Goal: Information Seeking & Learning: Learn about a topic

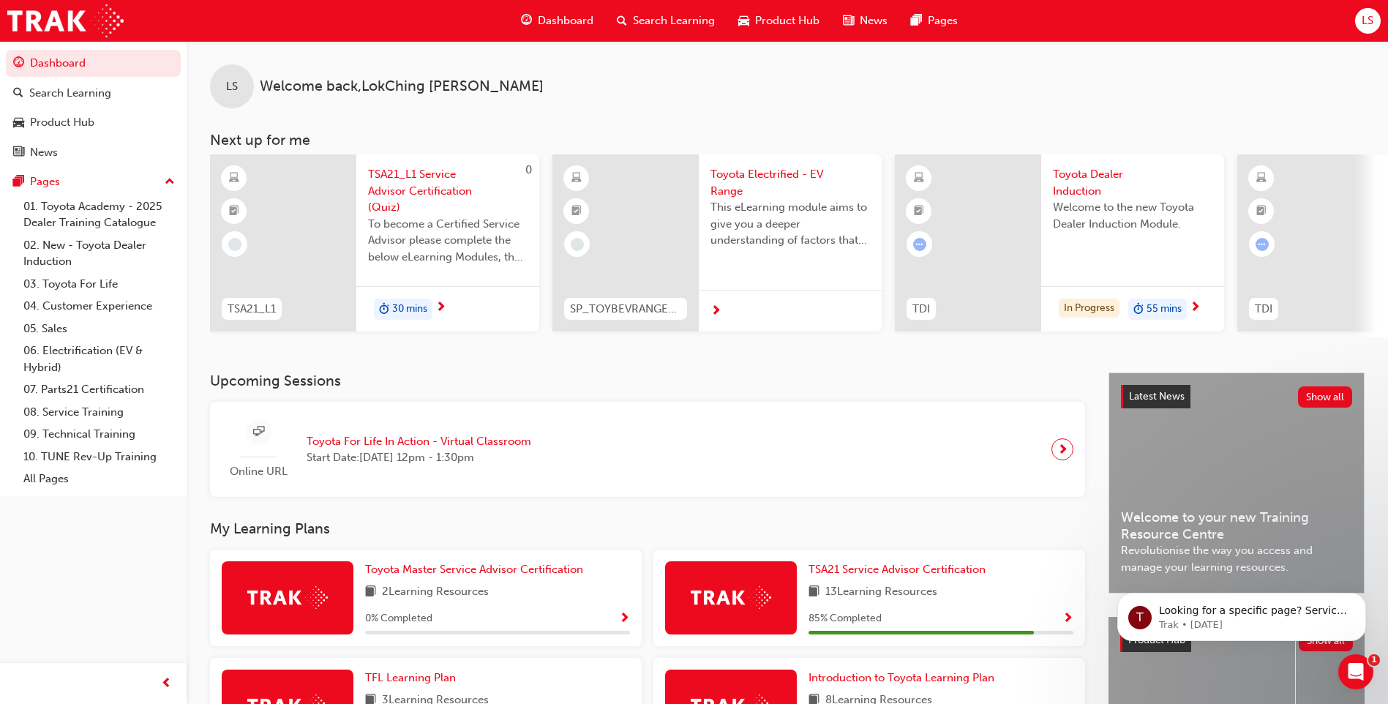
click at [962, 255] on div at bounding box center [968, 242] width 146 height 177
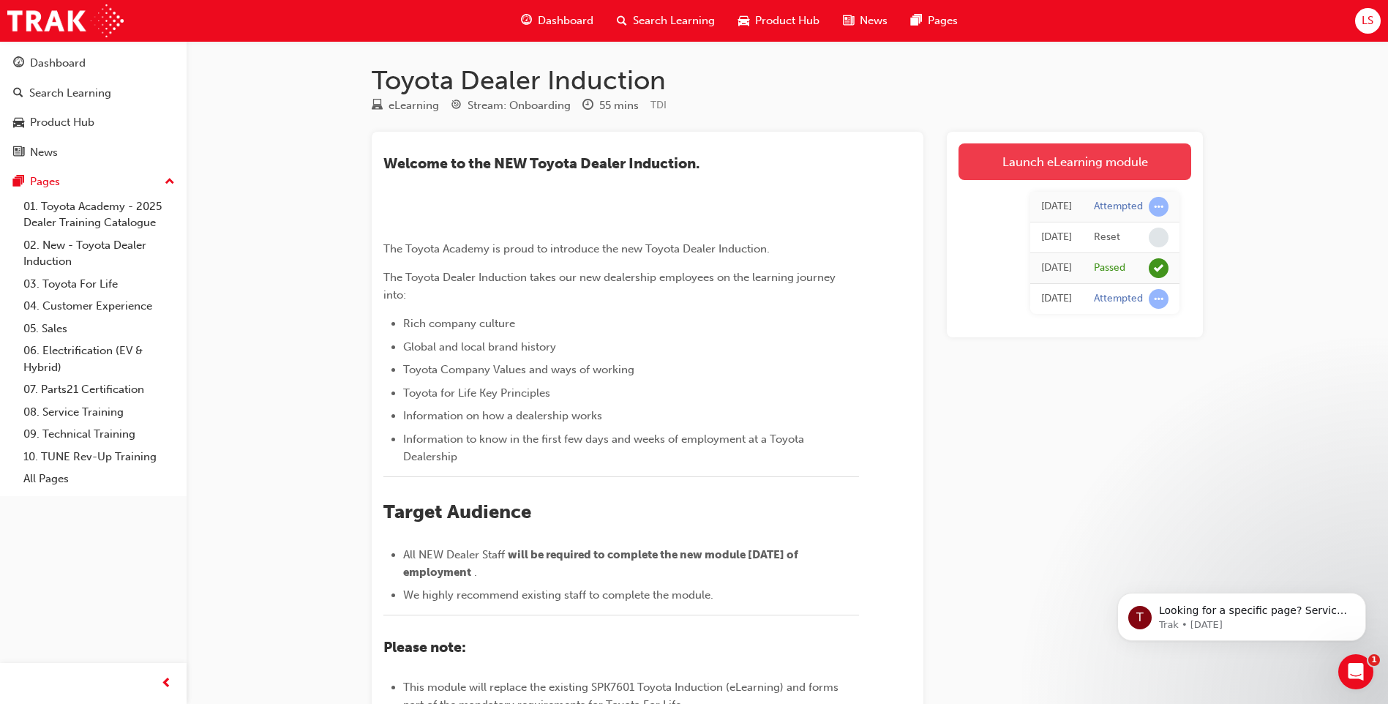
click at [1043, 157] on link "Launch eLearning module" at bounding box center [1075, 161] width 233 height 37
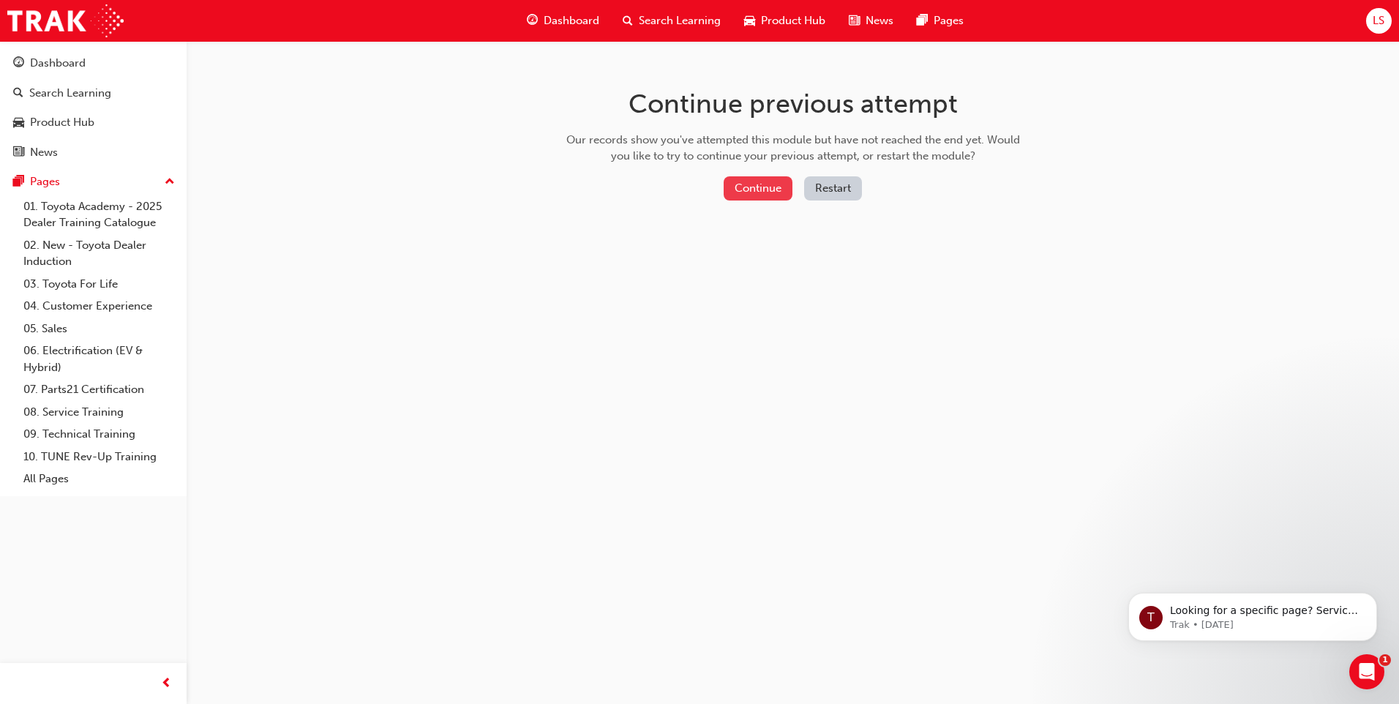
click at [744, 182] on button "Continue" at bounding box center [758, 188] width 69 height 24
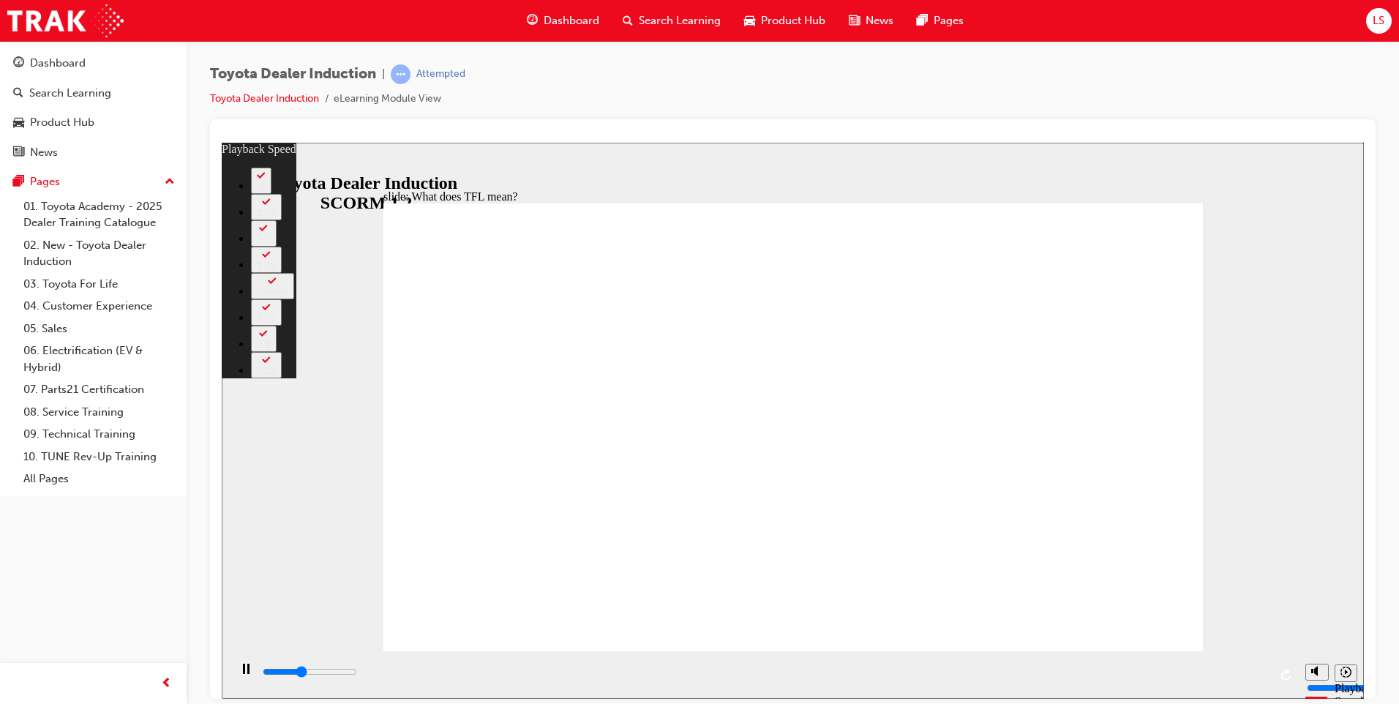
type input "4300"
type input "0"
type input "4600"
type input "0"
type input "4700"
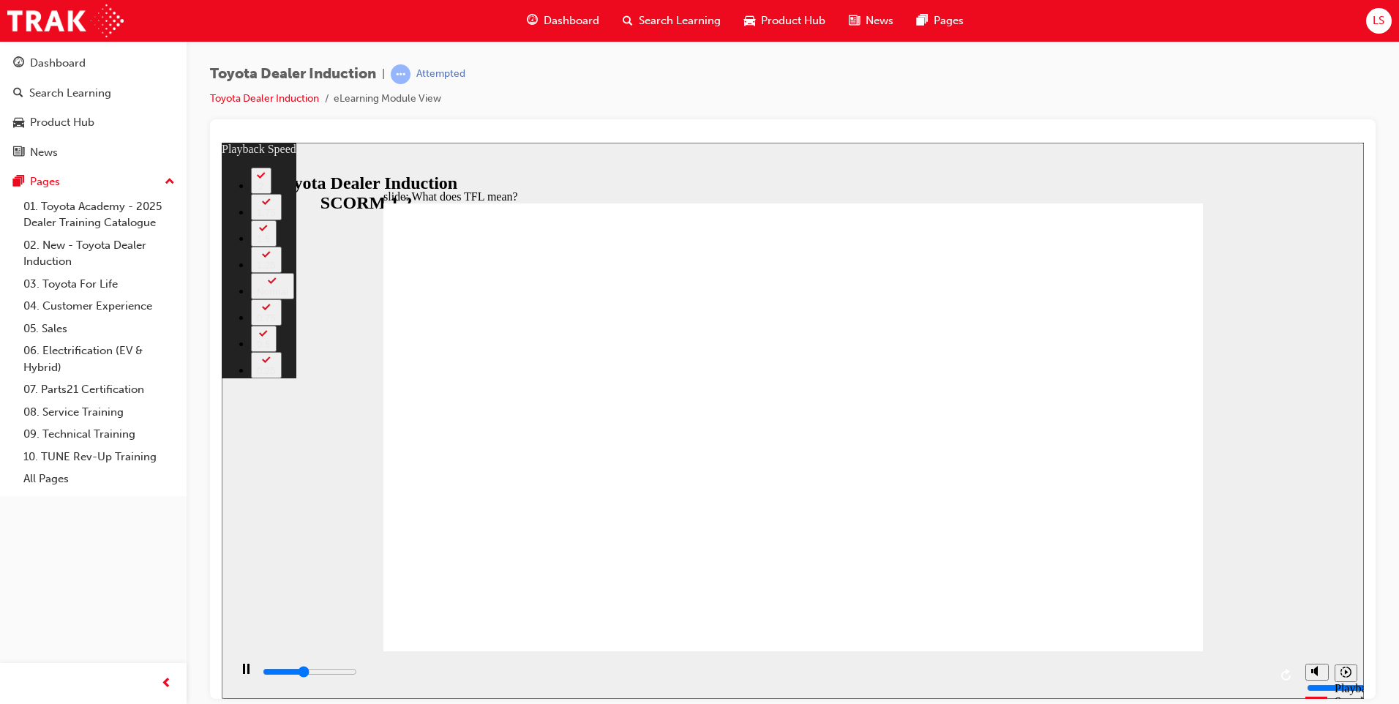
type input "0"
type input "4800"
type input "1"
type input "5000"
type input "1"
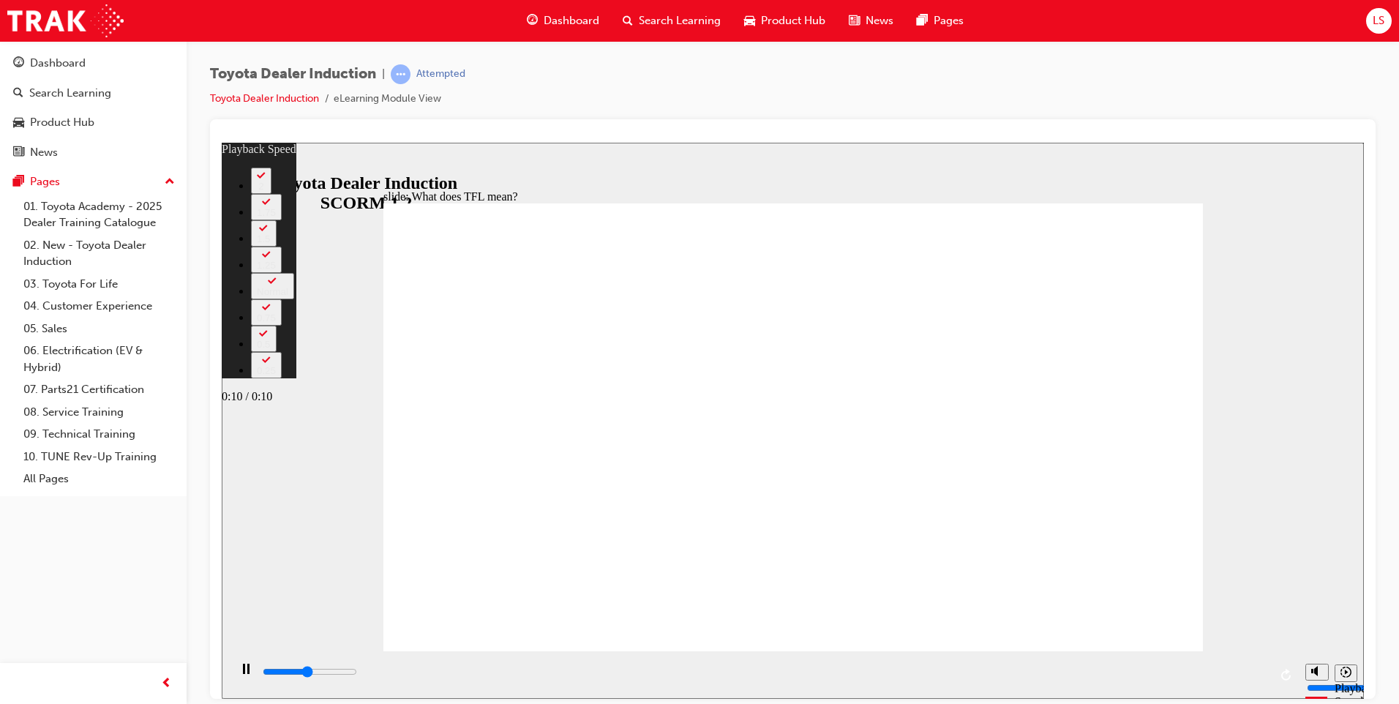
type input "5100"
type input "1"
type input "5300"
type input "1"
type input "5400"
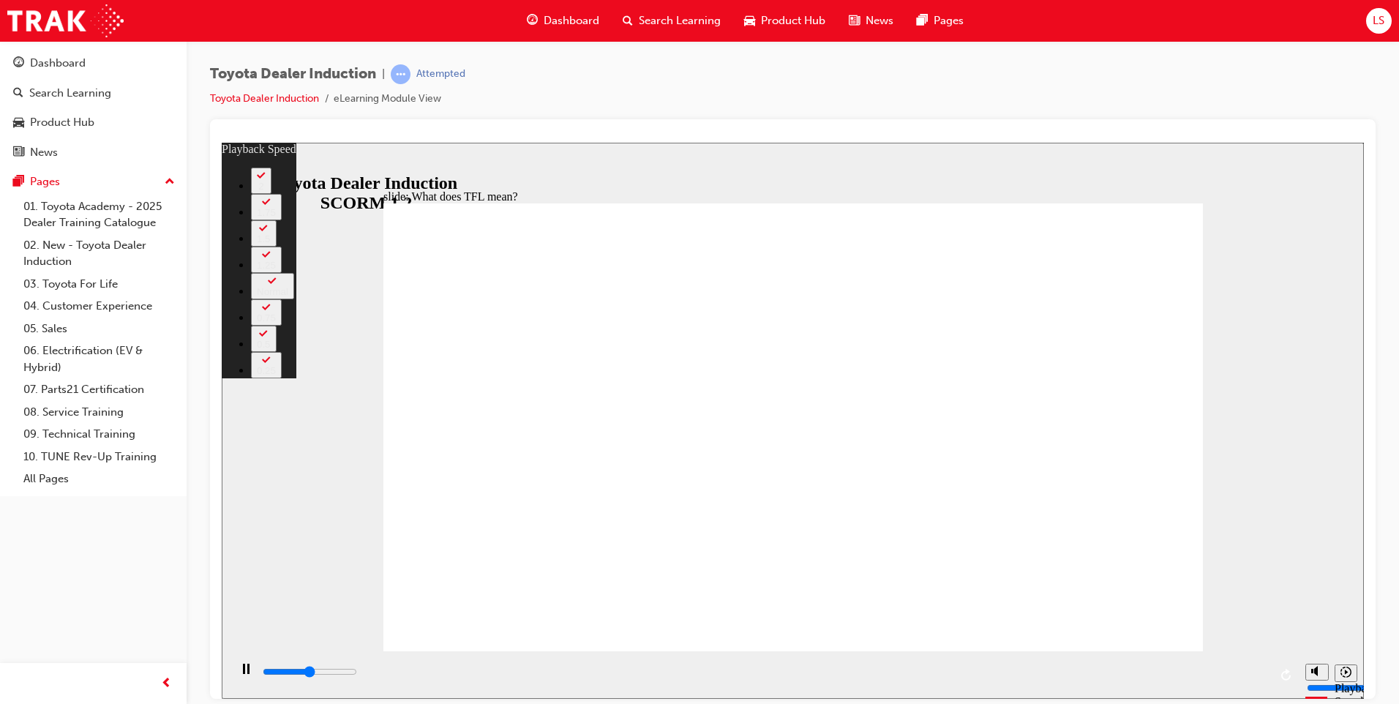
type input "1"
type input "5600"
type input "1"
type input "5900"
type input "2"
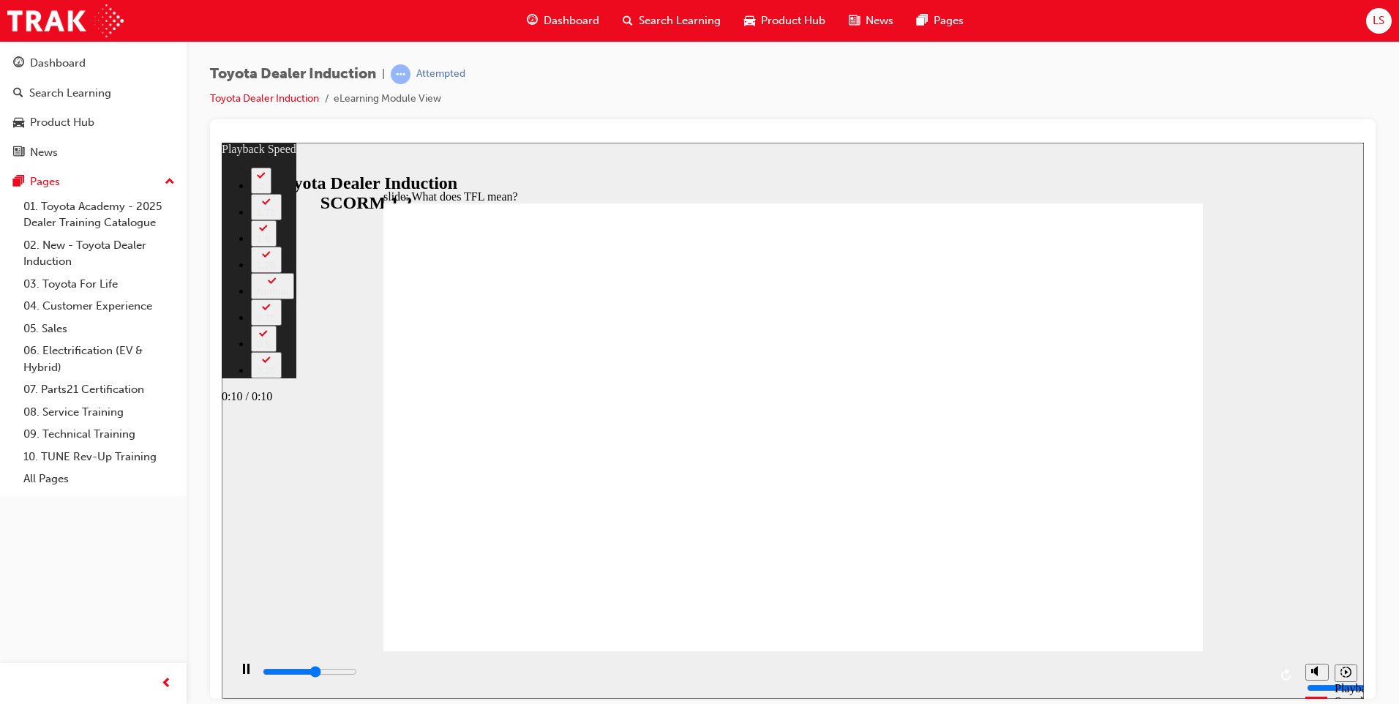
type input "6100"
type input "2"
click at [1262, 670] on div "playback controls" at bounding box center [765, 672] width 1008 height 16
type input "10800"
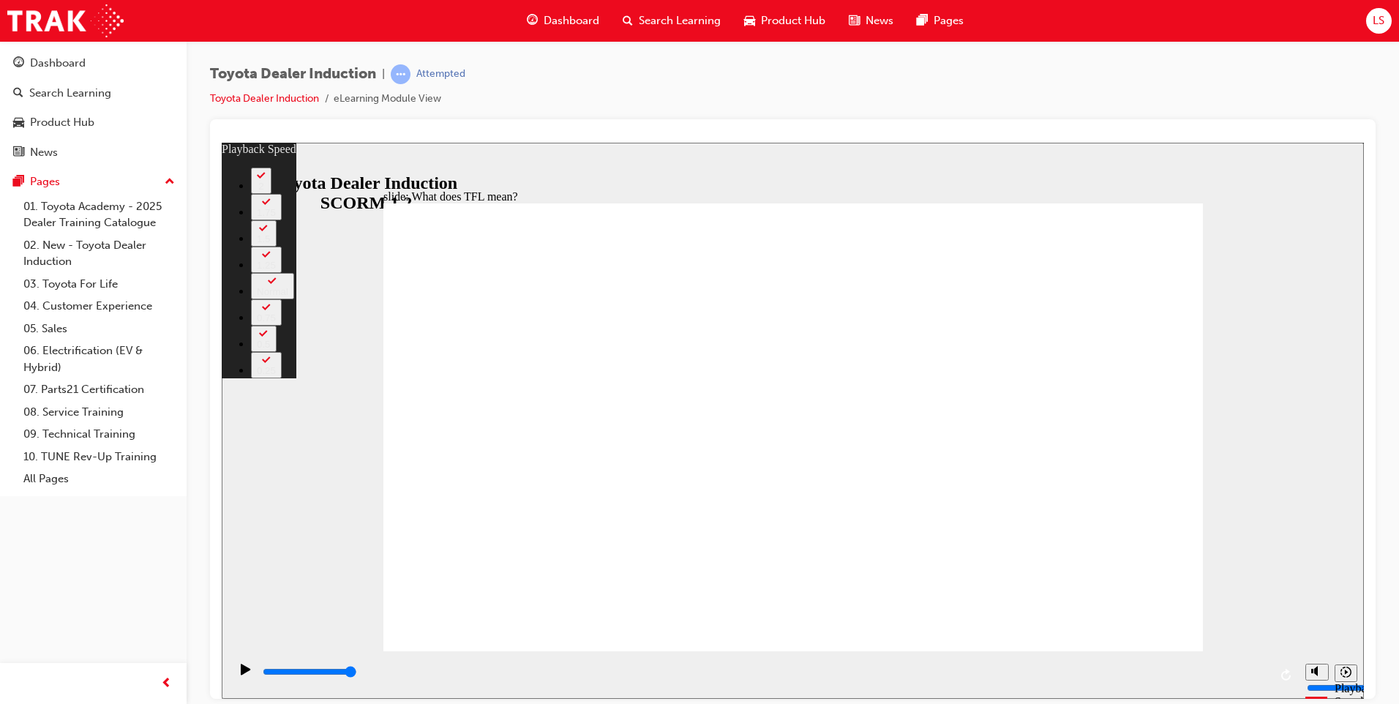
type input "139"
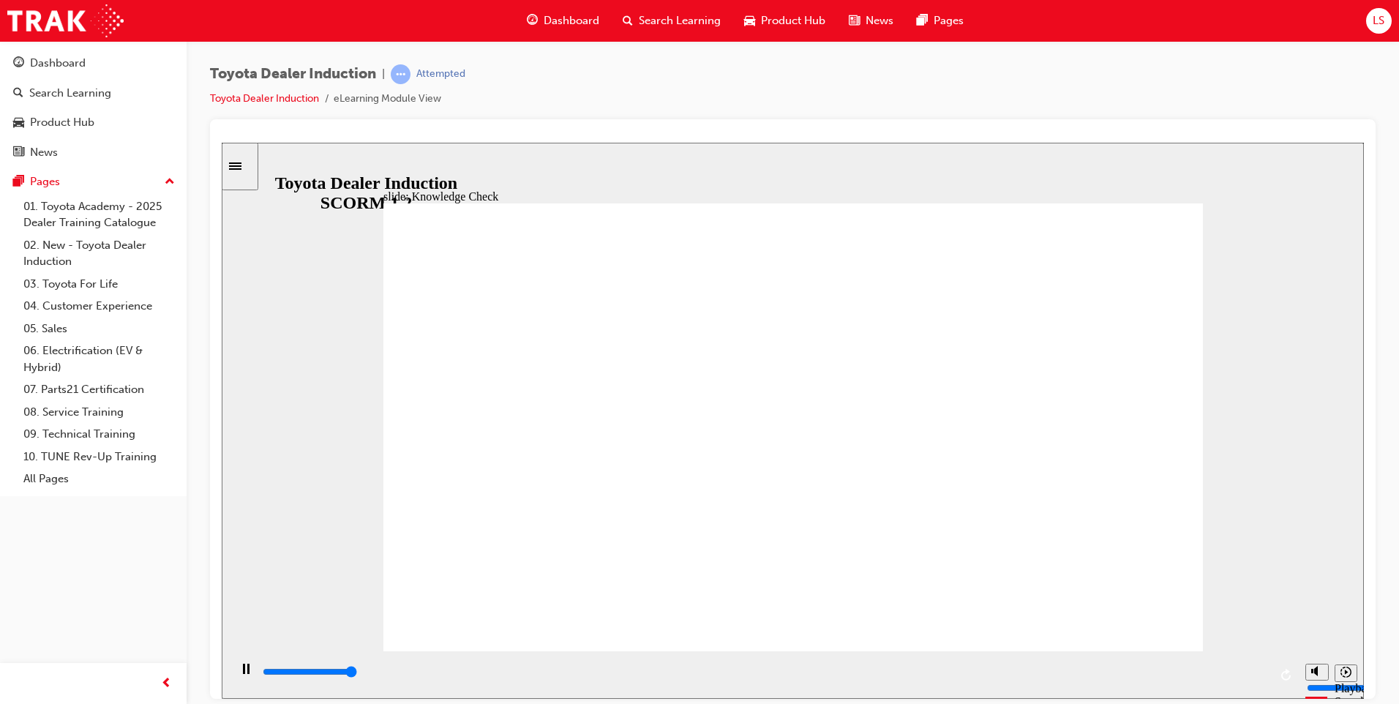
type input "5000"
radio input "true"
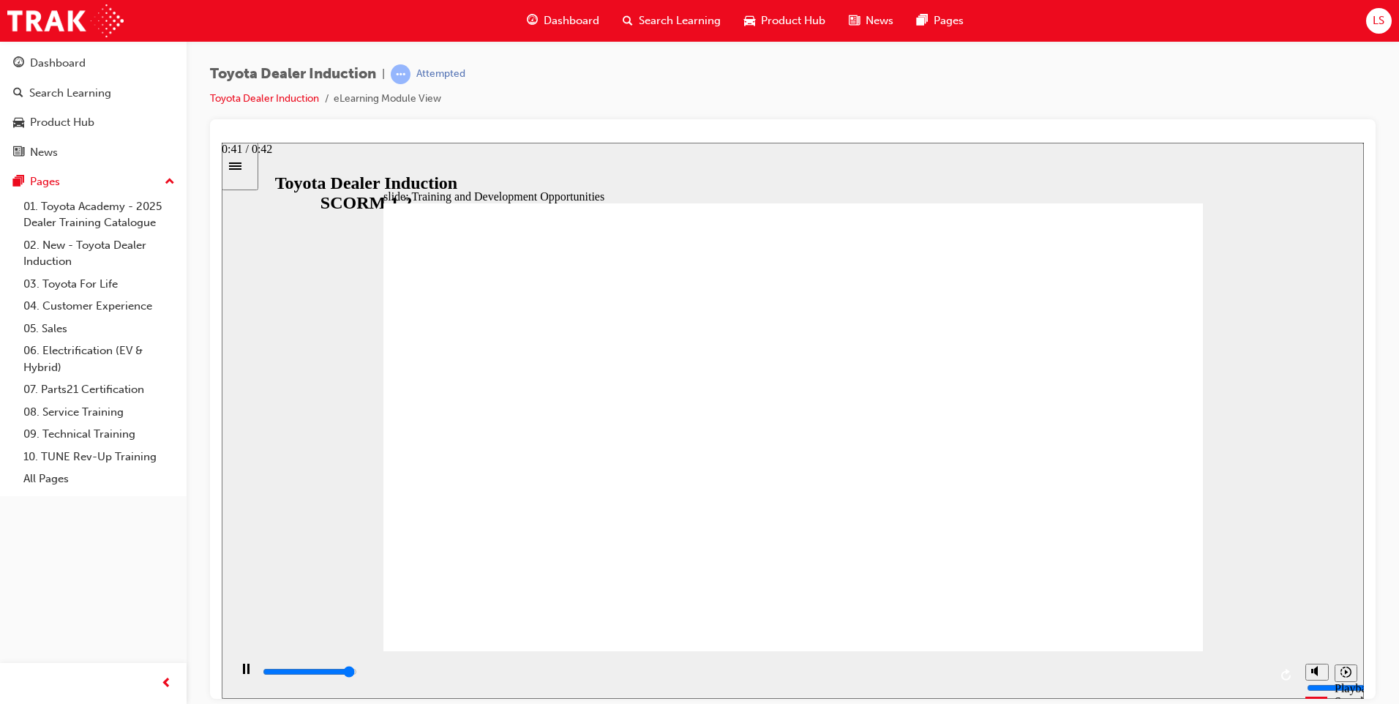
click at [1246, 678] on div "playback controls" at bounding box center [765, 672] width 1008 height 16
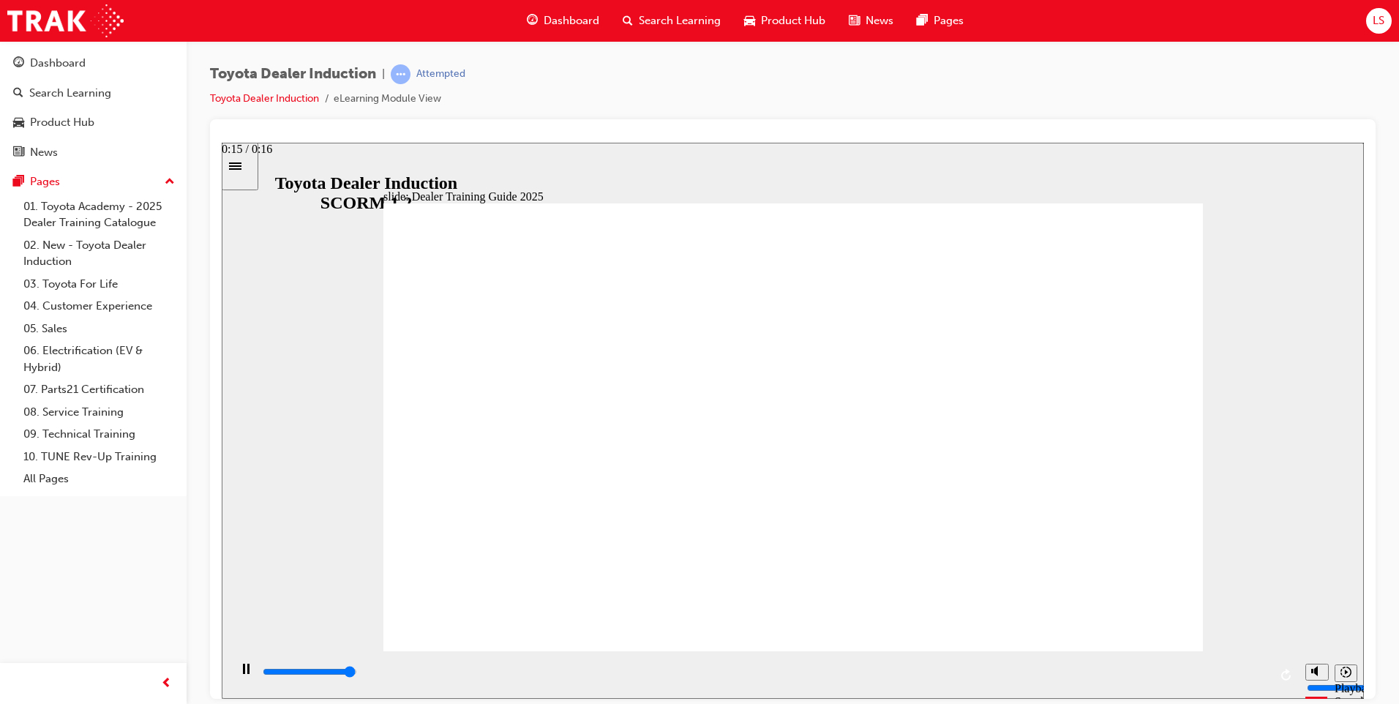
click at [1252, 677] on div "playback controls" at bounding box center [765, 672] width 1008 height 16
click at [1250, 671] on div "playback controls" at bounding box center [765, 672] width 1008 height 16
type input "5000"
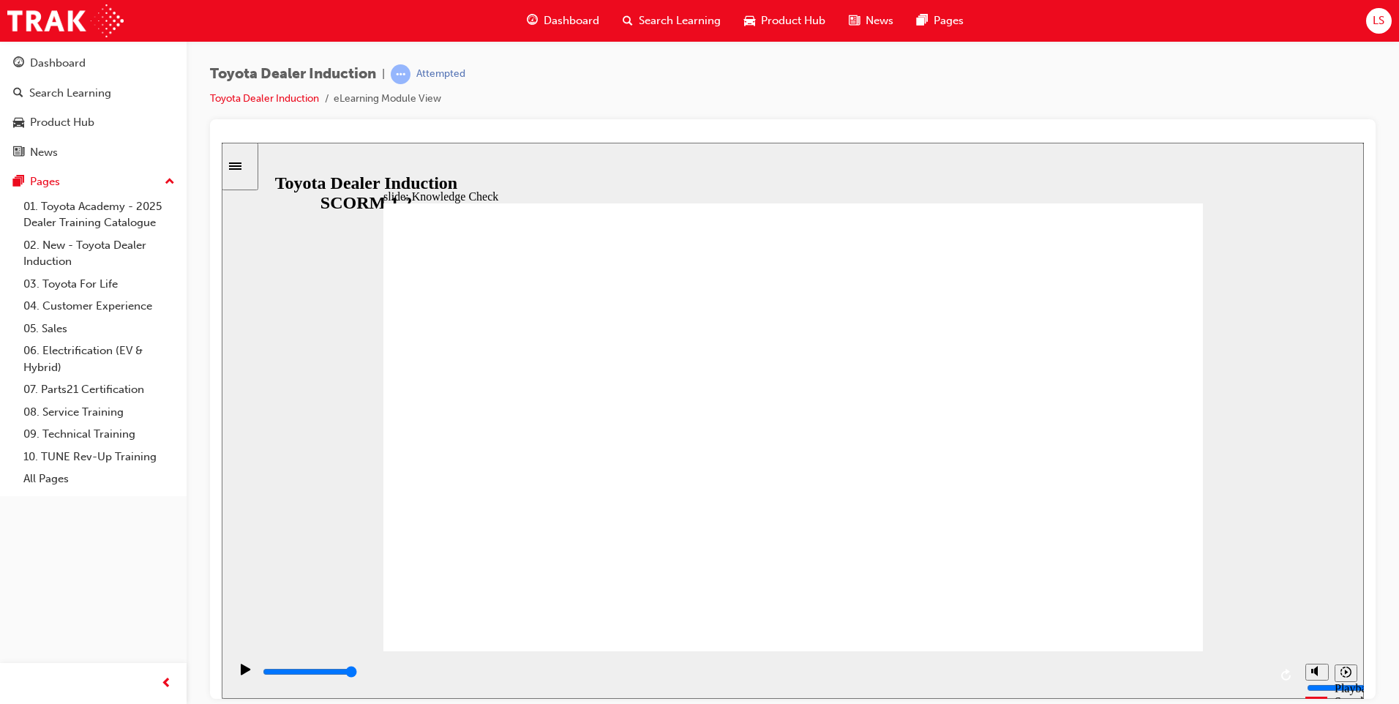
radio input "false"
radio input "true"
click at [1249, 677] on div "playback controls" at bounding box center [765, 672] width 1008 height 16
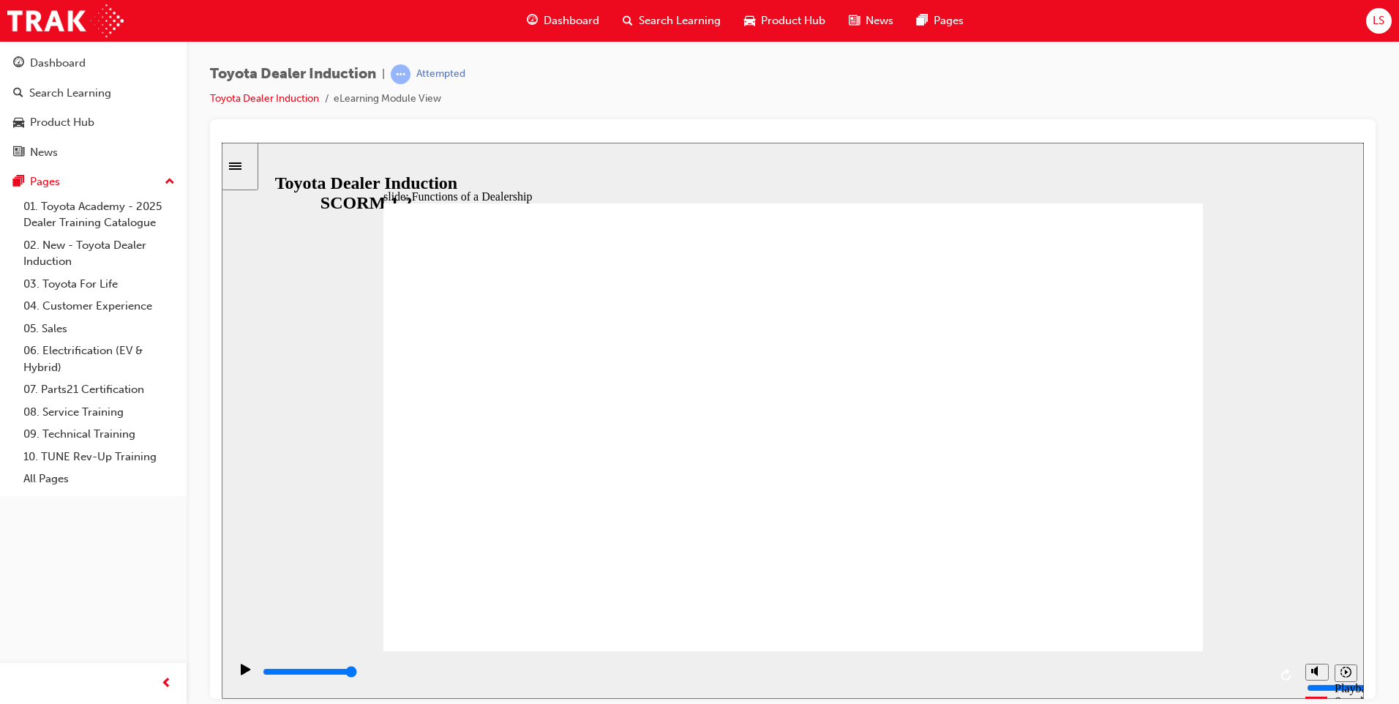
click at [1250, 671] on div "playback controls" at bounding box center [765, 672] width 1008 height 16
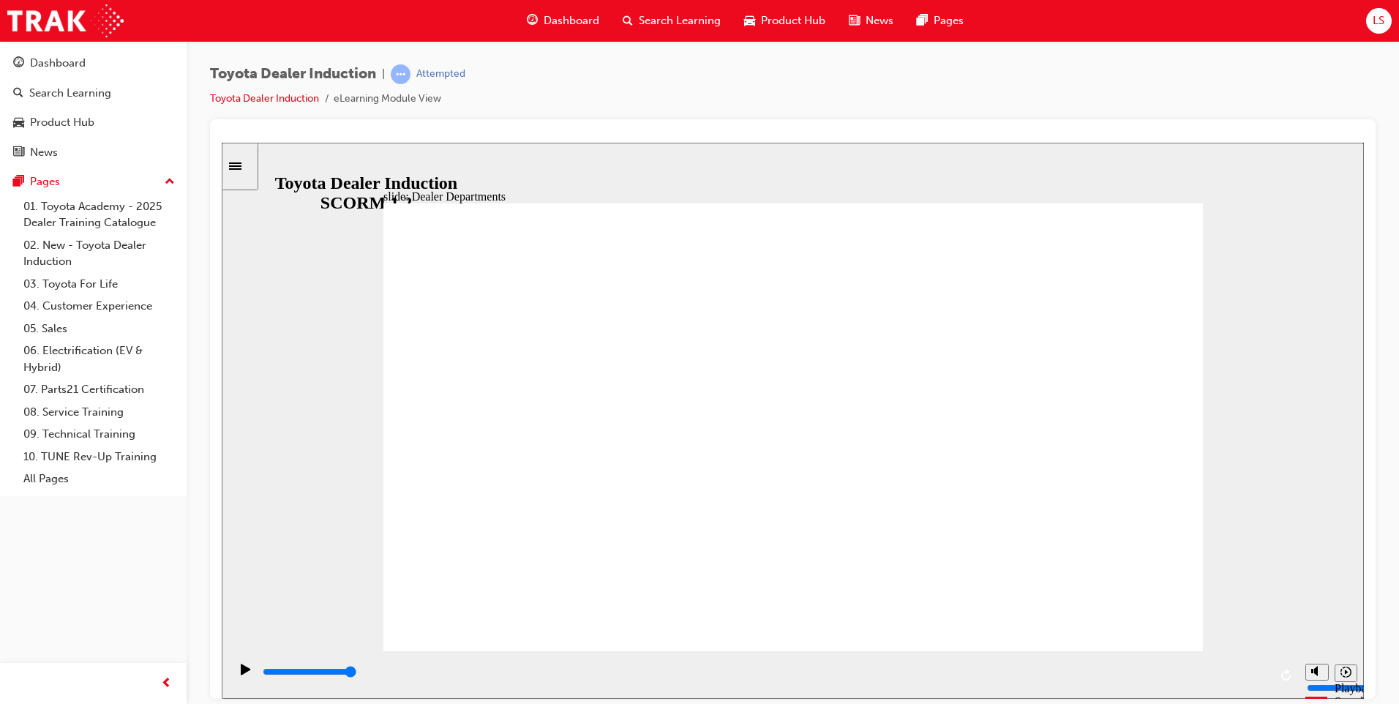
click at [1251, 680] on div "playback controls" at bounding box center [765, 672] width 1008 height 16
click at [357, 675] on input "slide progress" at bounding box center [310, 671] width 94 height 12
type input "11300"
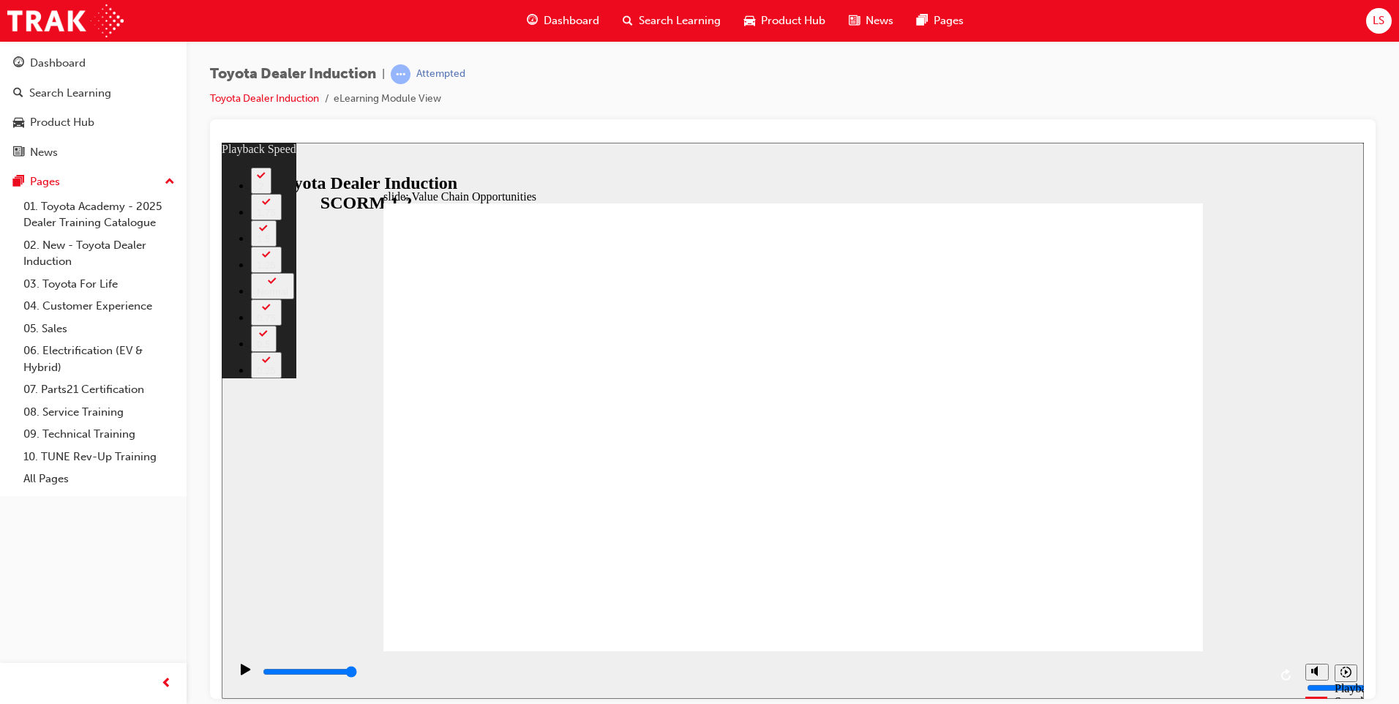
type input "64"
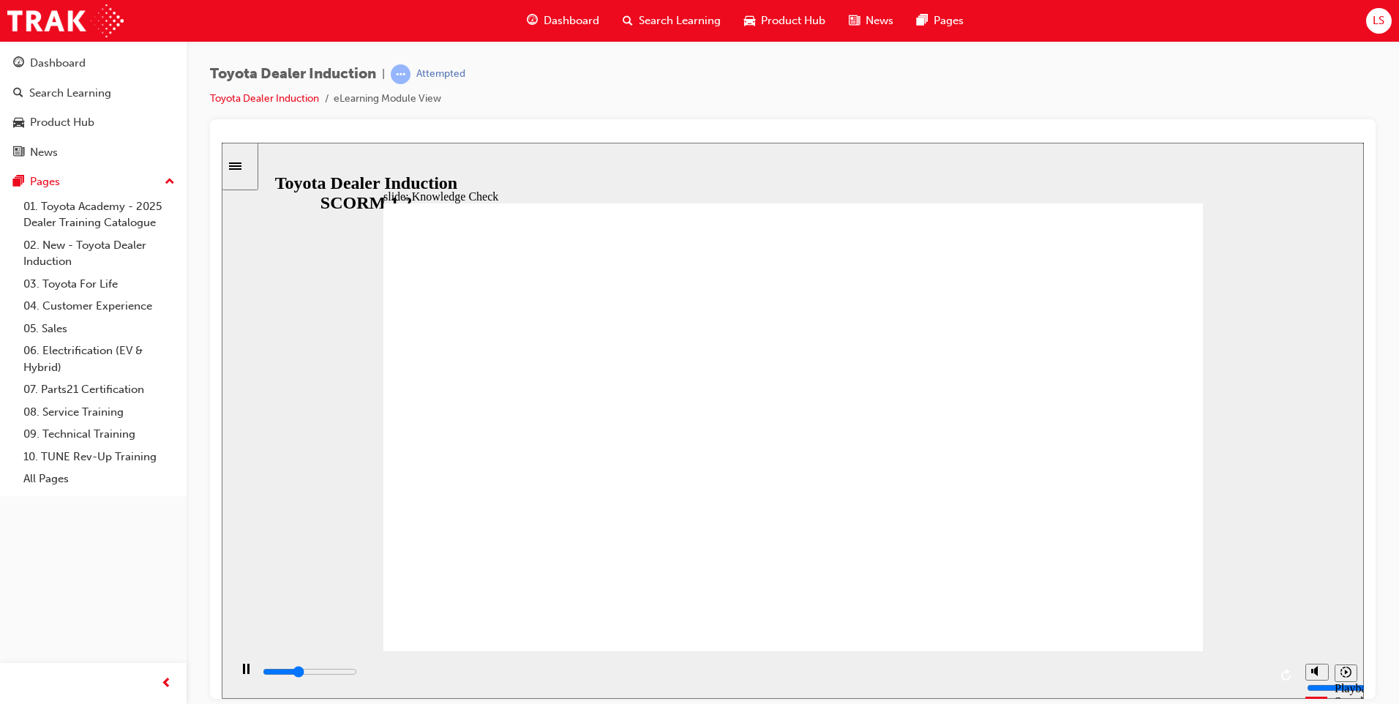
type input "1800"
radio input "true"
click at [357, 675] on input "slide progress" at bounding box center [310, 671] width 94 height 12
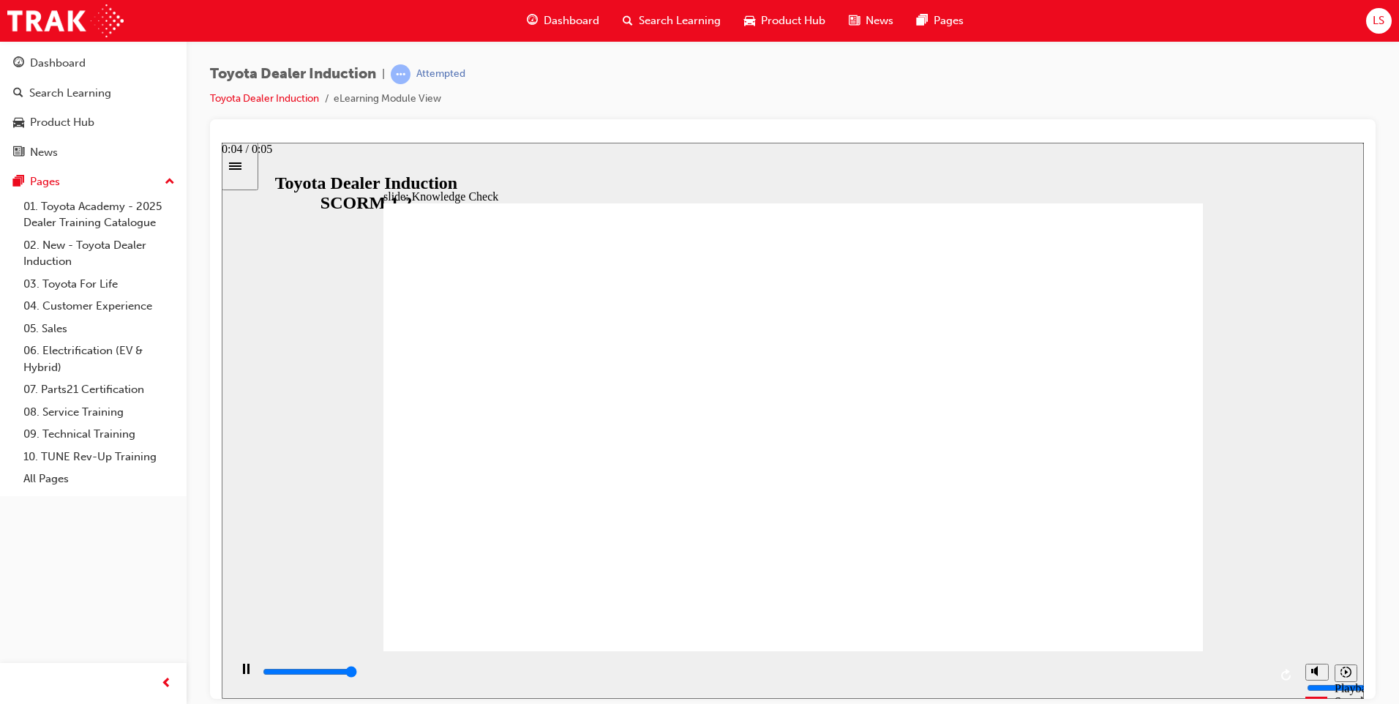
type input "5000"
radio input "false"
radio input "true"
radio input "false"
radio input "true"
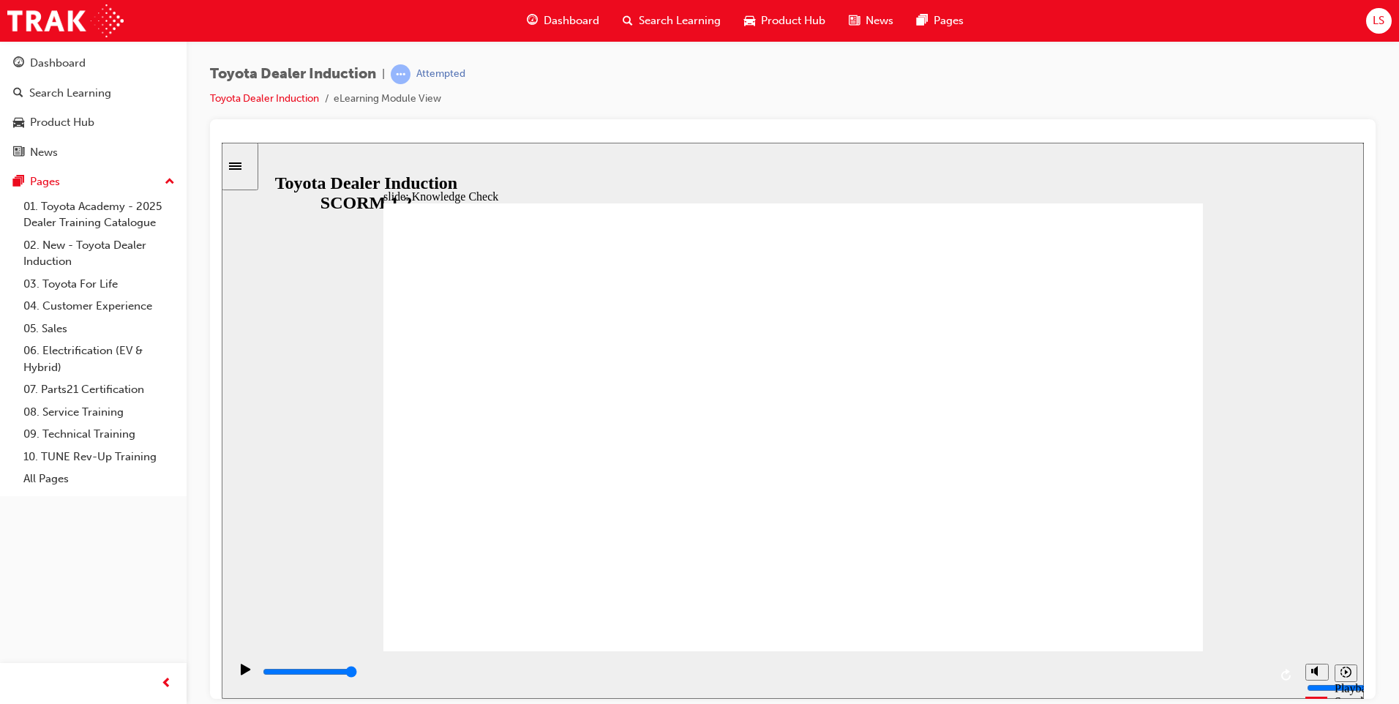
click at [1246, 680] on div "playback controls" at bounding box center [765, 672] width 1008 height 16
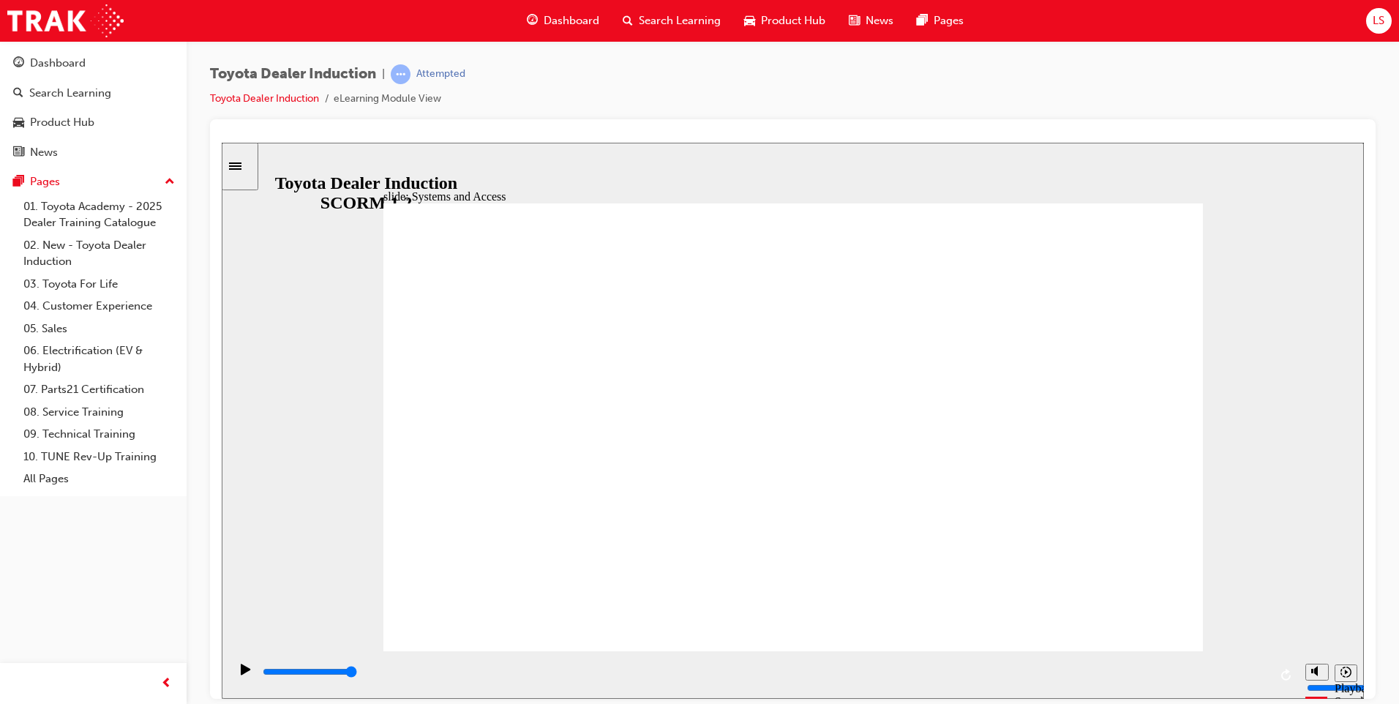
click at [1185, 183] on div "slide: Systems and Access Multiply 1 Rectangle 3 Group 1 Rectangle 1 Network Ce…" at bounding box center [793, 420] width 1142 height 556
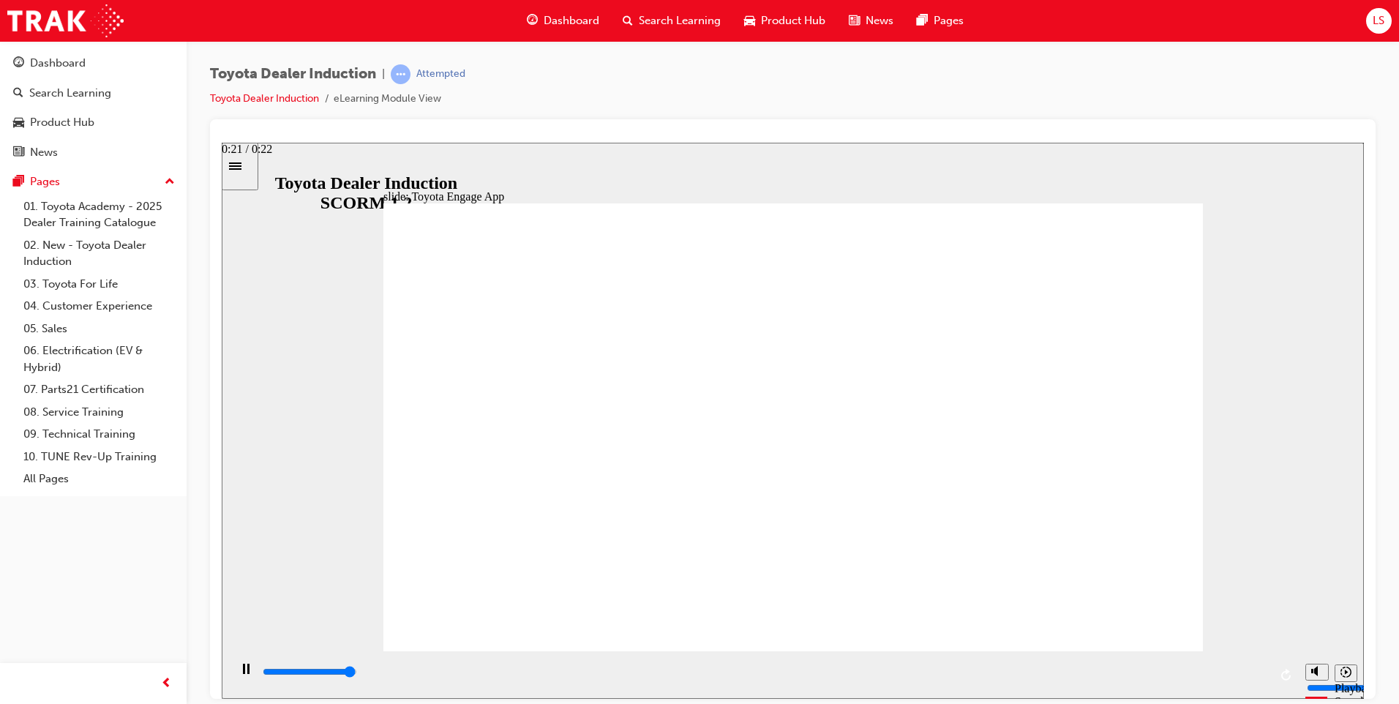
click at [1254, 670] on div "playback controls" at bounding box center [765, 672] width 1008 height 16
click at [357, 675] on input "slide progress" at bounding box center [310, 671] width 94 height 12
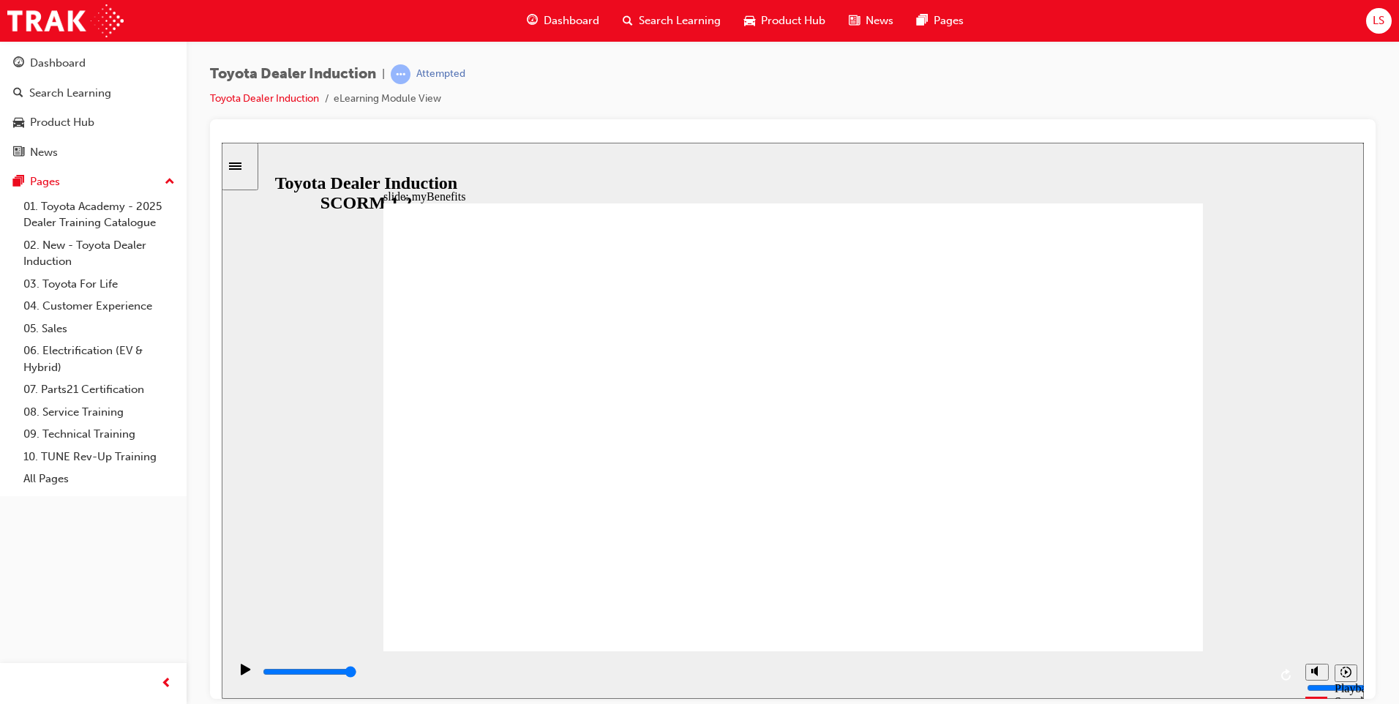
click at [1259, 672] on div "playback controls" at bounding box center [765, 672] width 1008 height 16
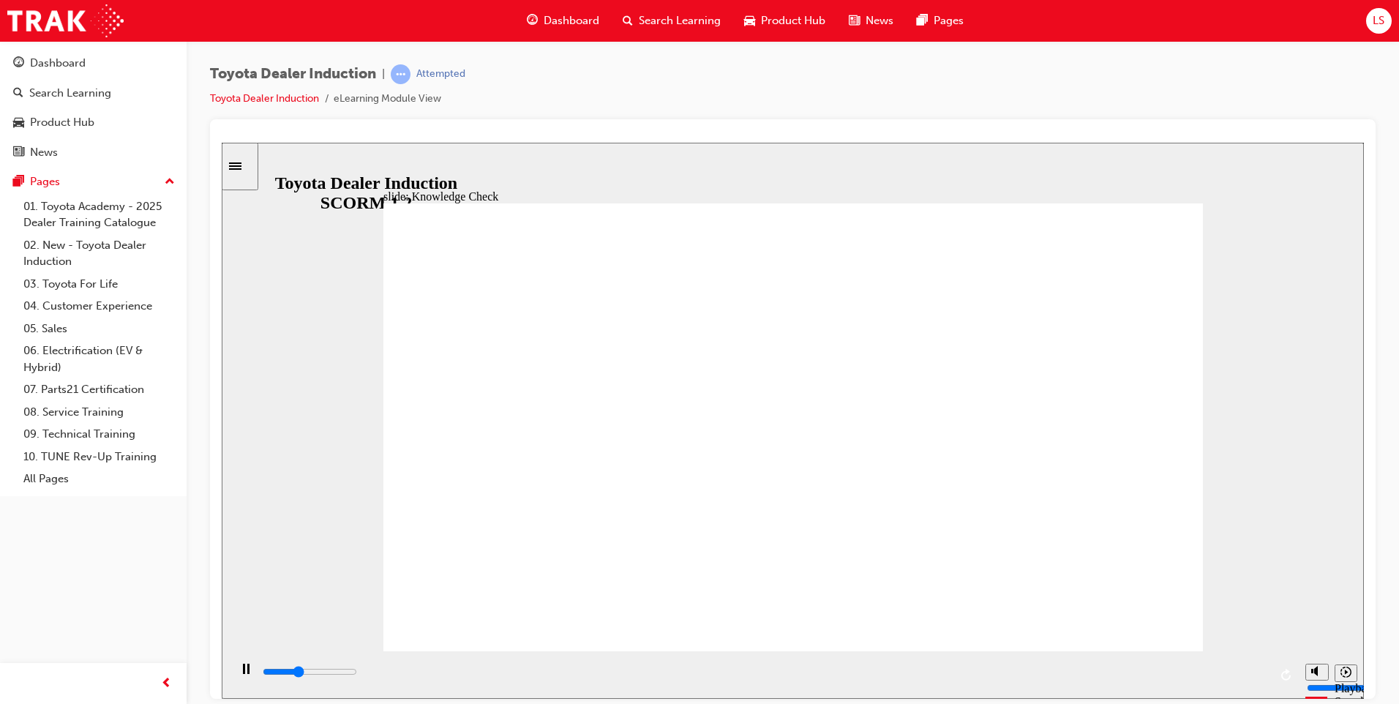
type input "5000"
type input "Toyota"
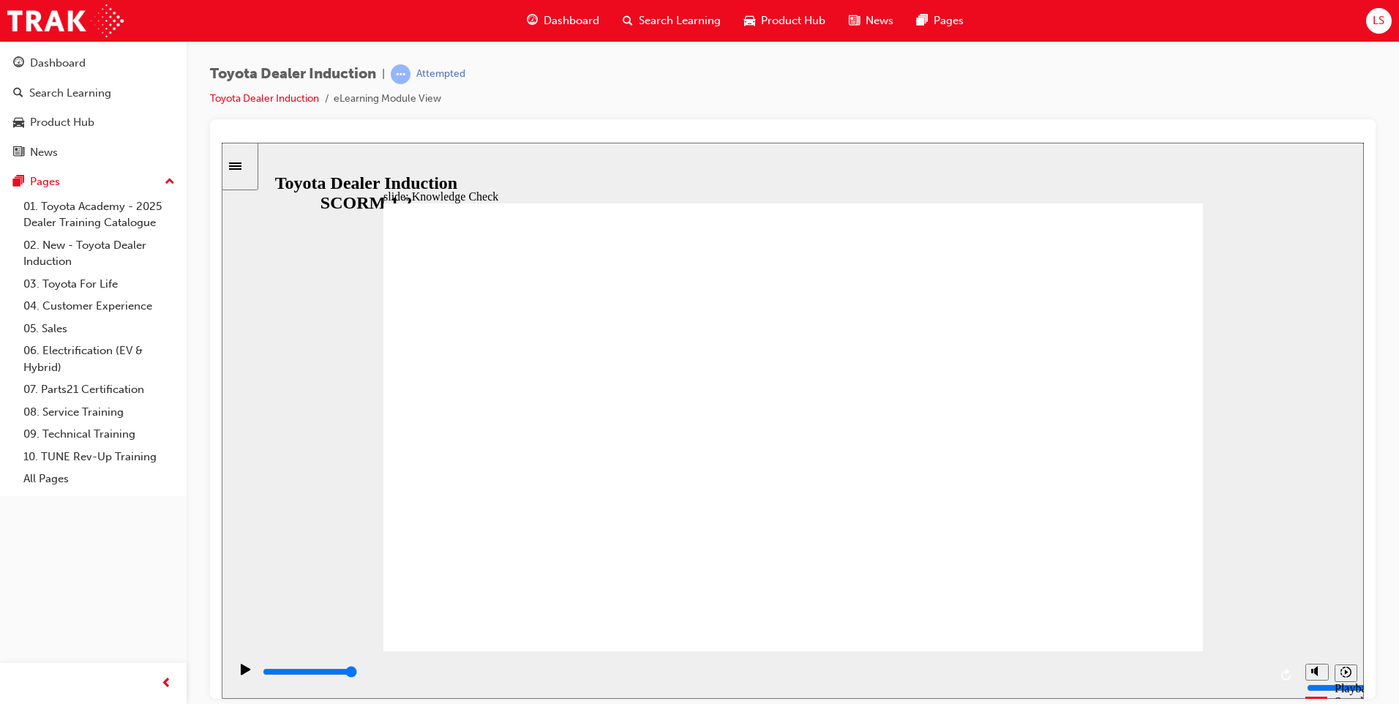
type input "Toyota"
click at [1255, 680] on div "playback controls" at bounding box center [765, 672] width 1008 height 16
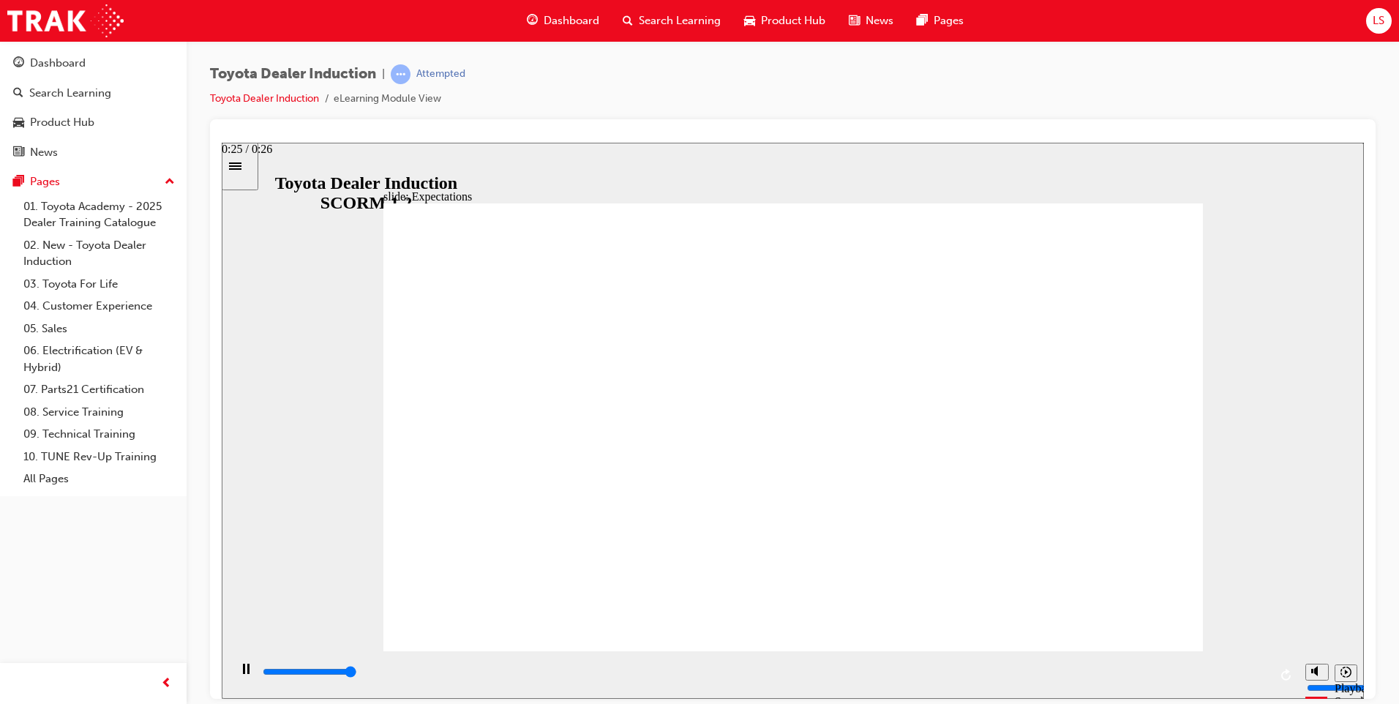
click at [1257, 678] on div "playback controls" at bounding box center [765, 672] width 1008 height 16
drag, startPoint x: 440, startPoint y: 373, endPoint x: 442, endPoint y: 565, distance: 191.8
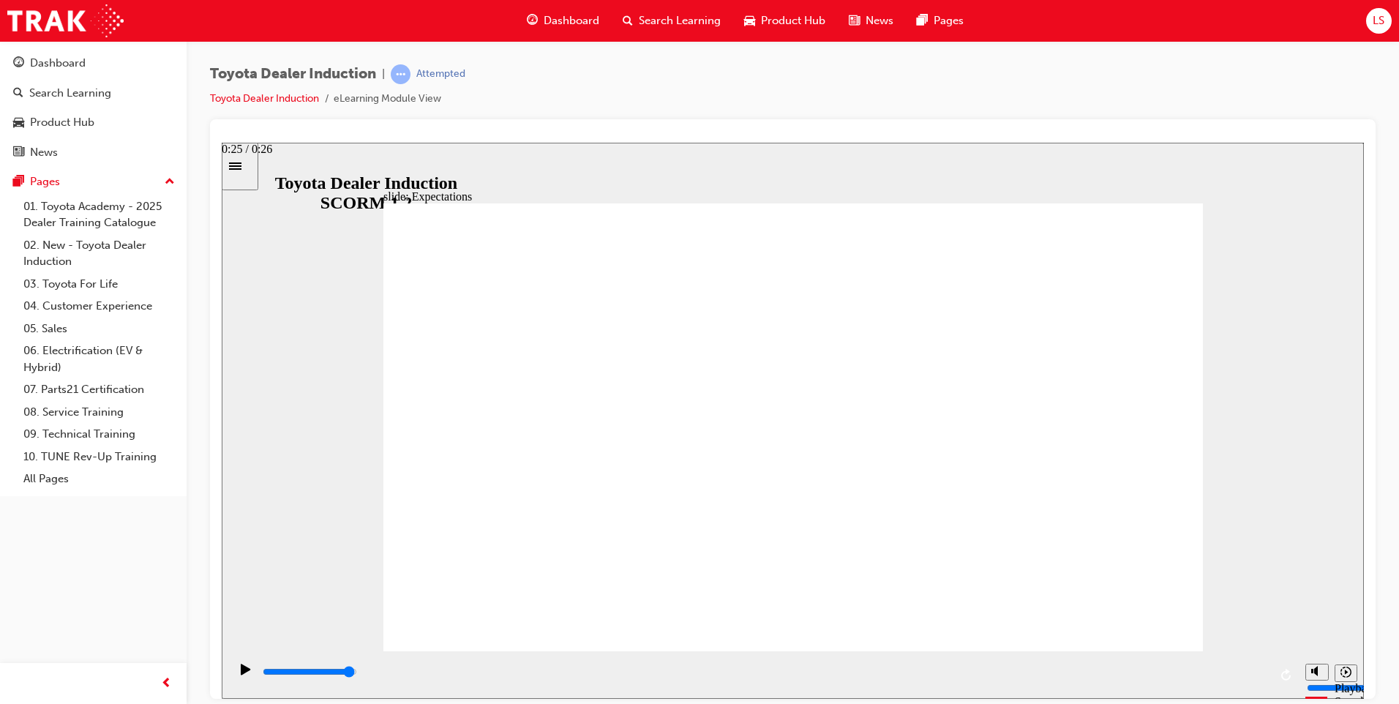
click at [357, 674] on input "slide progress" at bounding box center [310, 671] width 94 height 12
click at [248, 675] on div "Play (Ctrl+Alt+P)" at bounding box center [245, 675] width 25 height 25
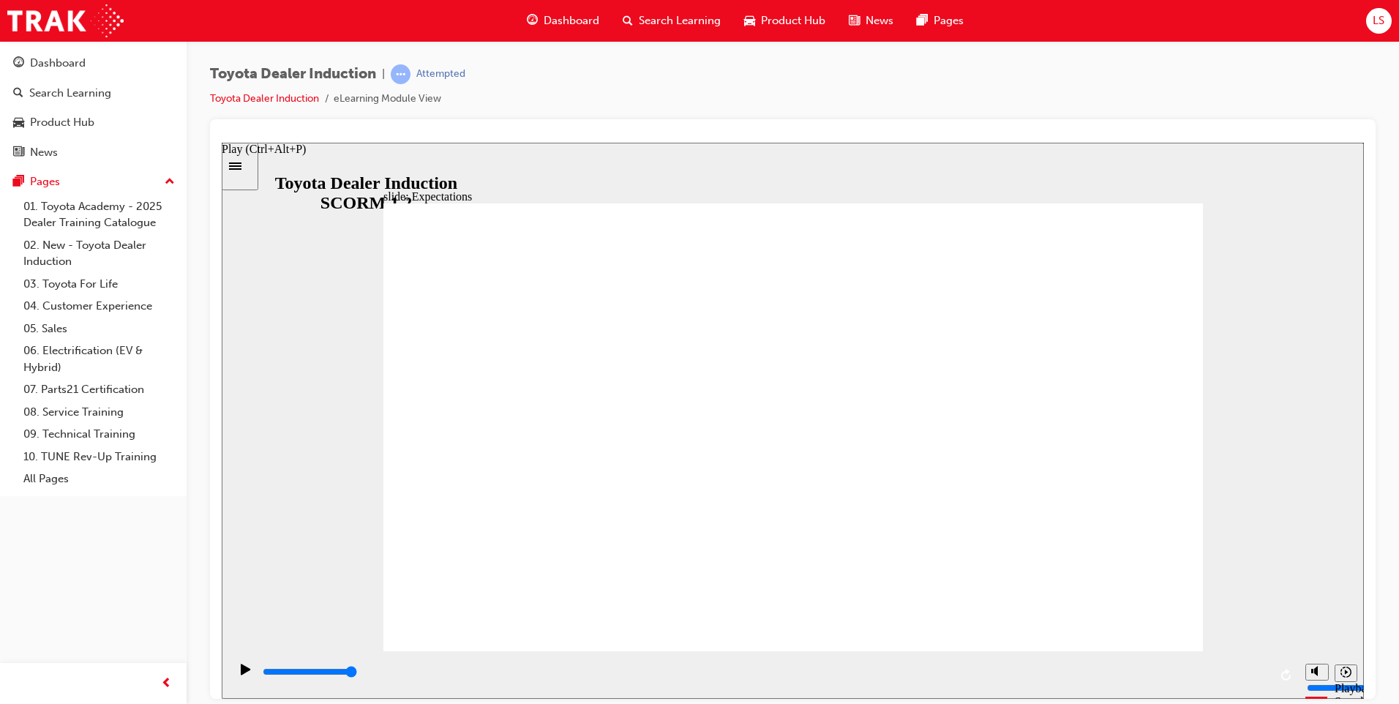
click at [244, 674] on icon "Play (Ctrl+Alt+P)" at bounding box center [246, 668] width 10 height 11
drag, startPoint x: 714, startPoint y: 244, endPoint x: 755, endPoint y: 247, distance: 41.0
click at [886, 680] on div "playback controls" at bounding box center [765, 672] width 1008 height 16
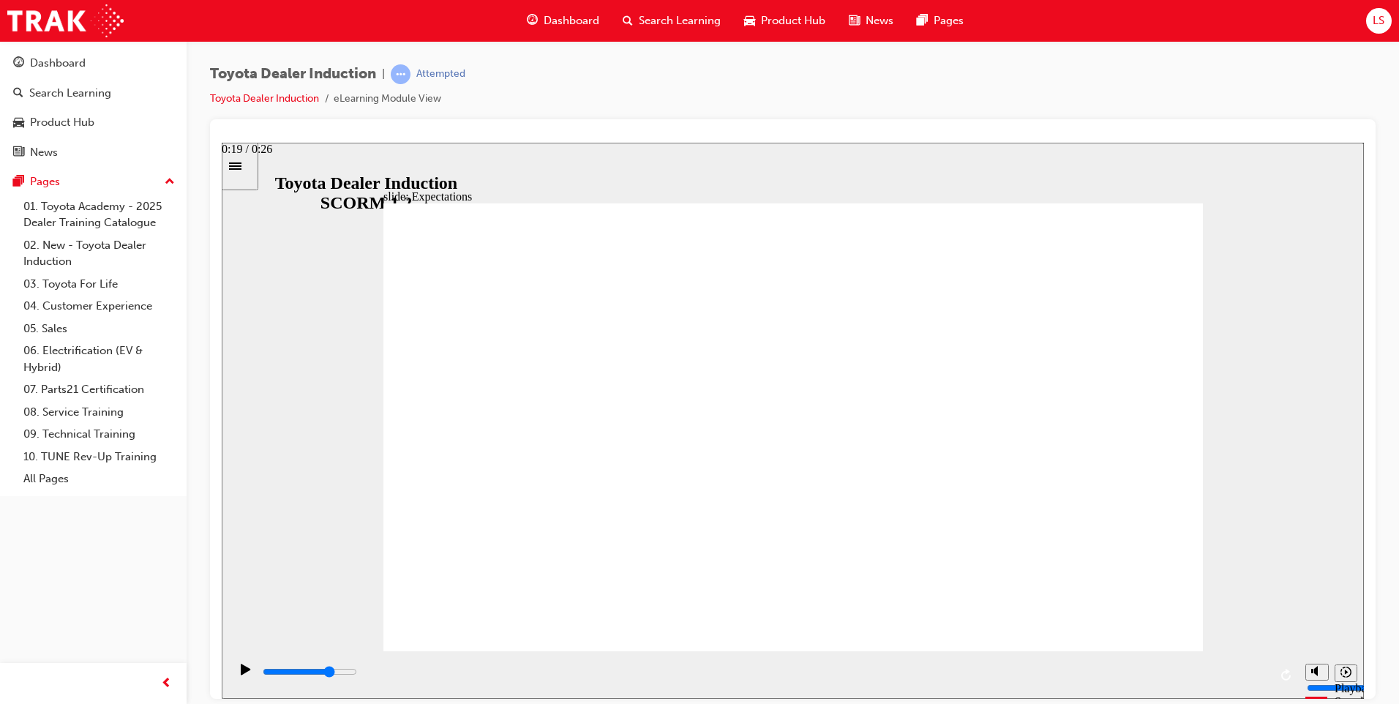
click at [357, 673] on input "slide progress" at bounding box center [310, 671] width 94 height 12
click at [1105, 666] on div "playback controls" at bounding box center [765, 675] width 1008 height 22
click at [1208, 666] on div "playback controls" at bounding box center [765, 675] width 1008 height 22
click at [1235, 665] on div "playback controls" at bounding box center [765, 675] width 1008 height 22
click at [1264, 667] on div "playback controls" at bounding box center [765, 675] width 1008 height 22
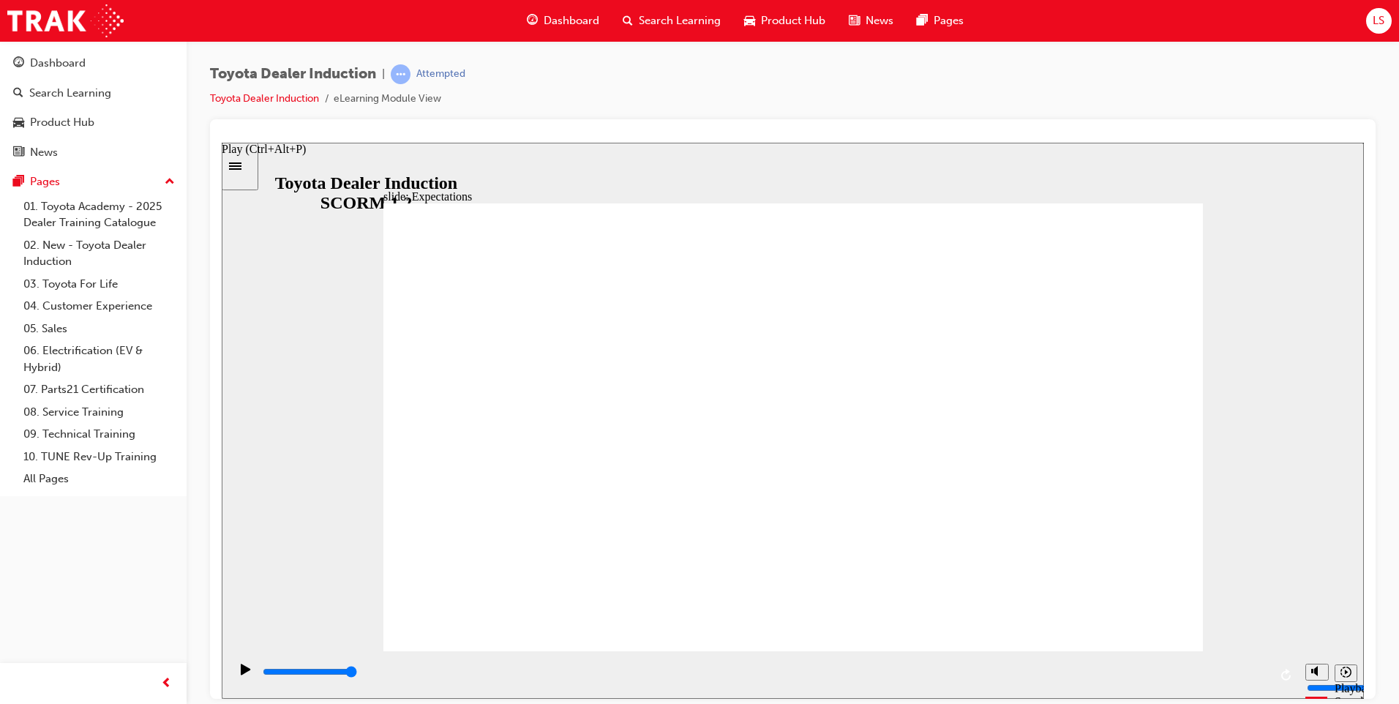
click at [241, 675] on icon "Play (Ctrl+Alt+P)" at bounding box center [246, 669] width 10 height 12
click at [243, 675] on icon "Play (Ctrl+Alt+P)" at bounding box center [246, 669] width 10 height 12
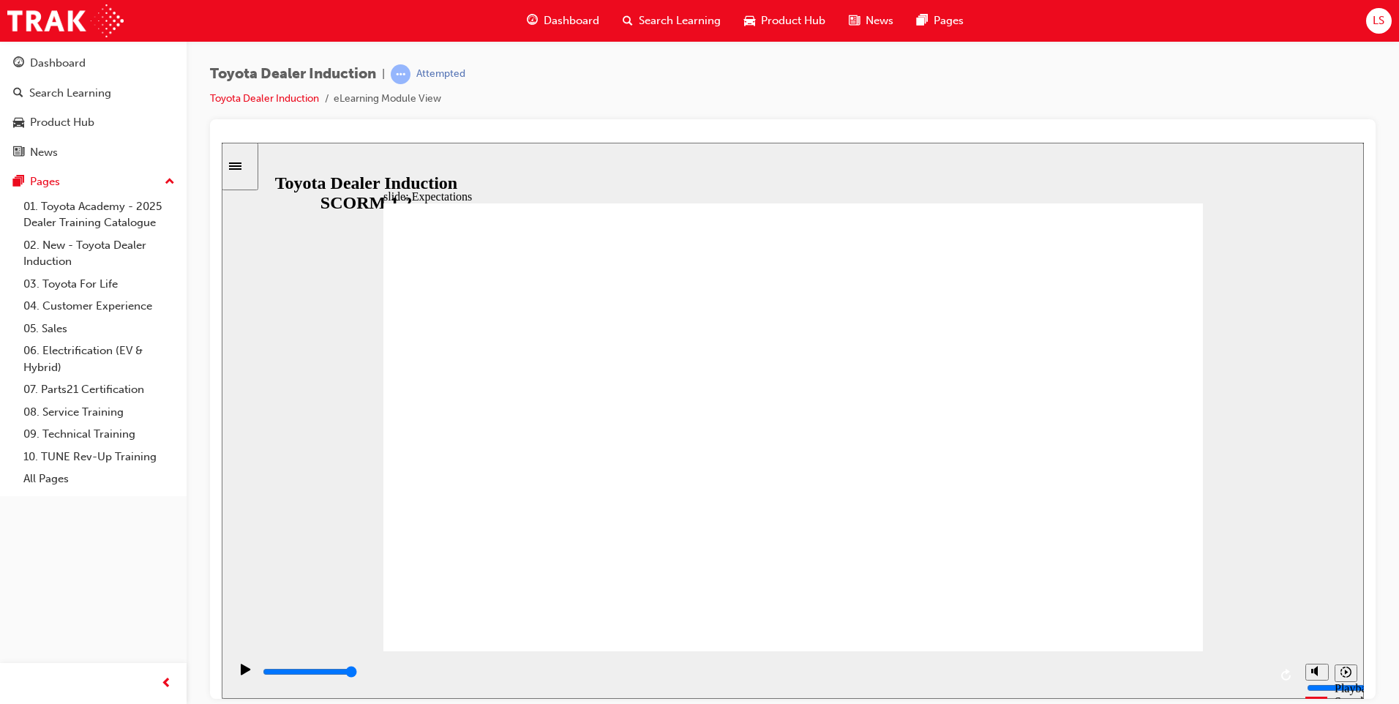
drag, startPoint x: 679, startPoint y: 462, endPoint x: 511, endPoint y: 457, distance: 168.4
drag, startPoint x: 485, startPoint y: 232, endPoint x: 594, endPoint y: 222, distance: 109.5
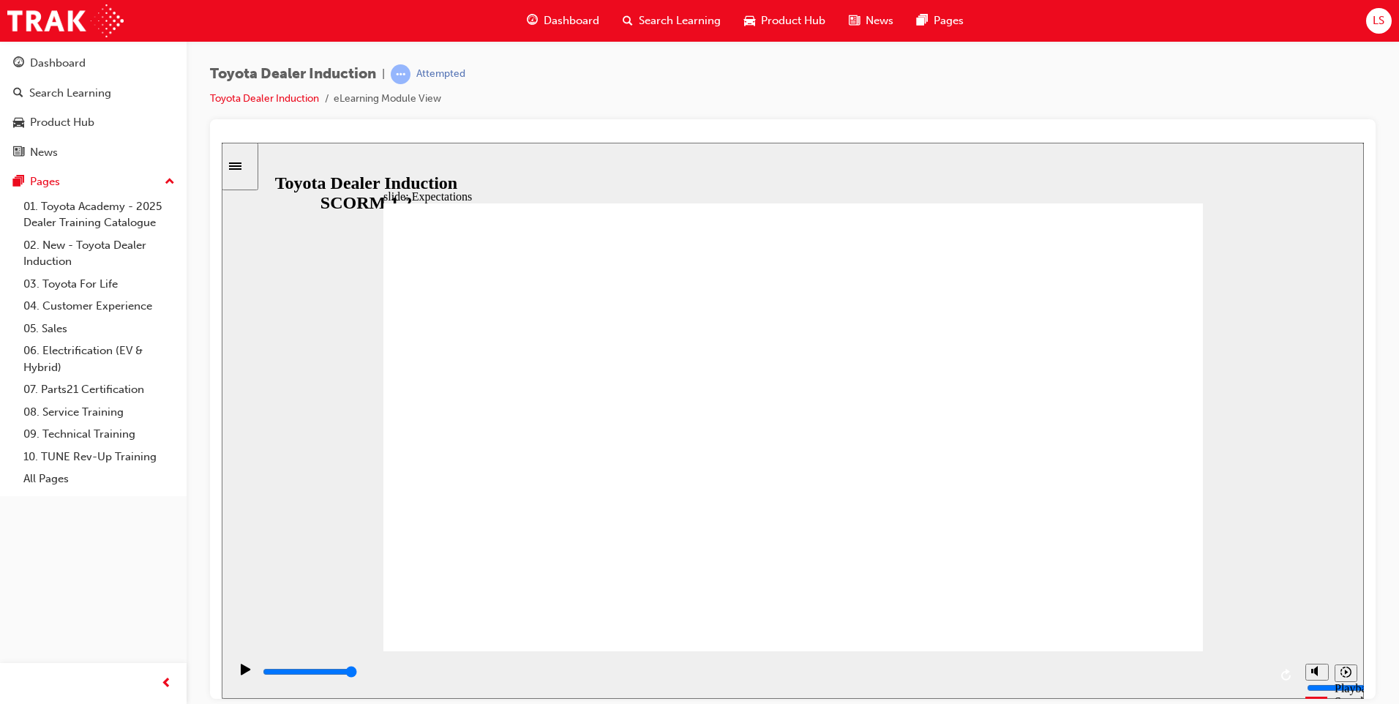
drag, startPoint x: 968, startPoint y: 371, endPoint x: 930, endPoint y: 472, distance: 107.7
drag, startPoint x: 930, startPoint y: 472, endPoint x: 856, endPoint y: 519, distance: 88.1
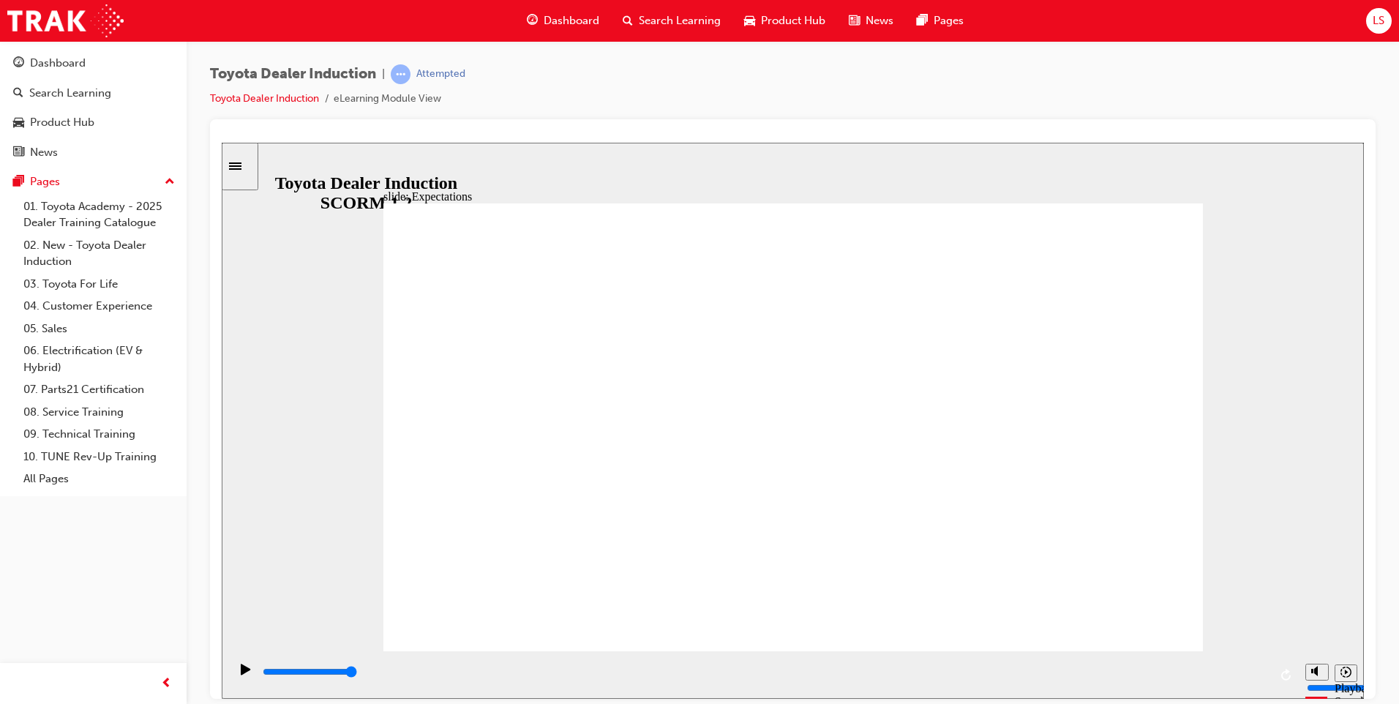
drag, startPoint x: 798, startPoint y: 291, endPoint x: 820, endPoint y: 262, distance: 36.6
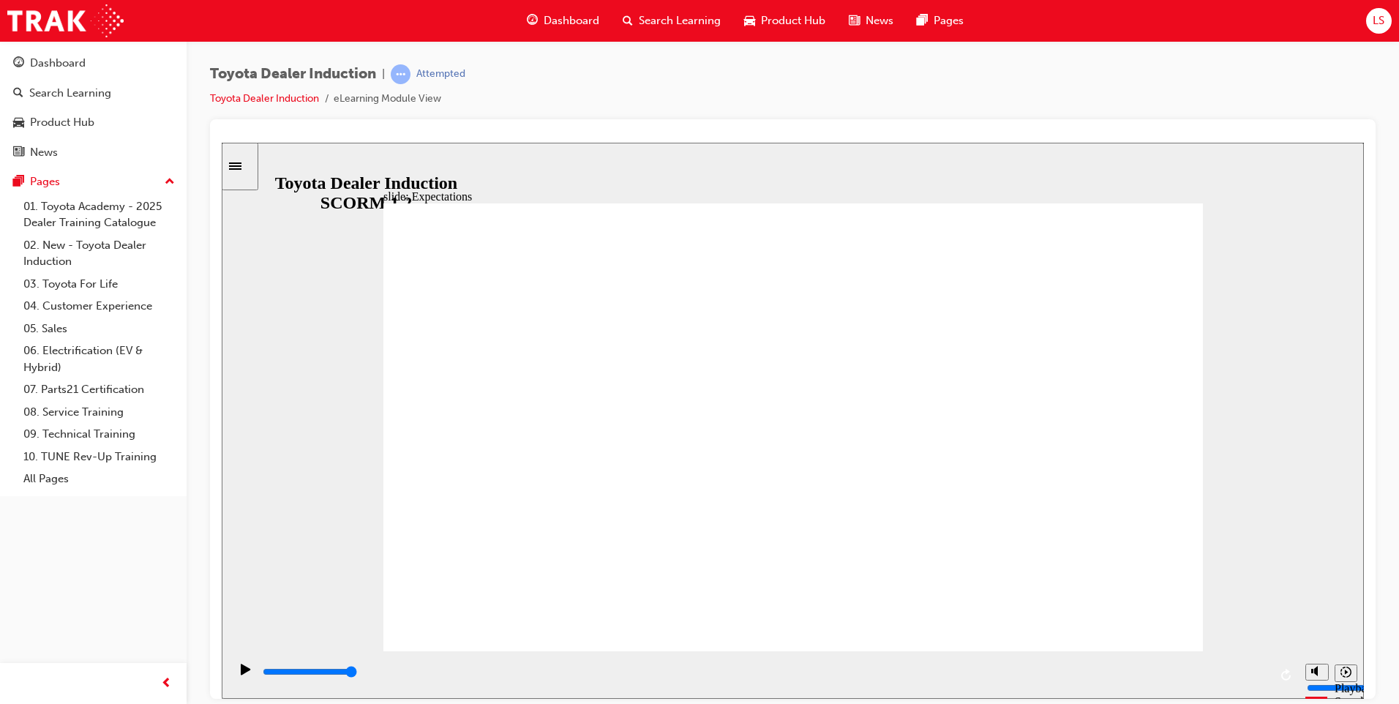
click at [1255, 674] on div "playback controls" at bounding box center [765, 672] width 1008 height 16
click at [1257, 671] on div "playback controls" at bounding box center [765, 672] width 1008 height 16
type input "8400"
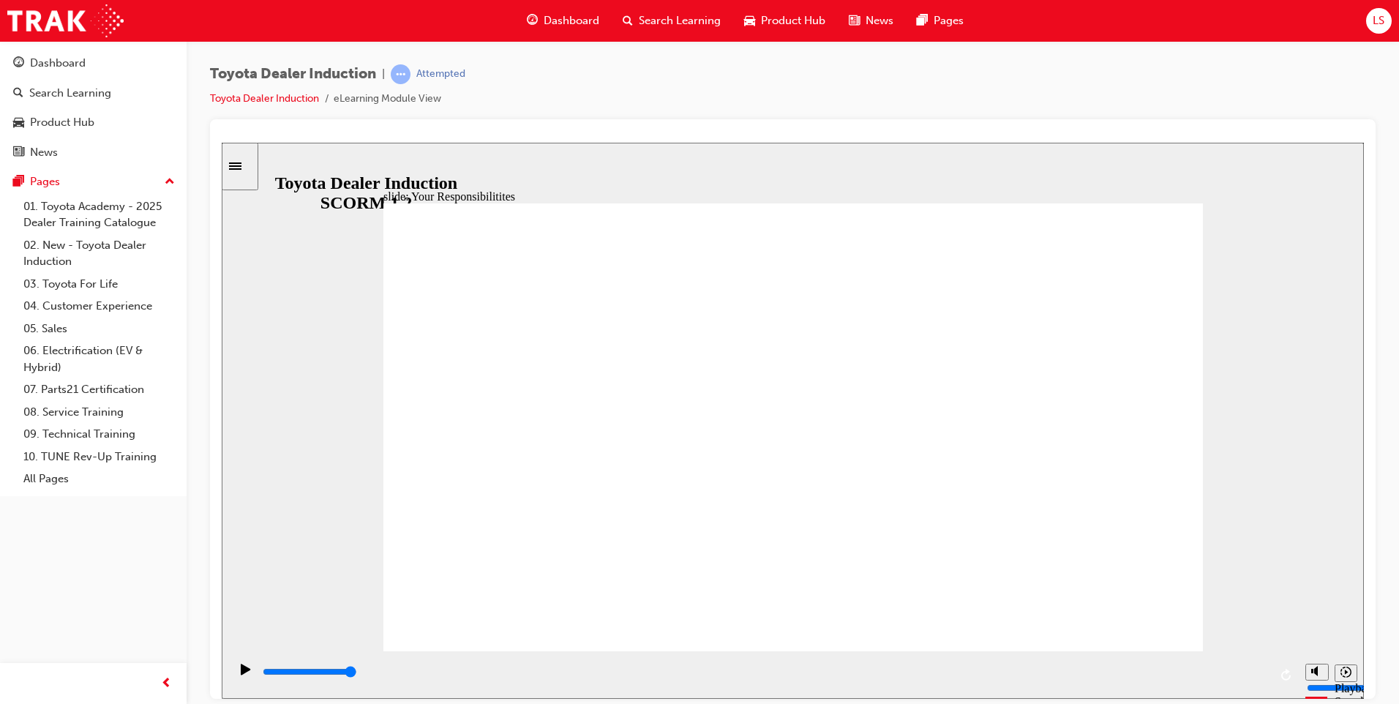
checkbox input "true"
drag, startPoint x: 461, startPoint y: 321, endPoint x: 459, endPoint y: 362, distance: 41.0
checkbox input "true"
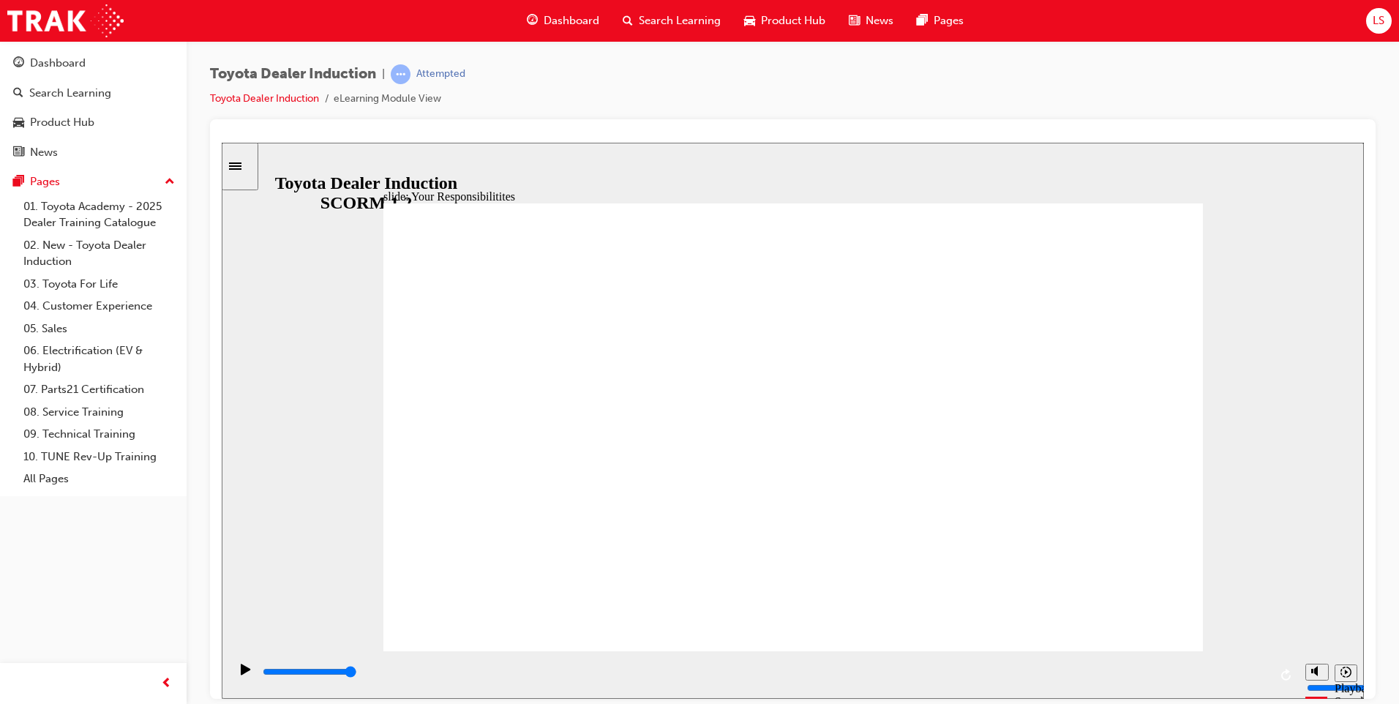
checkbox input "true"
drag, startPoint x: 463, startPoint y: 401, endPoint x: 468, endPoint y: 430, distance: 28.9
checkbox input "true"
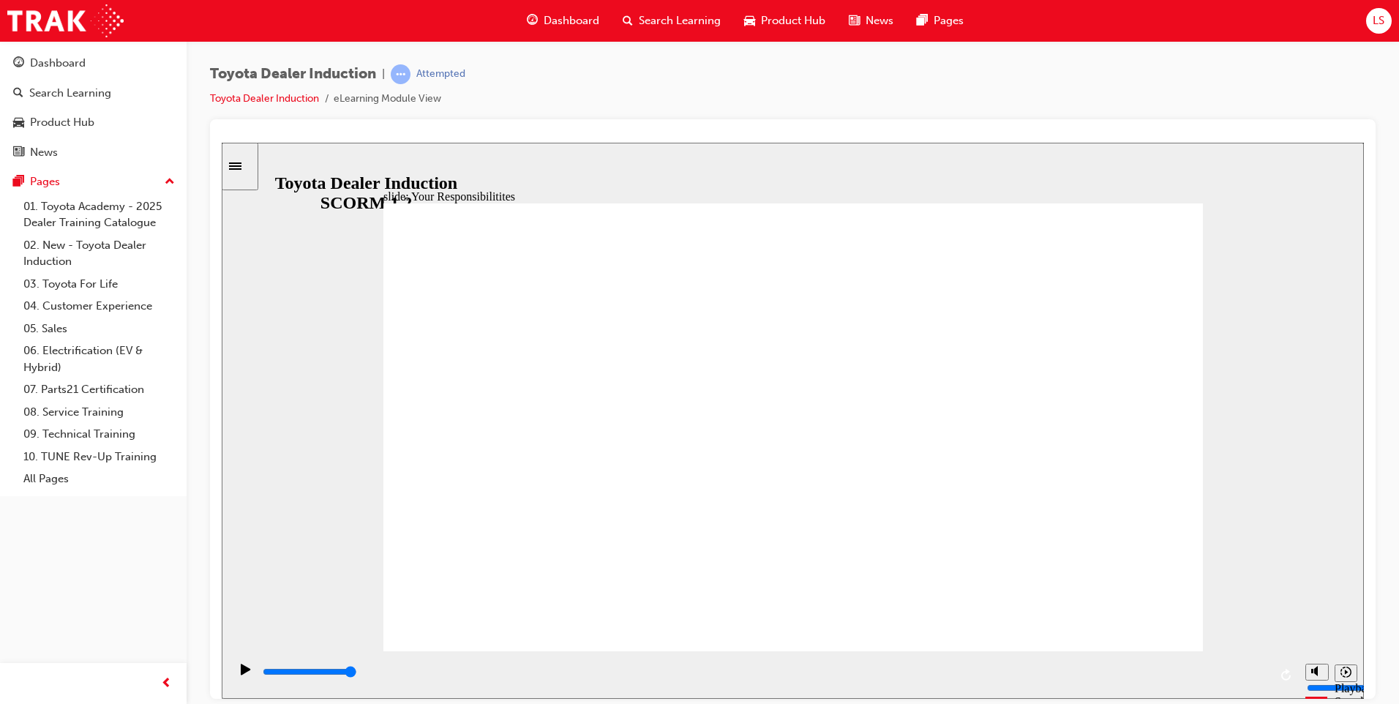
click at [1262, 680] on div "playback controls" at bounding box center [765, 672] width 1008 height 16
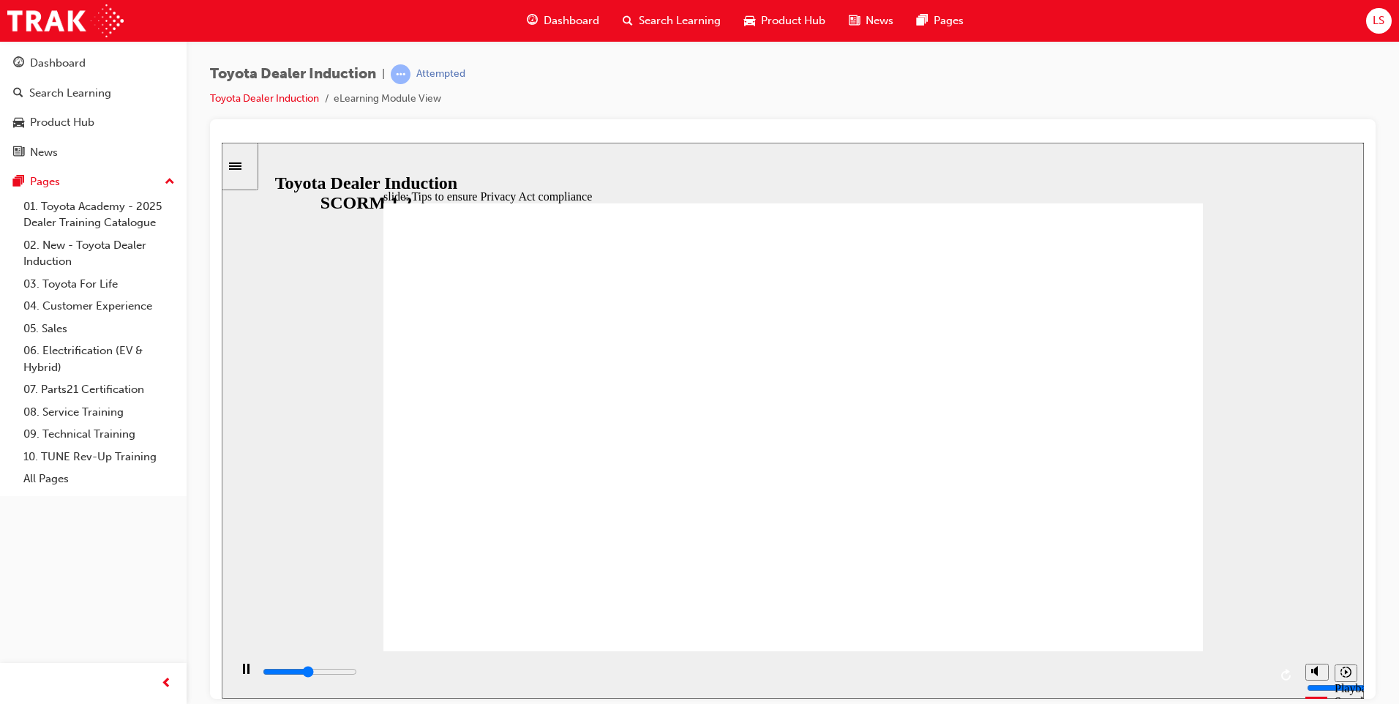
drag, startPoint x: 687, startPoint y: 464, endPoint x: 688, endPoint y: 488, distance: 24.2
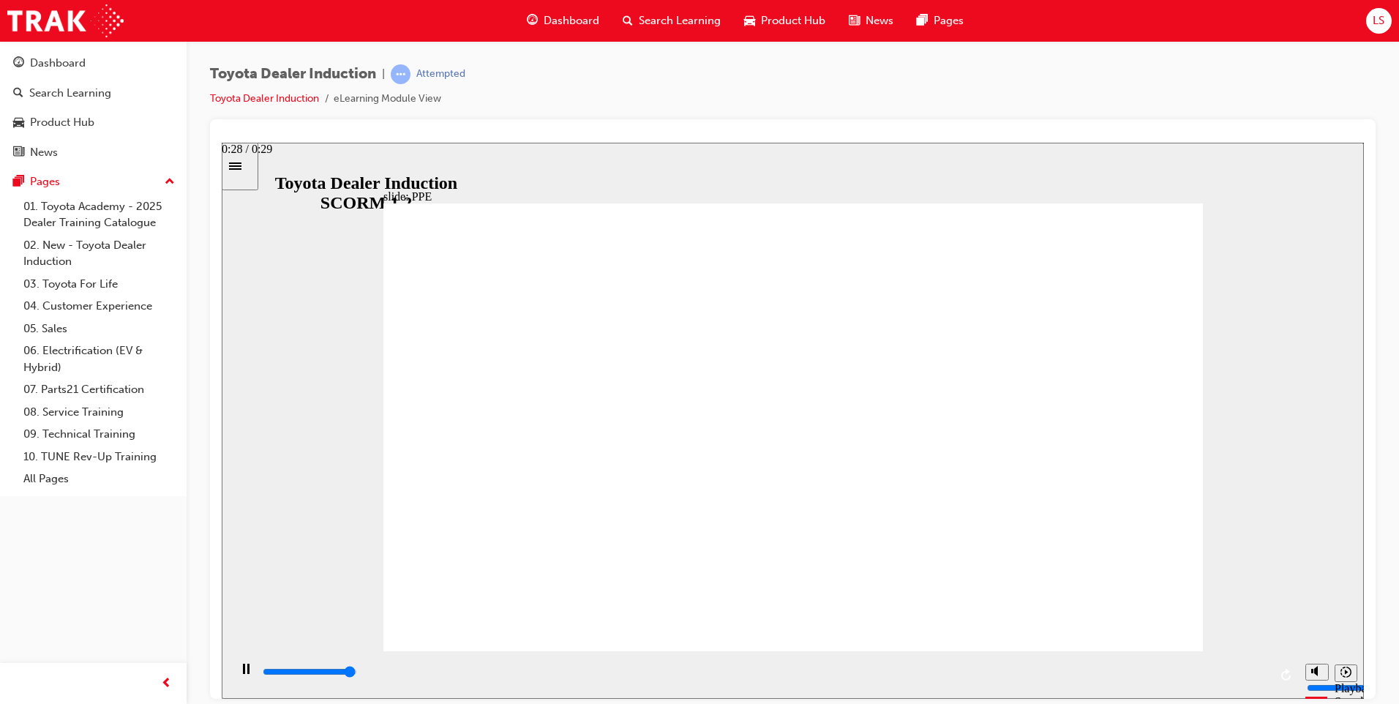
click at [357, 673] on input "slide progress" at bounding box center [310, 671] width 94 height 12
click at [1251, 672] on div "playback controls" at bounding box center [765, 672] width 1008 height 16
drag, startPoint x: 815, startPoint y: 569, endPoint x: 702, endPoint y: 558, distance: 113.2
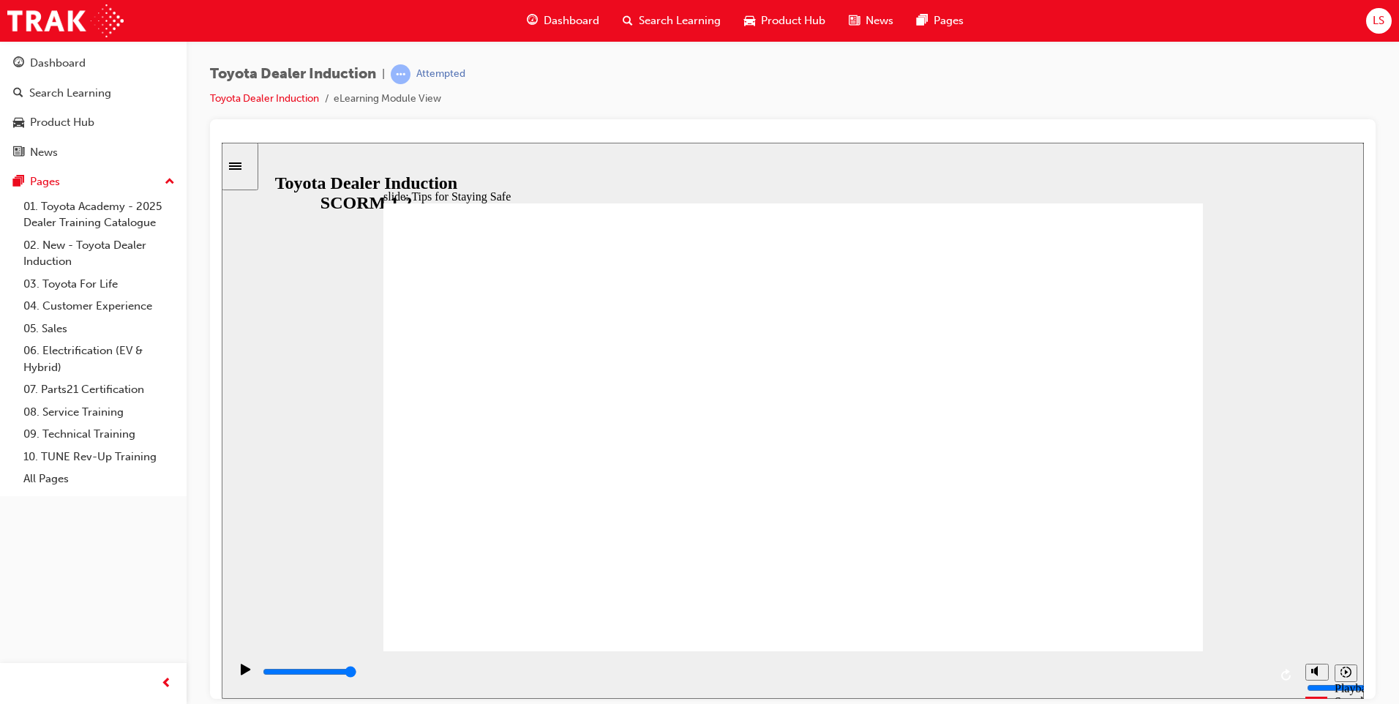
type input "4400"
checkbox input "true"
type input "4800"
checkbox input "true"
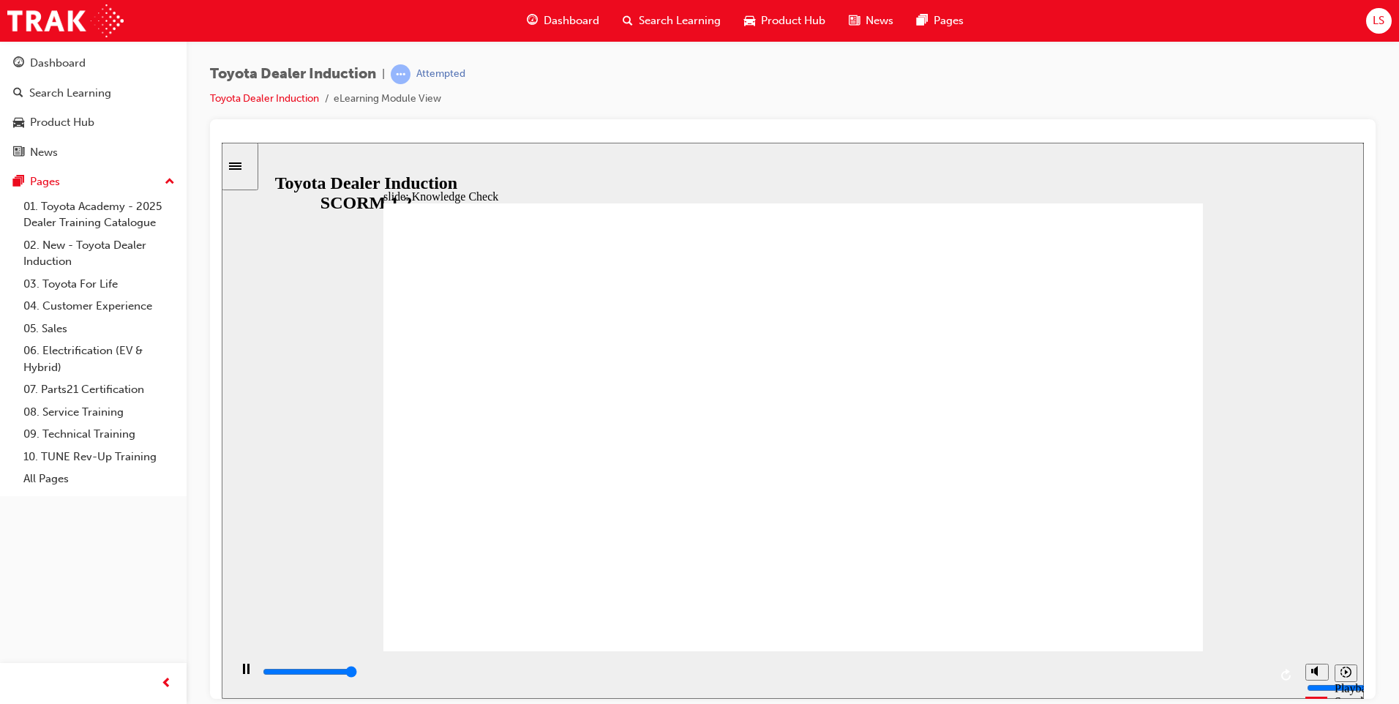
type input "5000"
checkbox input "false"
checkbox input "true"
checkbox input "false"
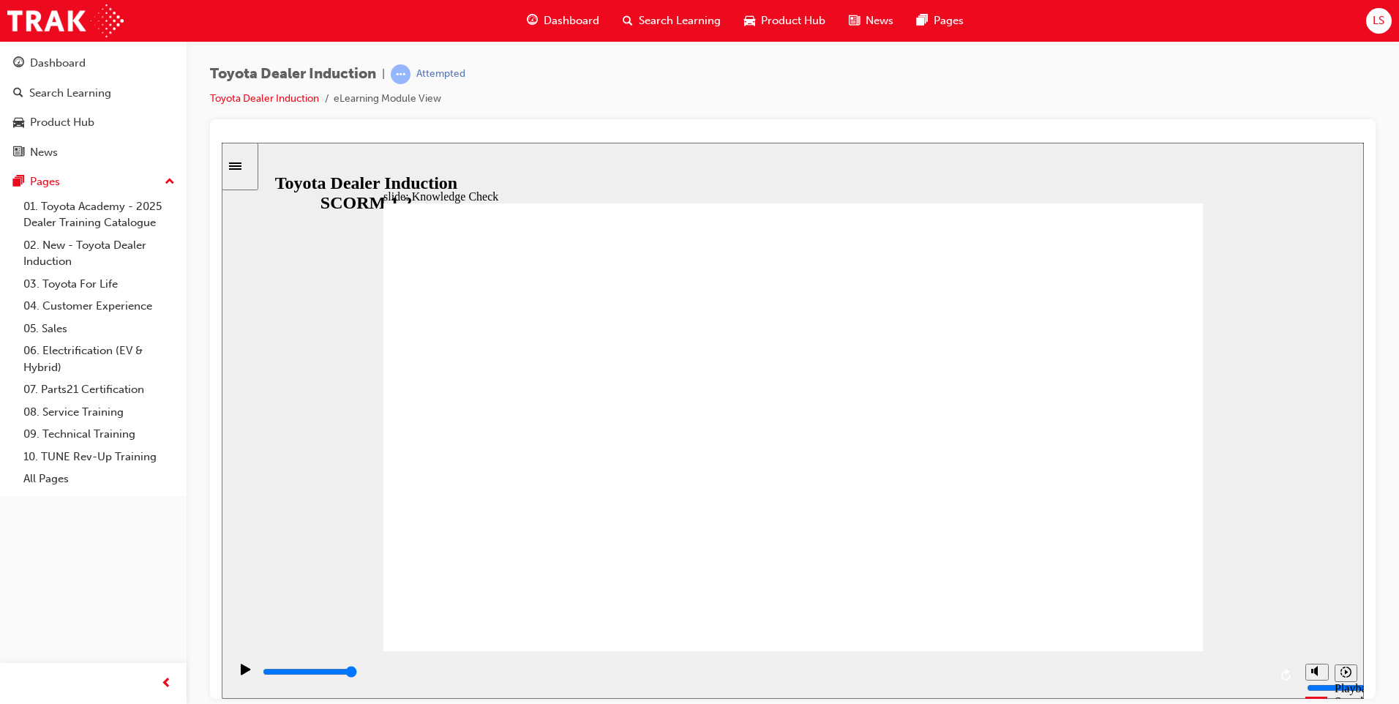
checkbox input "true"
drag, startPoint x: 750, startPoint y: 518, endPoint x: 746, endPoint y: 601, distance: 82.8
checkbox input "true"
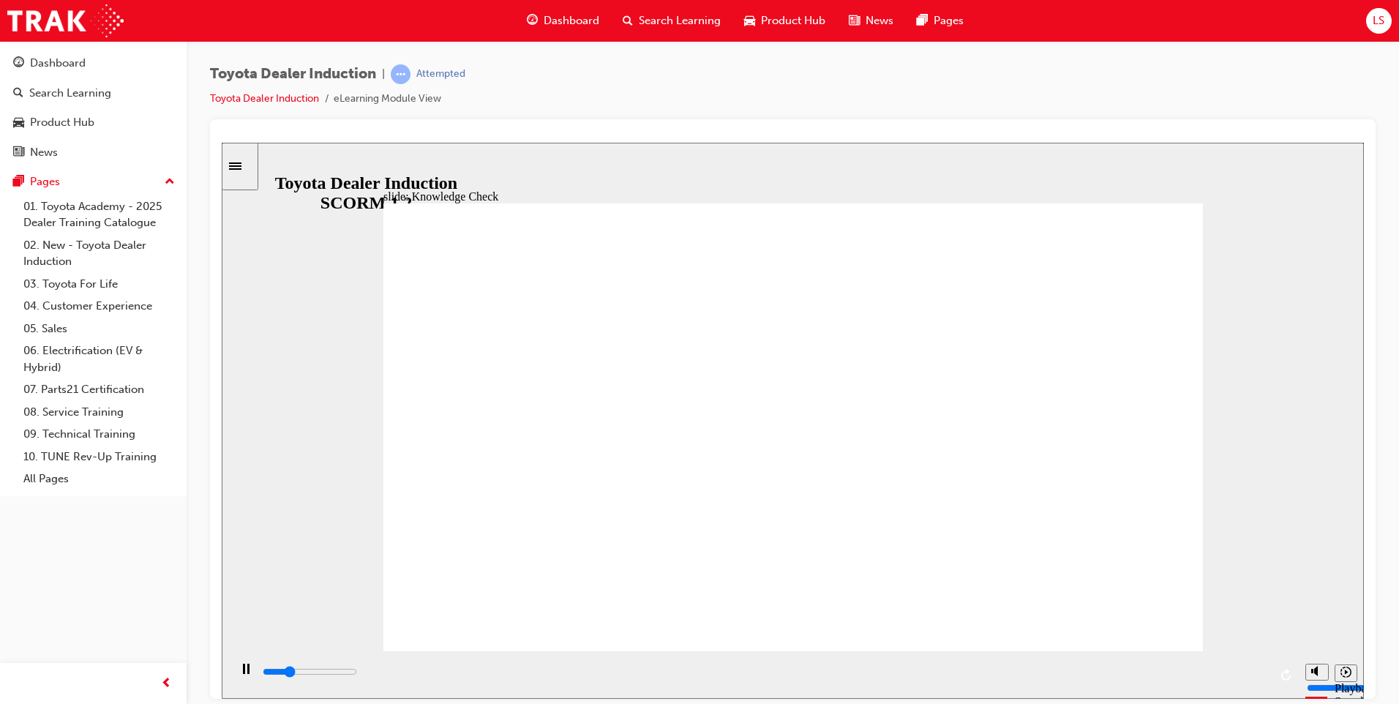
type input "1300"
radio input "true"
type input "3700"
checkbox input "true"
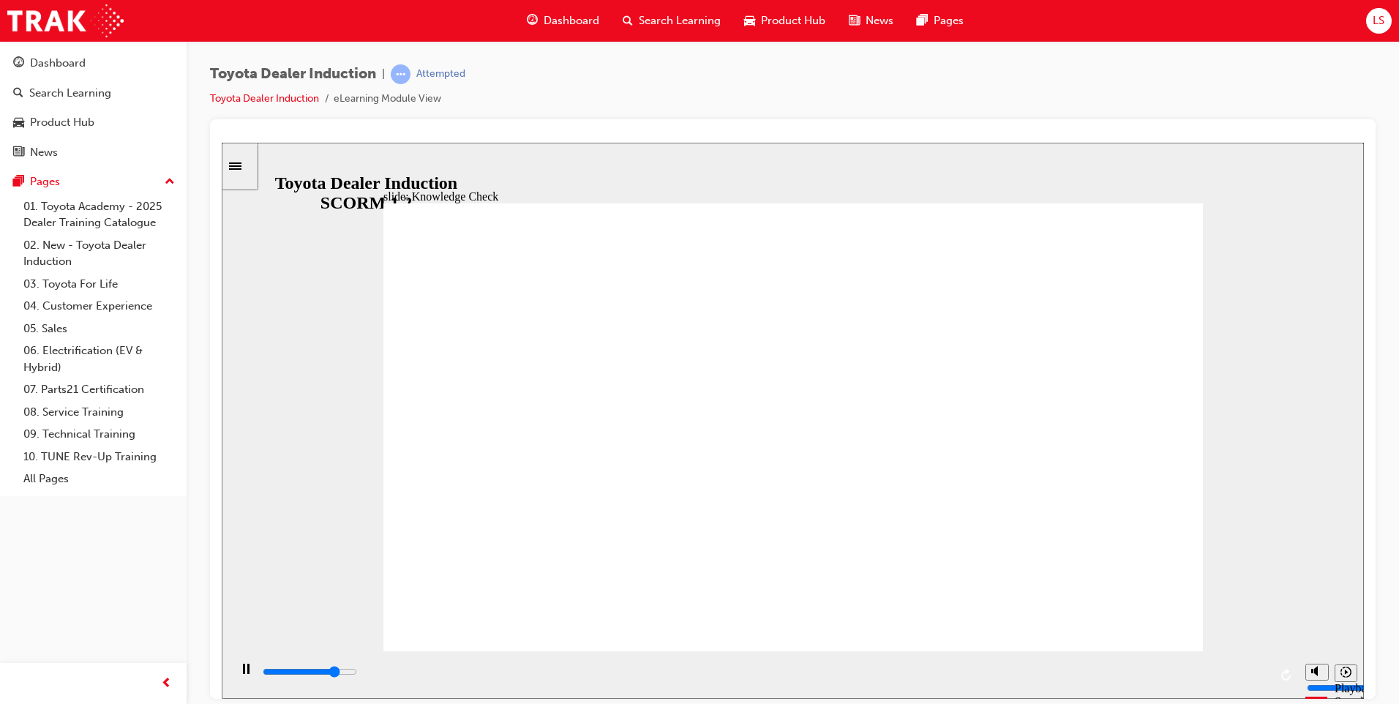
type input "4100"
checkbox input "true"
drag, startPoint x: 797, startPoint y: 455, endPoint x: 797, endPoint y: 487, distance: 31.5
type input "4400"
checkbox input "true"
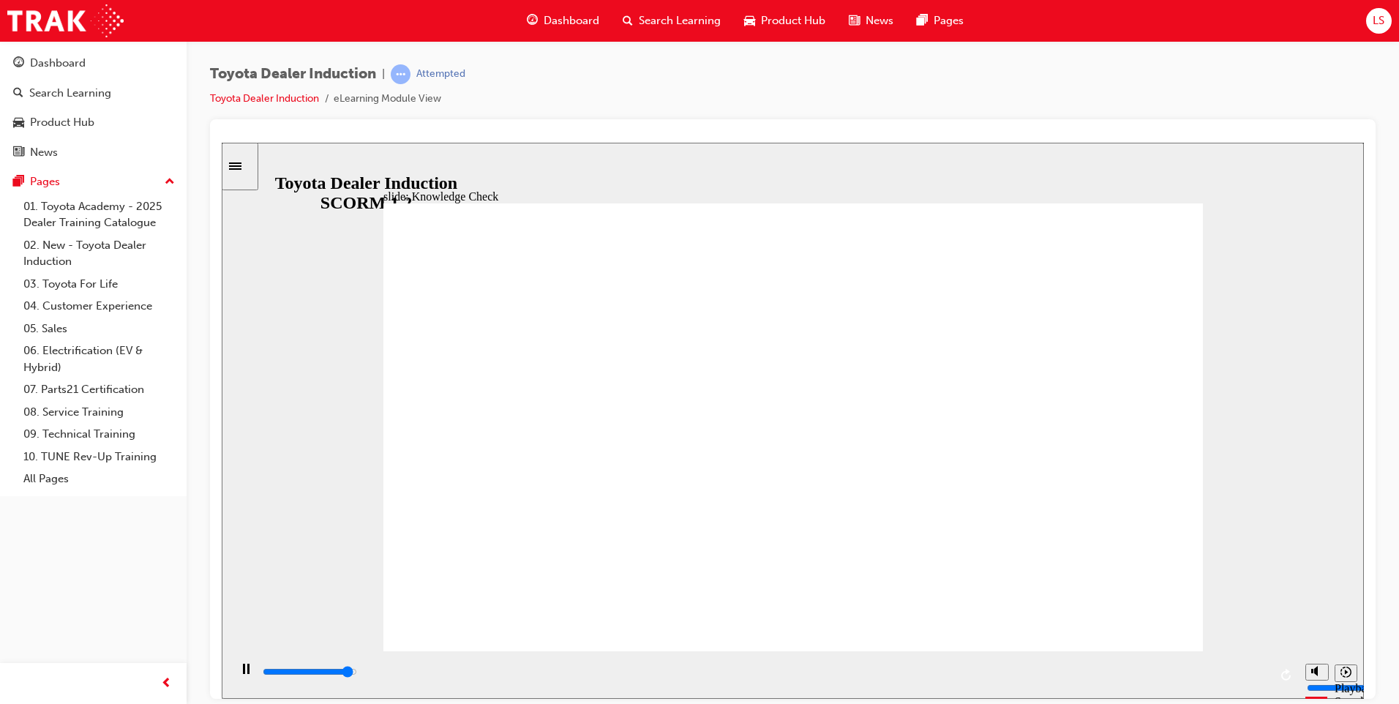
type input "4800"
checkbox input "true"
type input "1700"
checkbox input "true"
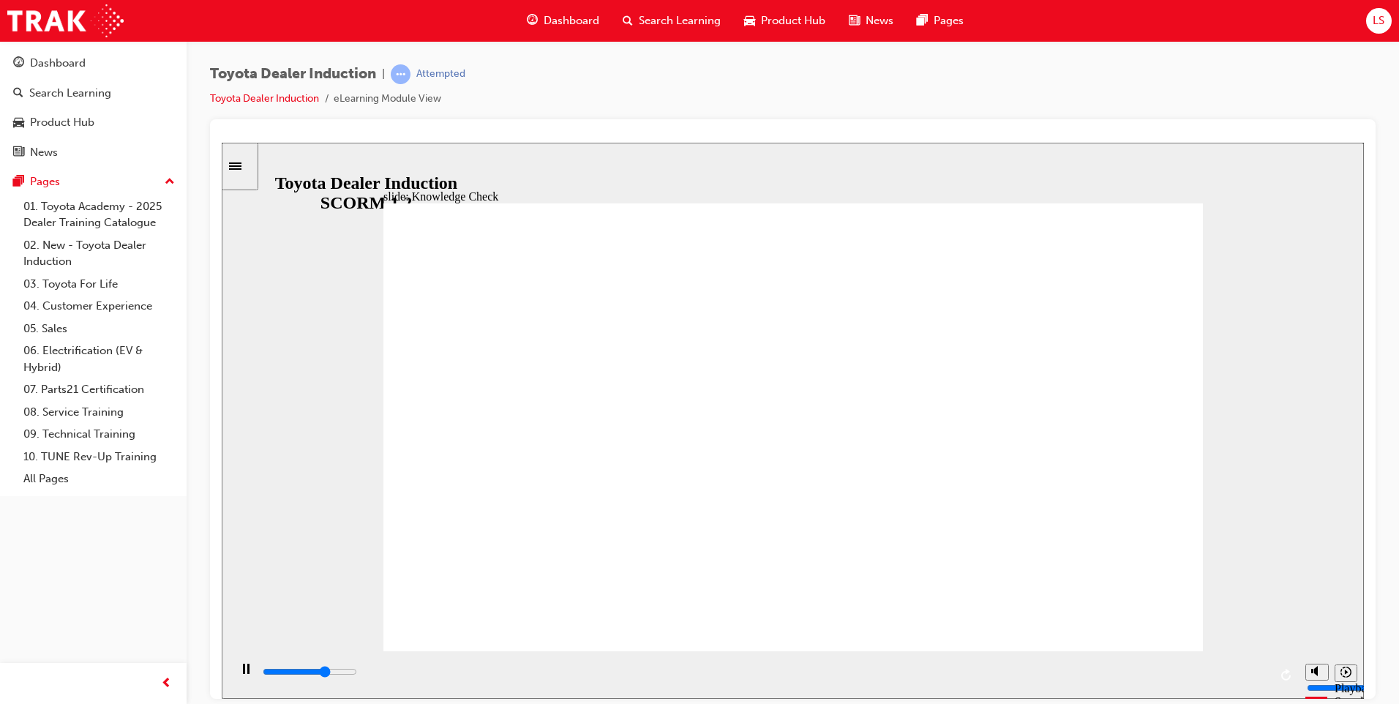
type input "3400"
checkbox input "true"
type input "3900"
checkbox input "true"
type input "4300"
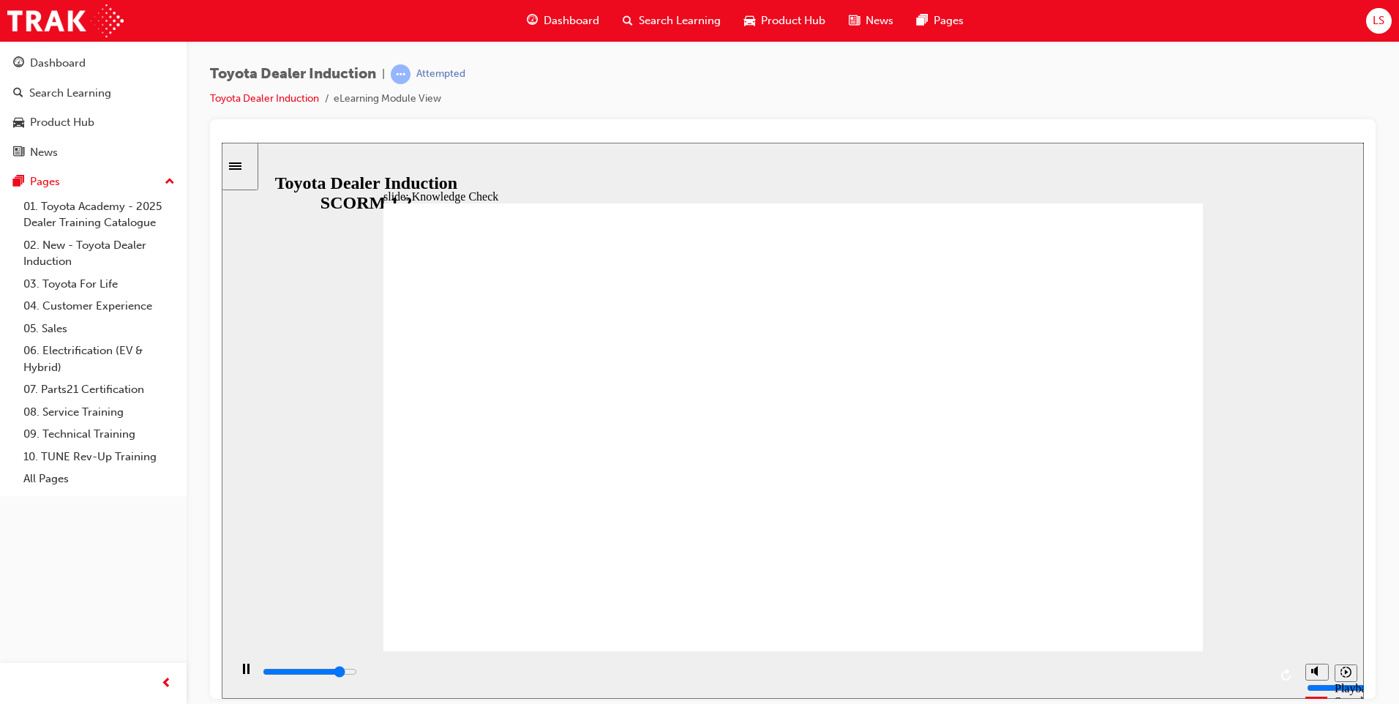
checkbox input "true"
click at [357, 675] on input "slide progress" at bounding box center [310, 671] width 94 height 12
click at [1268, 677] on div "playback controls" at bounding box center [765, 672] width 1008 height 16
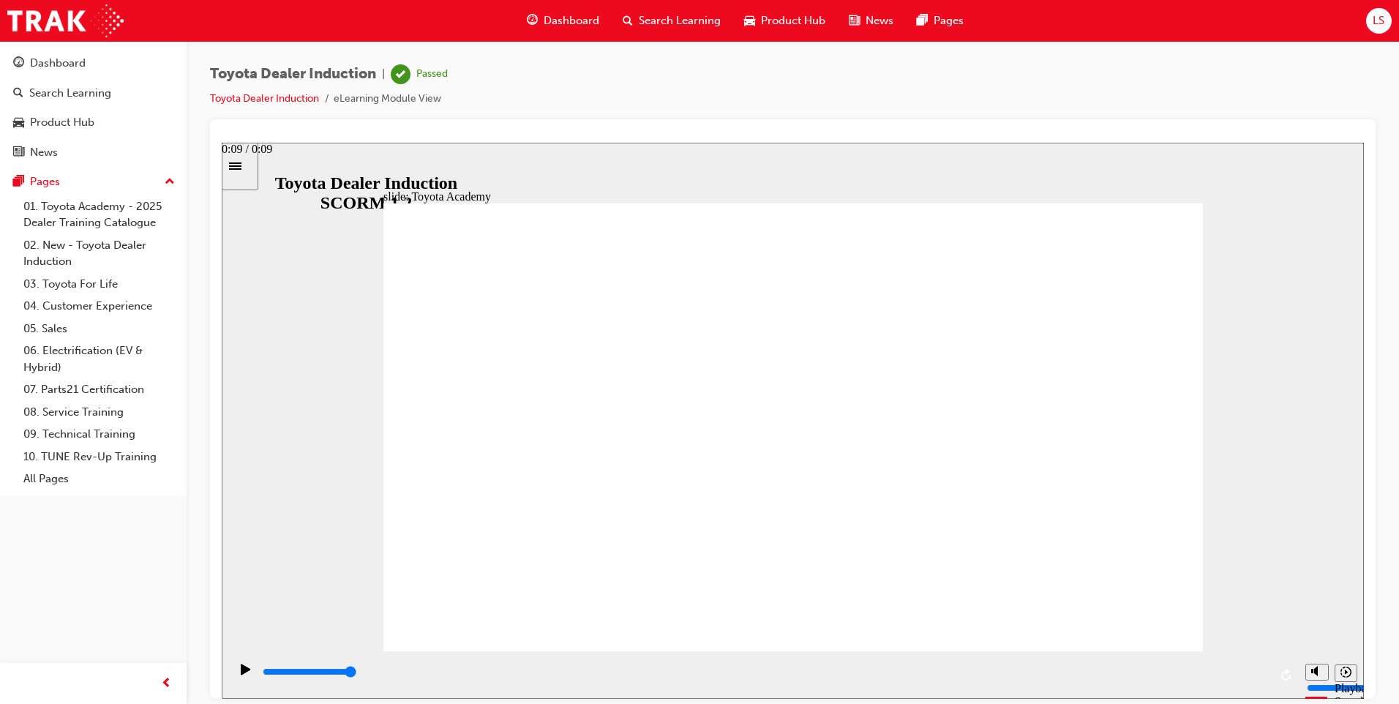
type input "9900"
click at [575, 20] on span "Dashboard" at bounding box center [572, 20] width 56 height 17
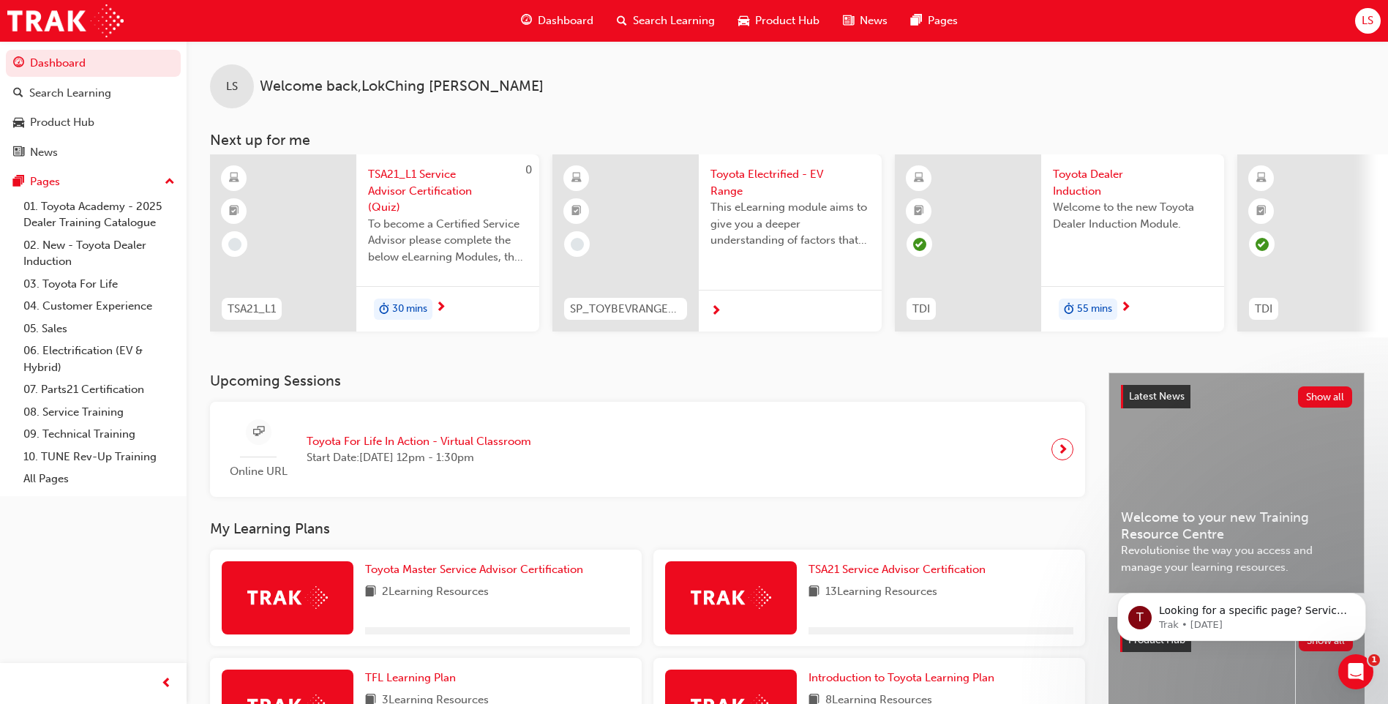
click at [1014, 258] on div at bounding box center [968, 242] width 146 height 177
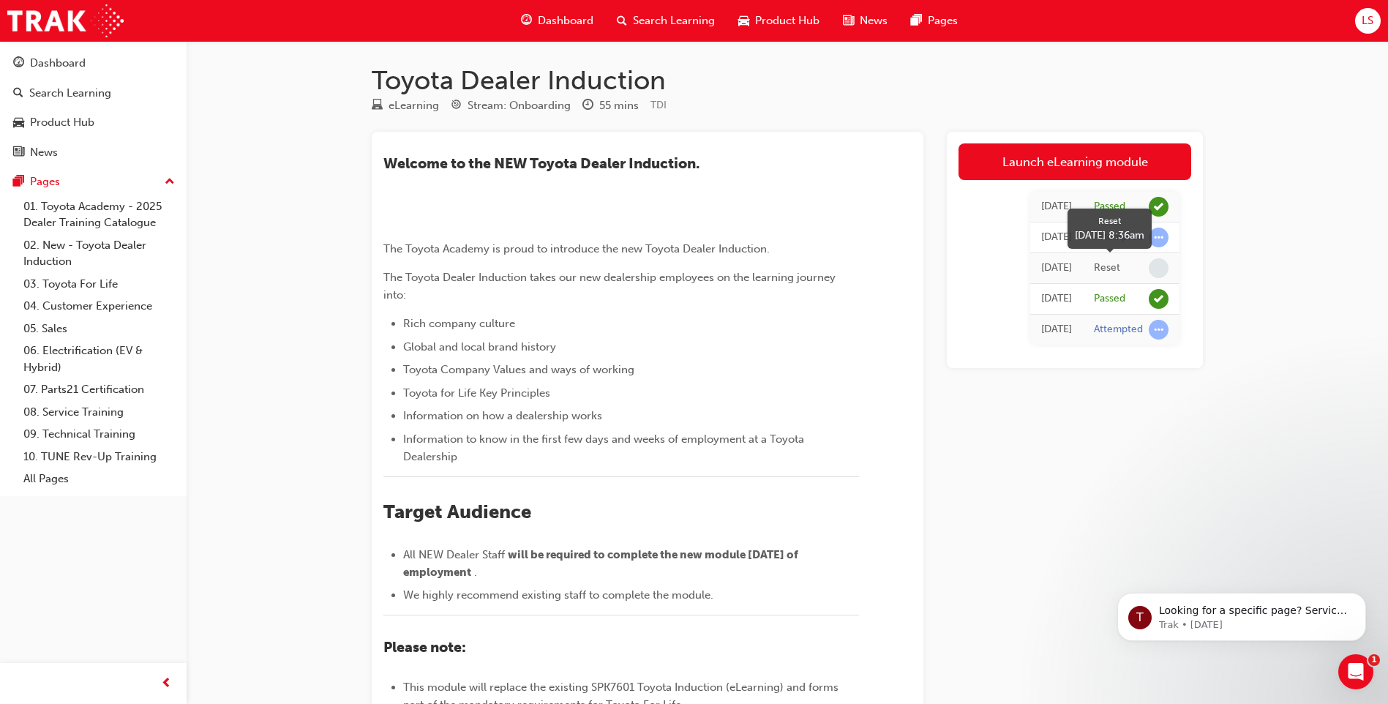
click at [1108, 270] on div "Reset" at bounding box center [1107, 268] width 26 height 14
click at [1123, 331] on div "Attempted" at bounding box center [1118, 330] width 49 height 14
click at [1151, 411] on div "Launch eLearning module [DATE] Passed [DATE] Attempted [DATE] Reset [DATE] Pass…" at bounding box center [1075, 523] width 256 height 783
click at [1139, 410] on div "Launch eLearning module [DATE] Passed [DATE] Attempted [DATE] Reset [DATE] Pass…" at bounding box center [1075, 523] width 256 height 783
click at [558, 29] on div "Dashboard" at bounding box center [557, 21] width 96 height 30
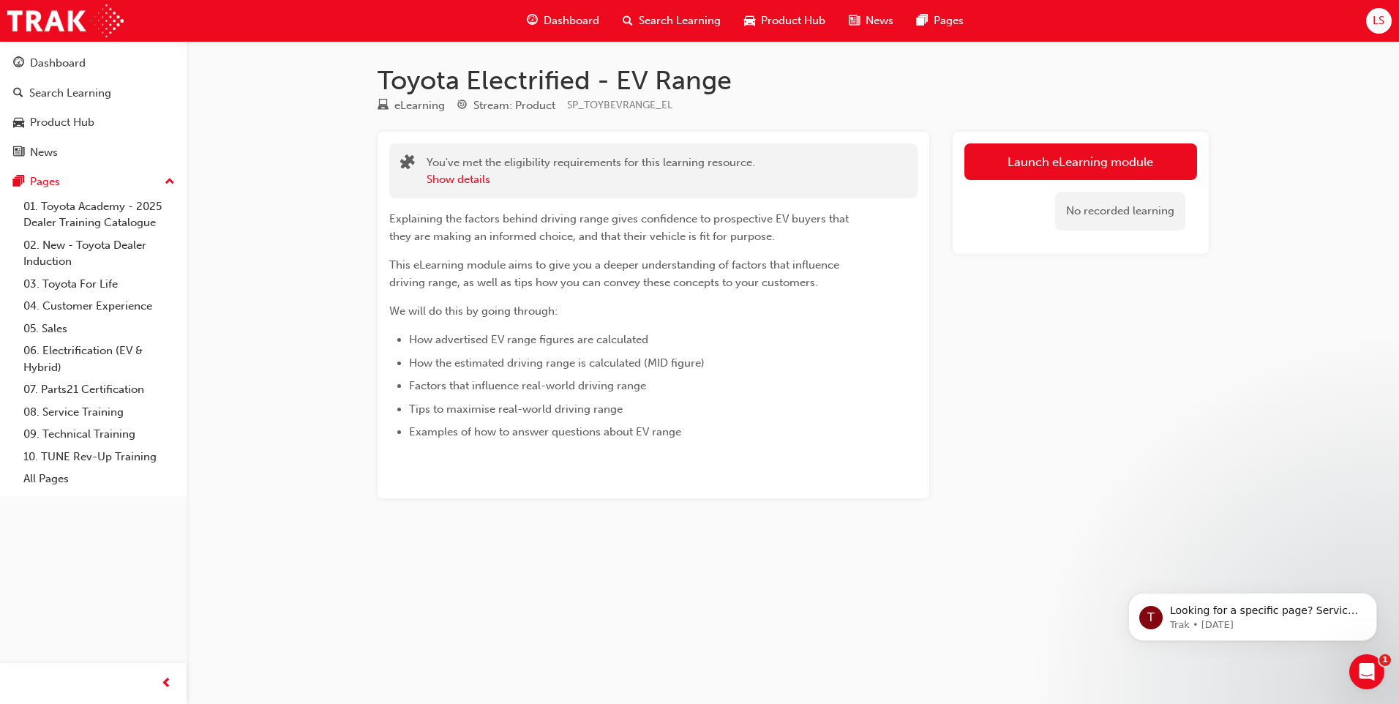
click at [566, 15] on span "Dashboard" at bounding box center [572, 20] width 56 height 17
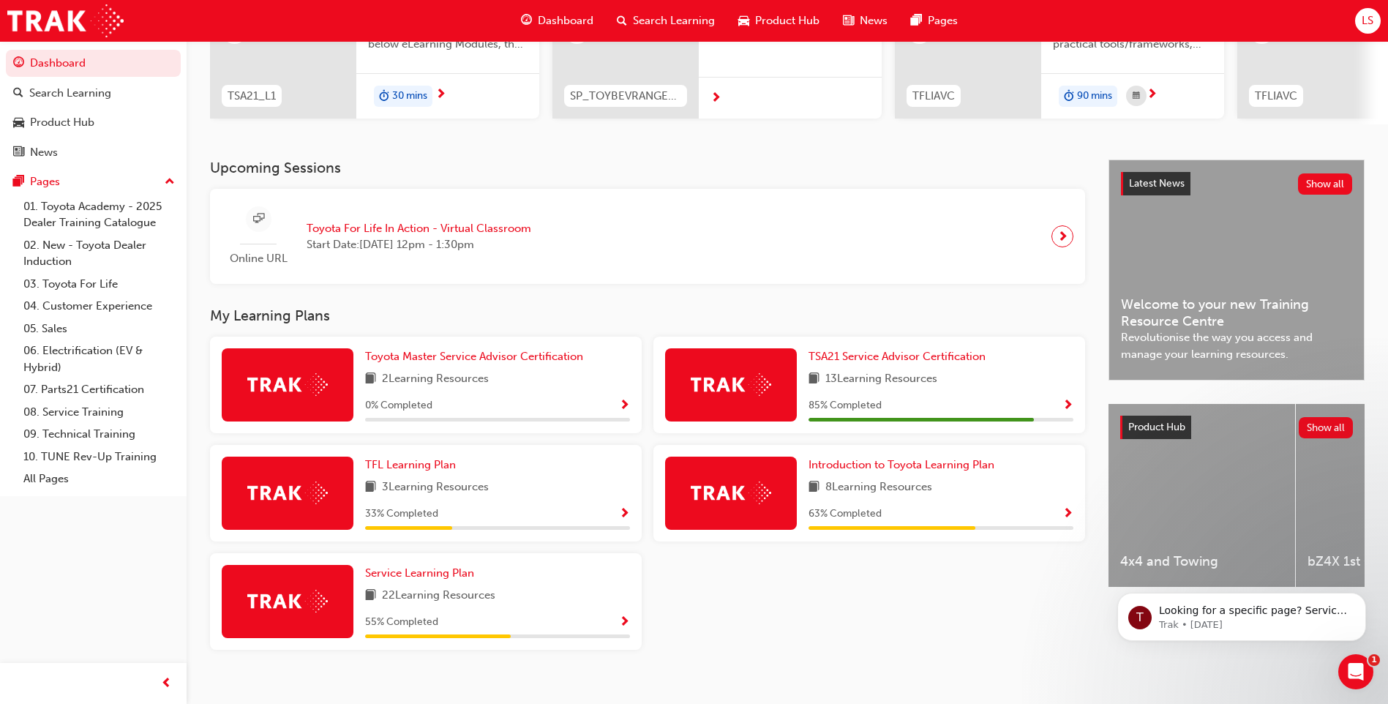
scroll to position [220, 0]
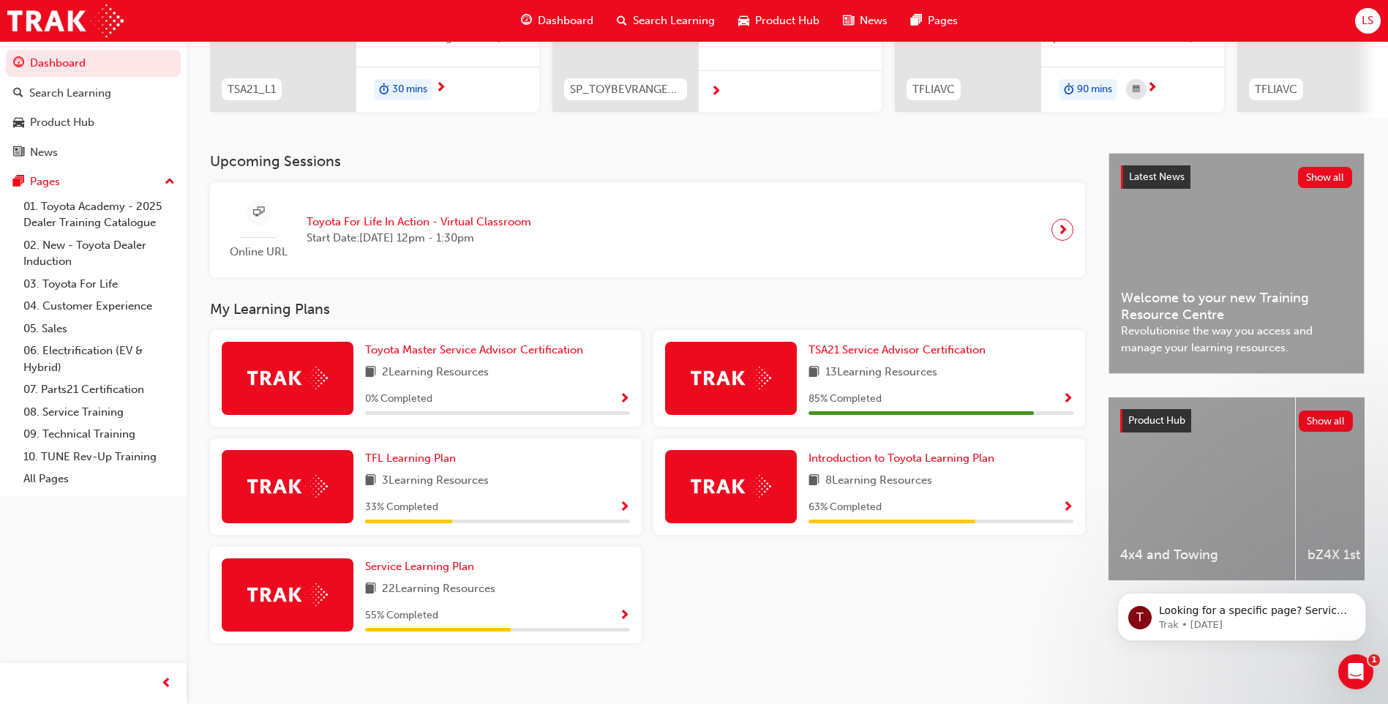
click at [742, 359] on div at bounding box center [731, 378] width 132 height 73
click at [907, 347] on link "TSA21 Service Advisor Certification" at bounding box center [900, 350] width 183 height 17
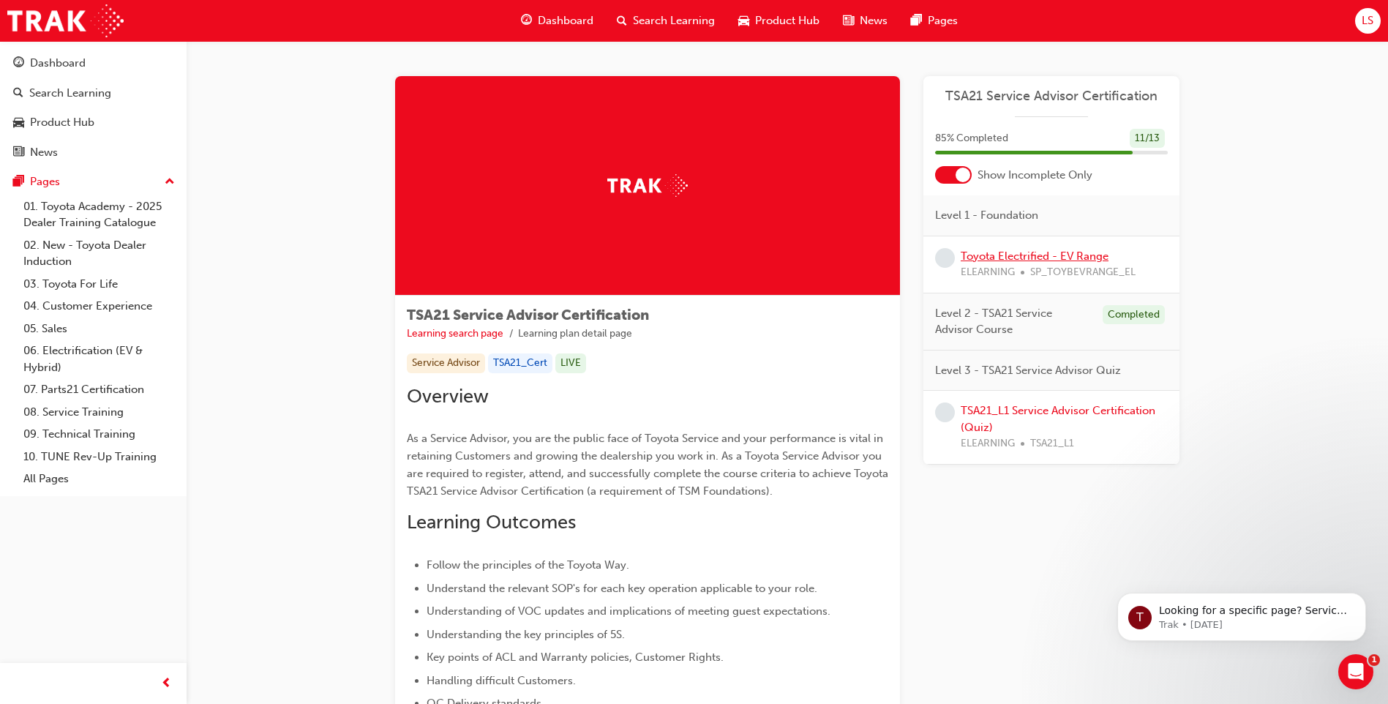
click at [1000, 255] on link "Toyota Electrified - EV Range" at bounding box center [1035, 256] width 148 height 13
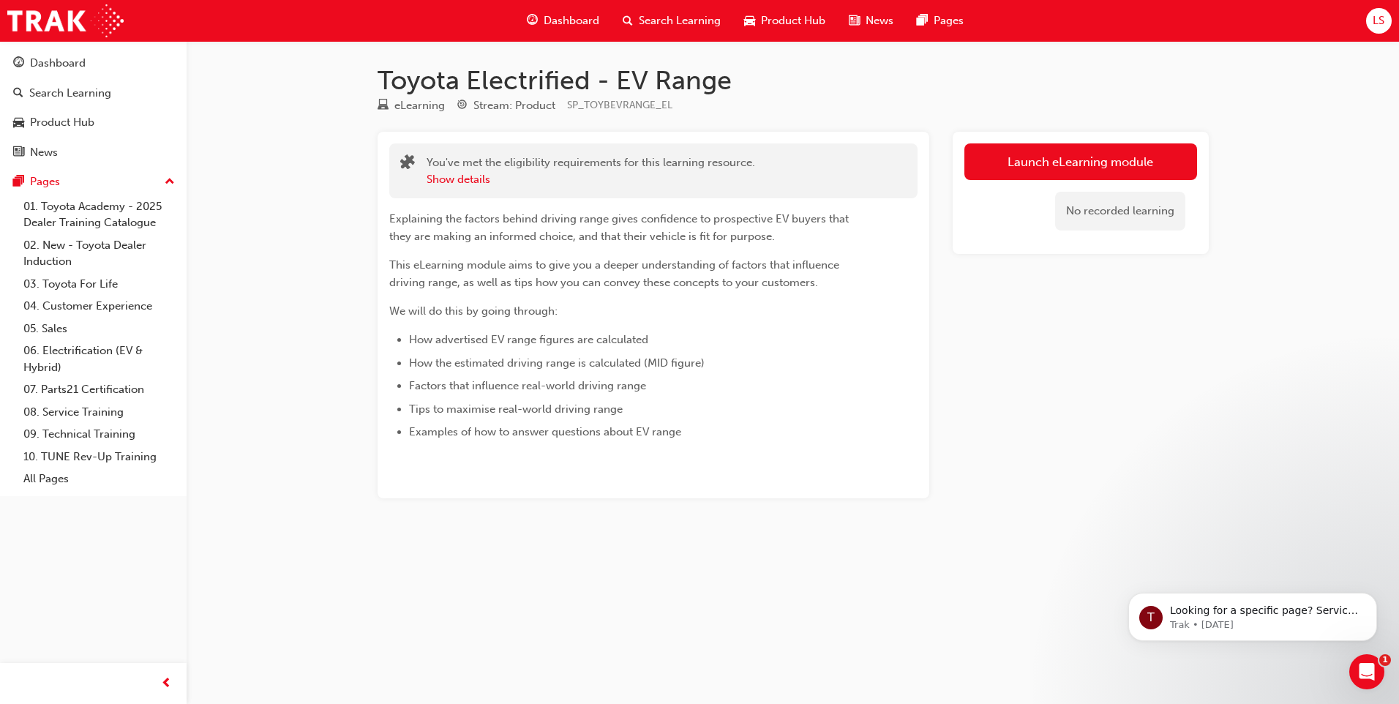
click at [1032, 184] on div "No recorded learning" at bounding box center [1081, 211] width 233 height 62
click at [1037, 169] on link "Launch eLearning module" at bounding box center [1081, 161] width 233 height 37
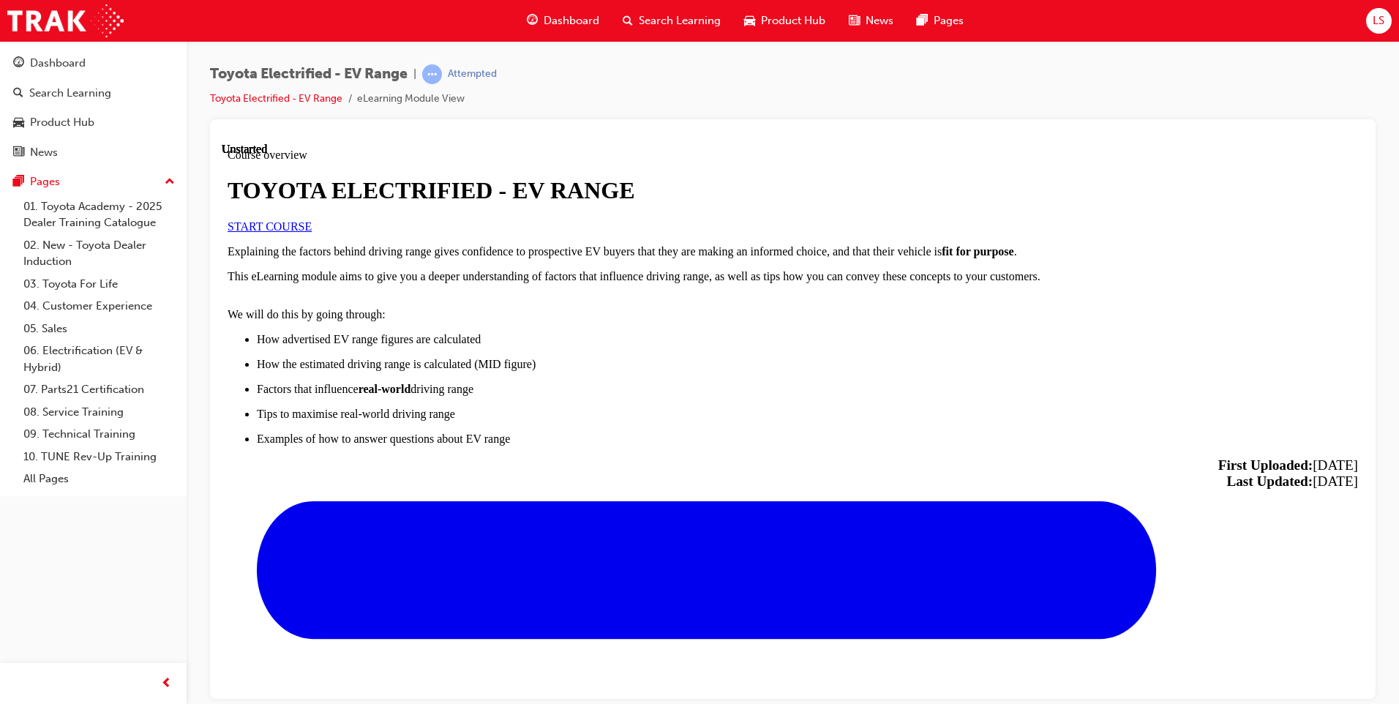
scroll to position [695, 0]
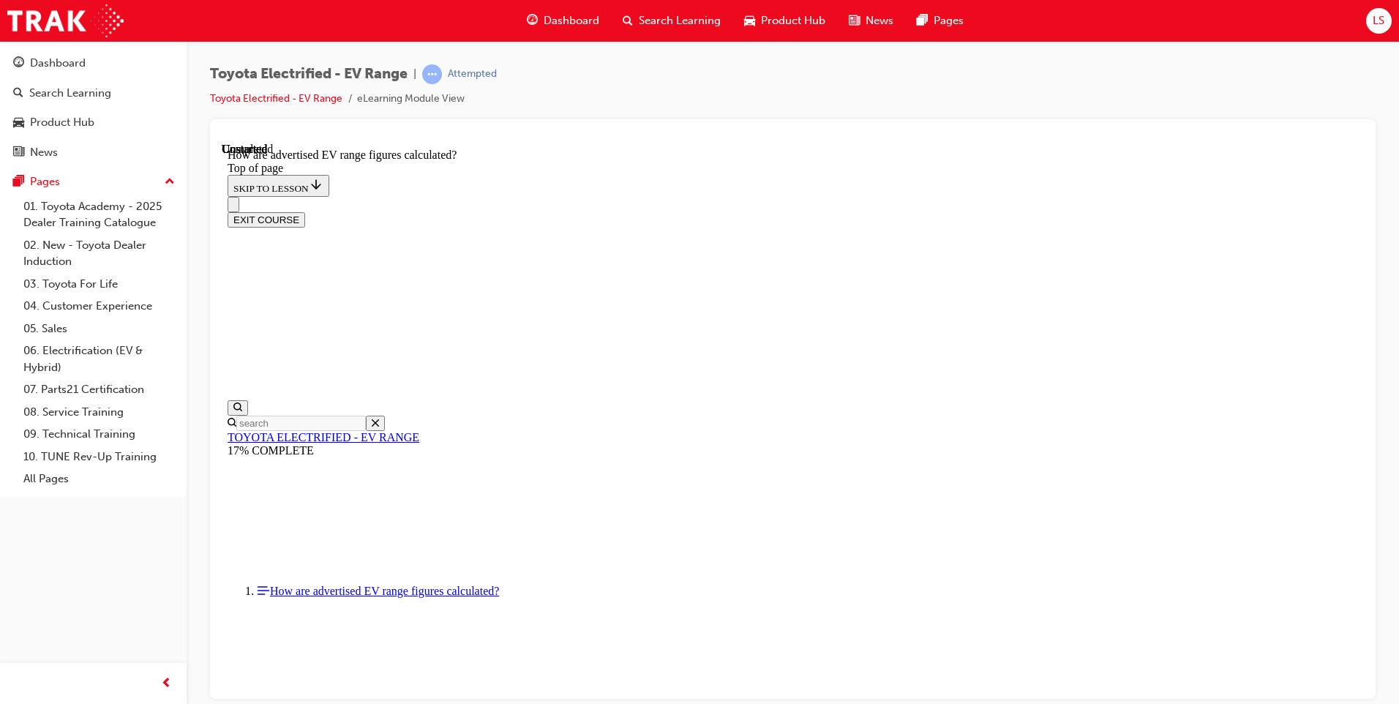
scroll to position [749, 0]
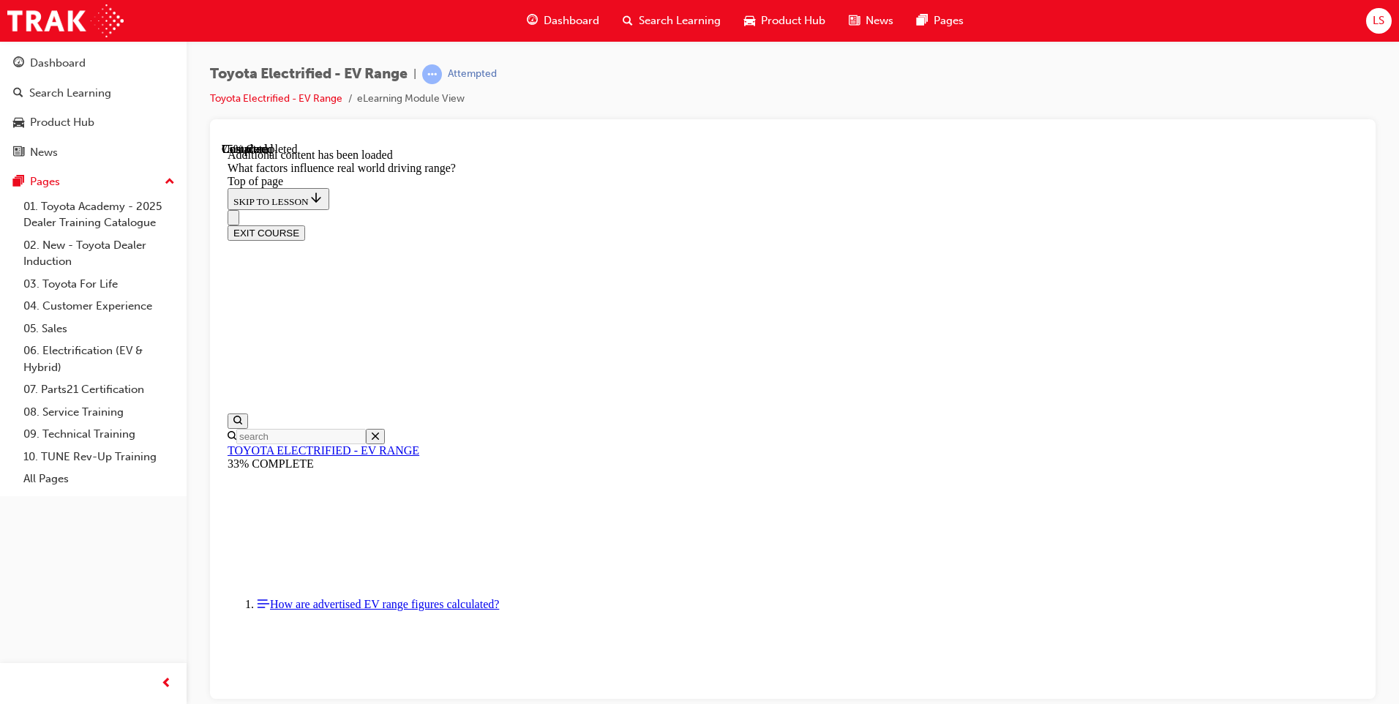
scroll to position [1948, 0]
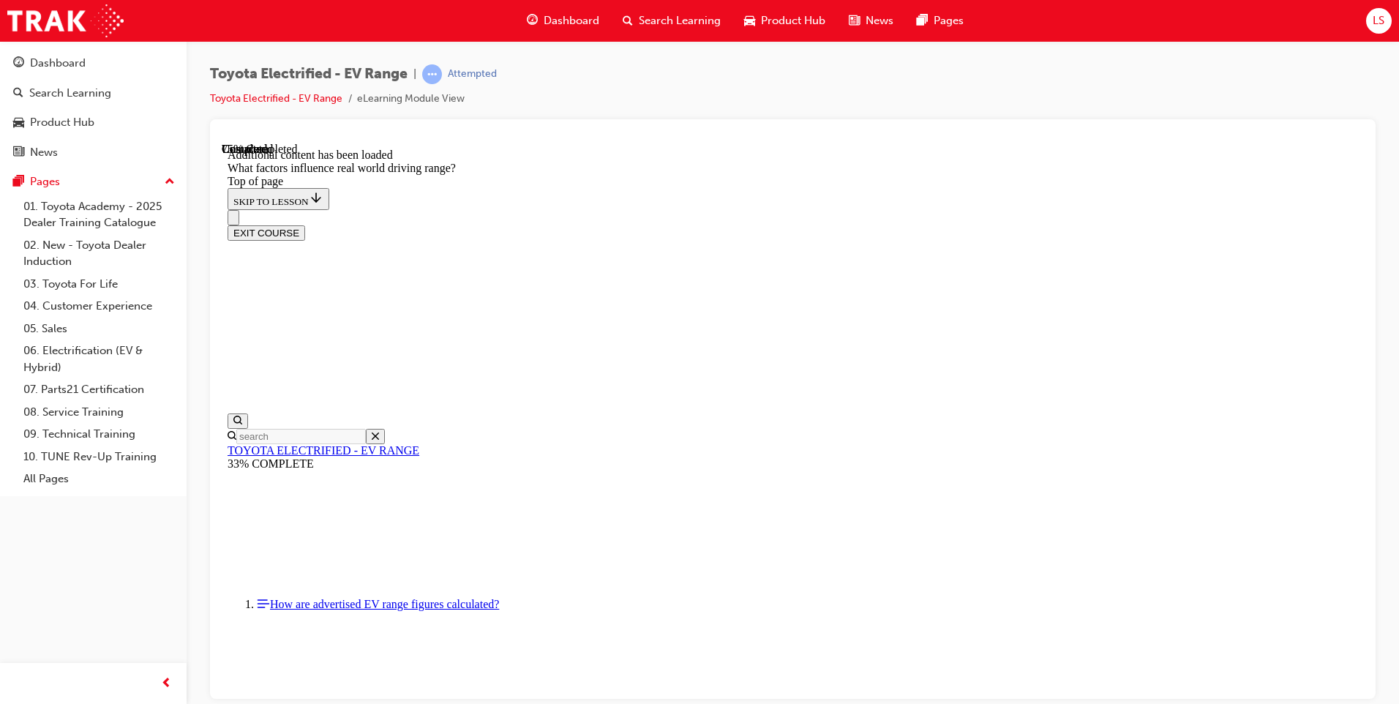
drag, startPoint x: 912, startPoint y: 197, endPoint x: 703, endPoint y: 386, distance: 281.9
drag, startPoint x: 891, startPoint y: 203, endPoint x: 1076, endPoint y: 391, distance: 263.9
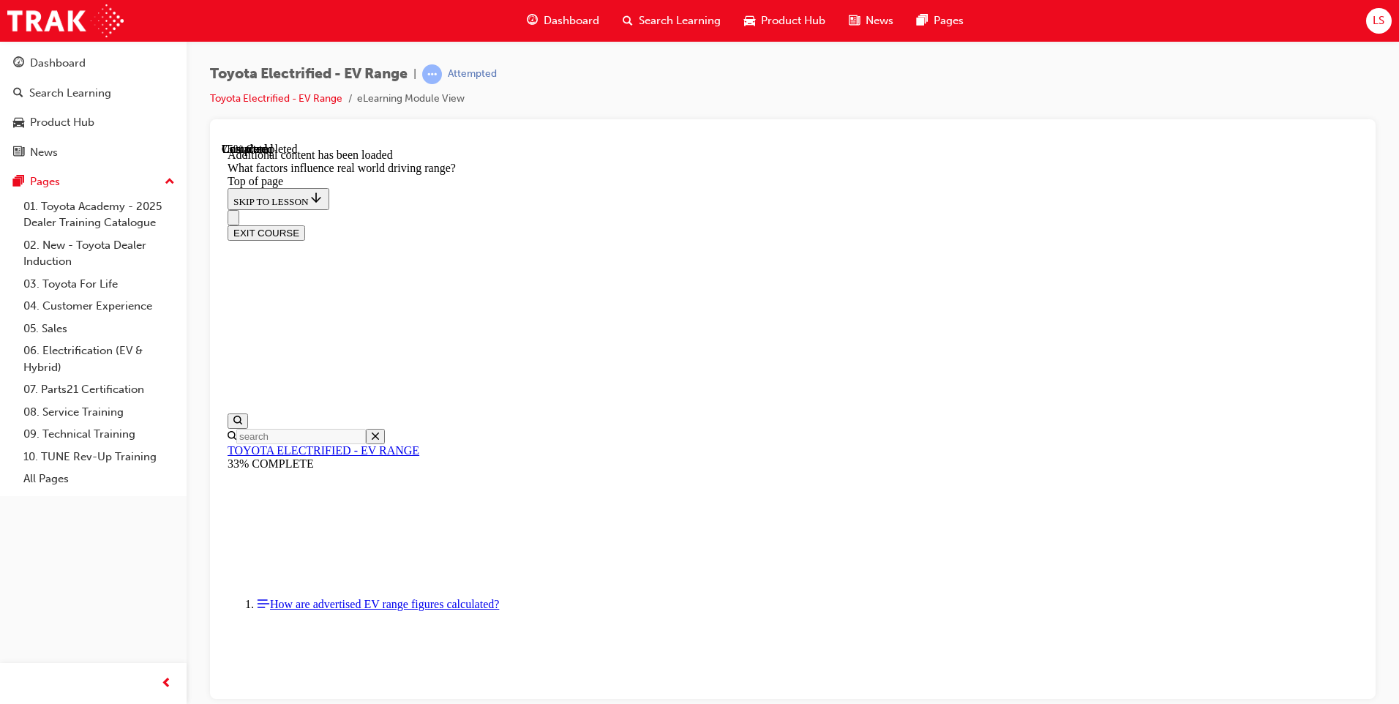
drag, startPoint x: 891, startPoint y: 222, endPoint x: 684, endPoint y: 431, distance: 293.9
drag, startPoint x: 875, startPoint y: 242, endPoint x: 1079, endPoint y: 435, distance: 281.6
drag, startPoint x: 962, startPoint y: 288, endPoint x: 863, endPoint y: 285, distance: 98.8
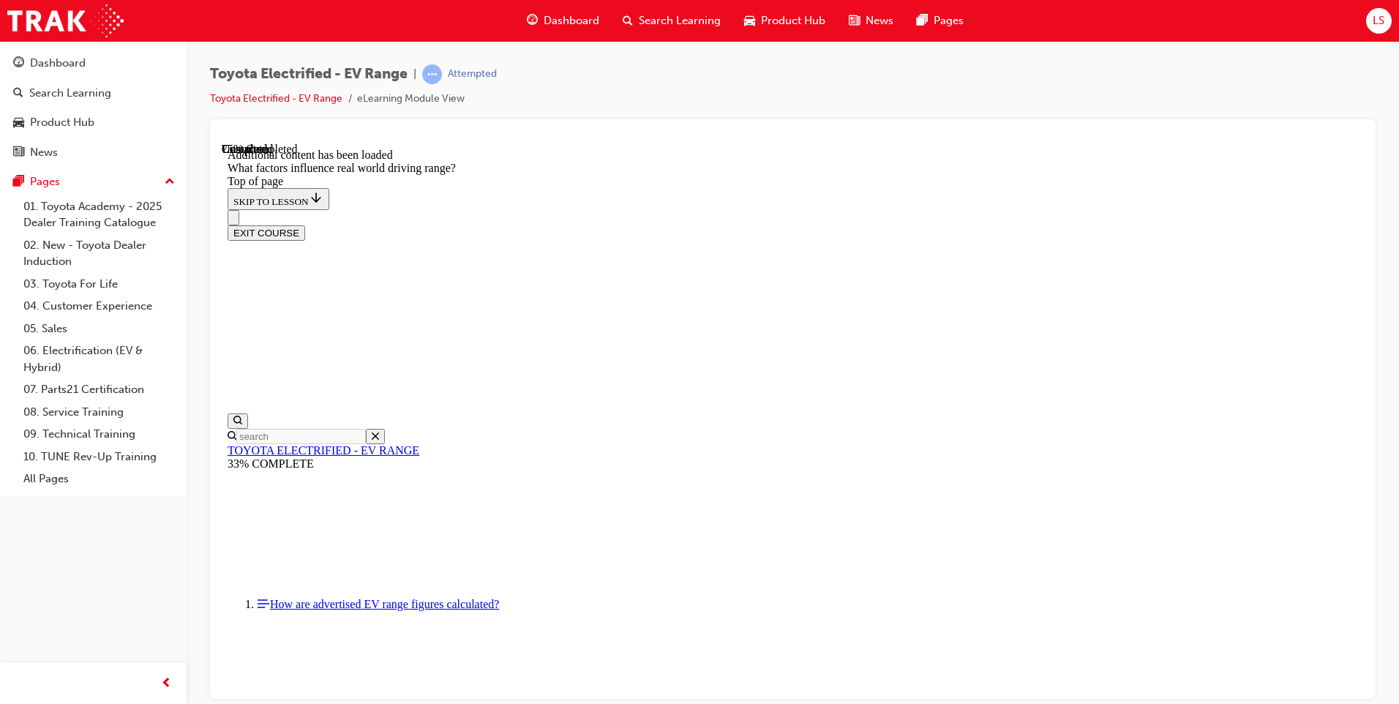
drag, startPoint x: 871, startPoint y: 201, endPoint x: 728, endPoint y: 420, distance: 261.9
drag, startPoint x: 1037, startPoint y: 383, endPoint x: 1114, endPoint y: 460, distance: 108.2
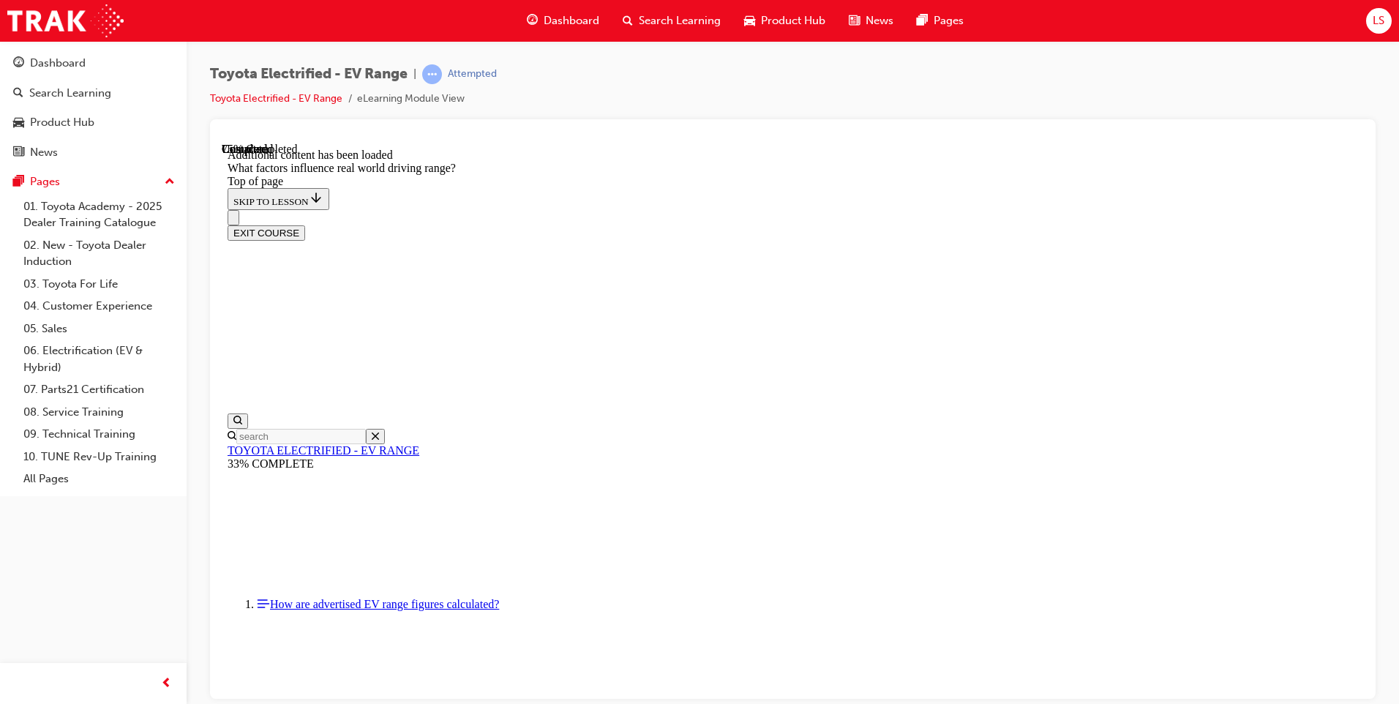
drag, startPoint x: 934, startPoint y: 237, endPoint x: 748, endPoint y: 408, distance: 252.3
drag, startPoint x: 848, startPoint y: 250, endPoint x: 1060, endPoint y: 450, distance: 291.5
drag, startPoint x: 915, startPoint y: 239, endPoint x: 693, endPoint y: 435, distance: 295.6
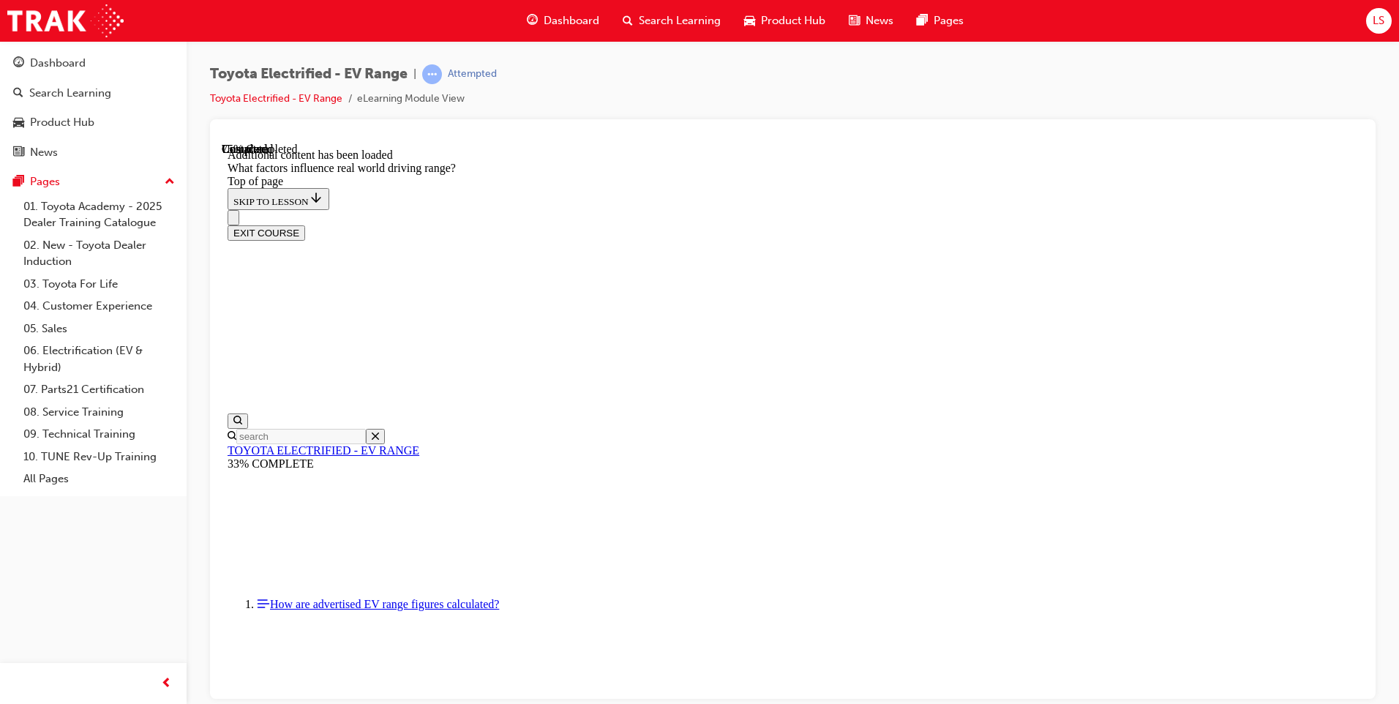
drag, startPoint x: 882, startPoint y: 253, endPoint x: 1068, endPoint y: 441, distance: 264.4
drag, startPoint x: 891, startPoint y: 258, endPoint x: 754, endPoint y: 414, distance: 207.9
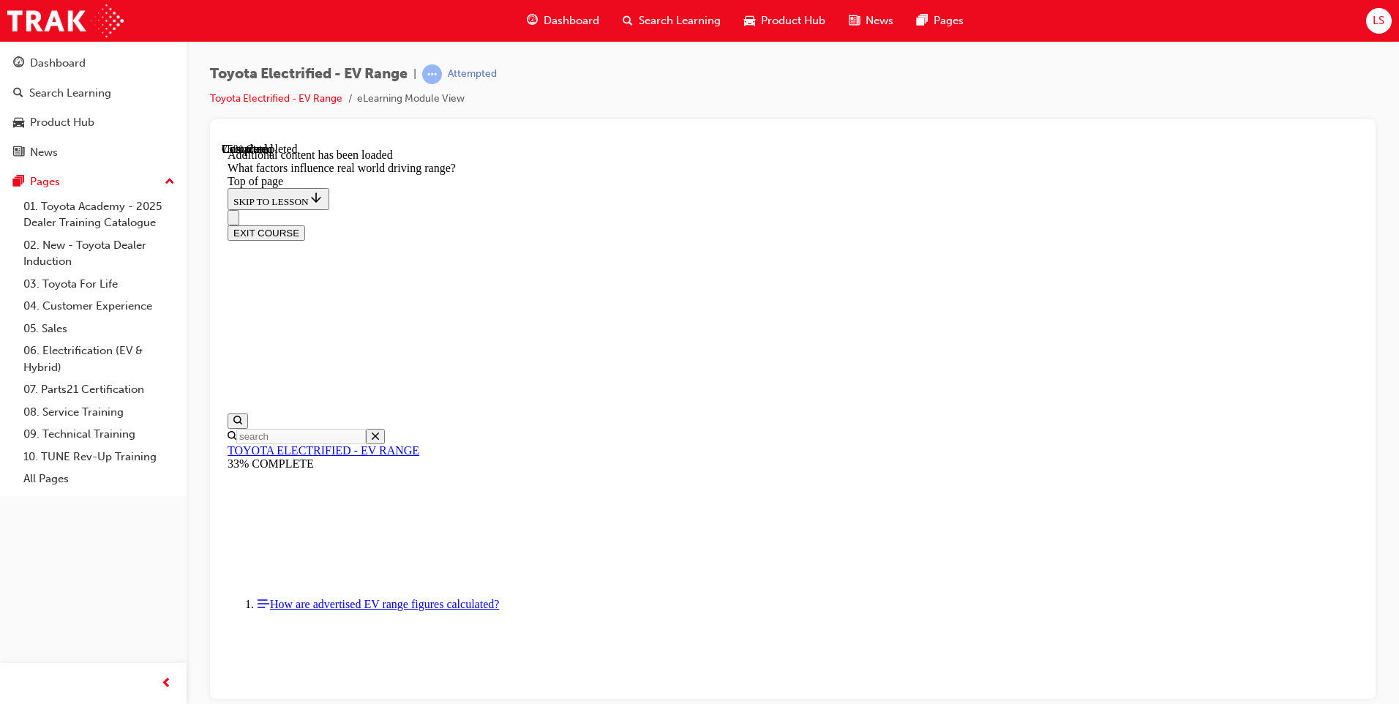
drag, startPoint x: 884, startPoint y: 221, endPoint x: 1071, endPoint y: 411, distance: 266.5
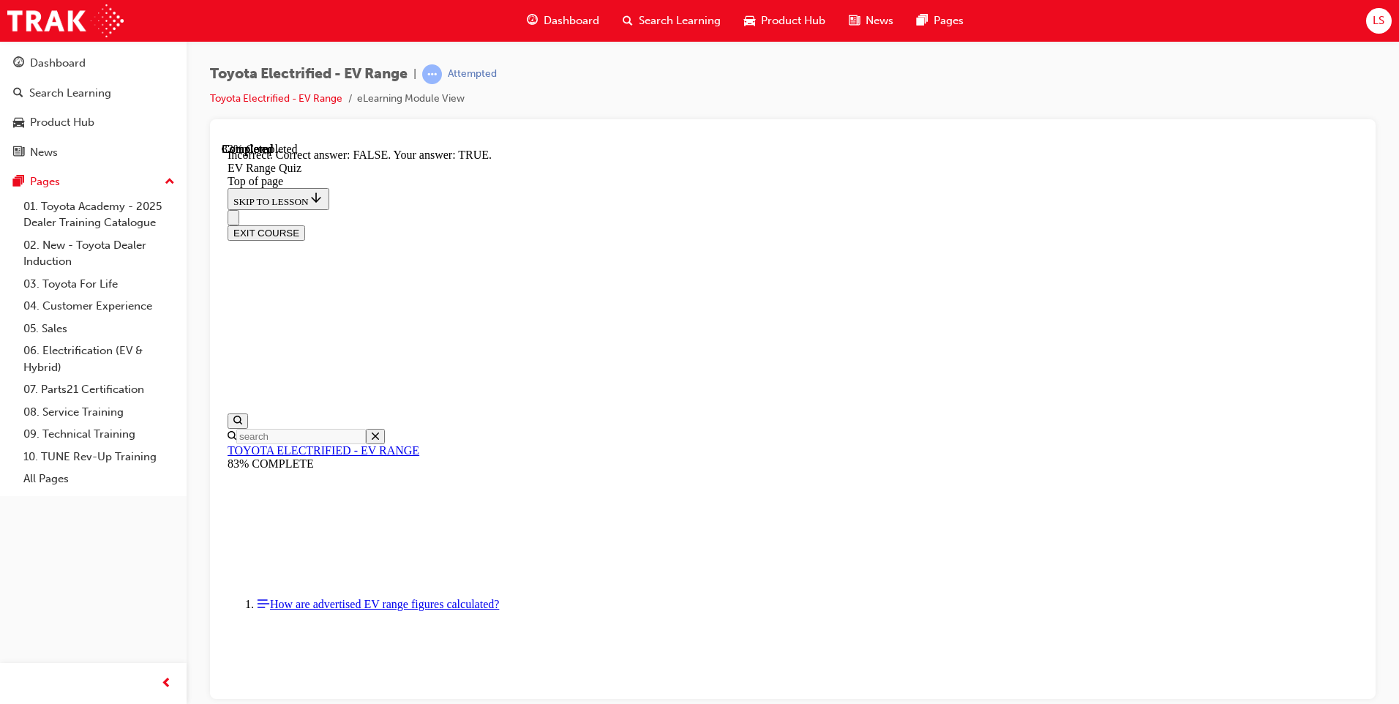
scroll to position [141, 0]
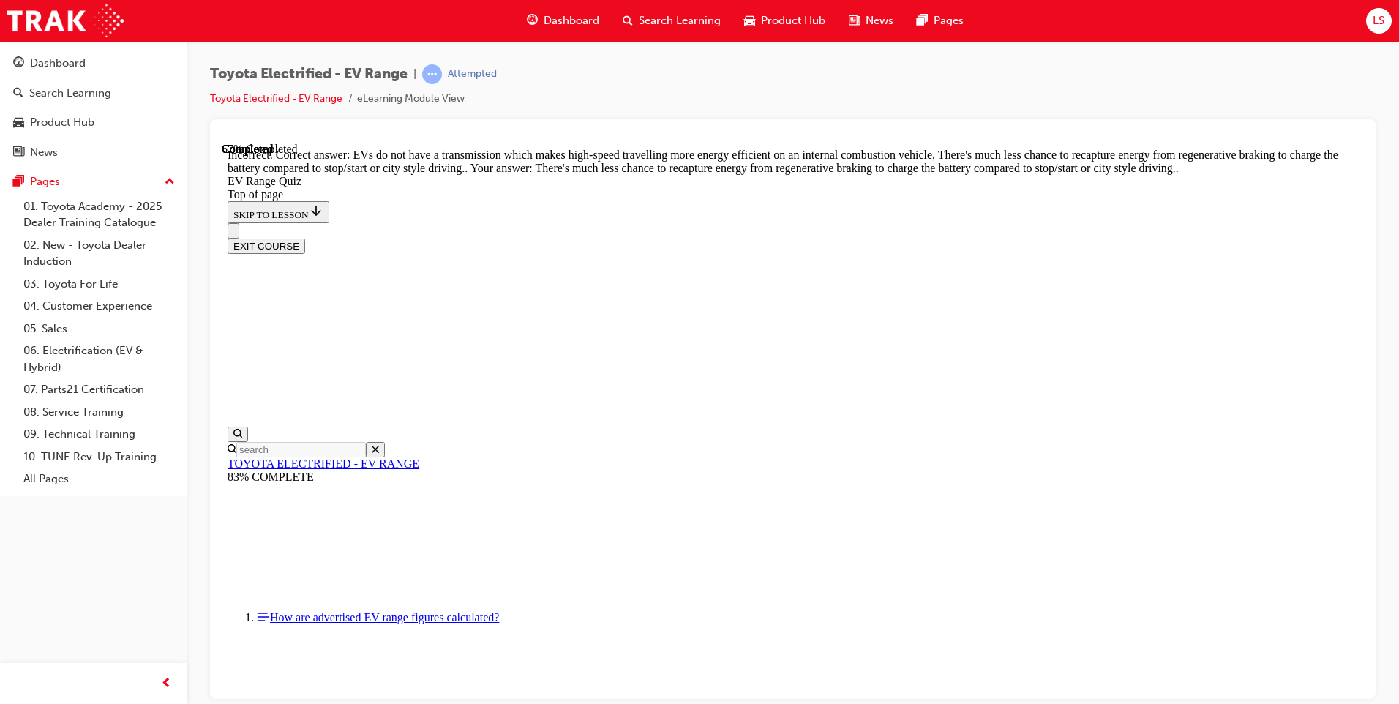
scroll to position [180, 0]
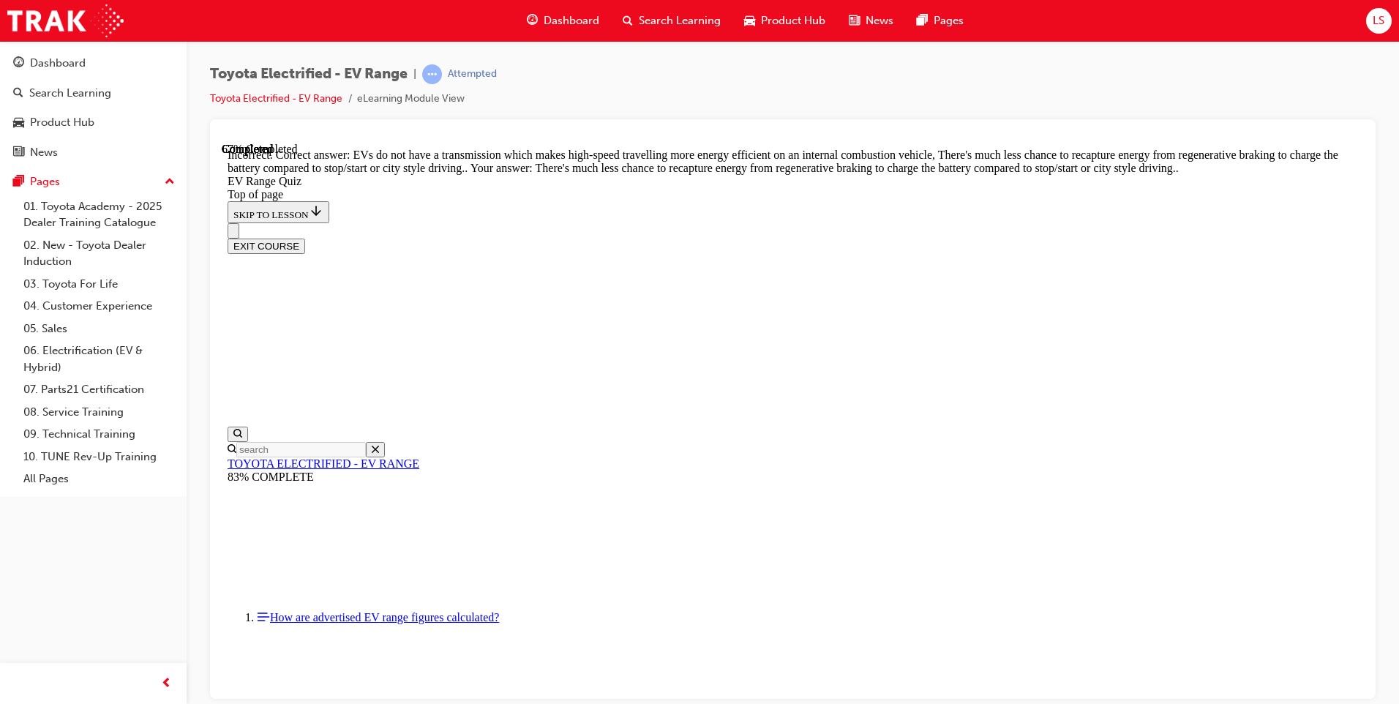
drag, startPoint x: 904, startPoint y: 612, endPoint x: 894, endPoint y: 629, distance: 19.7
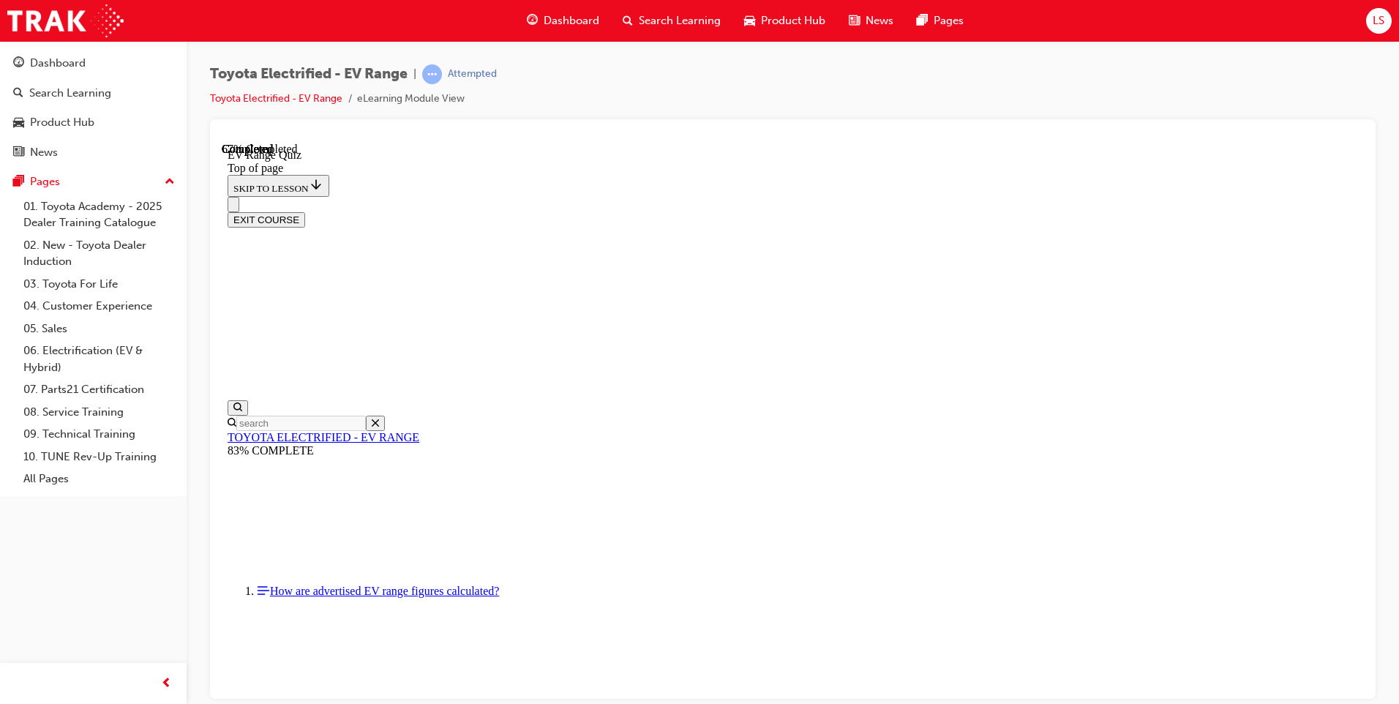
scroll to position [264, 0]
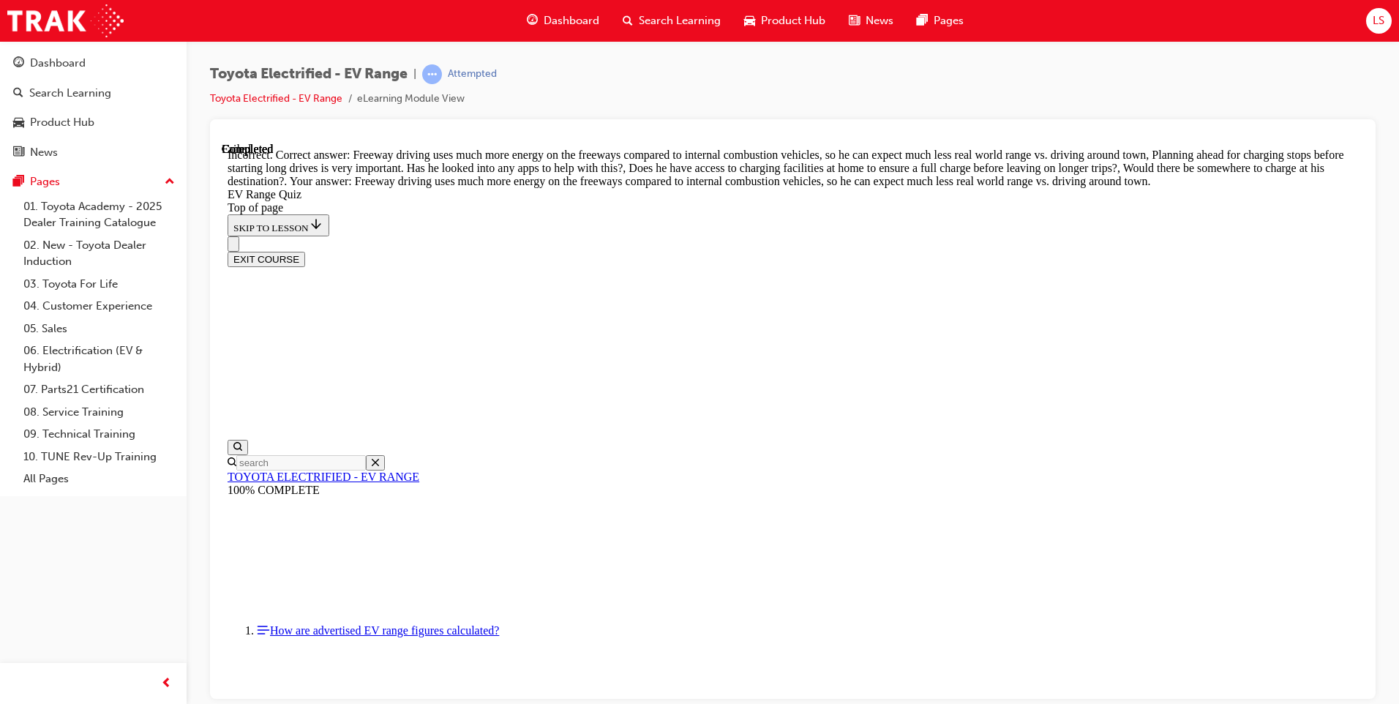
scroll to position [329, 0]
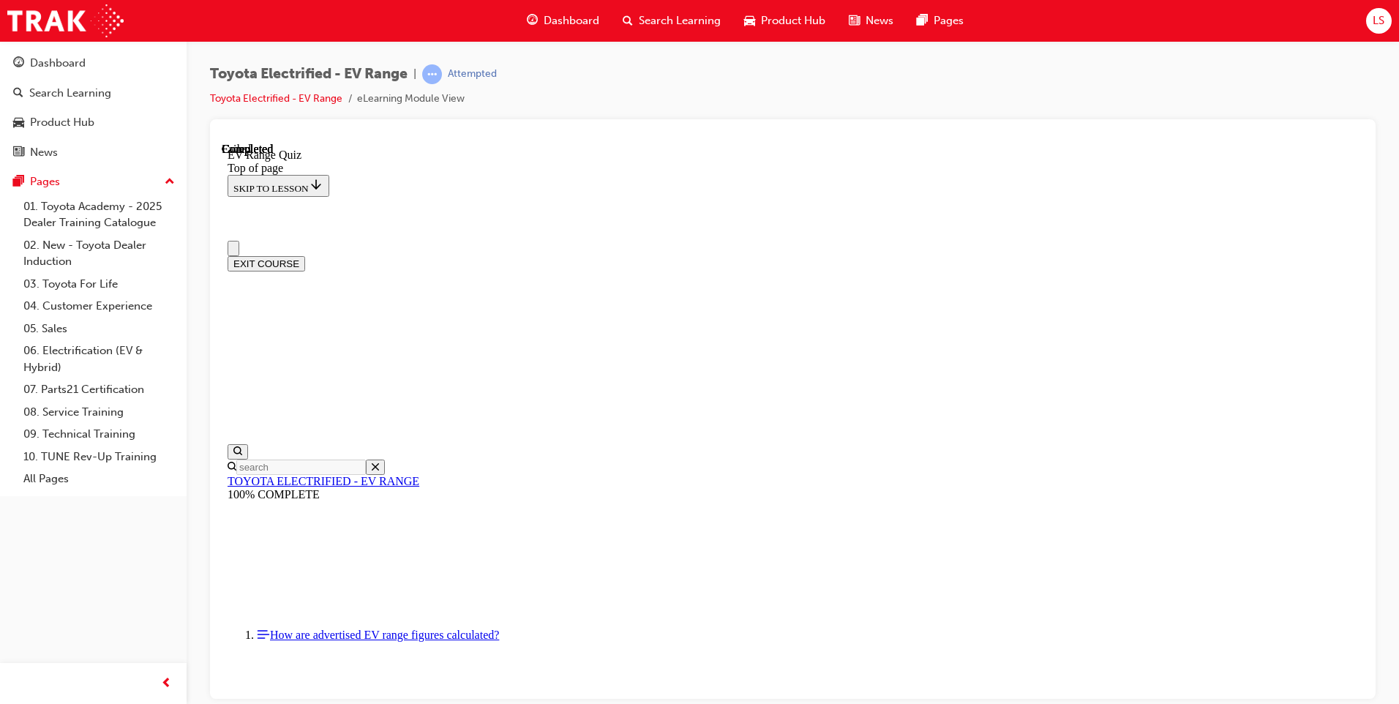
scroll to position [194, 0]
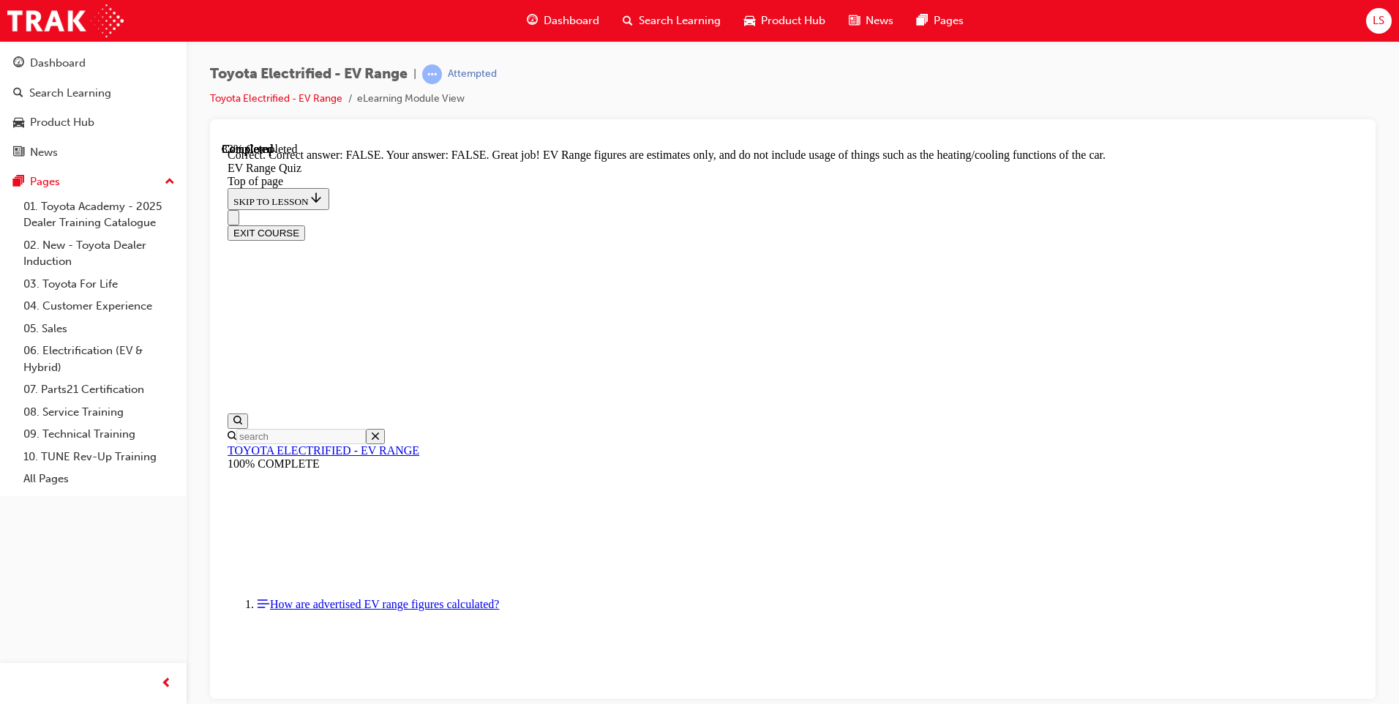
scroll to position [231, 0]
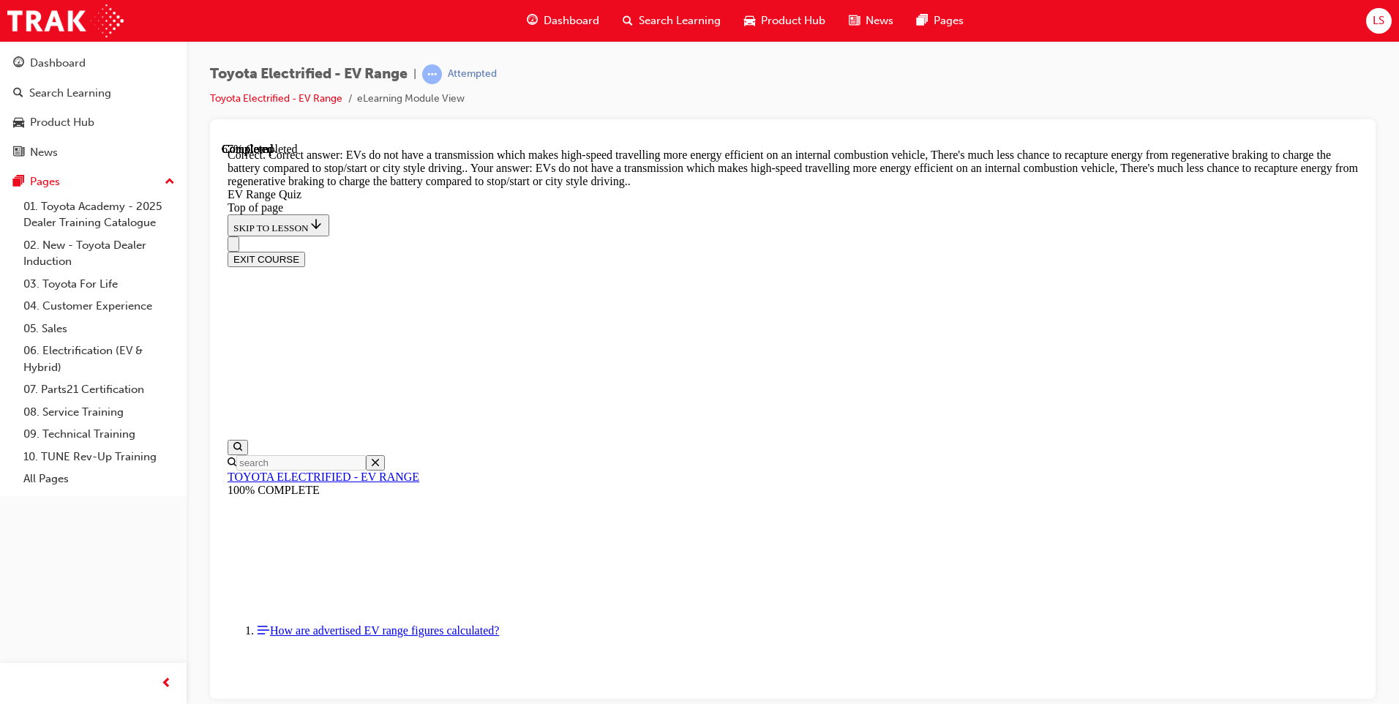
scroll to position [326, 0]
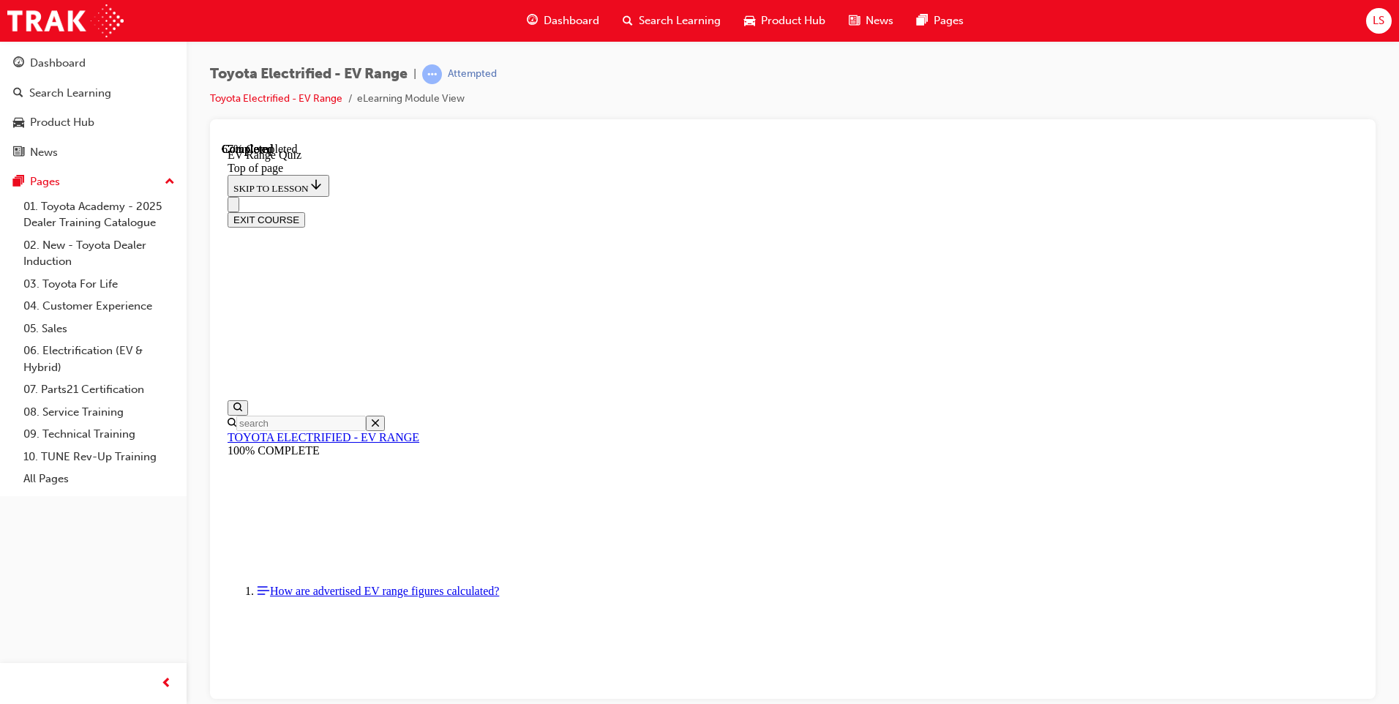
drag, startPoint x: 731, startPoint y: 291, endPoint x: 739, endPoint y: 339, distance: 48.2
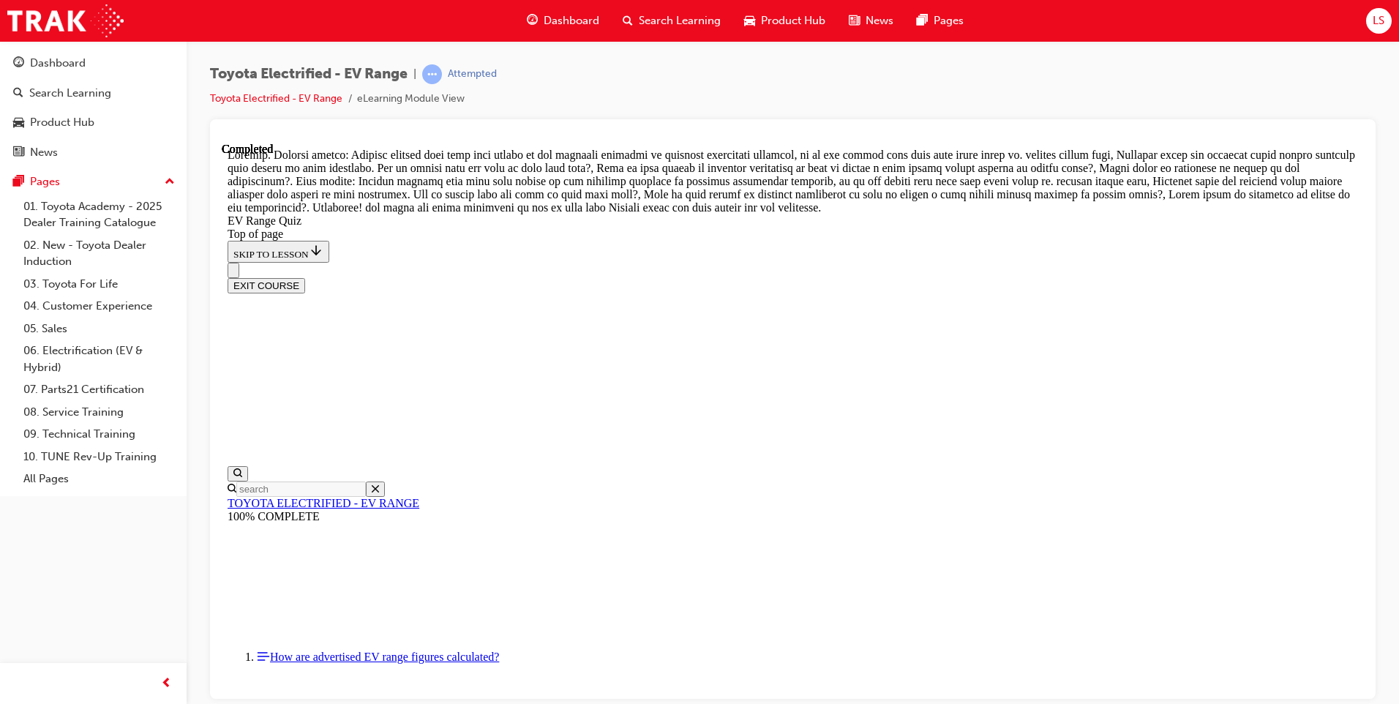
scroll to position [481, 0]
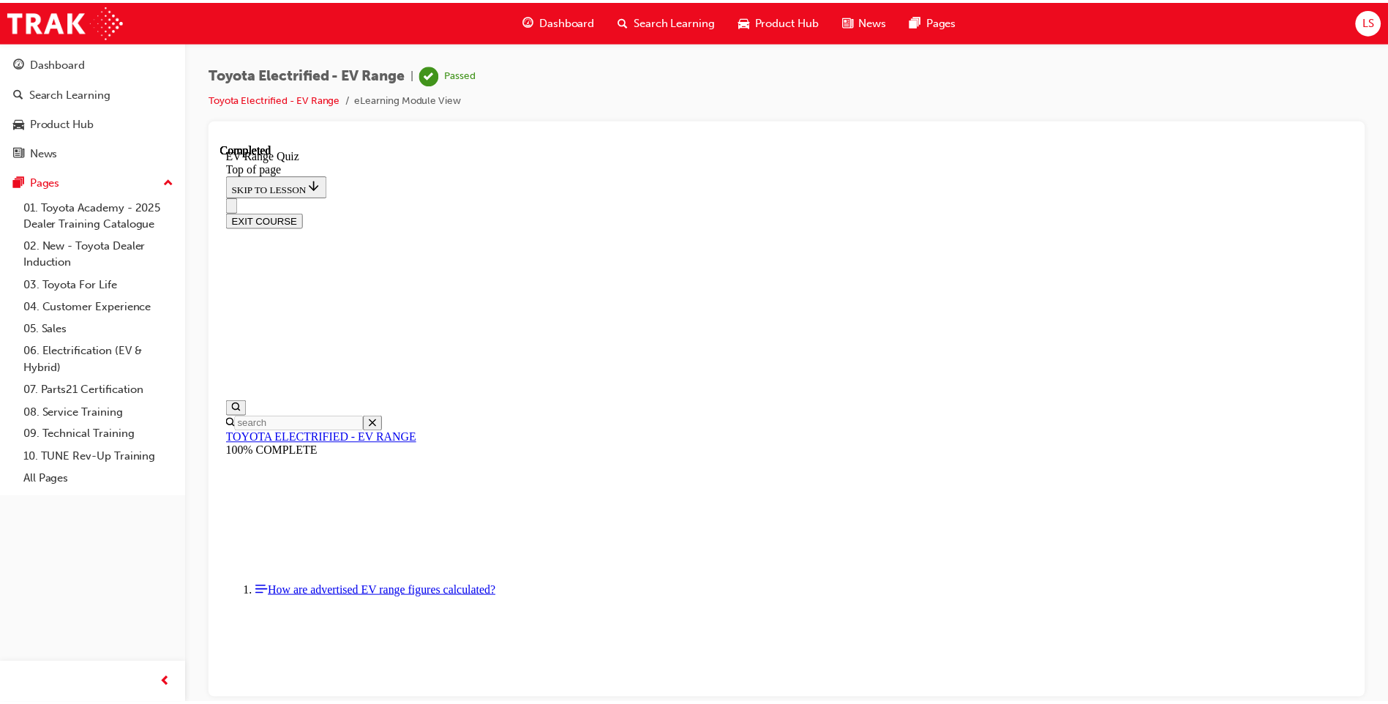
scroll to position [194, 0]
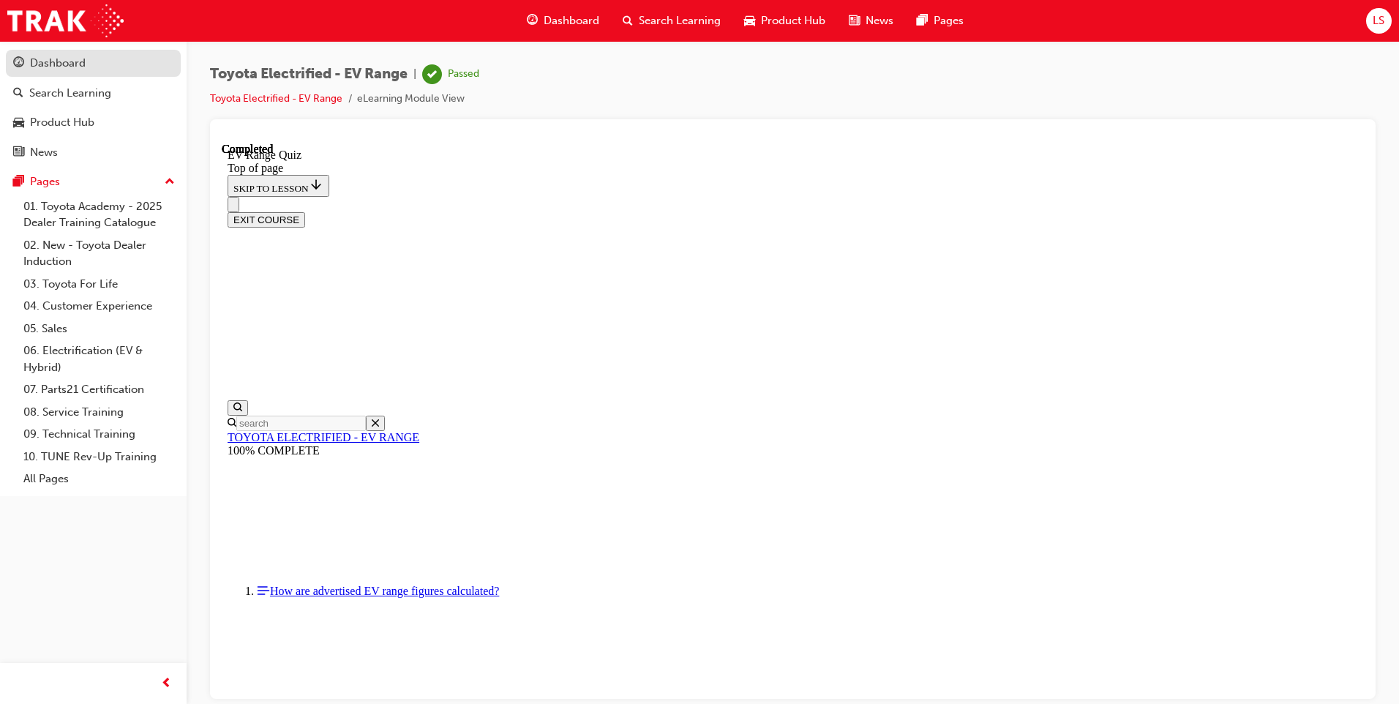
click at [100, 56] on div "Dashboard" at bounding box center [93, 63] width 160 height 18
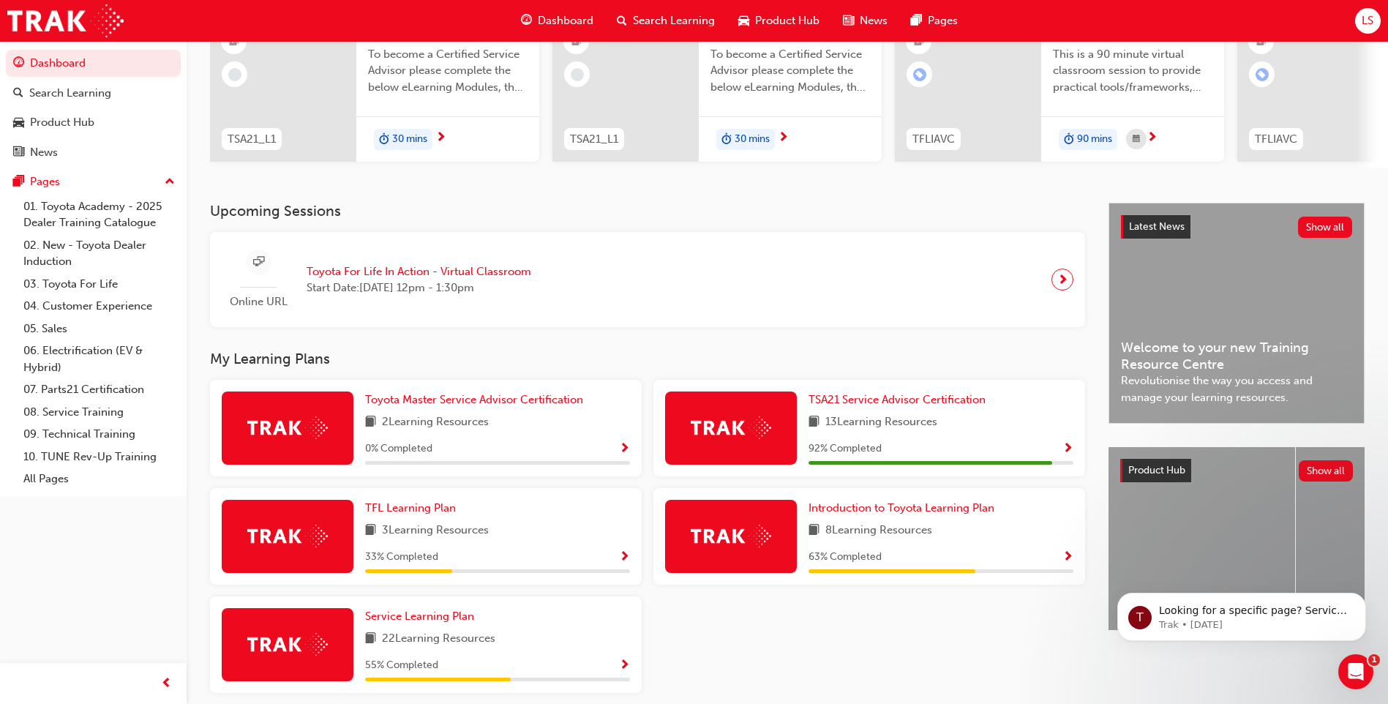
scroll to position [220, 0]
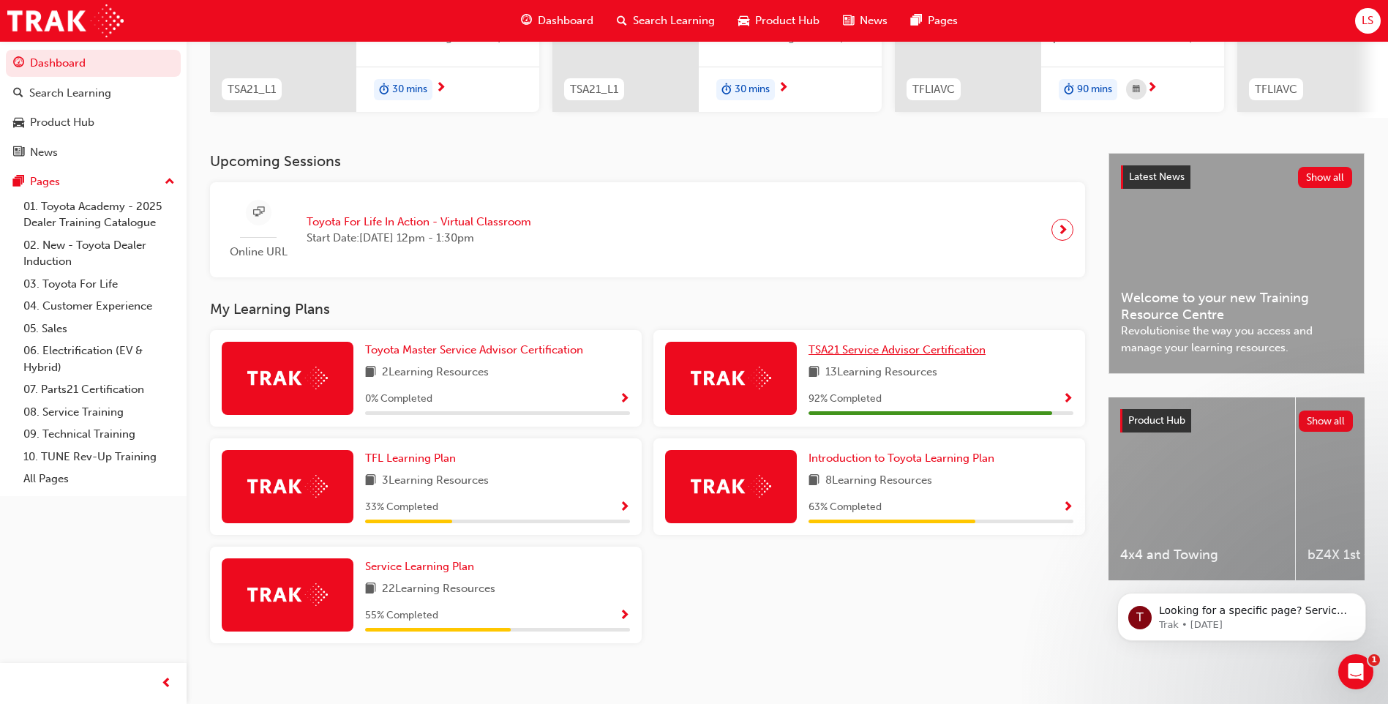
click at [948, 353] on span "TSA21 Service Advisor Certification" at bounding box center [897, 349] width 177 height 13
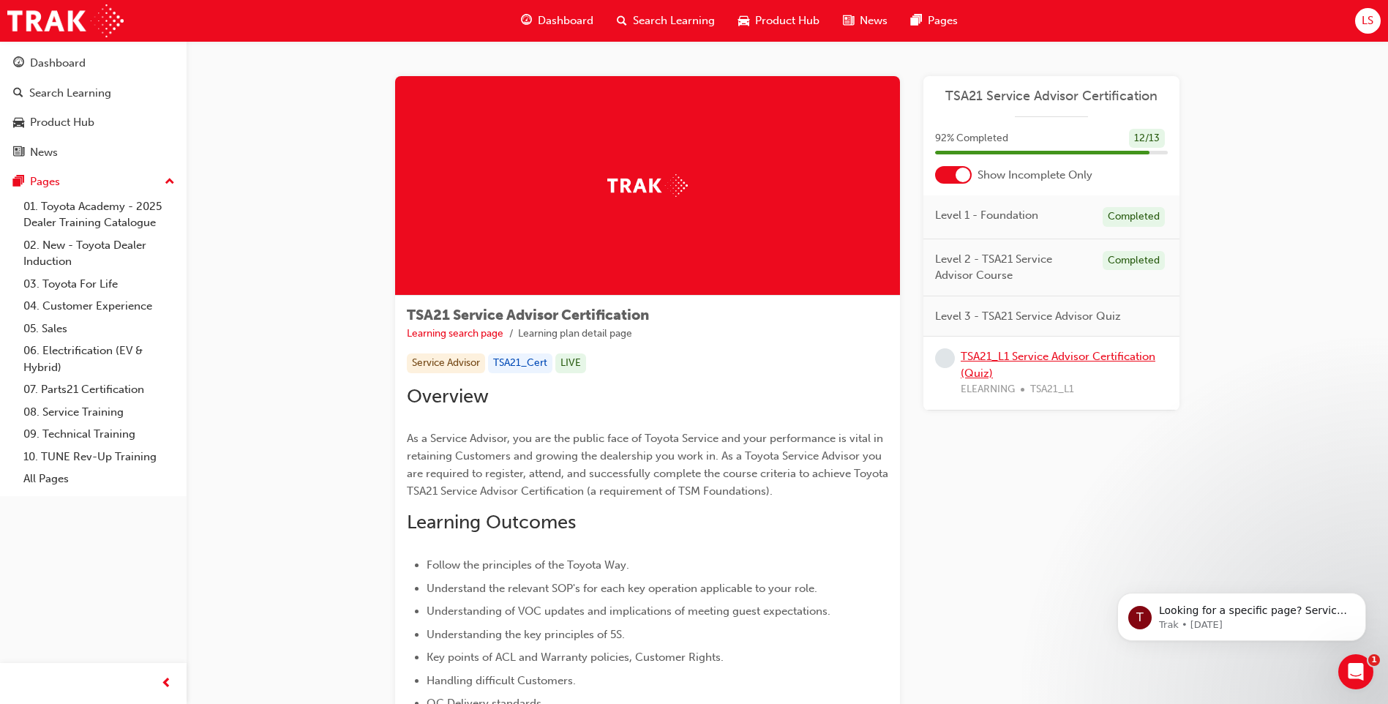
click at [1015, 360] on link "TSA21_L1 Service Advisor Certification (Quiz)" at bounding box center [1058, 365] width 195 height 30
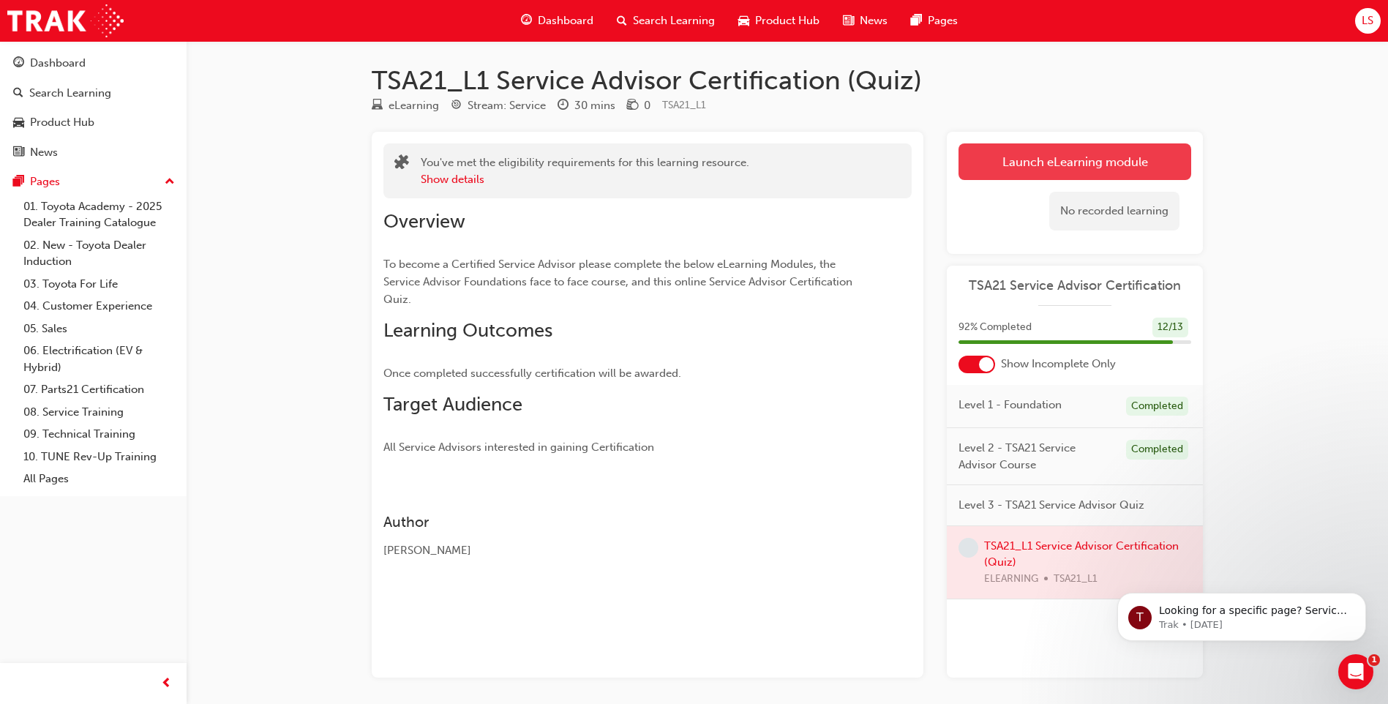
click at [1071, 162] on link "Launch eLearning module" at bounding box center [1075, 161] width 233 height 37
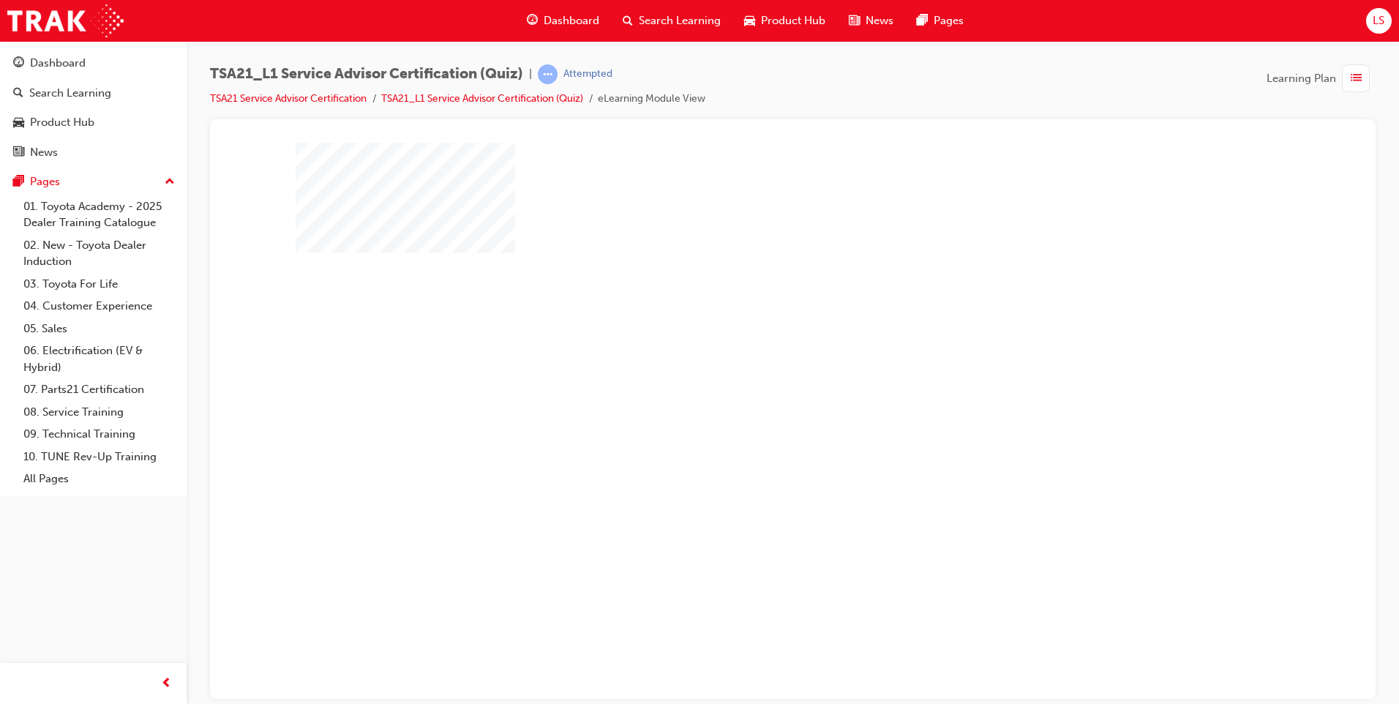
click at [751, 363] on div "play" at bounding box center [751, 363] width 0 height 0
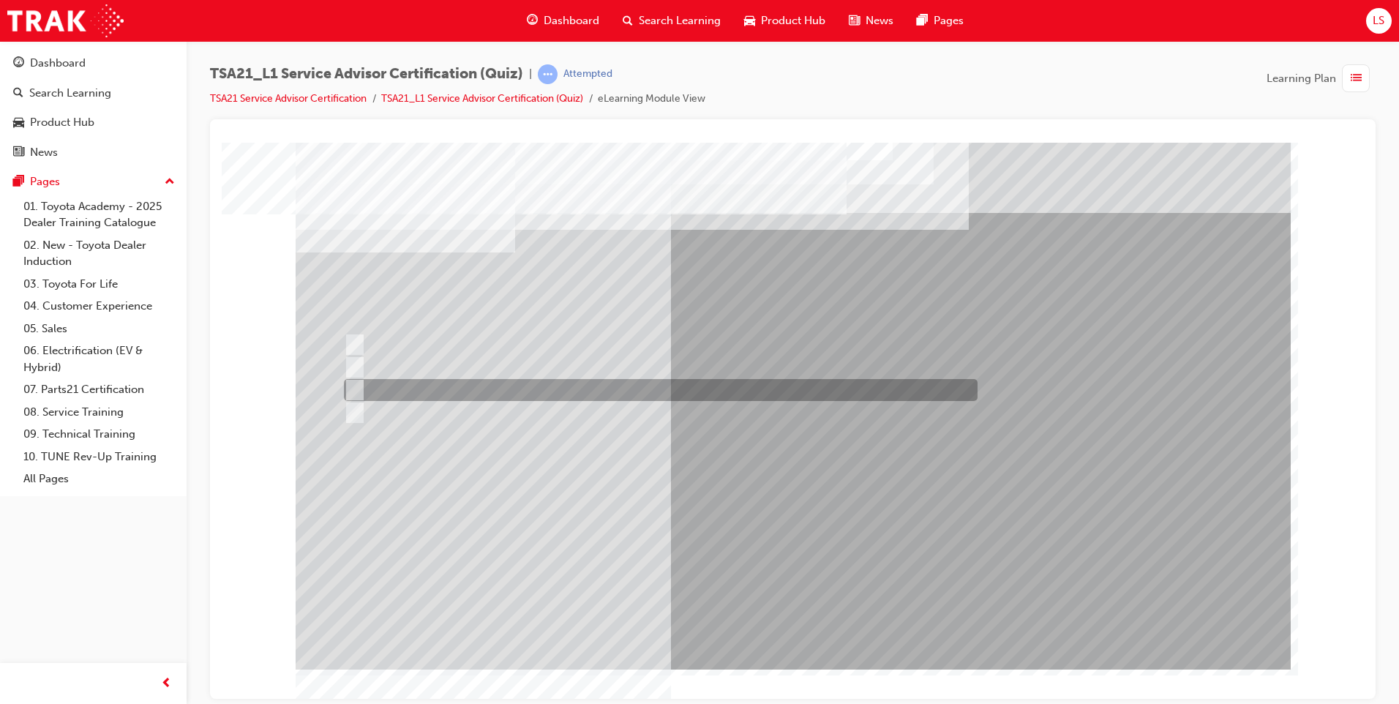
click at [588, 383] on div at bounding box center [657, 390] width 634 height 22
radio input "true"
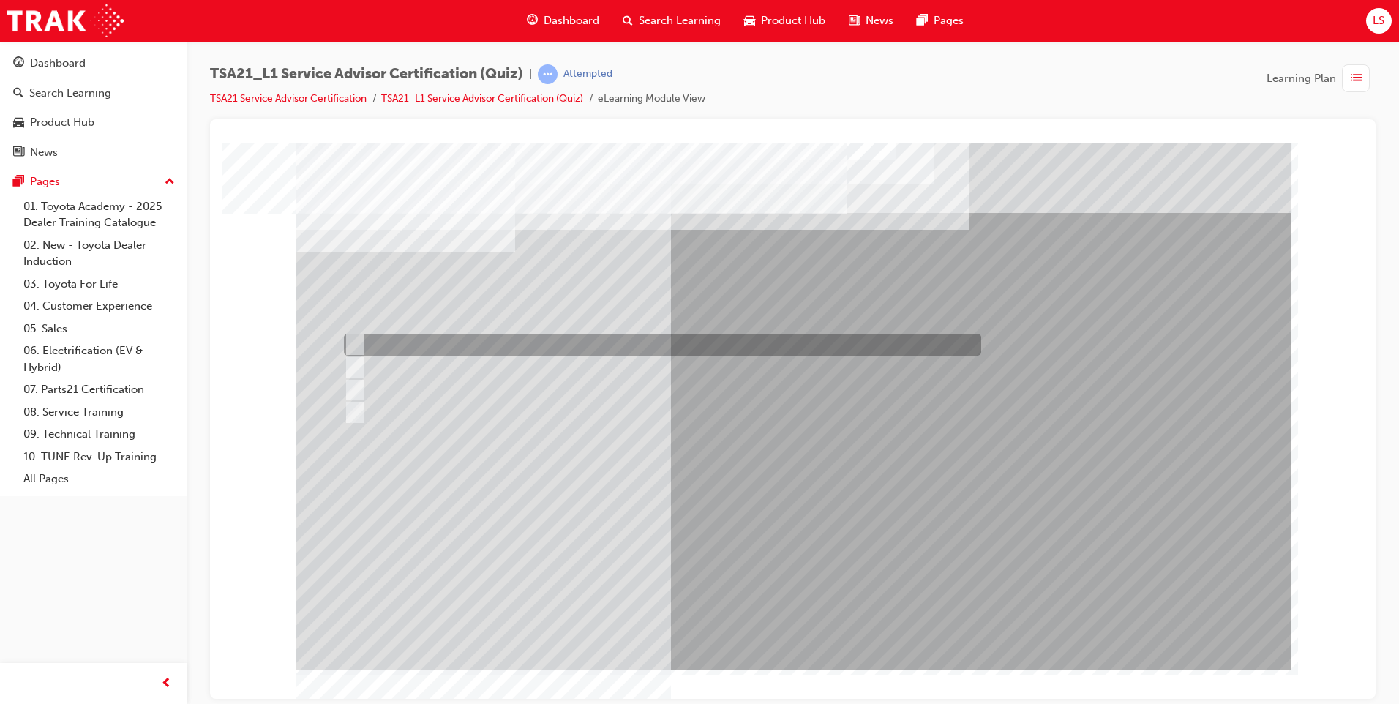
click at [495, 343] on div at bounding box center [658, 345] width 637 height 22
radio input "true"
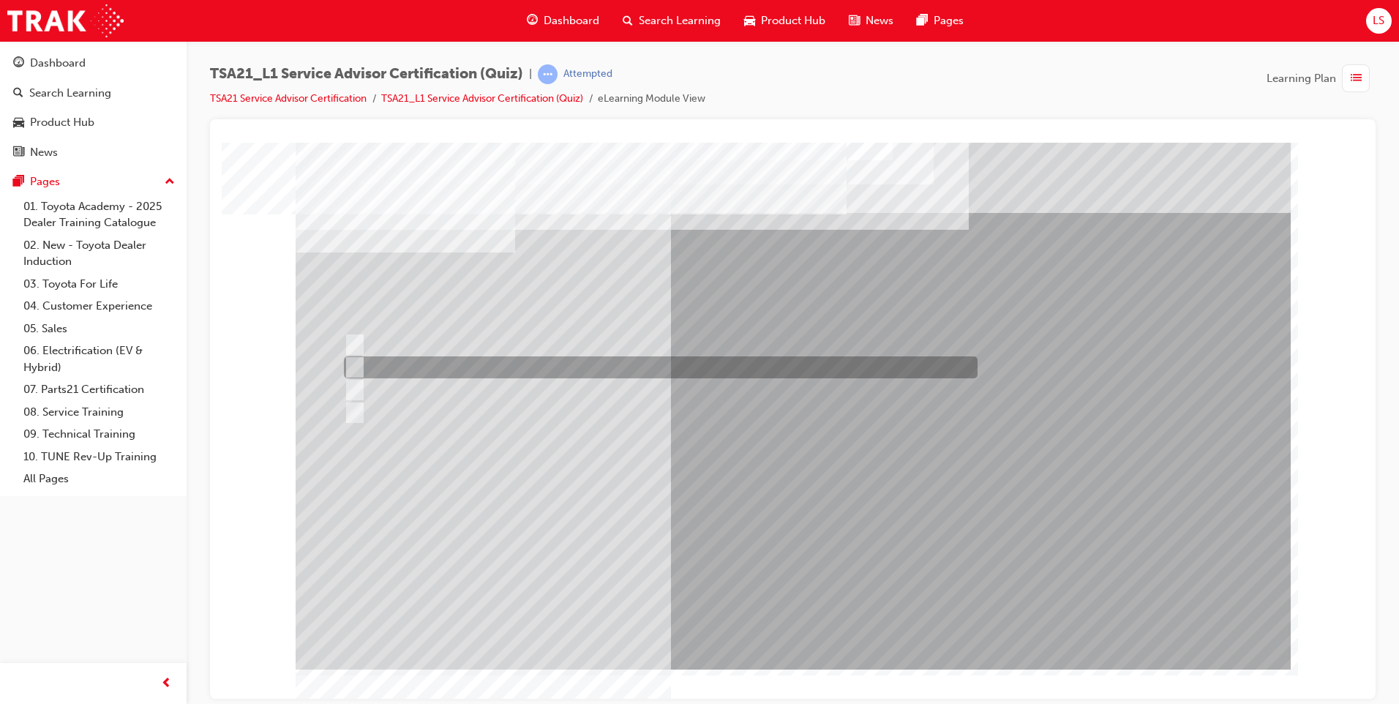
click at [484, 369] on div at bounding box center [657, 367] width 634 height 22
radio input "true"
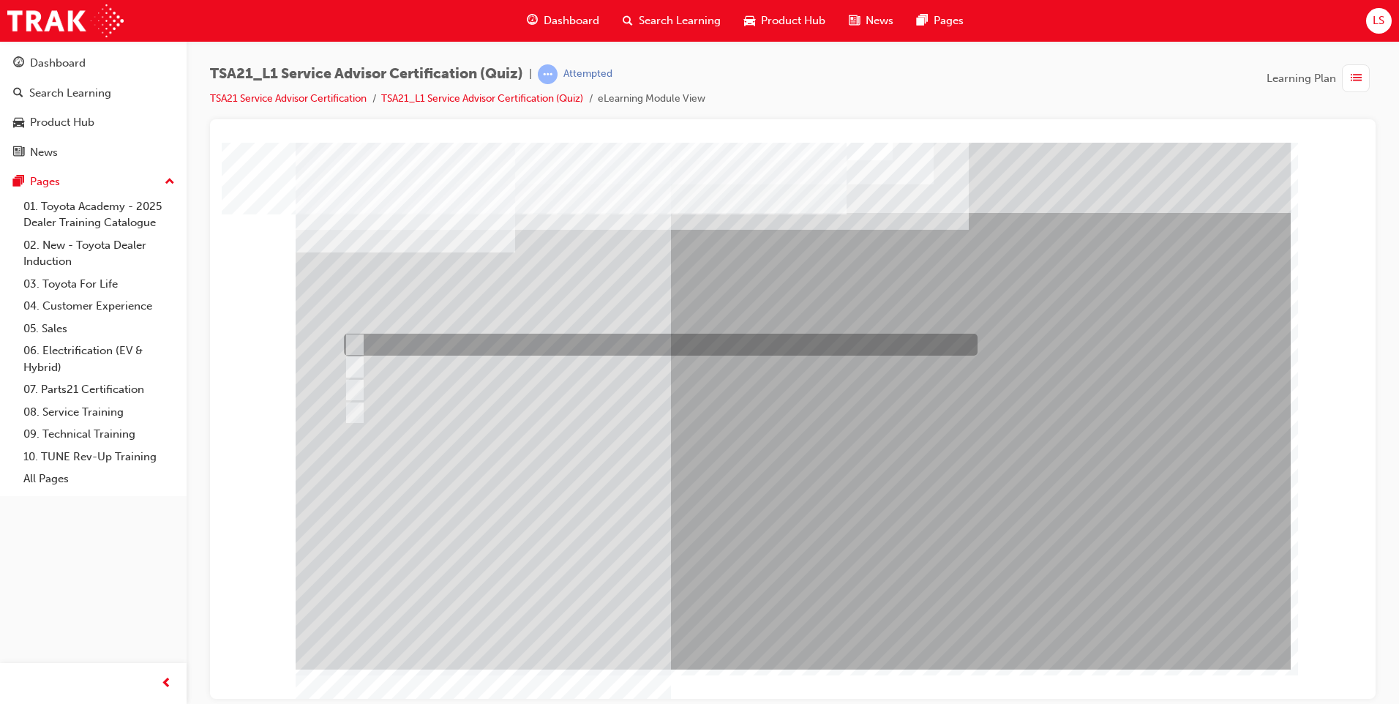
click at [500, 345] on div at bounding box center [657, 345] width 634 height 22
radio input "true"
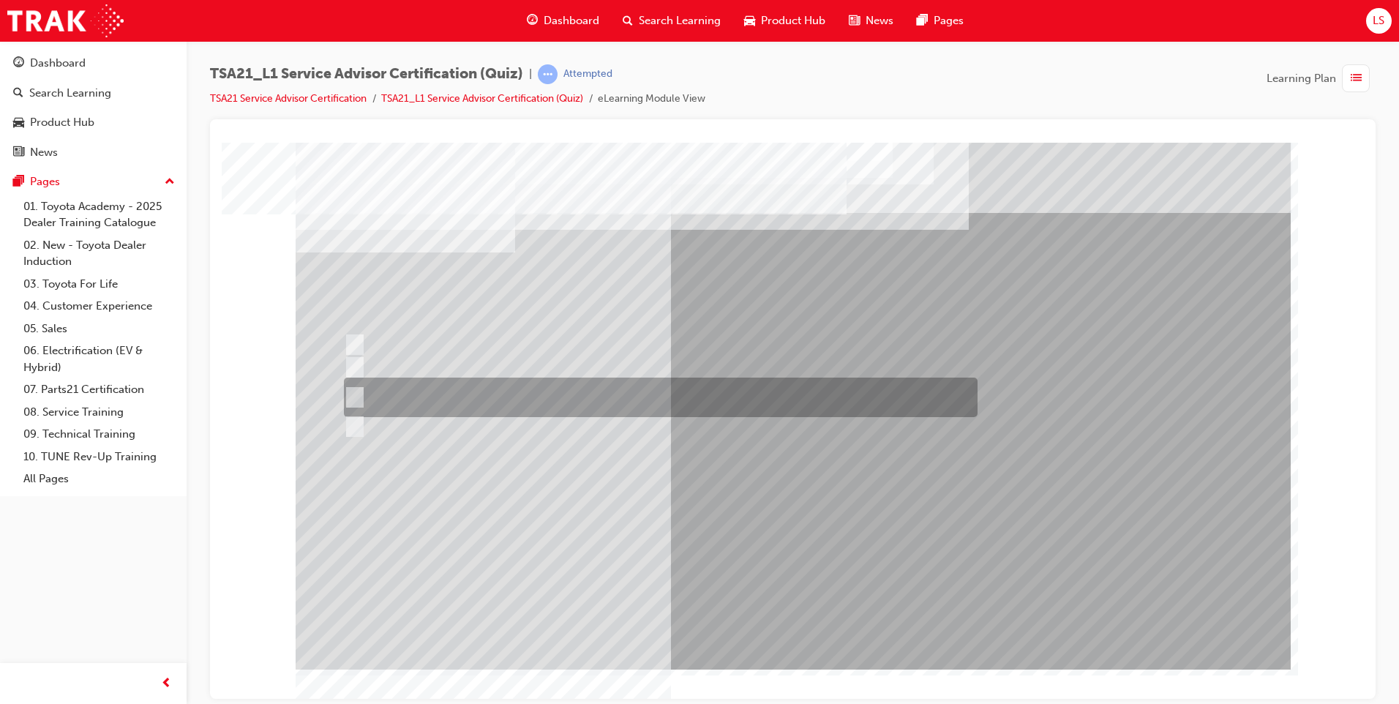
click at [475, 396] on div at bounding box center [657, 398] width 634 height 40
radio input "true"
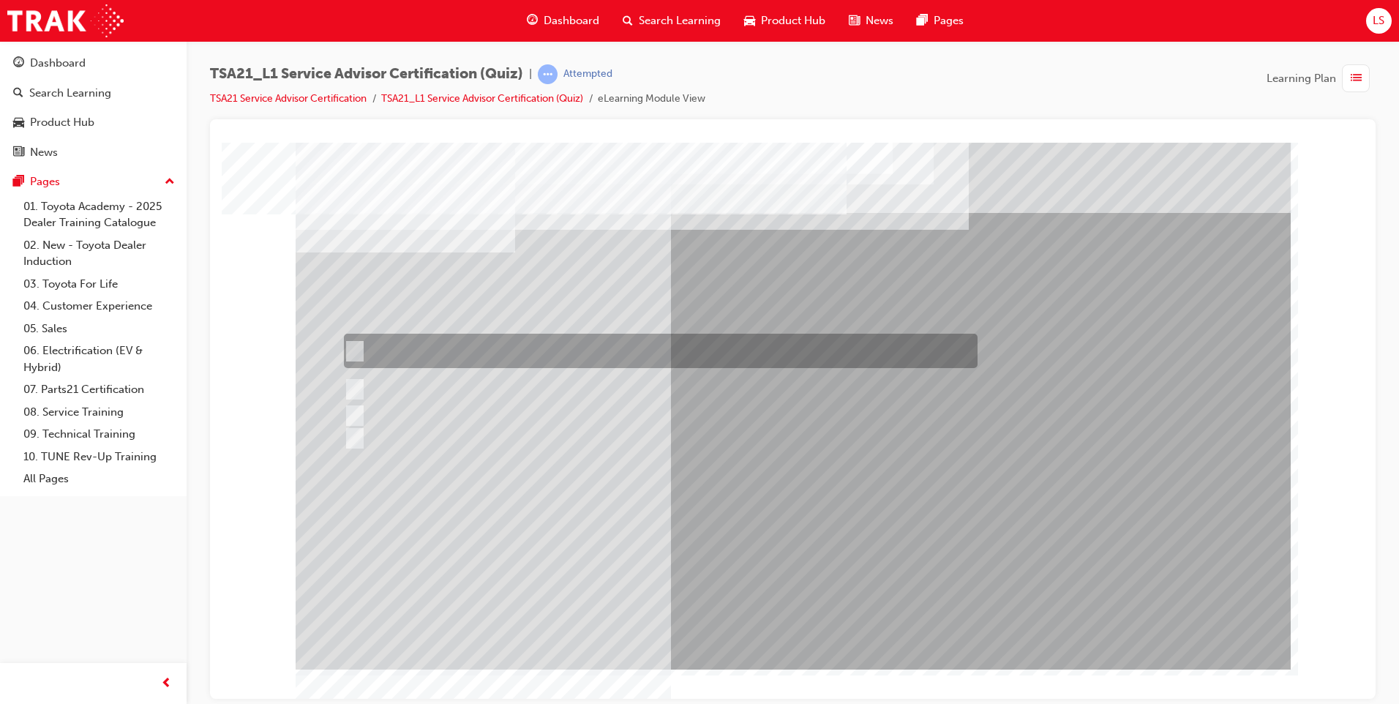
click at [656, 358] on div at bounding box center [657, 351] width 634 height 34
radio input "true"
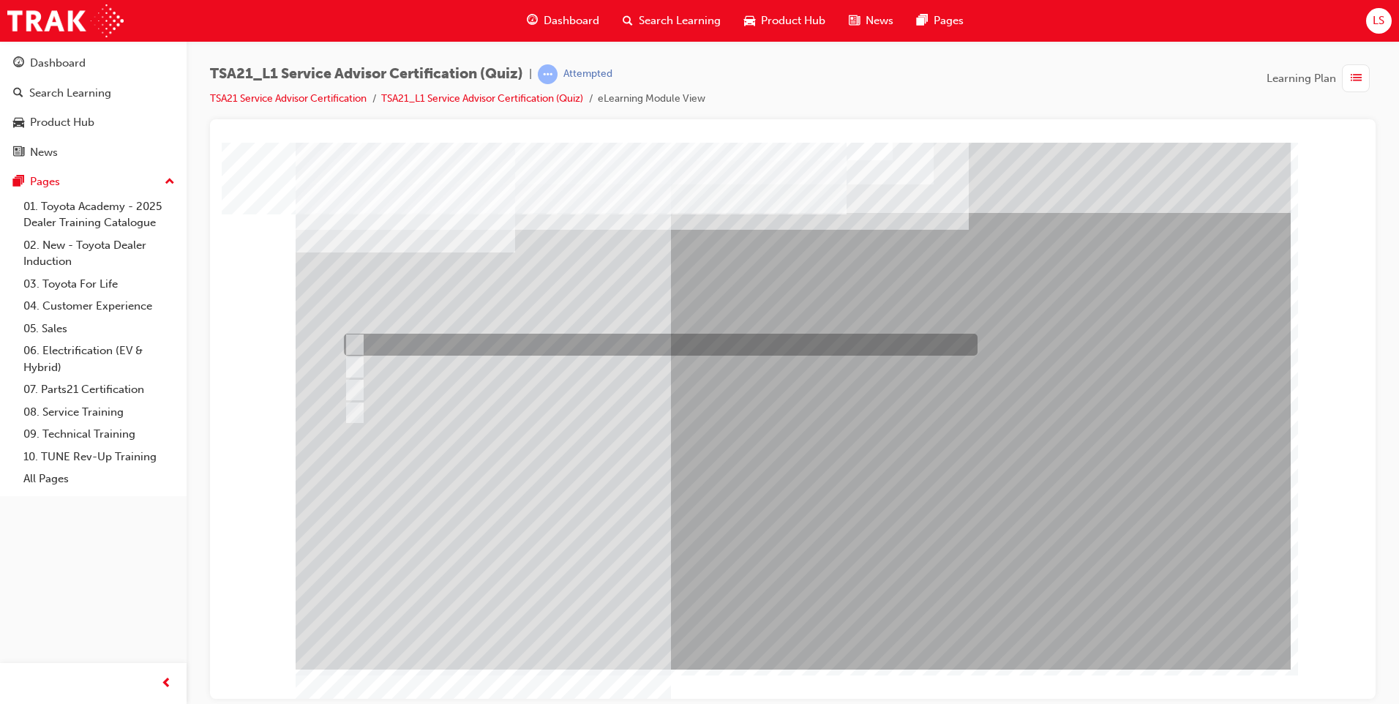
click at [492, 340] on div at bounding box center [657, 345] width 634 height 22
radio input "true"
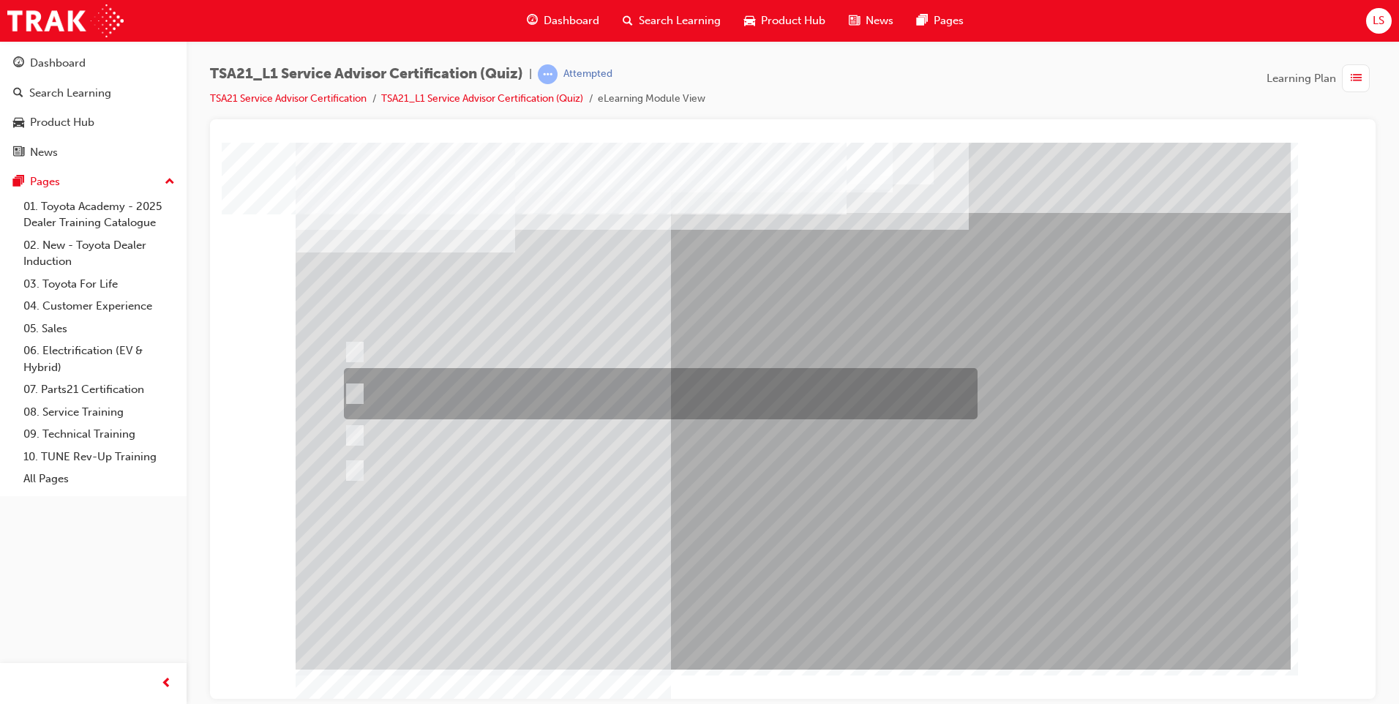
click at [619, 379] on div at bounding box center [657, 393] width 634 height 51
radio input "true"
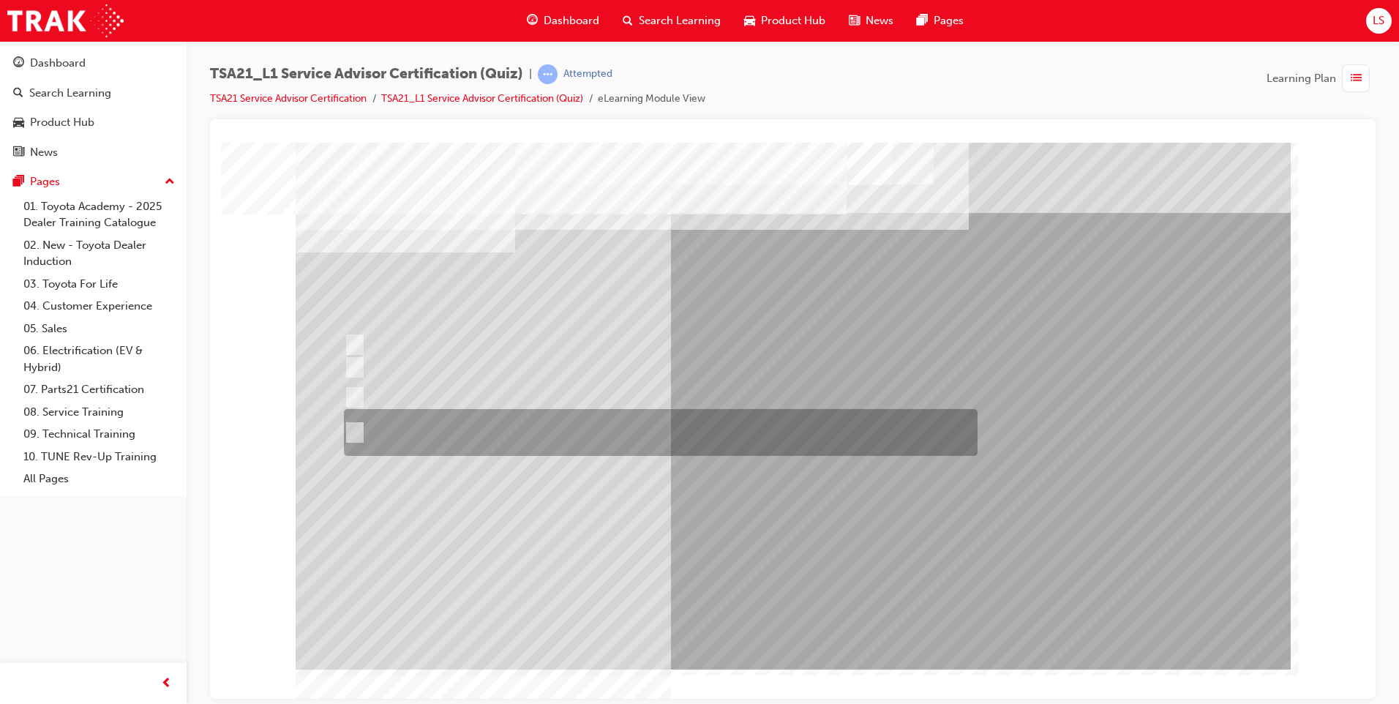
click at [655, 416] on div at bounding box center [657, 432] width 634 height 47
radio input "true"
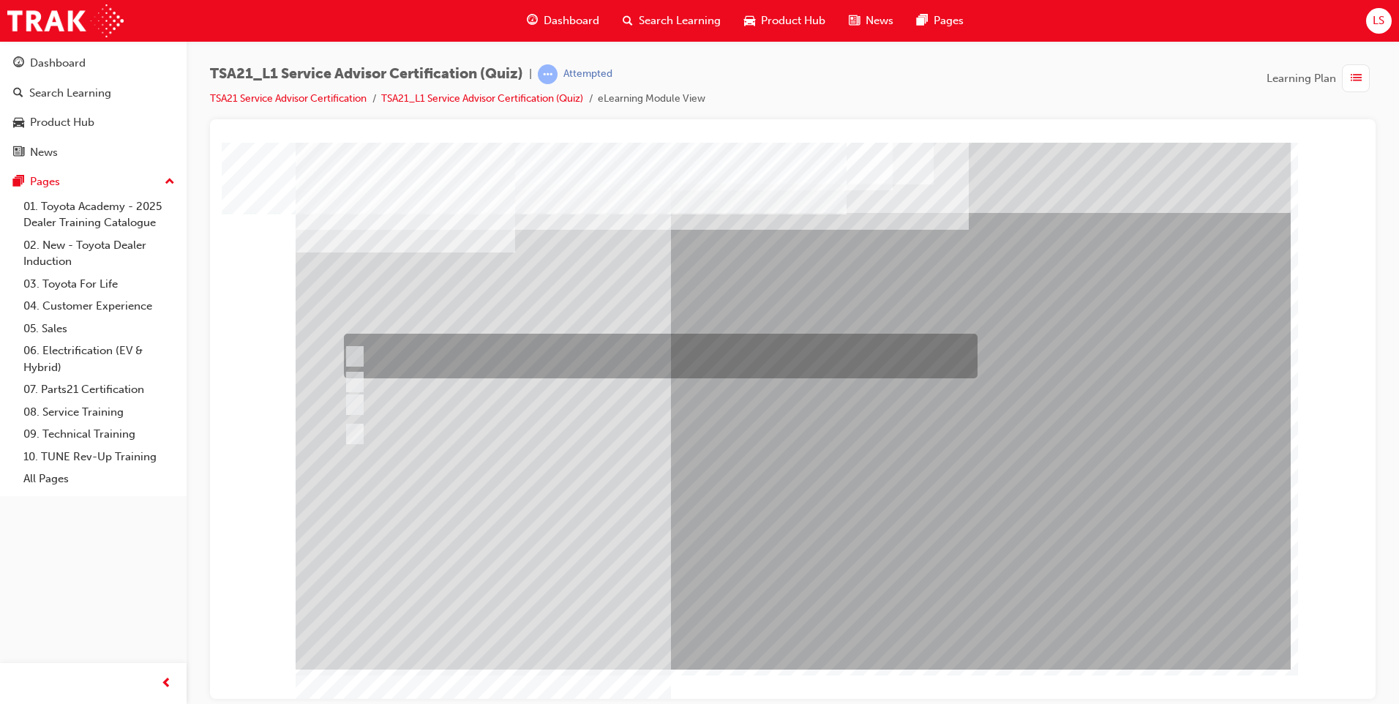
click at [580, 359] on div at bounding box center [657, 356] width 634 height 45
radio input "true"
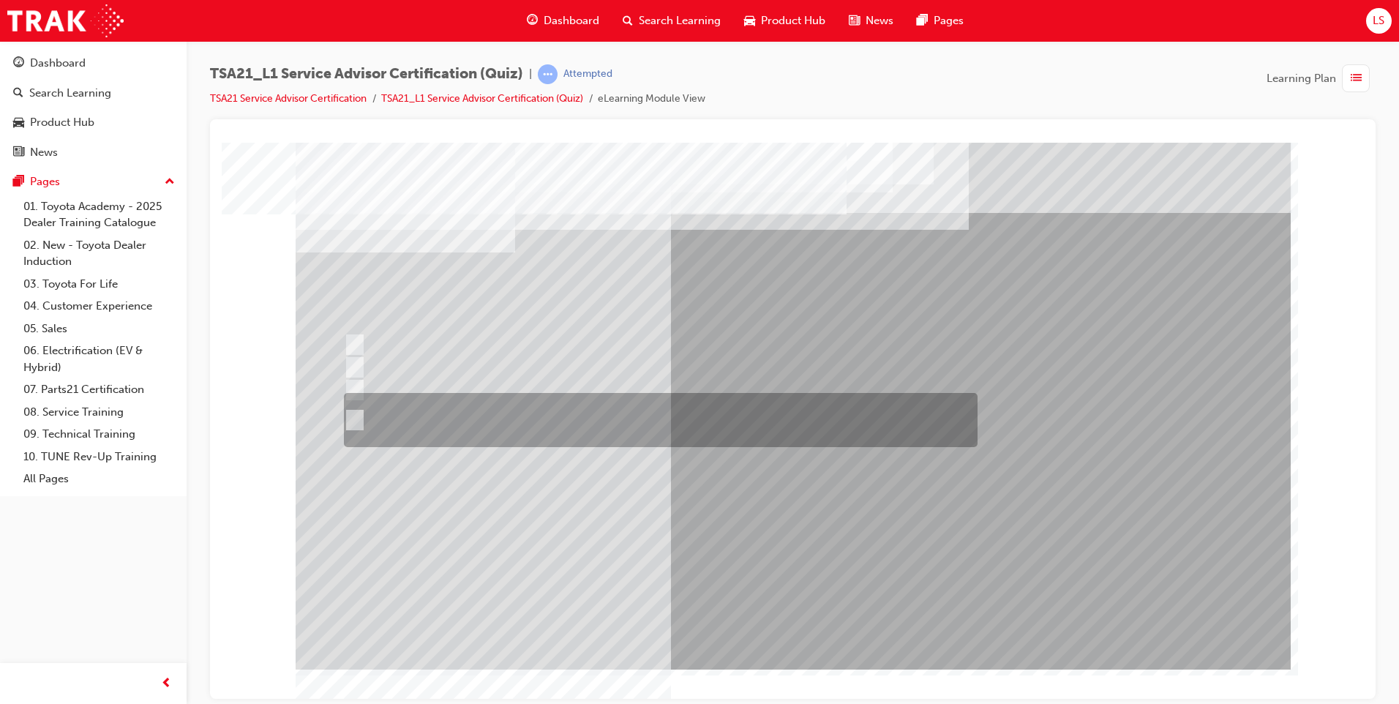
click at [654, 414] on div at bounding box center [657, 420] width 634 height 54
radio input "true"
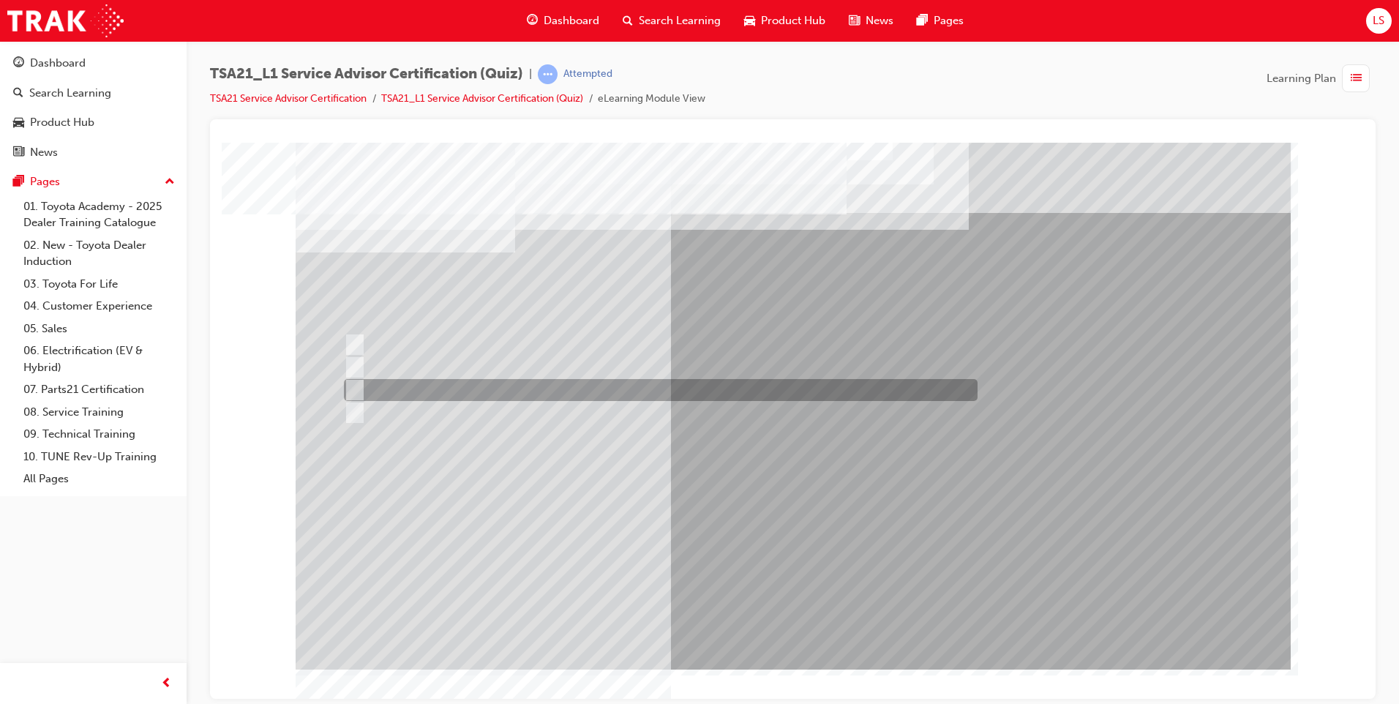
click at [691, 392] on div at bounding box center [657, 390] width 634 height 22
radio input "true"
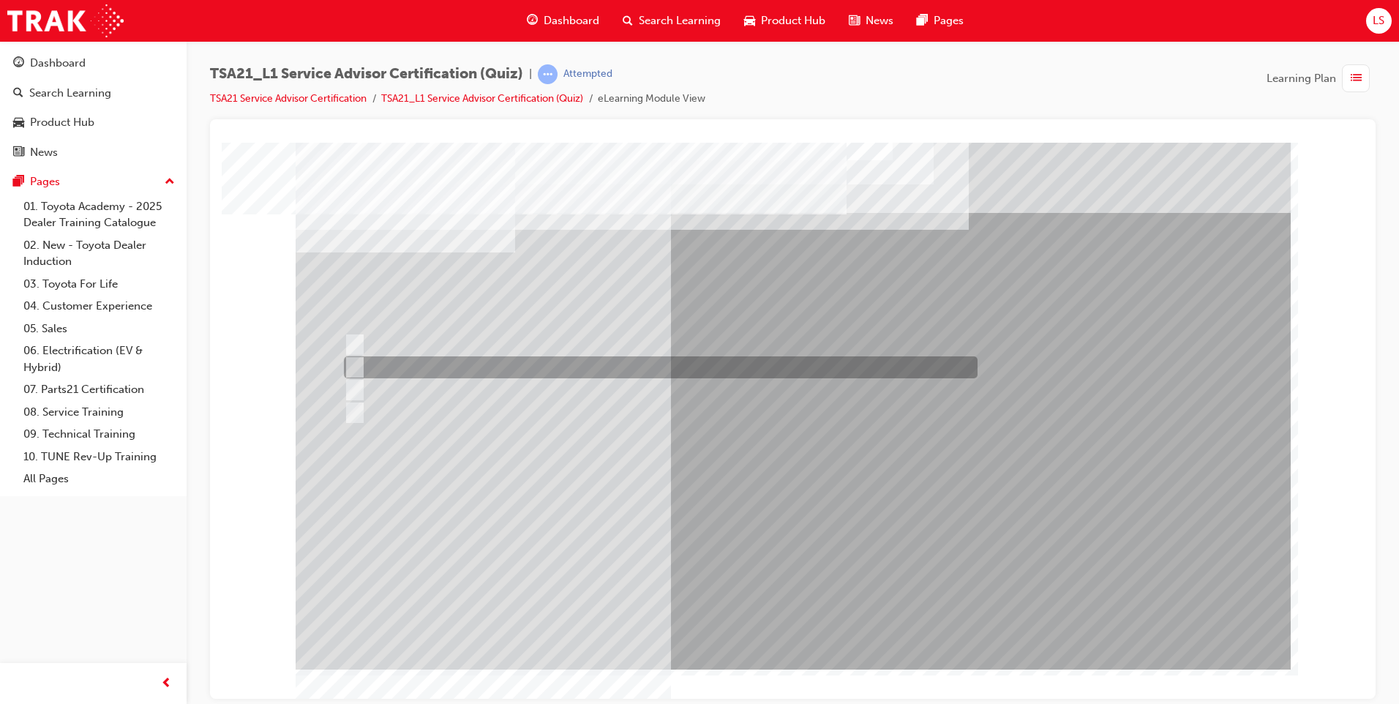
click at [707, 367] on div at bounding box center [657, 367] width 634 height 22
radio input "true"
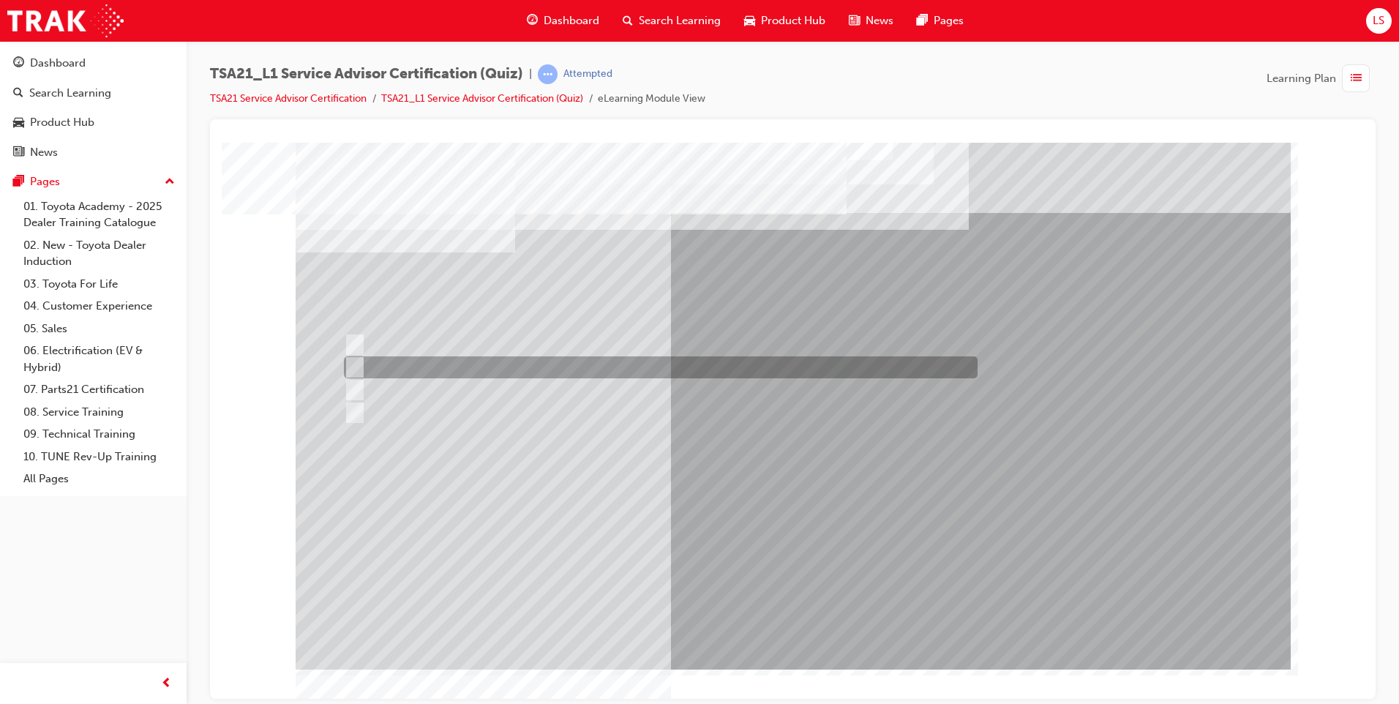
click at [529, 359] on div at bounding box center [657, 367] width 634 height 22
radio input "true"
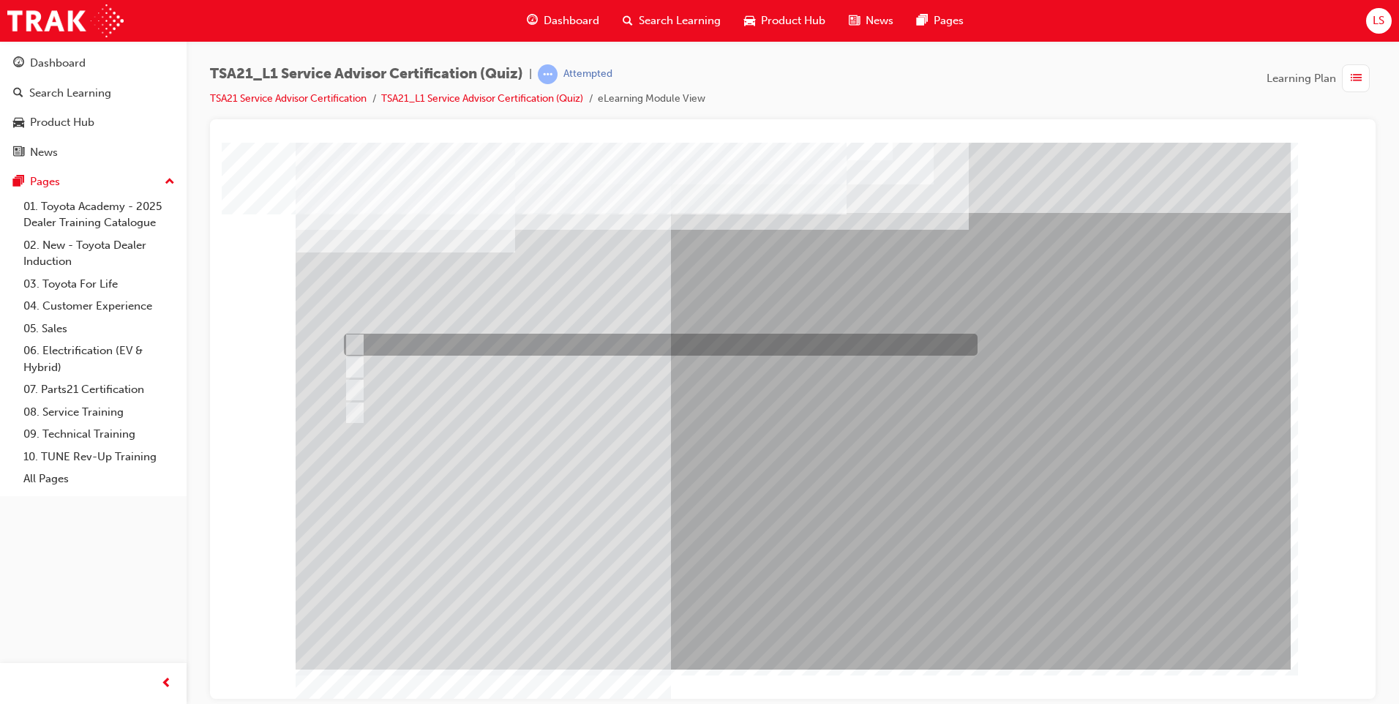
click at [568, 334] on div at bounding box center [657, 345] width 634 height 22
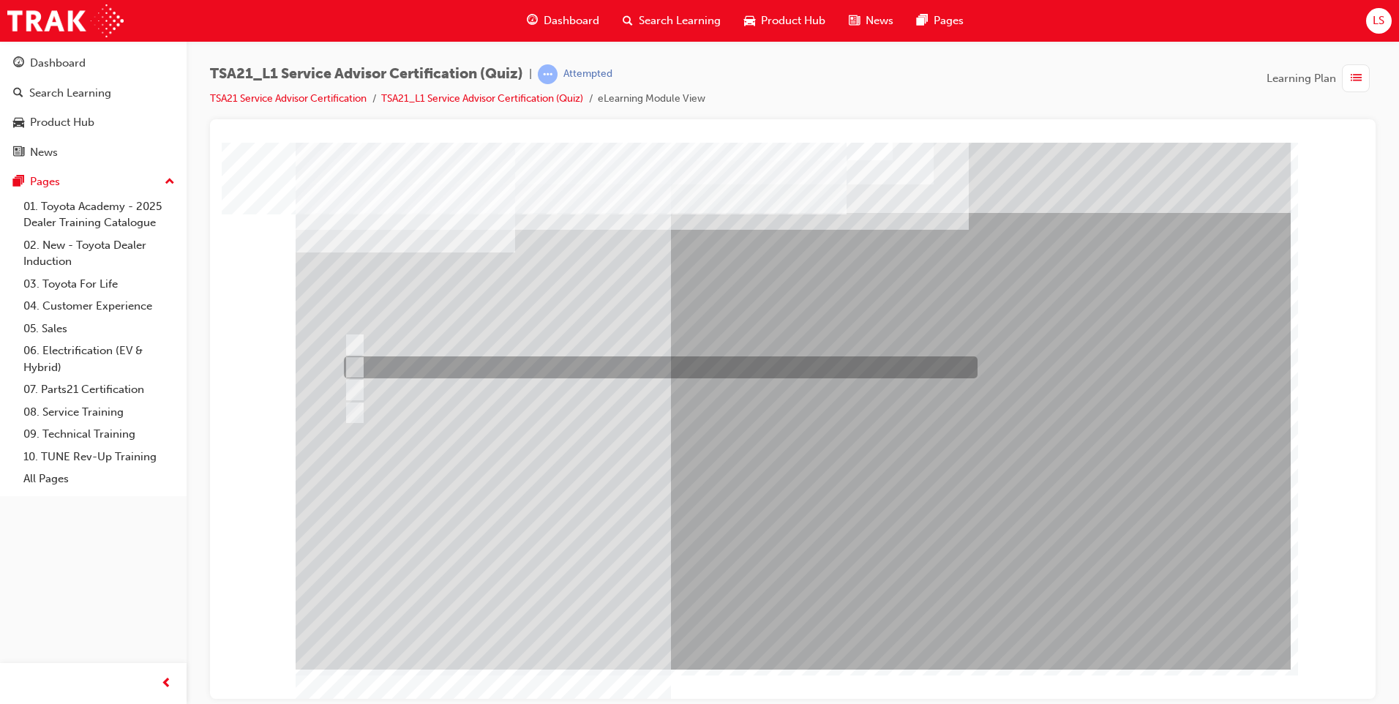
click at [577, 364] on div at bounding box center [657, 367] width 634 height 22
radio input "false"
radio input "true"
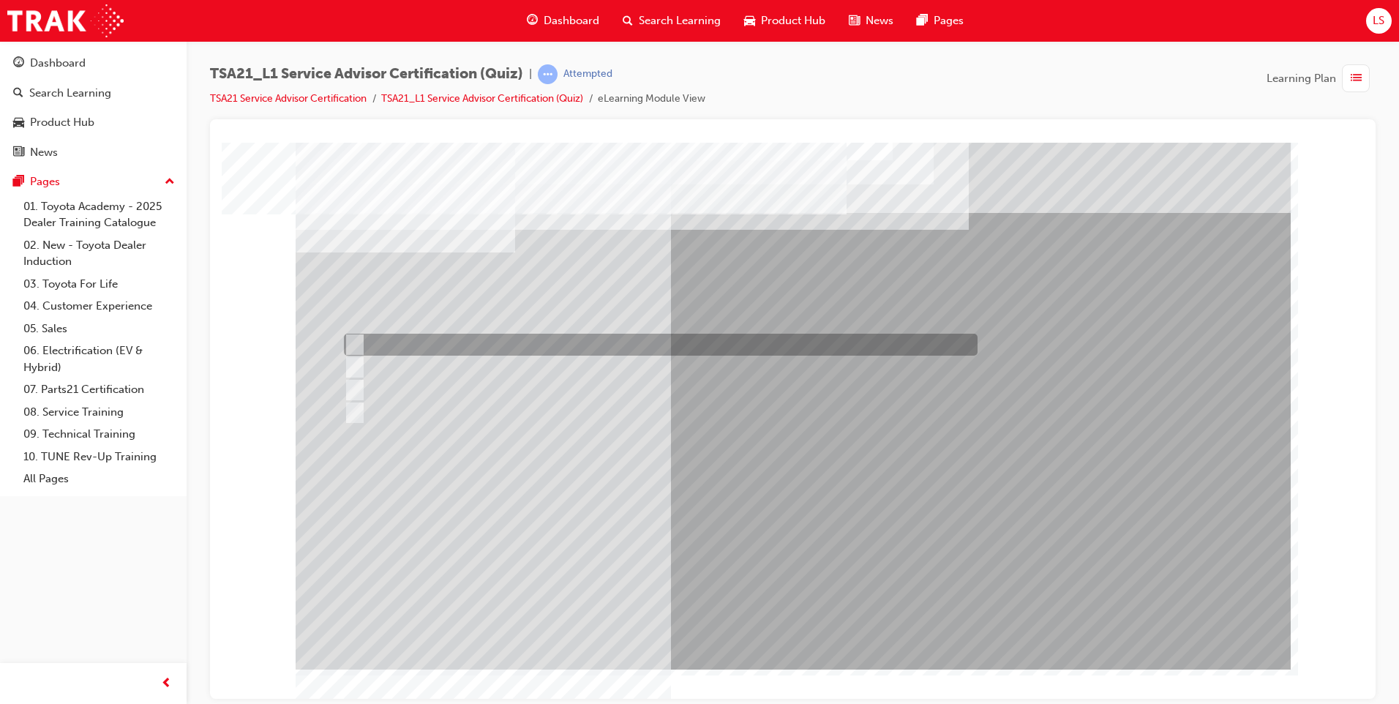
click at [528, 351] on div at bounding box center [657, 345] width 634 height 22
radio input "true"
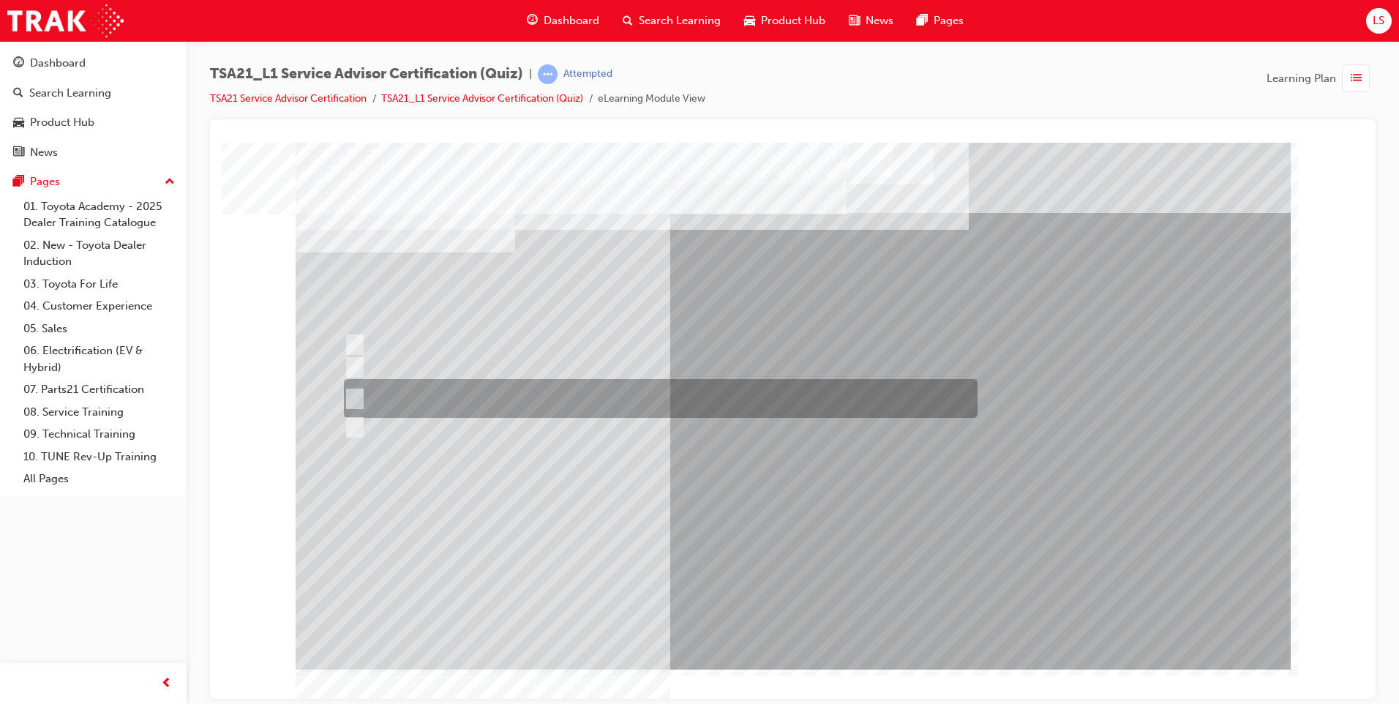
click at [522, 389] on div at bounding box center [657, 398] width 634 height 39
radio input "true"
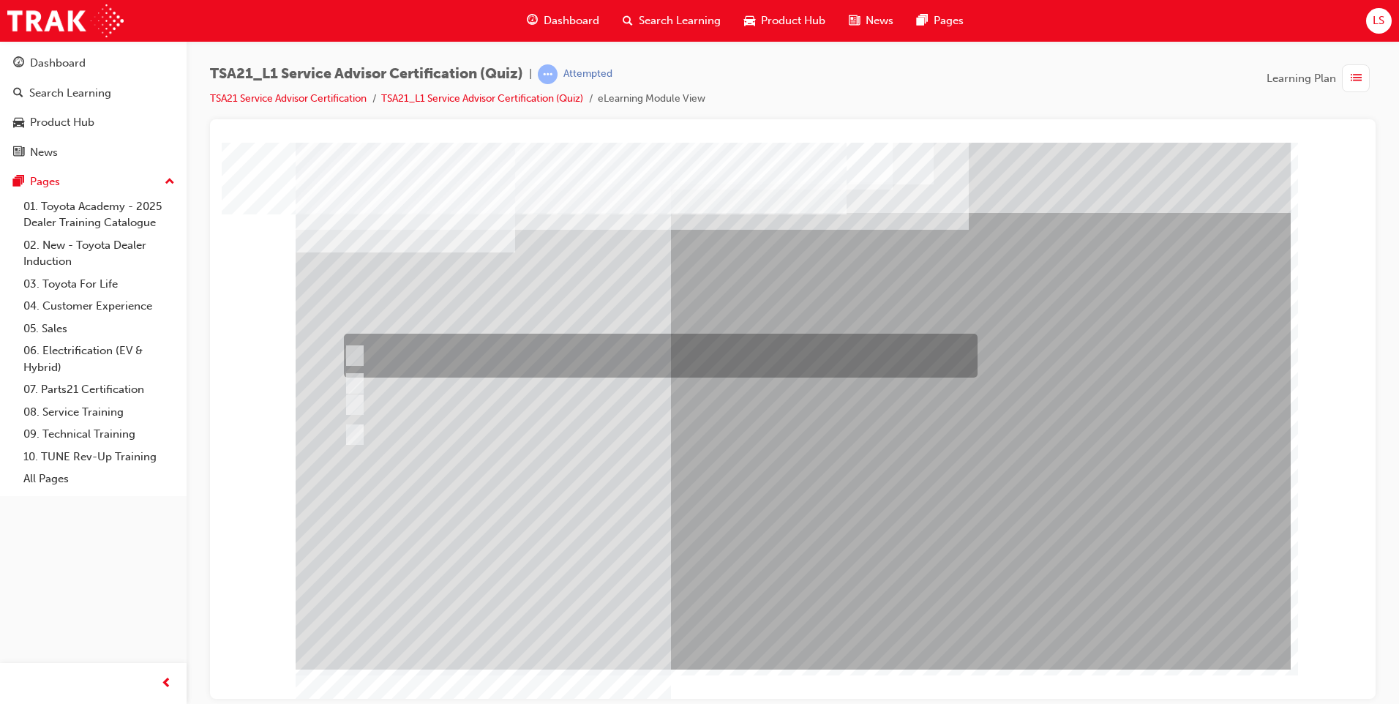
click at [661, 353] on div at bounding box center [657, 356] width 634 height 44
radio input "true"
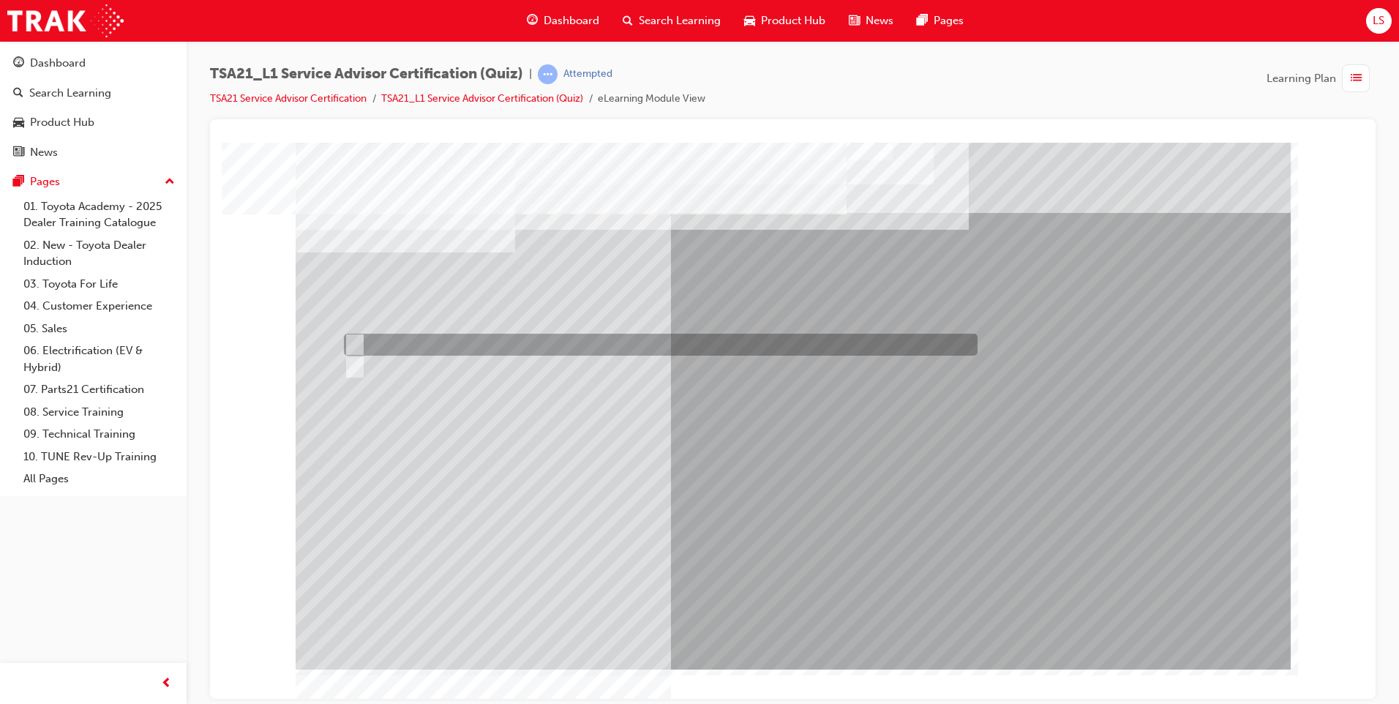
click at [448, 338] on div at bounding box center [657, 345] width 634 height 22
radio input "true"
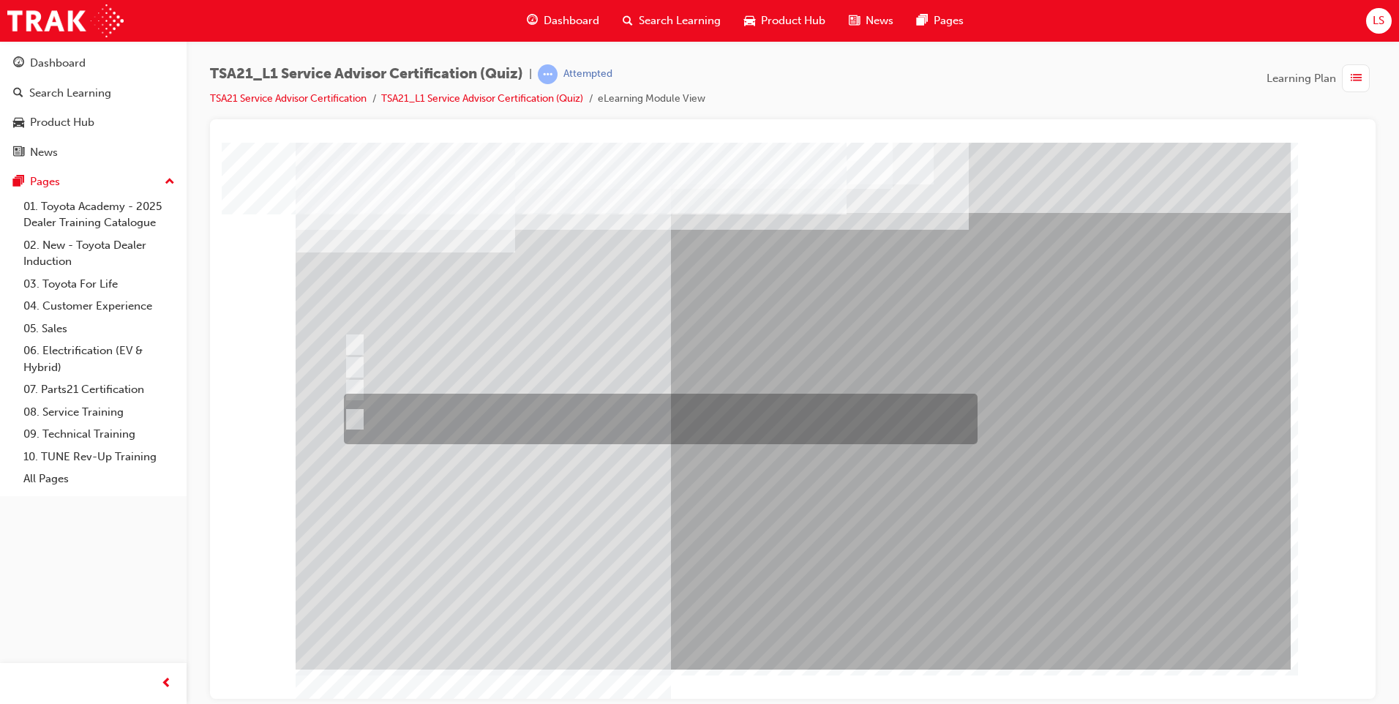
click at [635, 417] on div at bounding box center [657, 419] width 634 height 50
radio input "true"
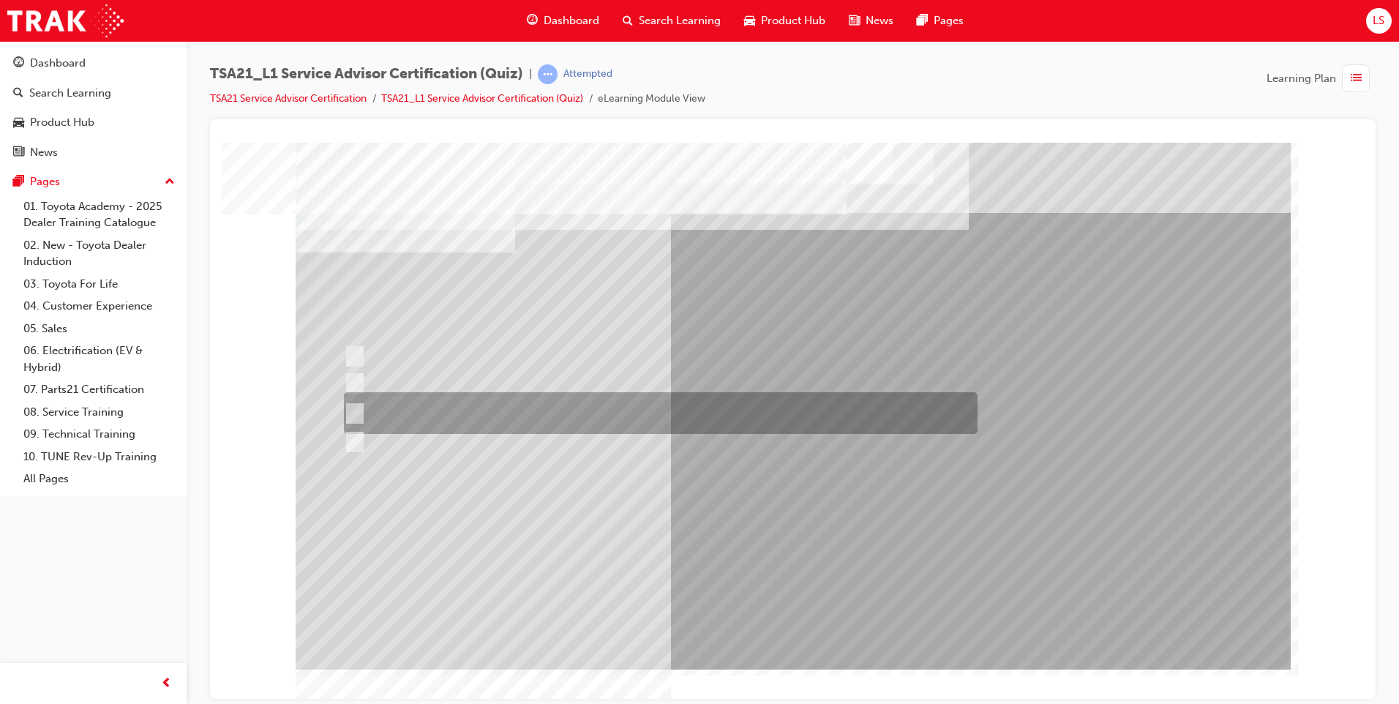
click at [800, 404] on div at bounding box center [657, 413] width 634 height 42
radio input "true"
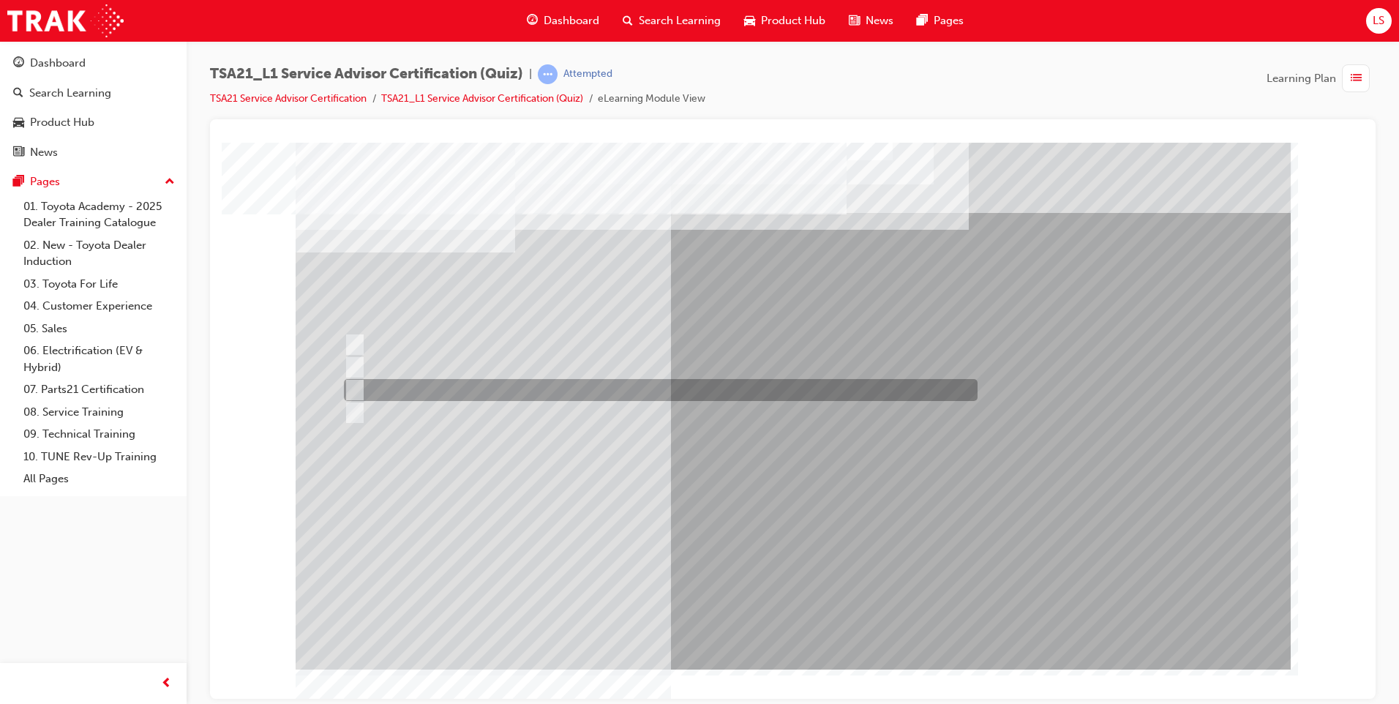
click at [675, 389] on div at bounding box center [657, 390] width 634 height 22
radio input "true"
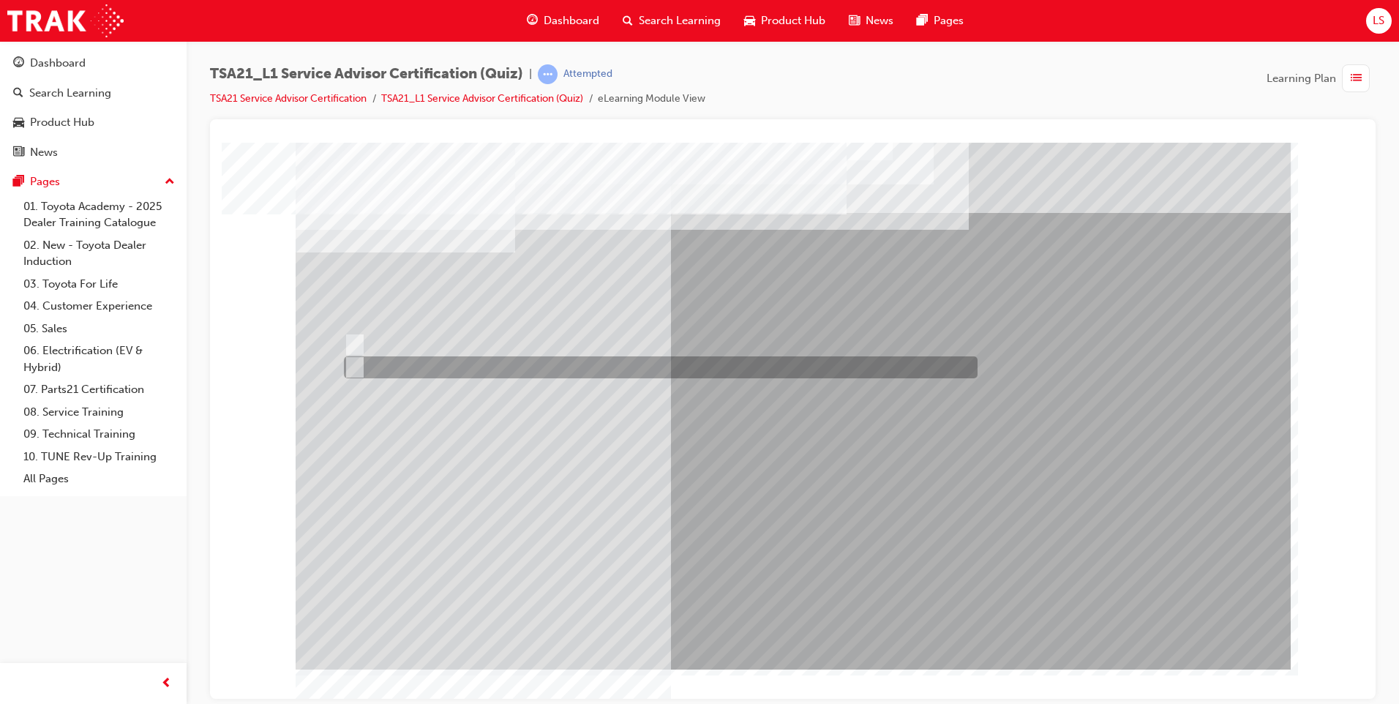
click at [513, 370] on div at bounding box center [657, 367] width 634 height 22
radio input "true"
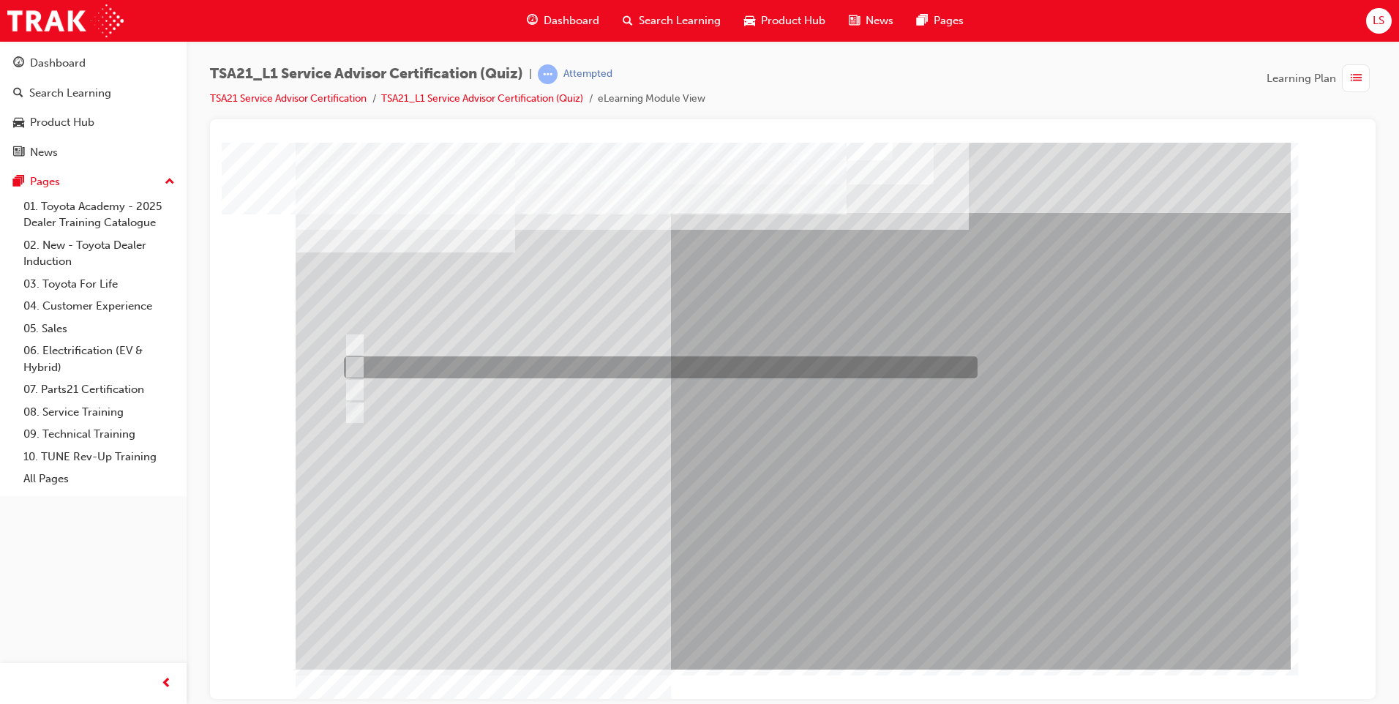
click at [613, 367] on div at bounding box center [657, 367] width 634 height 22
radio input "true"
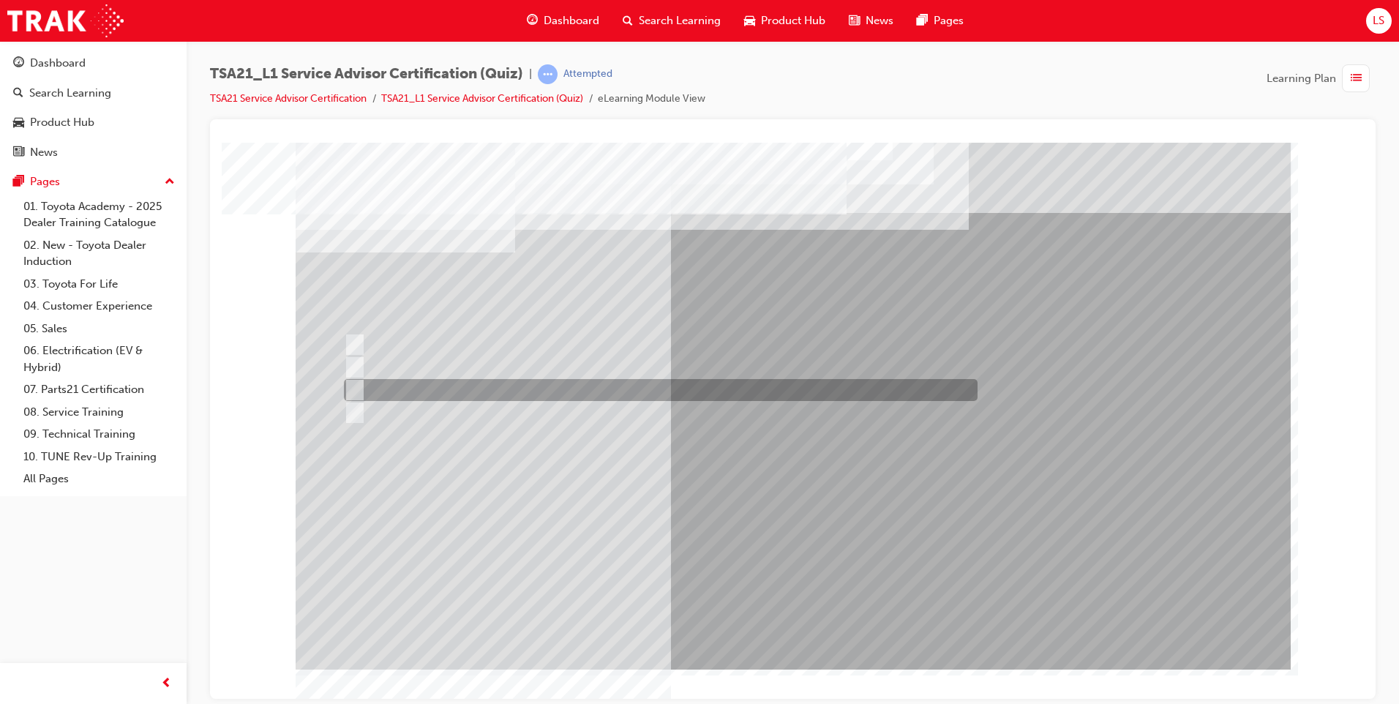
click at [757, 390] on div at bounding box center [657, 390] width 634 height 22
radio input "true"
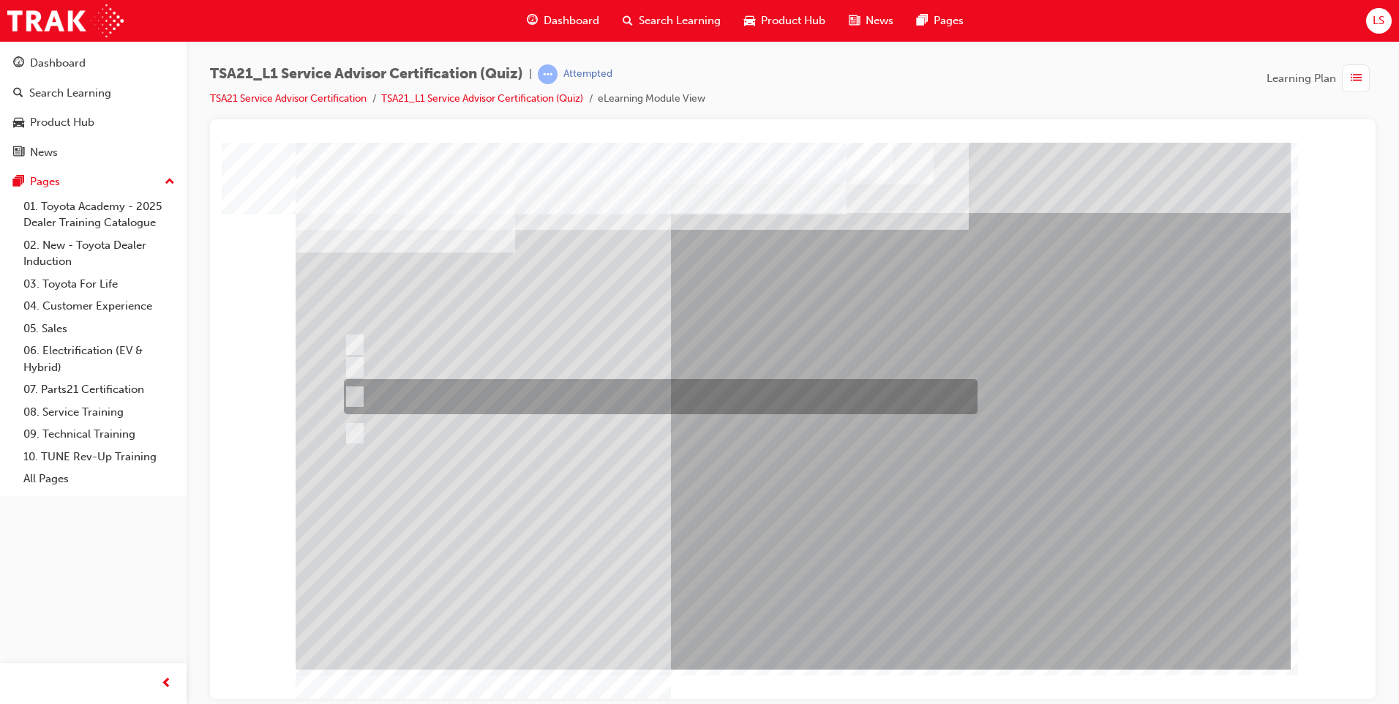
click at [608, 385] on div at bounding box center [657, 396] width 634 height 35
radio input "true"
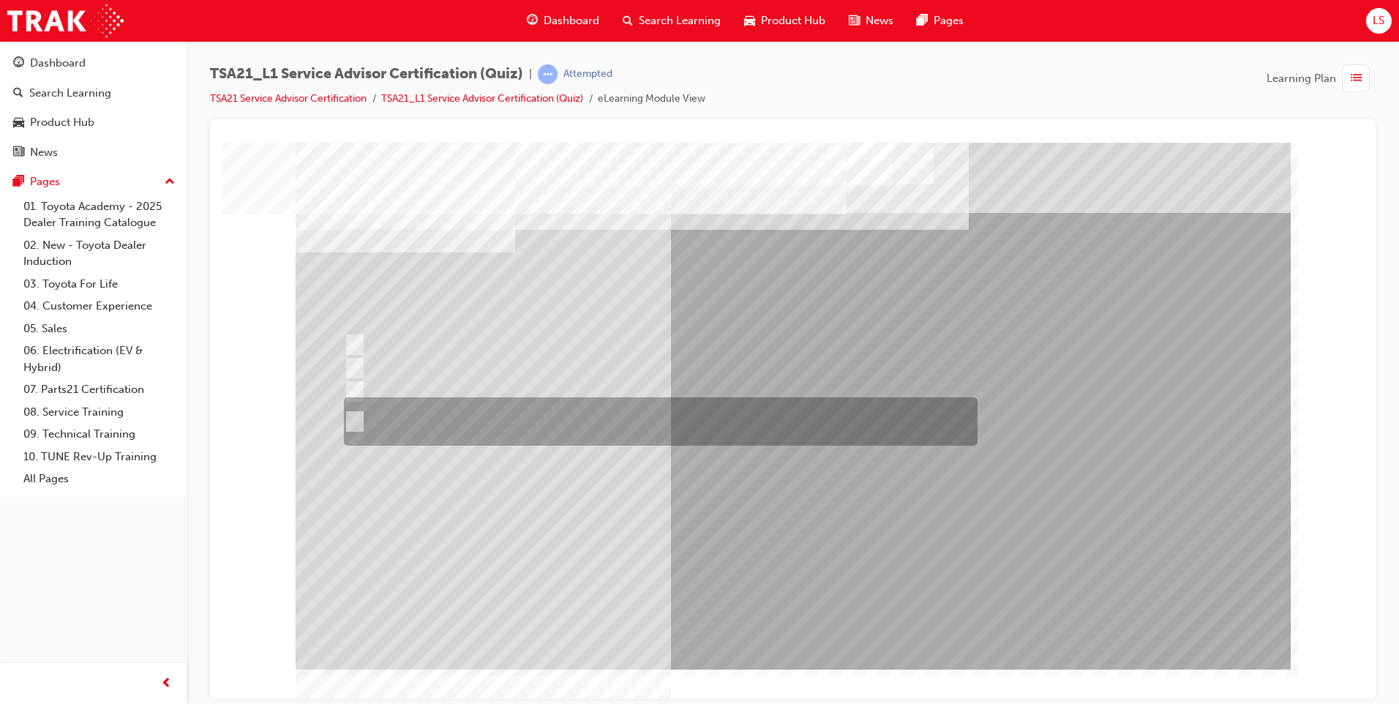
click at [663, 407] on div at bounding box center [657, 421] width 634 height 48
radio input "true"
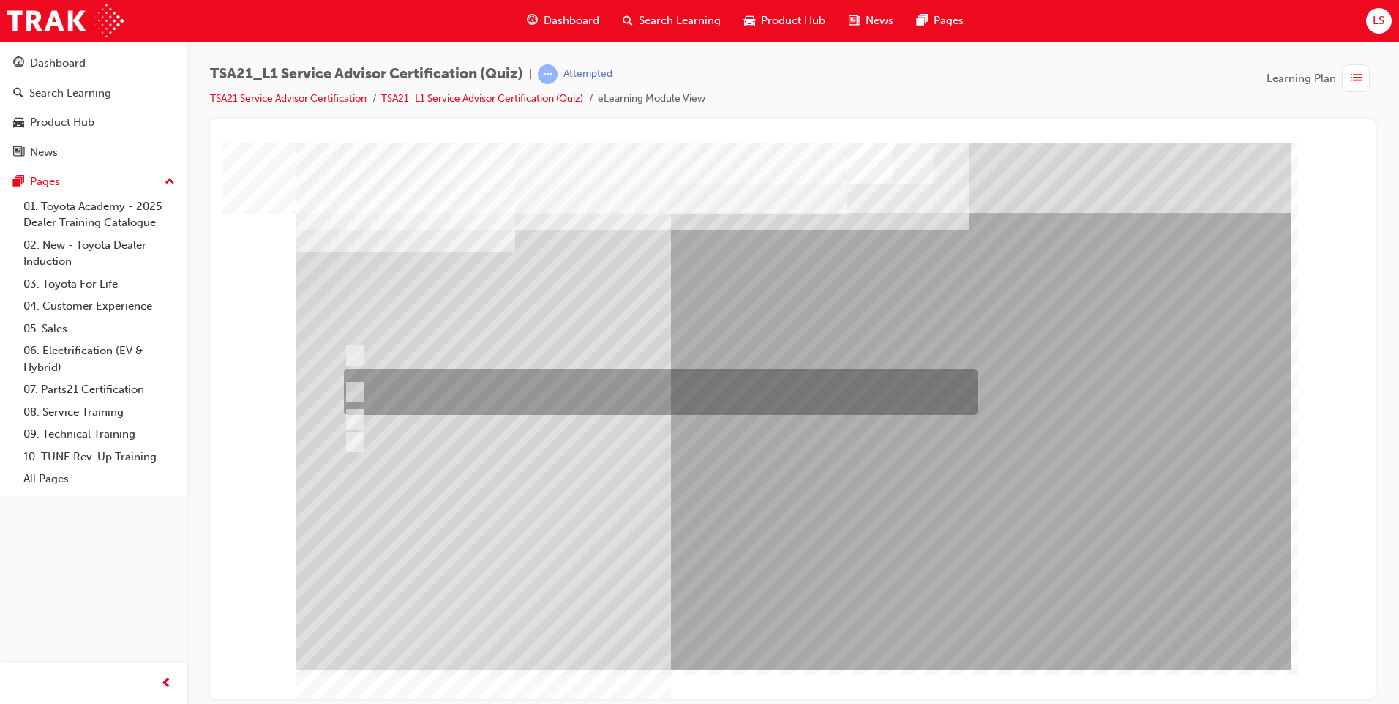
click at [637, 392] on div at bounding box center [657, 392] width 634 height 46
radio input "true"
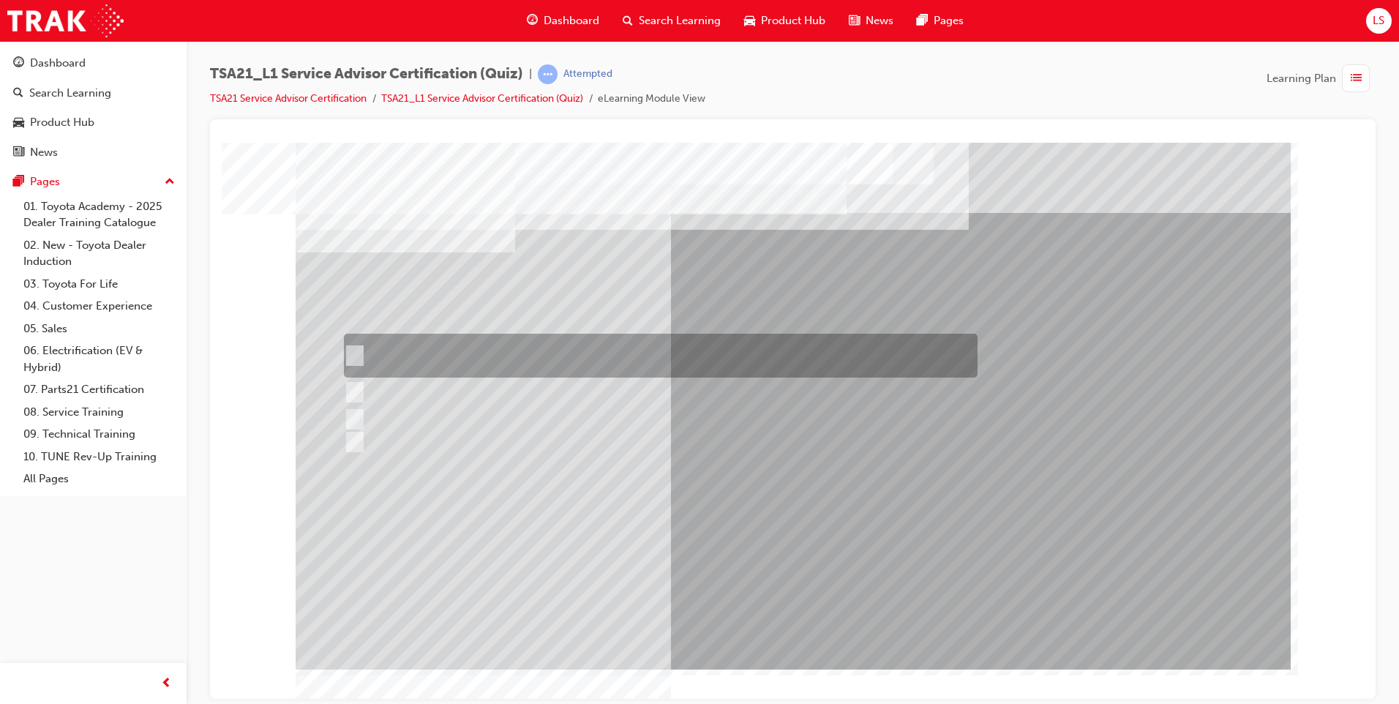
click at [661, 367] on div at bounding box center [657, 356] width 634 height 44
radio input "true"
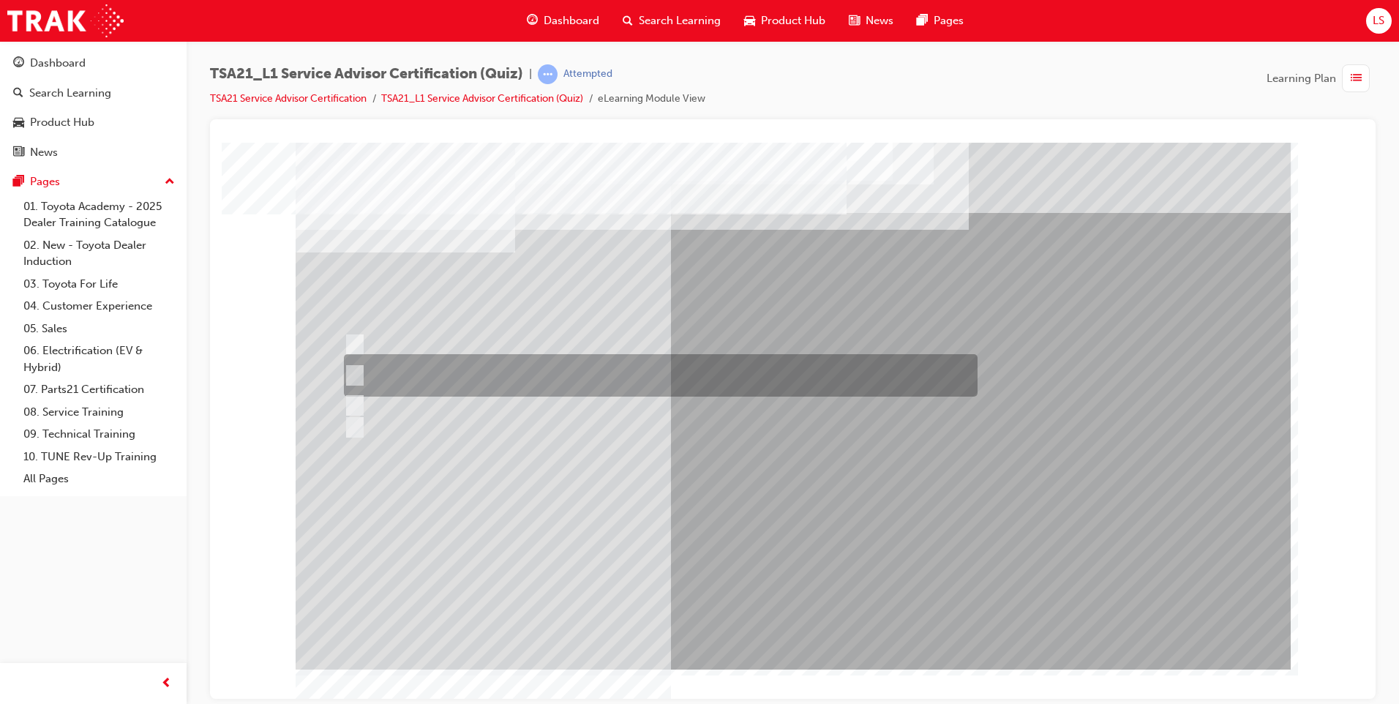
click at [737, 370] on div at bounding box center [657, 375] width 634 height 42
radio input "true"
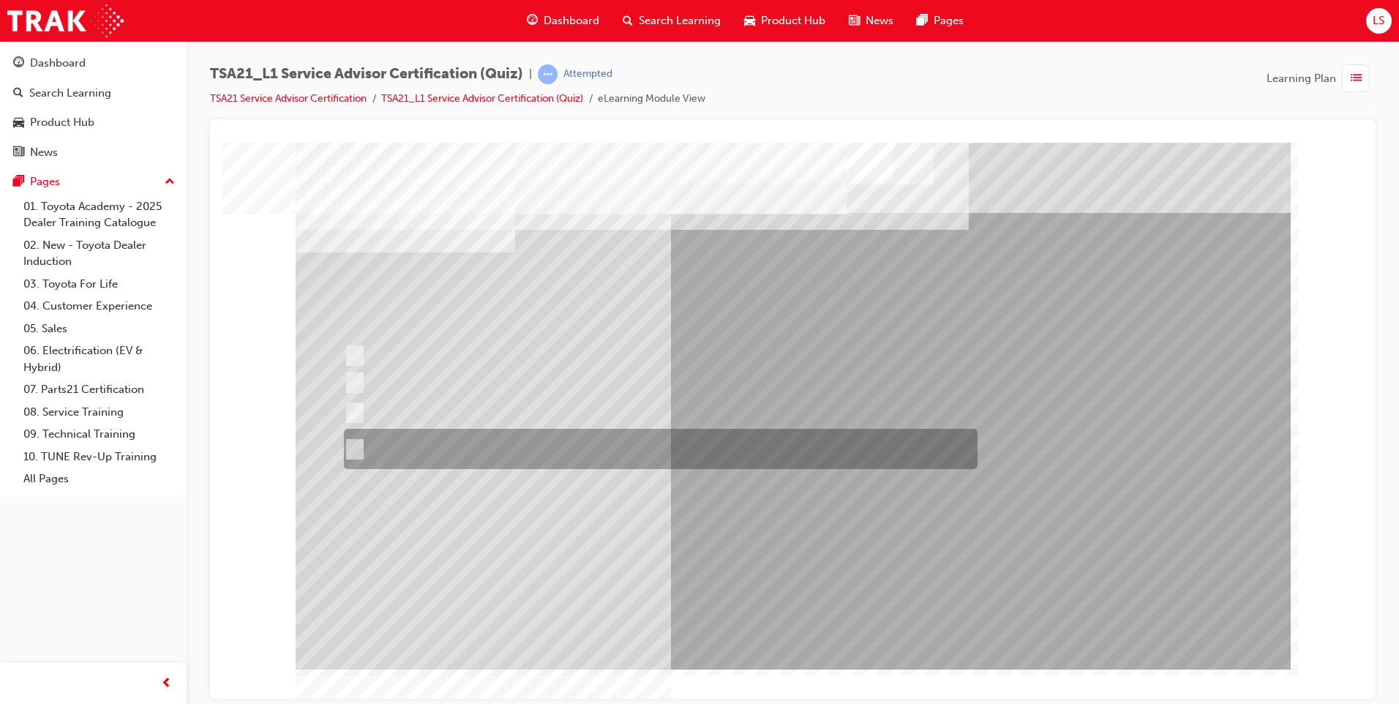
click at [665, 449] on div at bounding box center [657, 449] width 634 height 40
radio input "true"
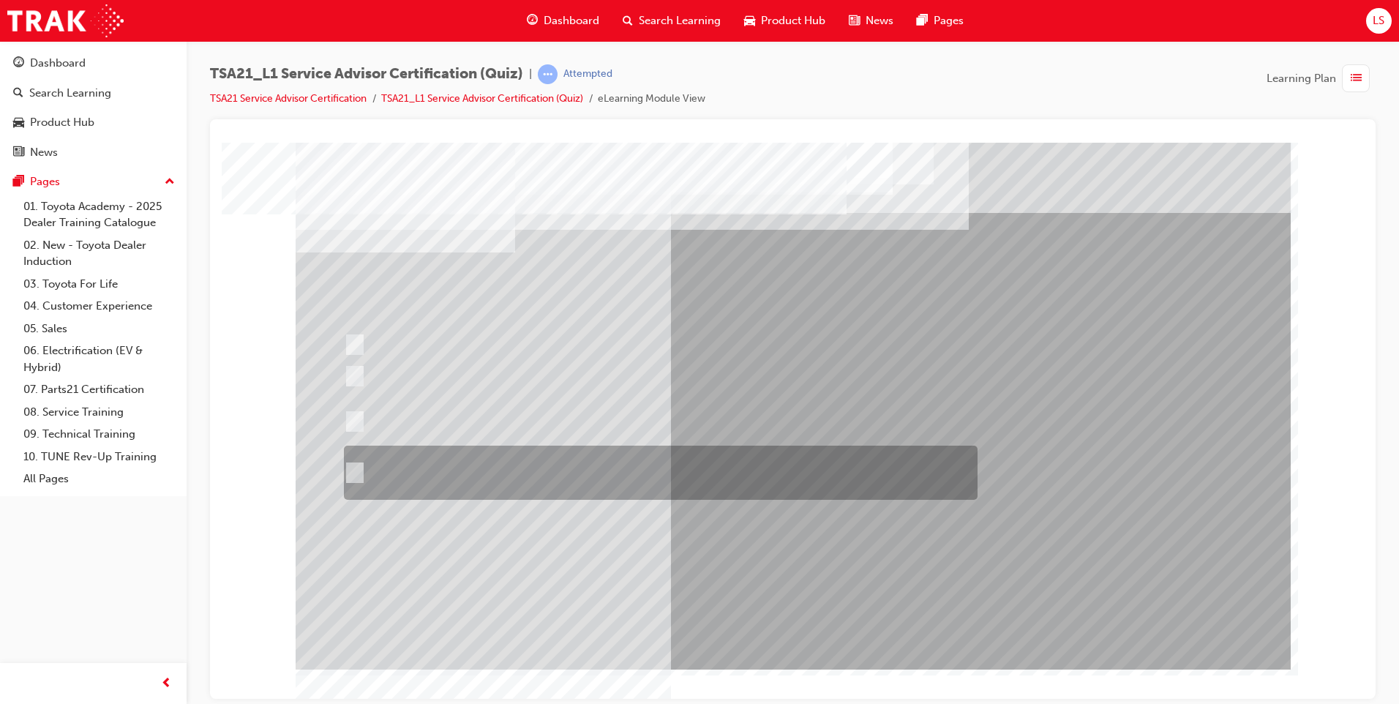
click at [506, 467] on div at bounding box center [657, 473] width 634 height 54
radio input "true"
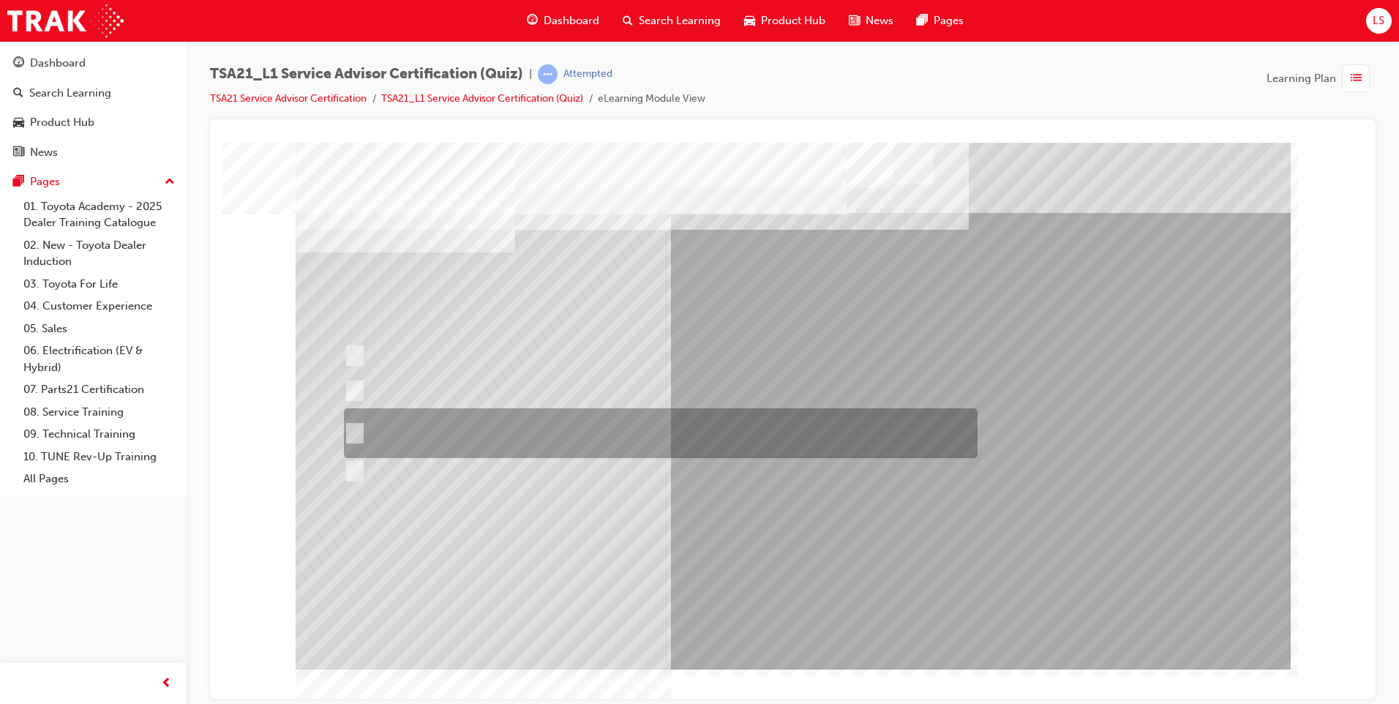
click at [746, 428] on div at bounding box center [657, 433] width 634 height 50
radio input "true"
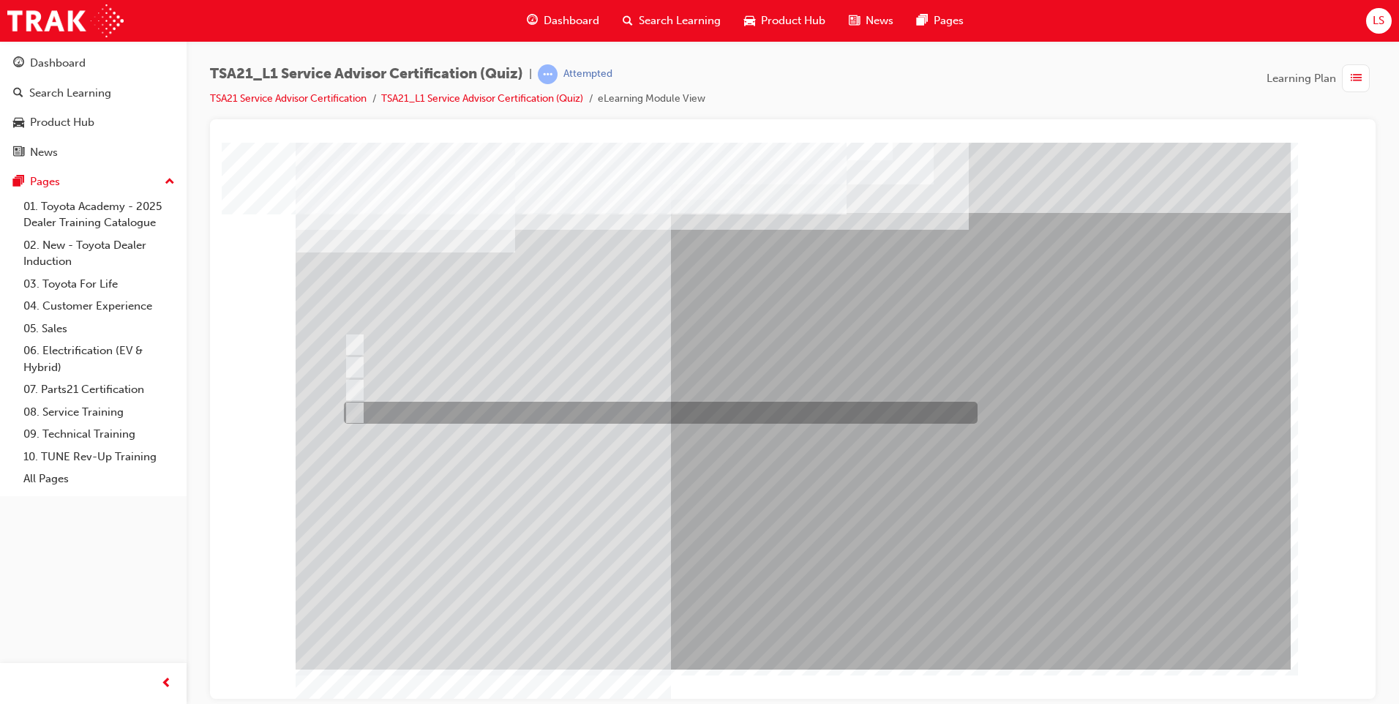
click at [706, 405] on div at bounding box center [657, 413] width 634 height 22
radio input "true"
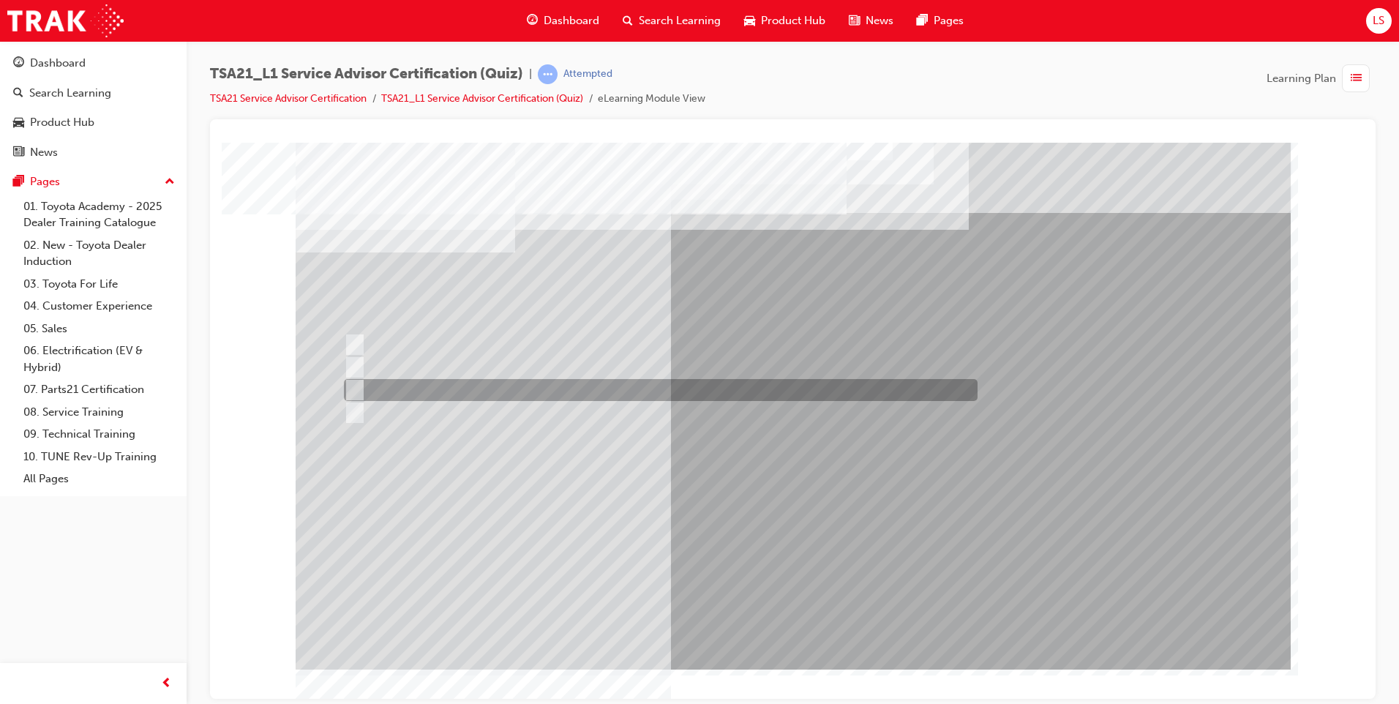
click at [583, 394] on div at bounding box center [657, 390] width 634 height 22
radio input "true"
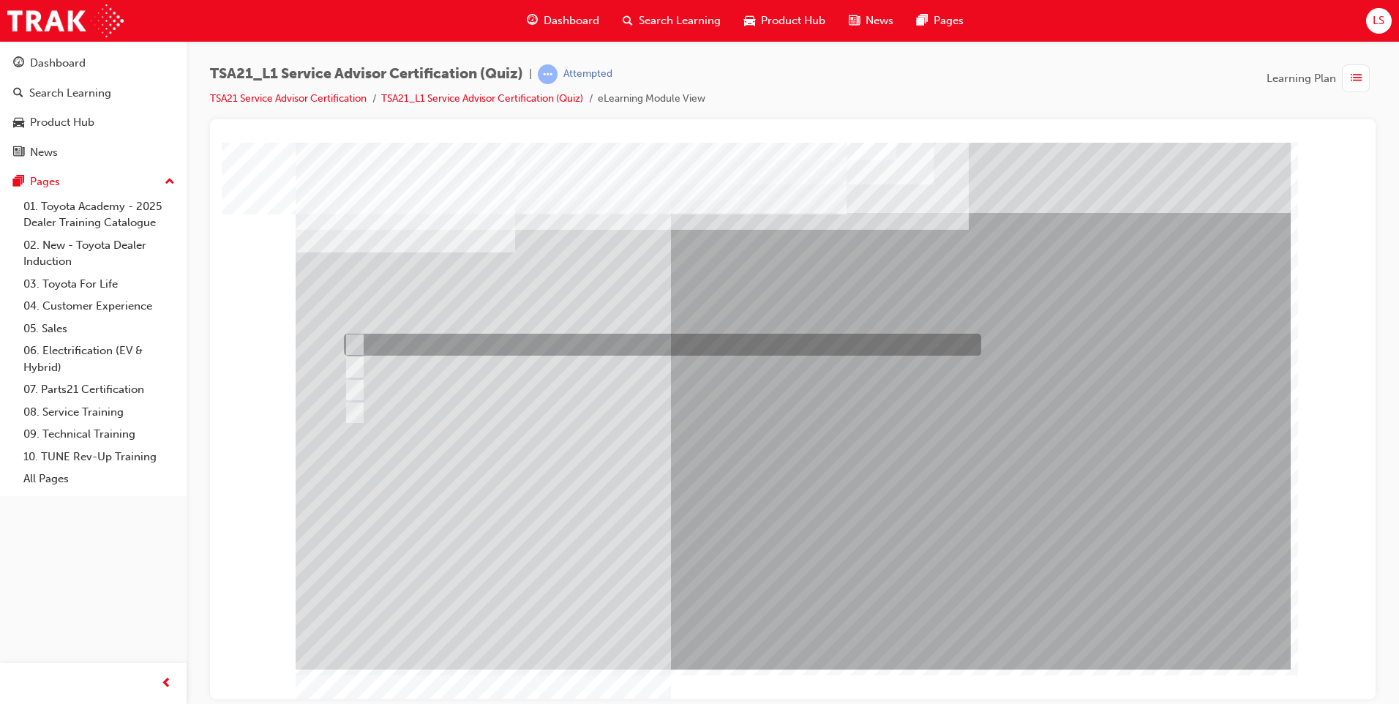
click at [581, 353] on div at bounding box center [658, 345] width 637 height 22
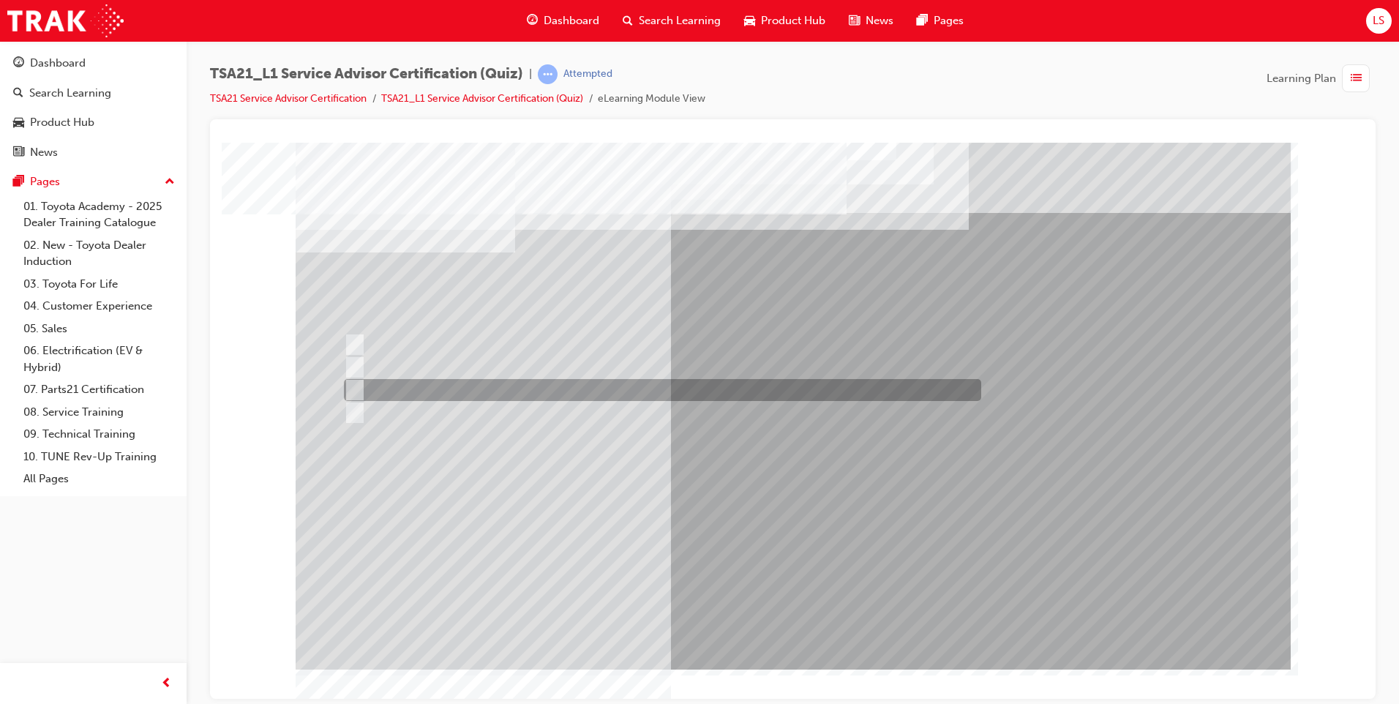
click at [635, 386] on div at bounding box center [658, 390] width 637 height 22
radio input "false"
radio input "true"
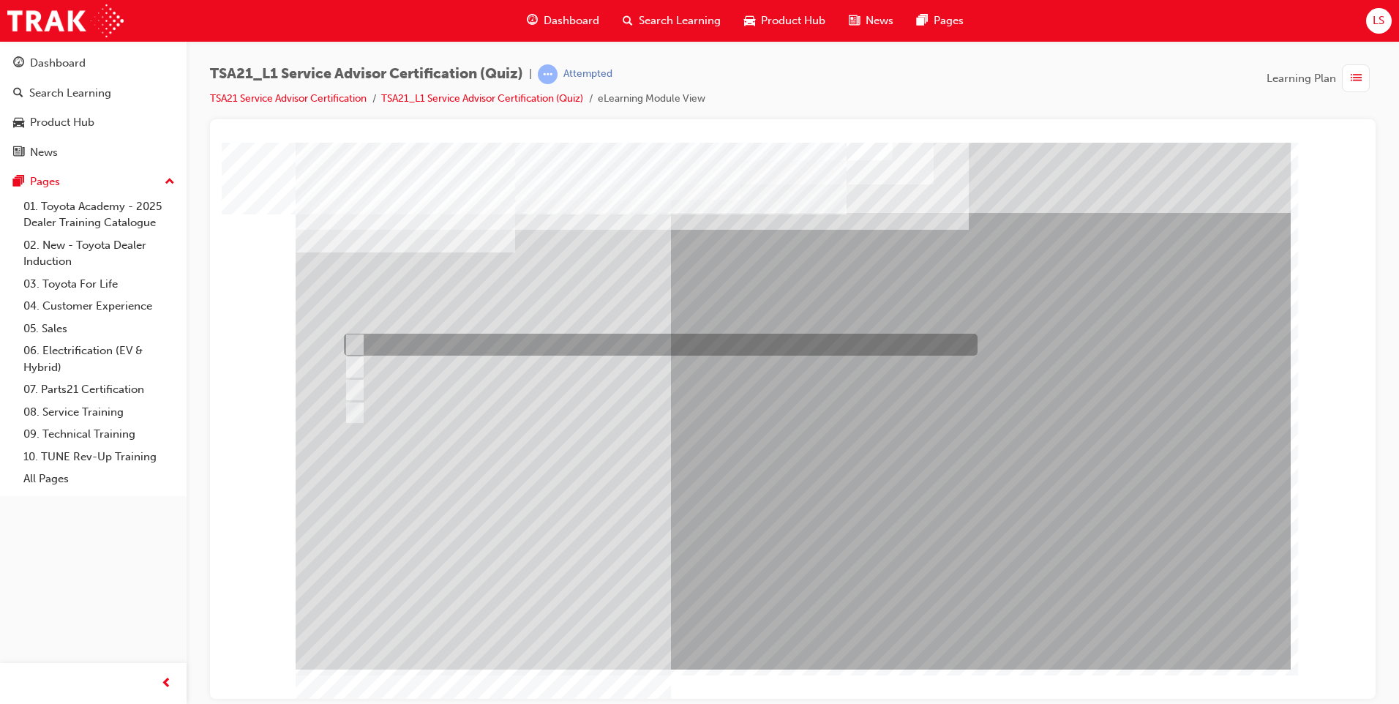
click at [401, 339] on div at bounding box center [657, 345] width 634 height 22
radio input "true"
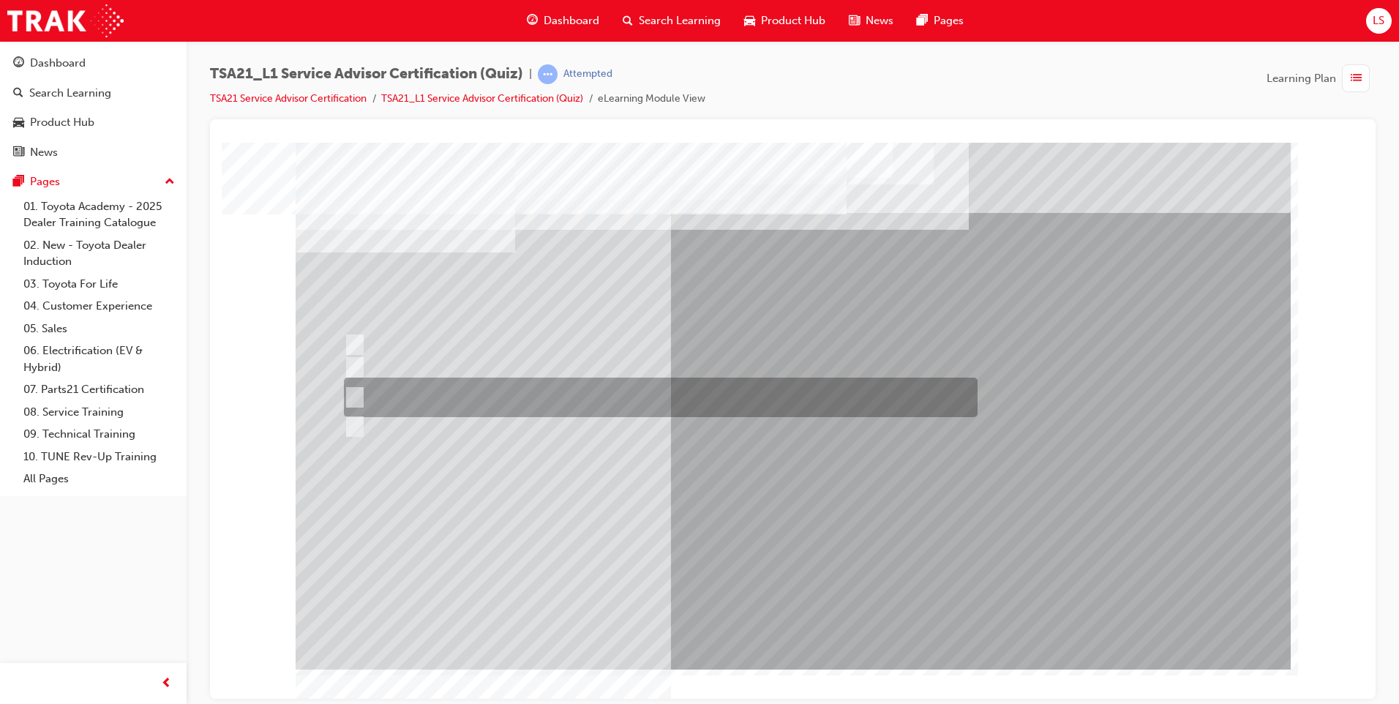
click at [561, 391] on div at bounding box center [657, 398] width 634 height 40
radio input "true"
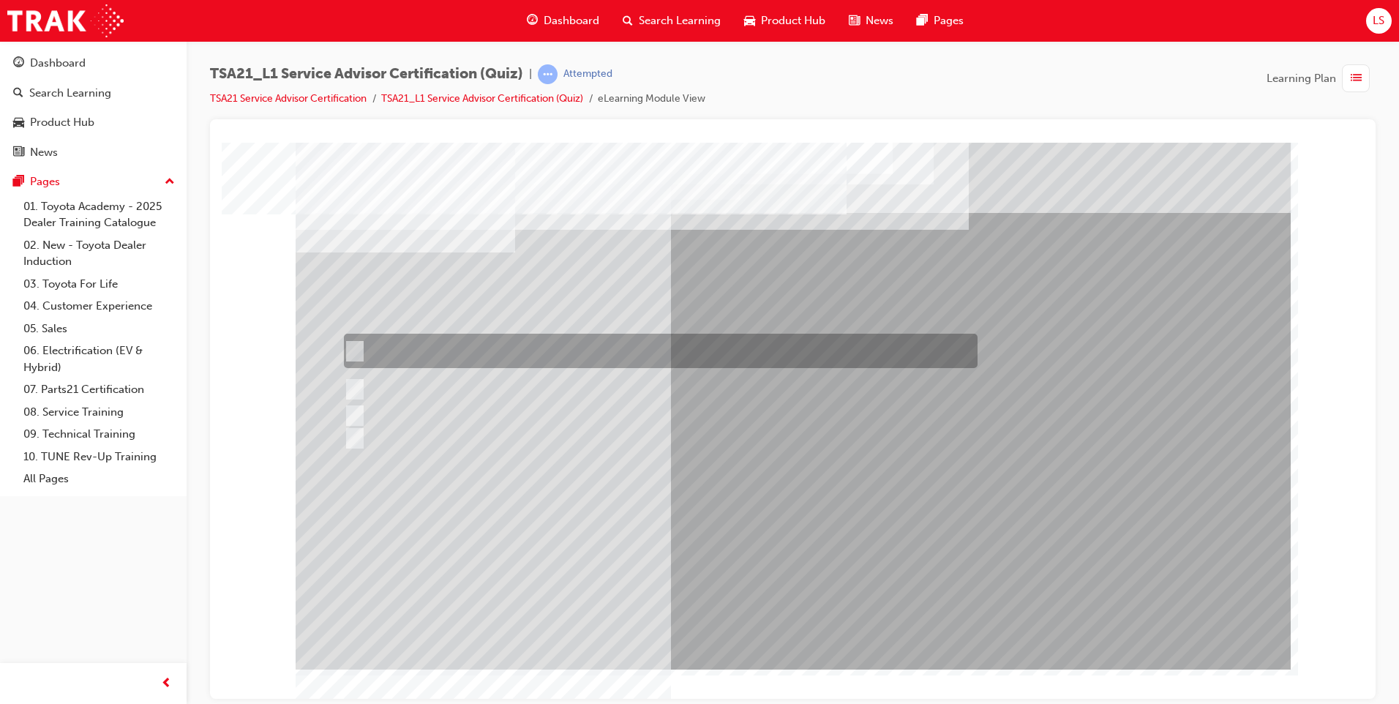
click at [692, 362] on div at bounding box center [657, 351] width 634 height 34
radio input "true"
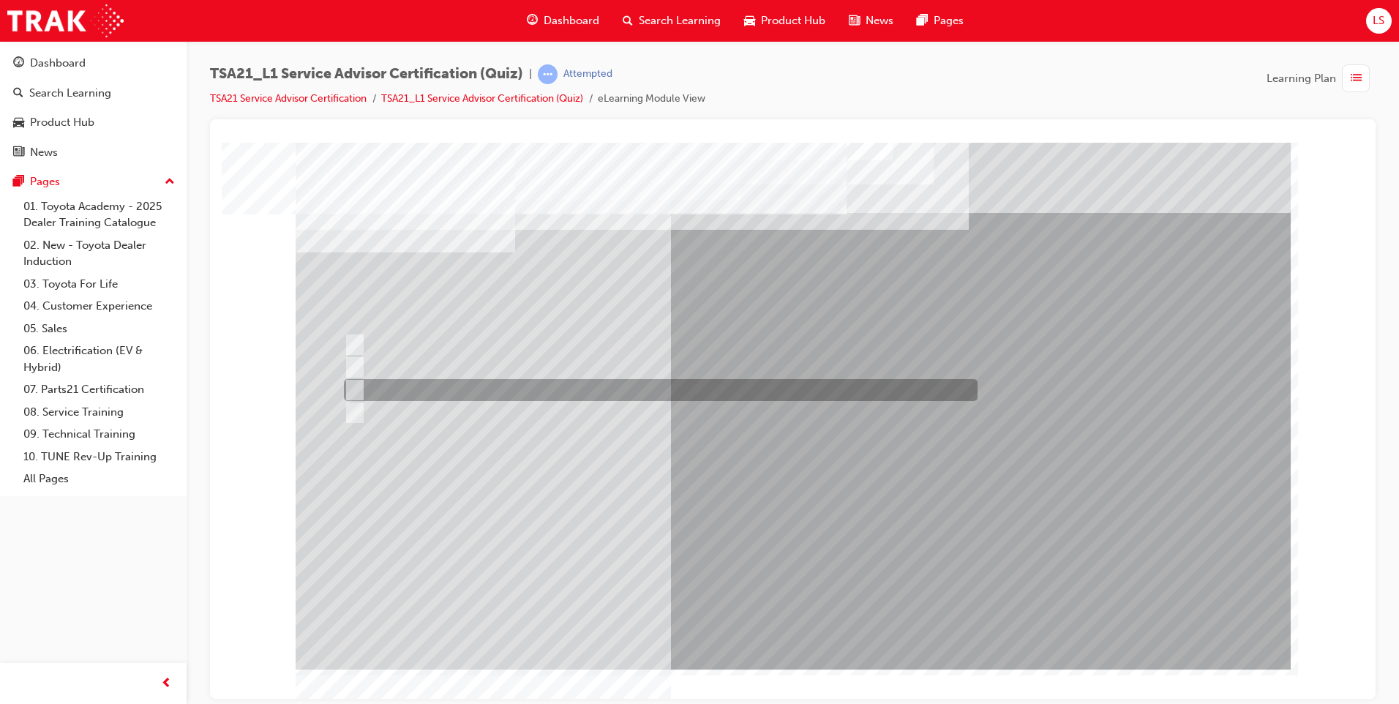
click at [492, 388] on div at bounding box center [657, 390] width 634 height 22
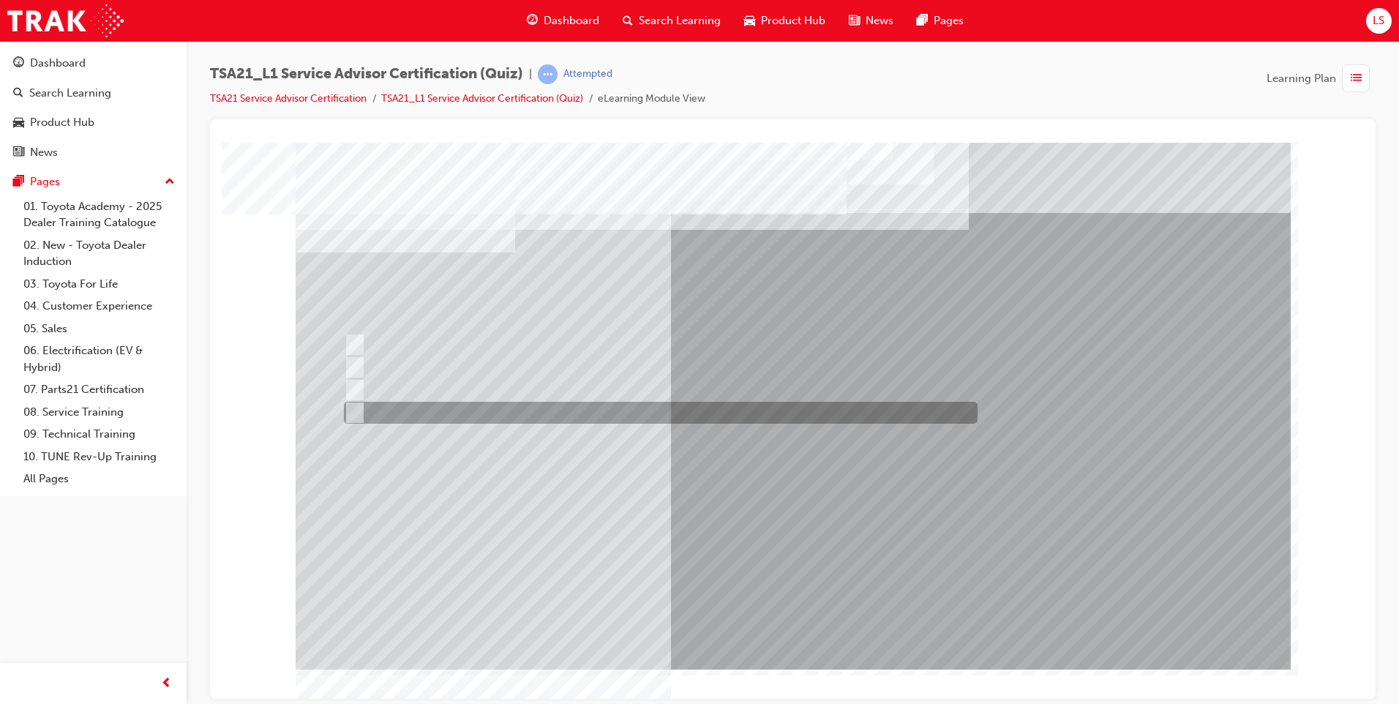
click at [492, 409] on div at bounding box center [657, 413] width 634 height 22
radio input "false"
radio input "true"
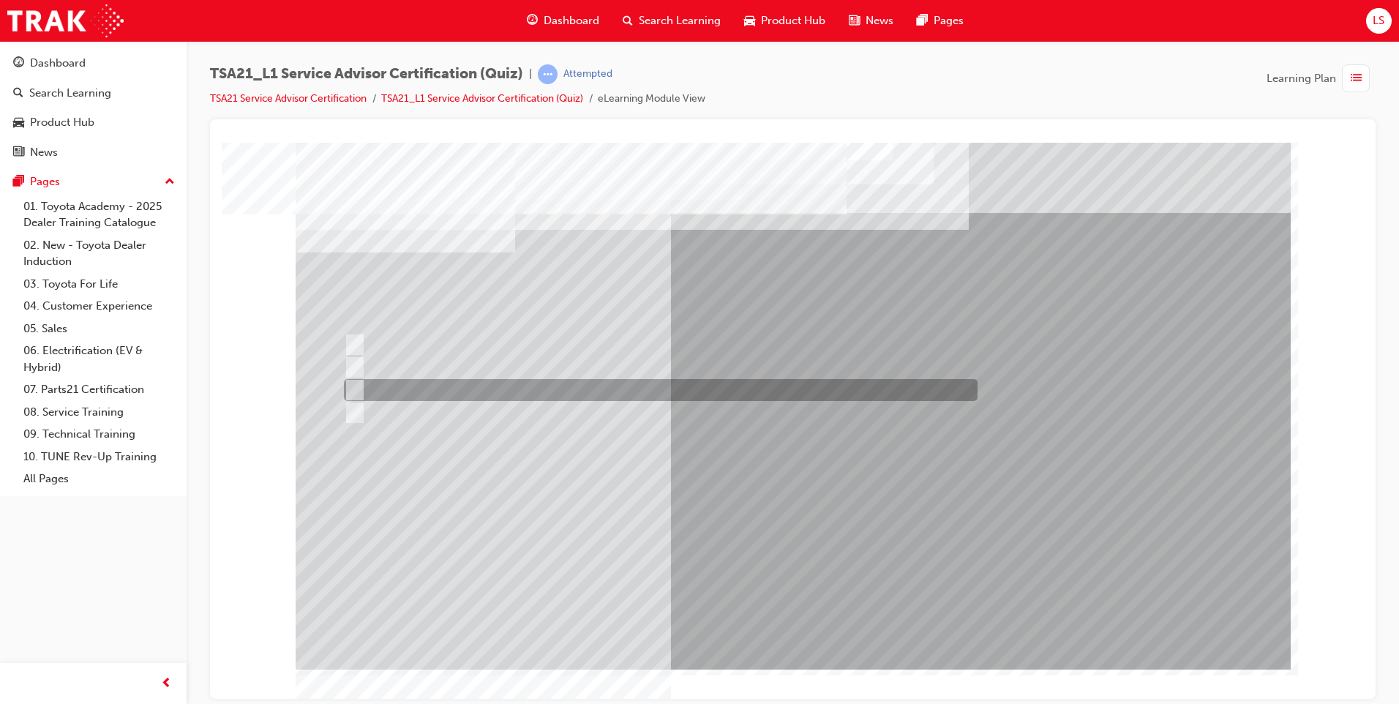
click at [509, 394] on div at bounding box center [657, 390] width 634 height 22
radio input "true"
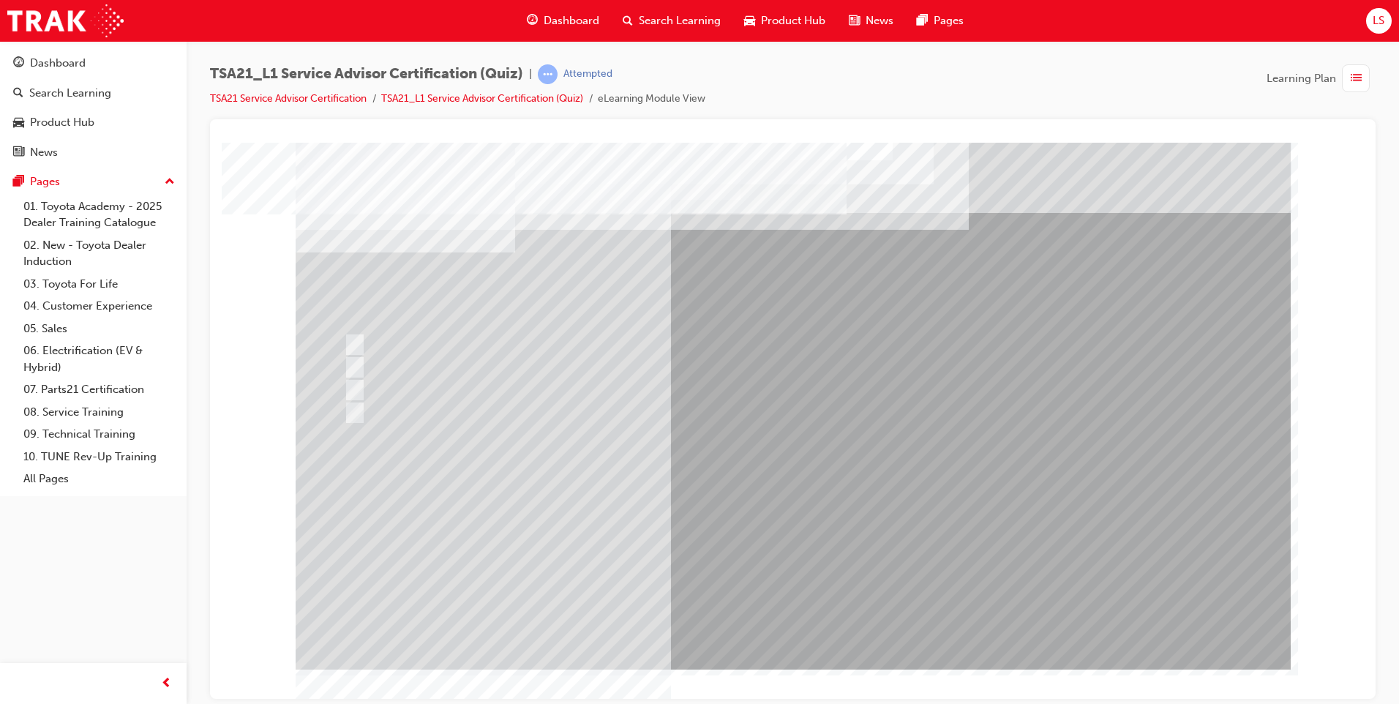
drag, startPoint x: 537, startPoint y: 303, endPoint x: 436, endPoint y: 299, distance: 101.1
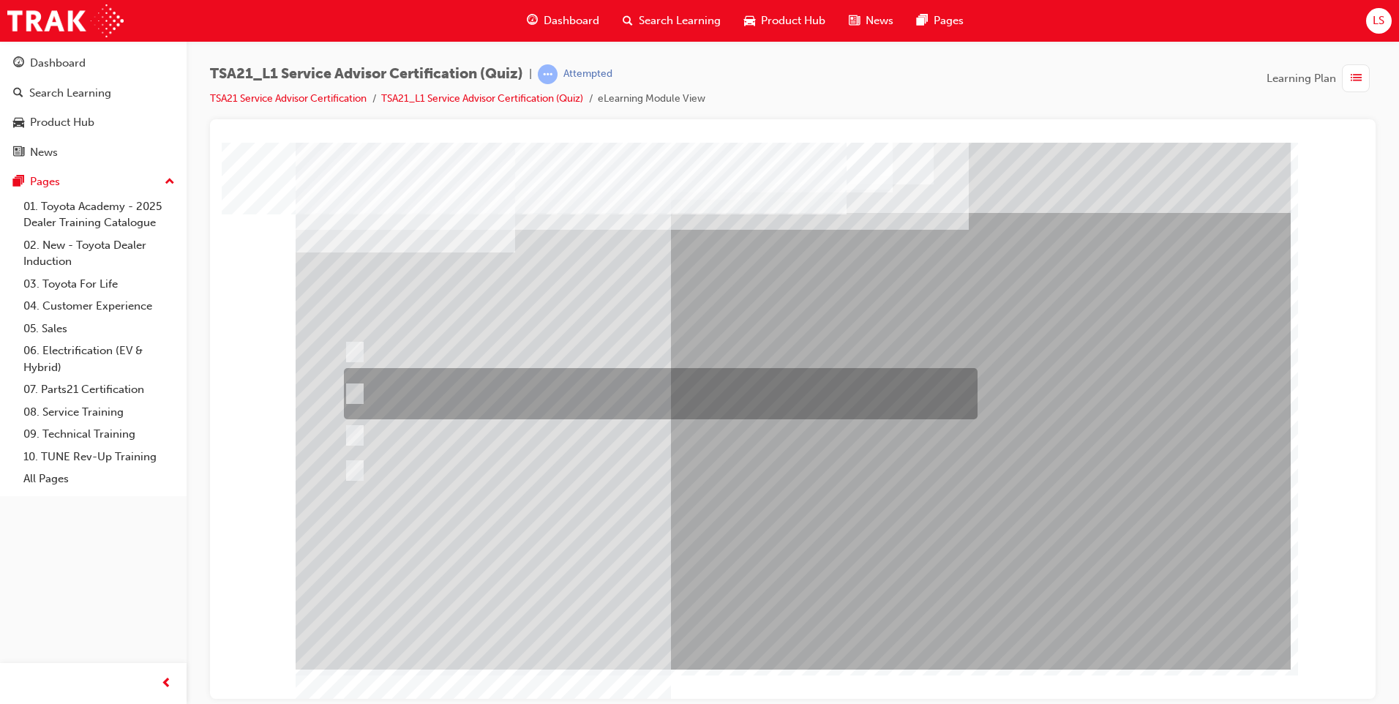
click at [423, 375] on div at bounding box center [657, 393] width 634 height 51
radio input "true"
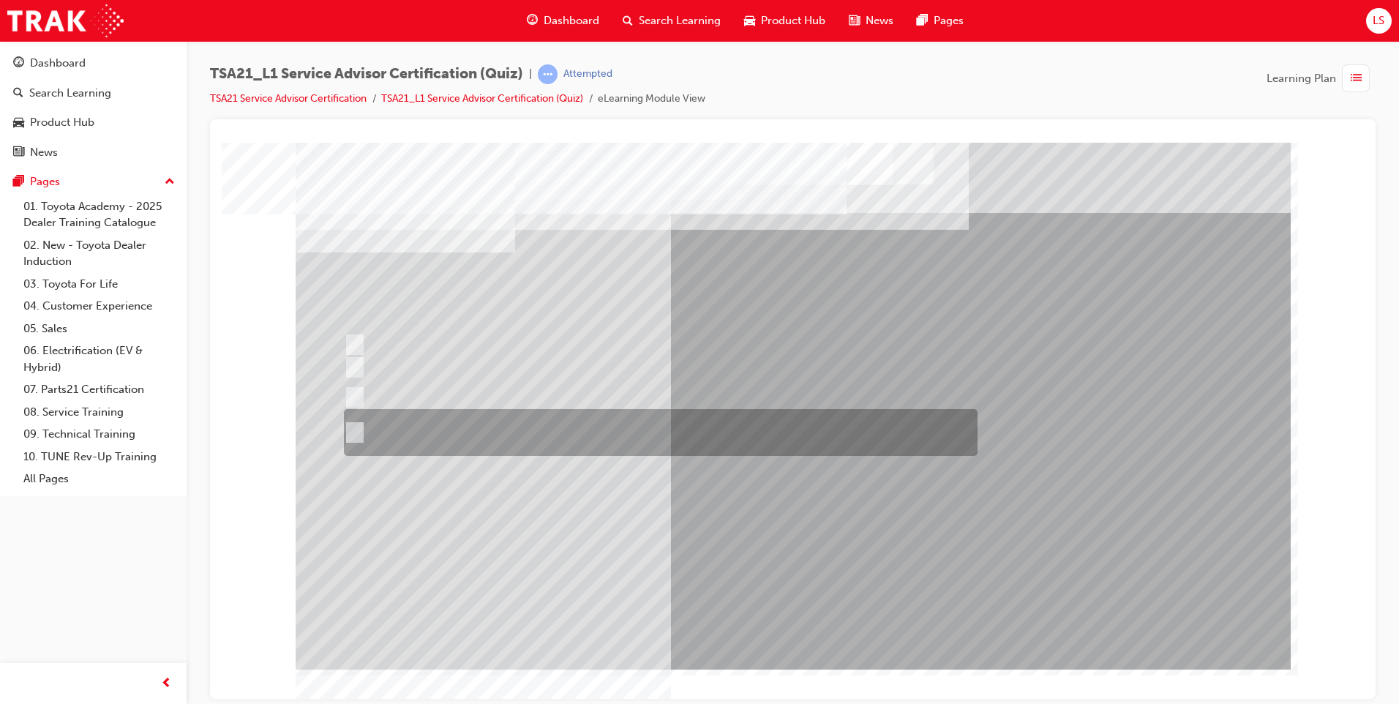
click at [484, 430] on div at bounding box center [657, 432] width 634 height 47
radio input "true"
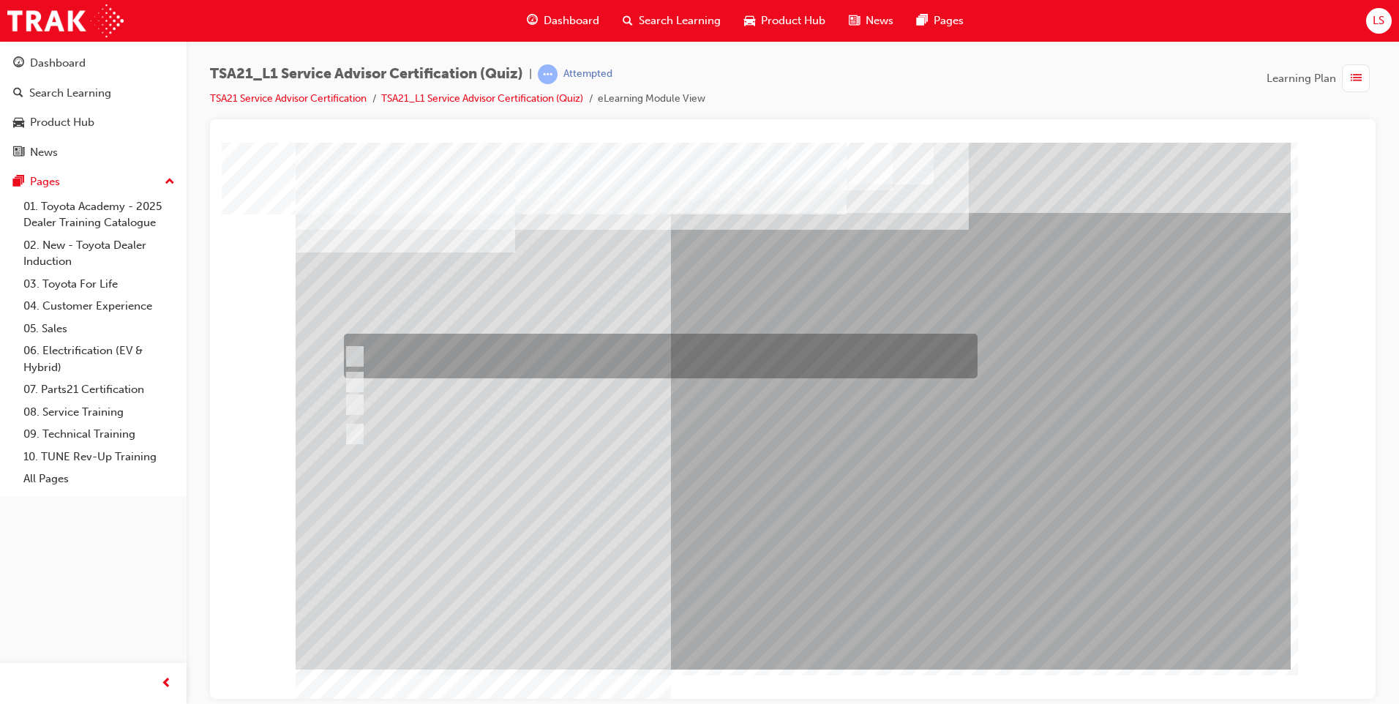
click at [561, 361] on div at bounding box center [657, 356] width 634 height 45
radio input "true"
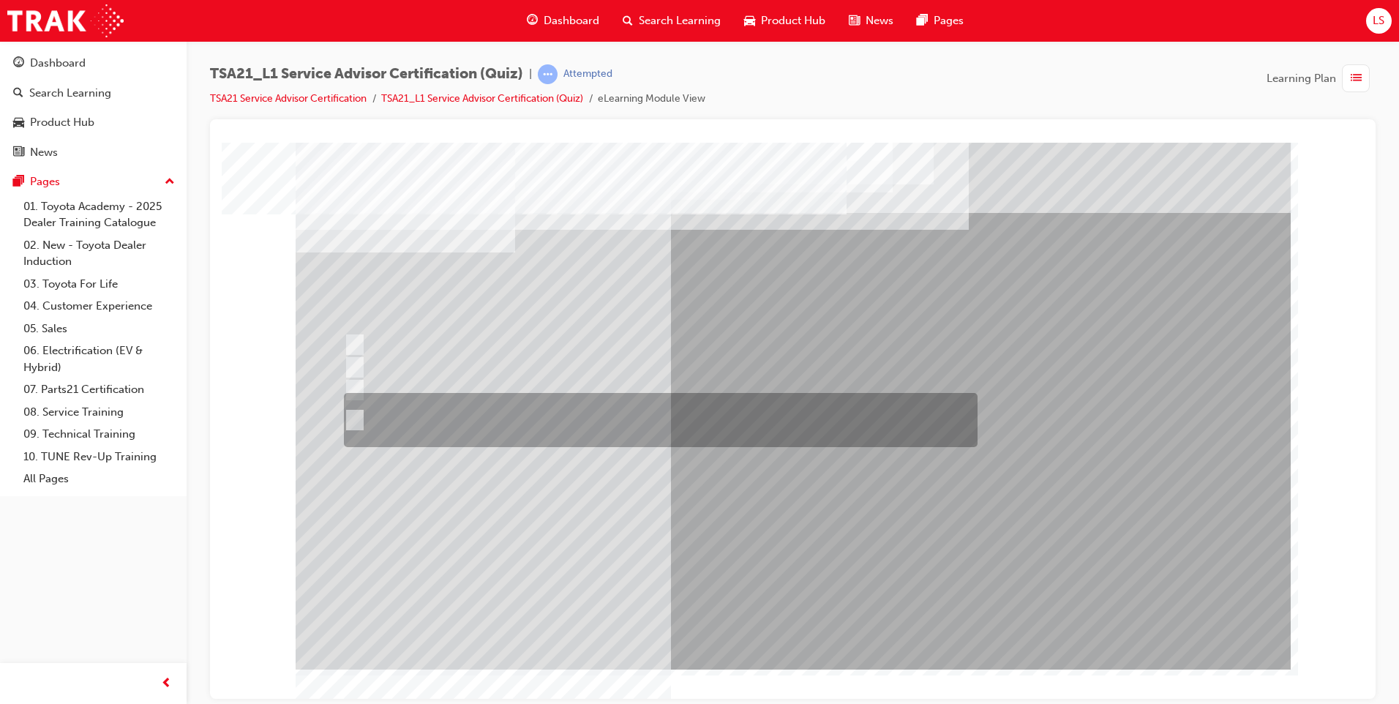
click at [574, 421] on div at bounding box center [657, 420] width 634 height 54
radio input "true"
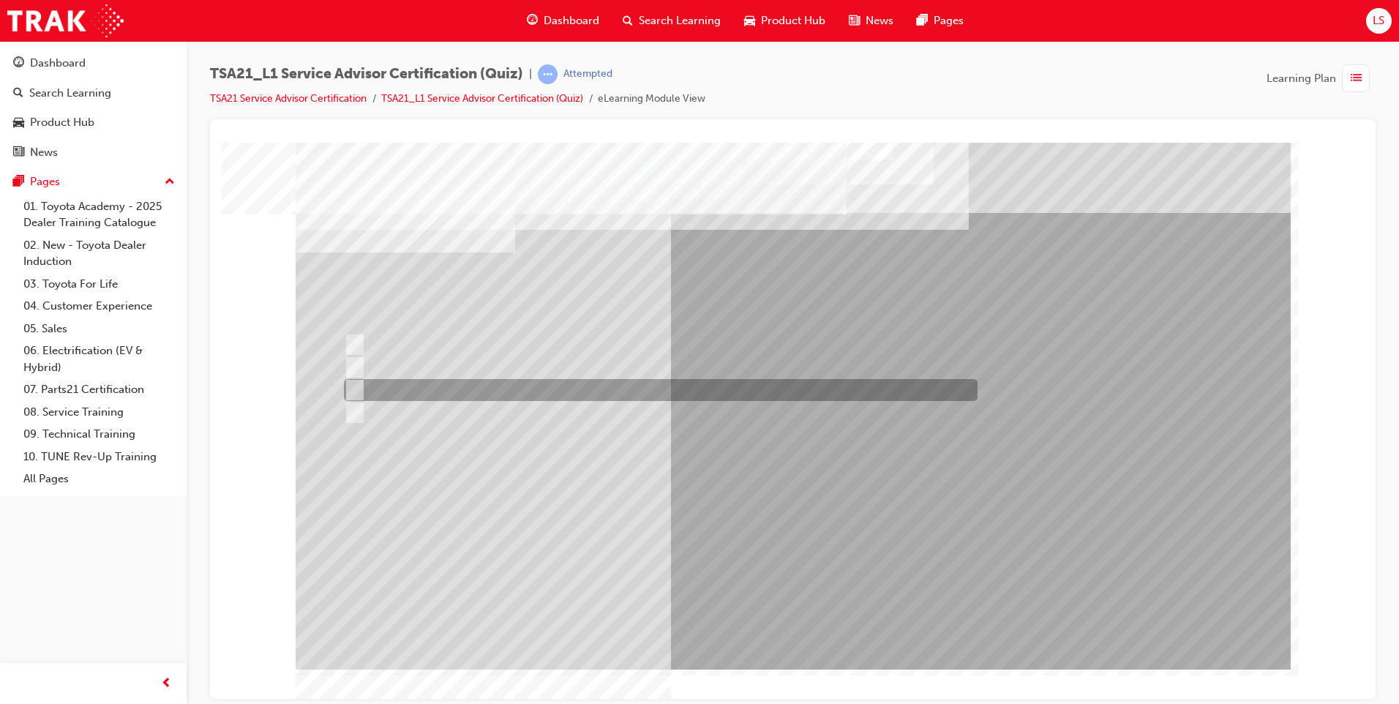
click at [487, 382] on div at bounding box center [657, 390] width 634 height 22
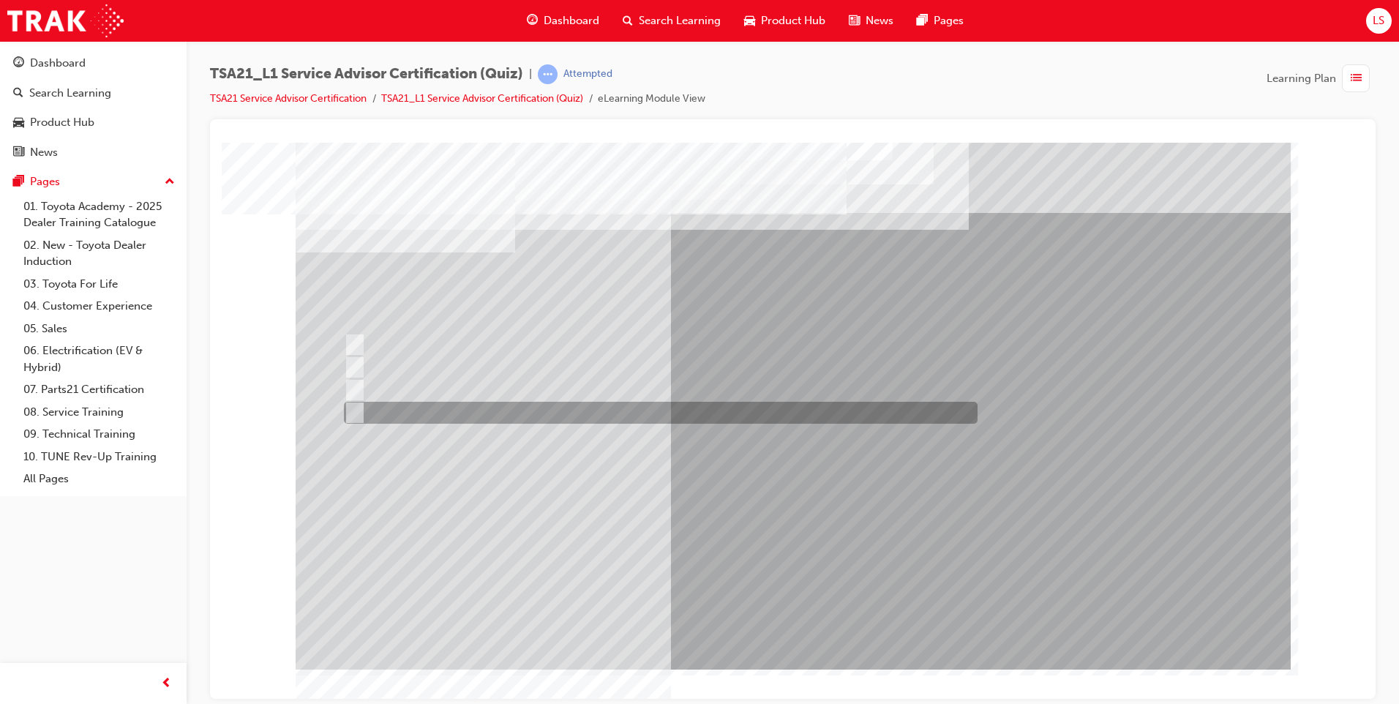
click at [618, 416] on div at bounding box center [657, 413] width 634 height 22
radio input "false"
radio input "true"
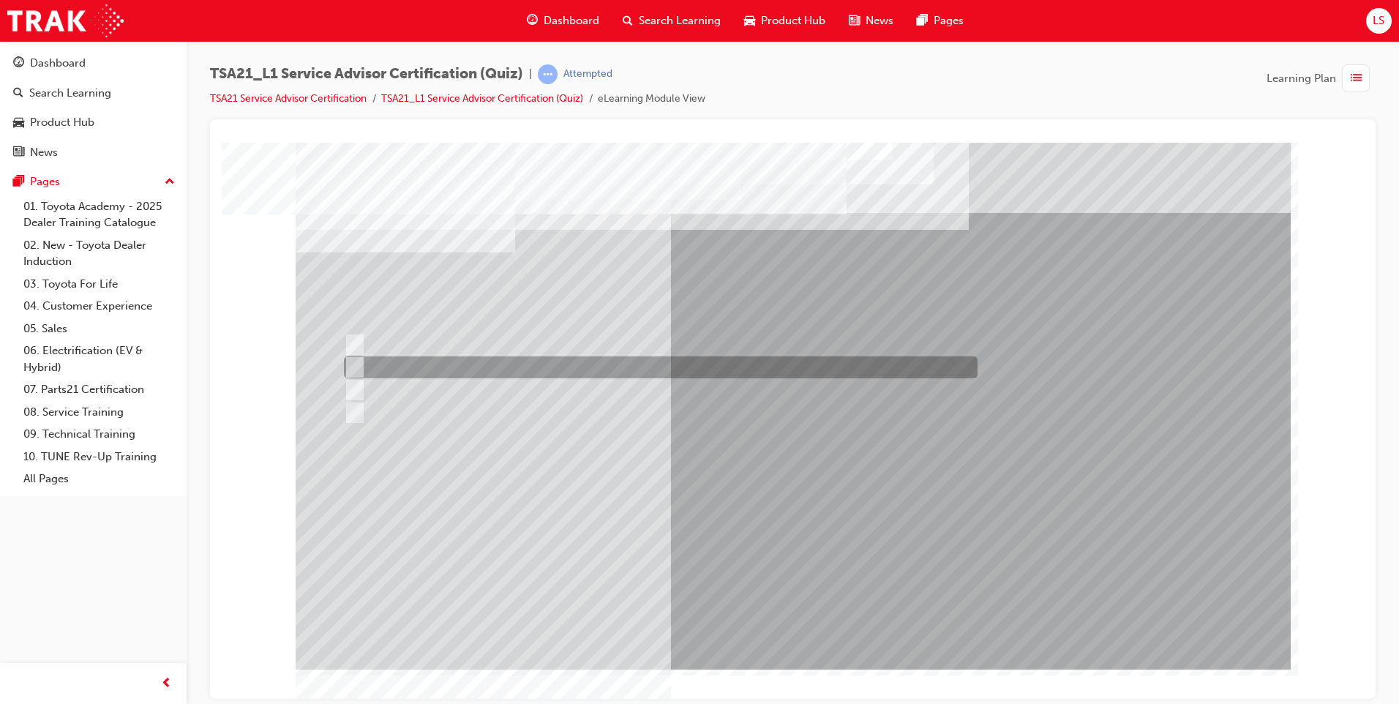
click at [543, 361] on div at bounding box center [657, 367] width 634 height 22
radio input "true"
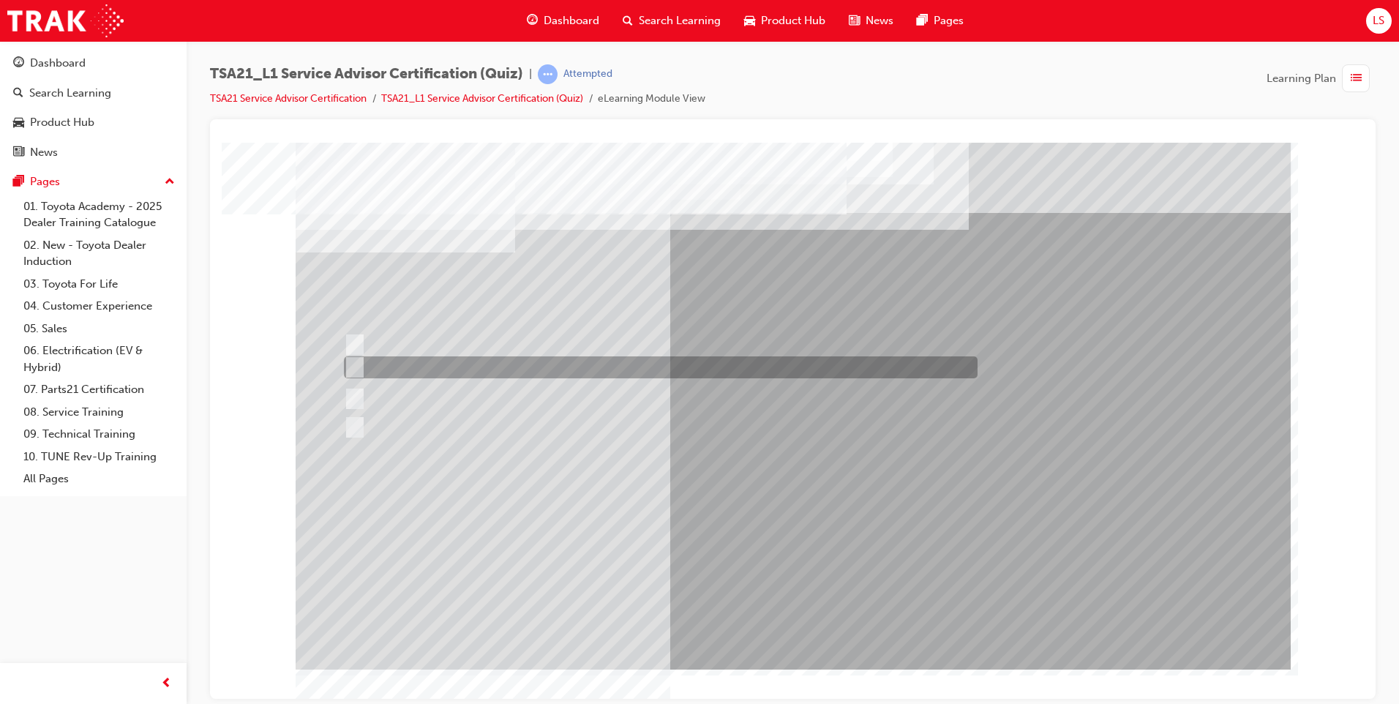
click at [584, 363] on div at bounding box center [657, 367] width 634 height 22
radio input "true"
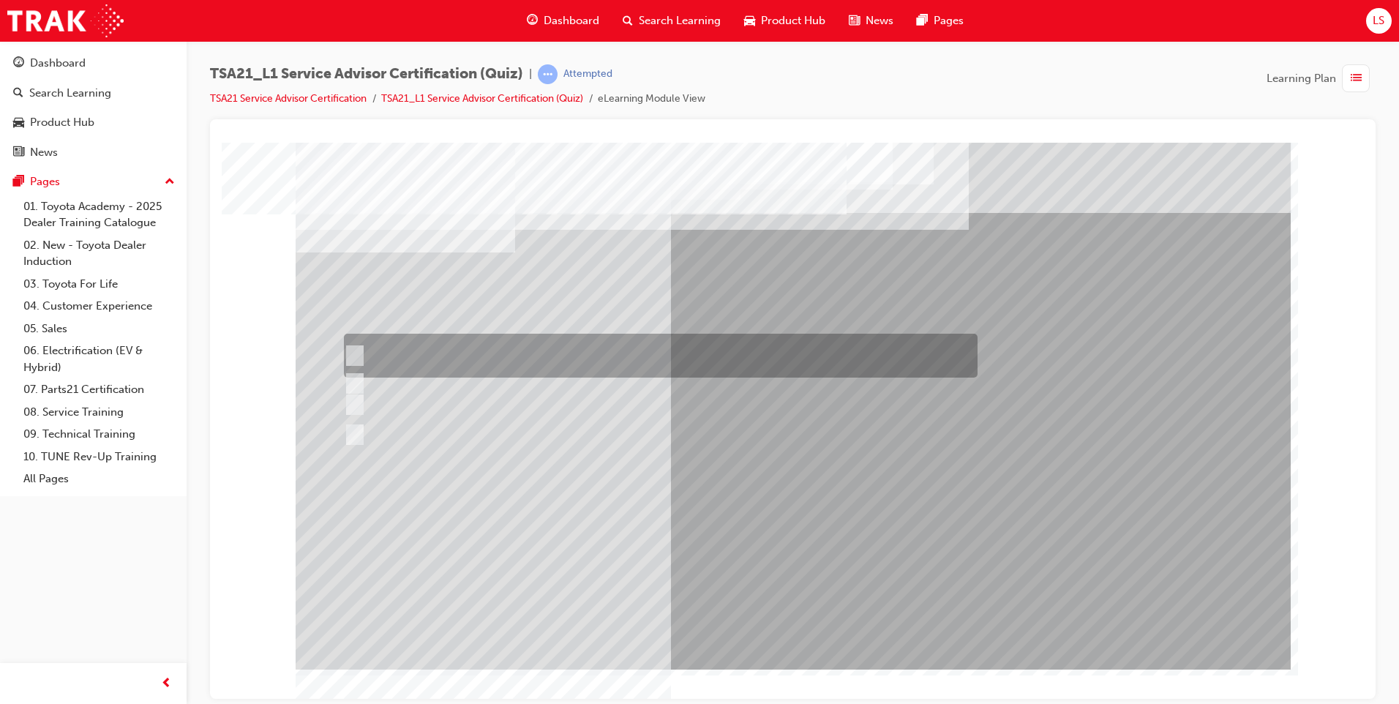
click at [413, 358] on div at bounding box center [657, 356] width 634 height 44
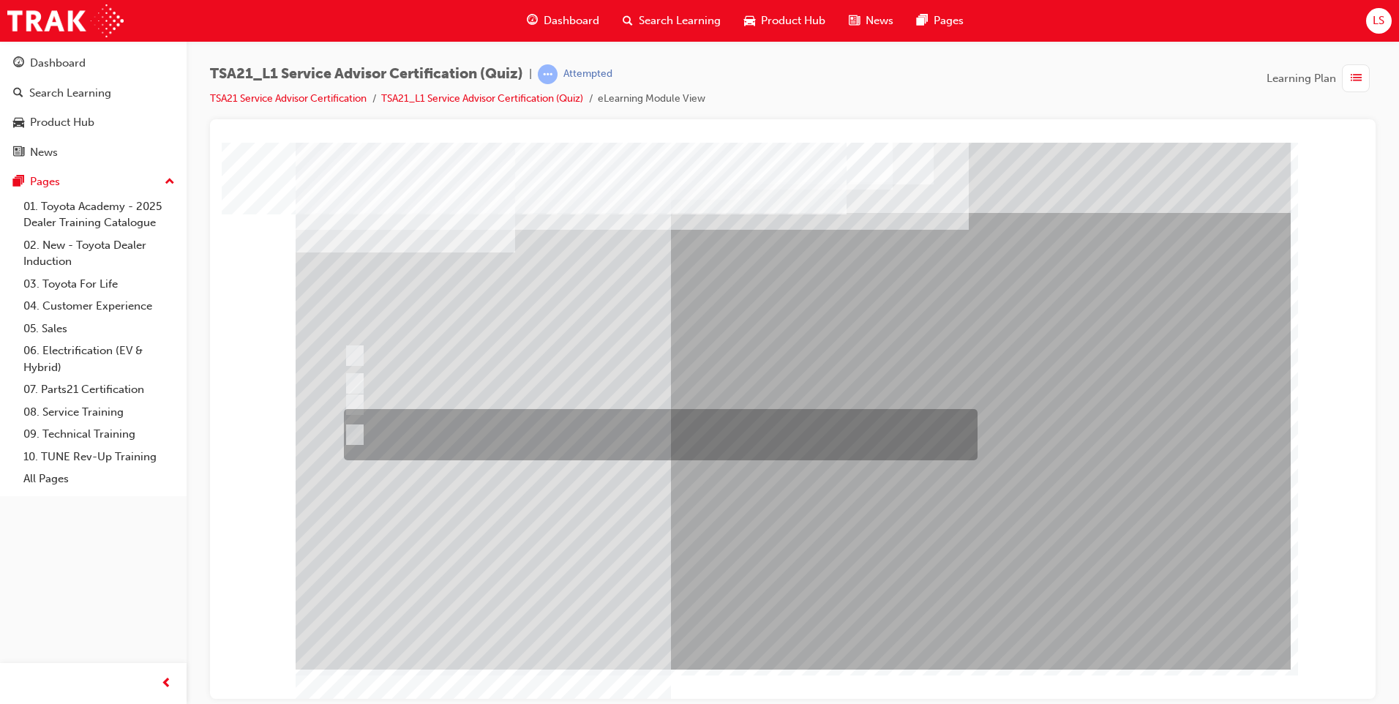
click at [520, 432] on div at bounding box center [657, 434] width 634 height 51
radio input "false"
radio input "true"
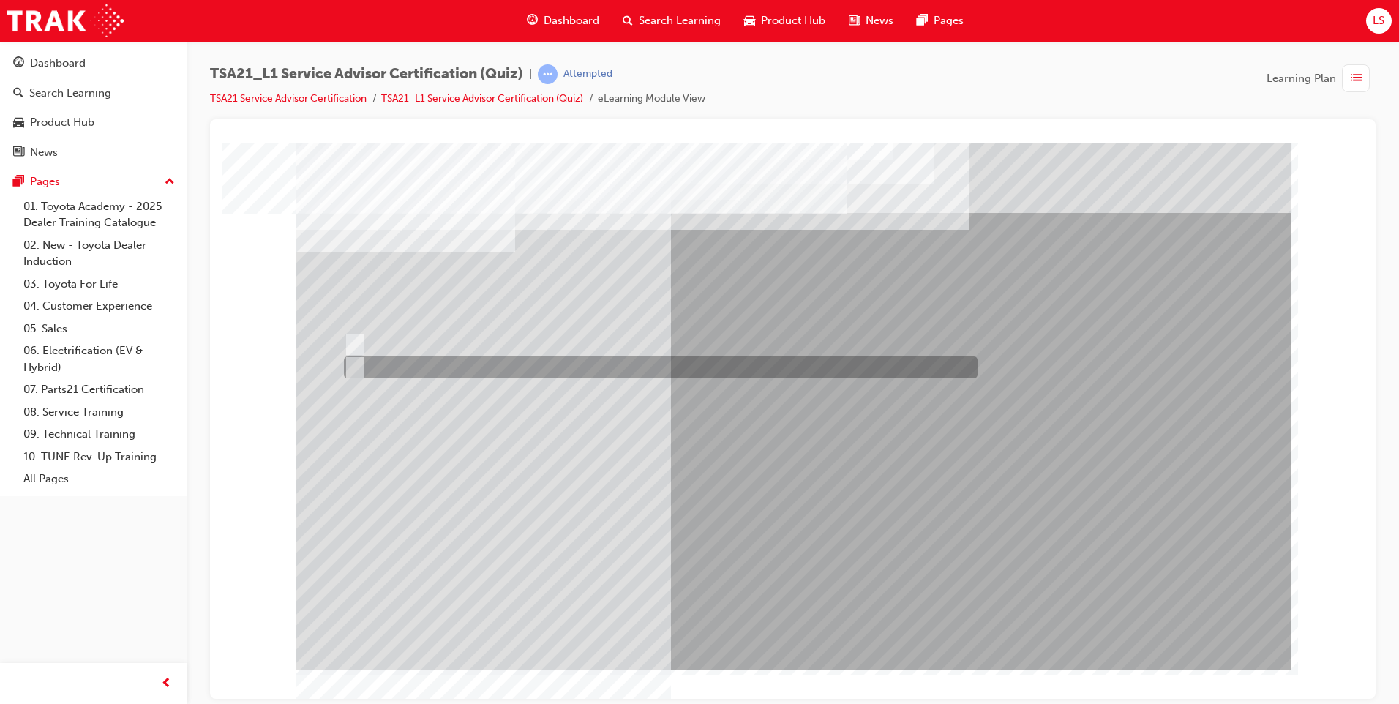
click at [391, 366] on div at bounding box center [657, 367] width 634 height 22
radio input "true"
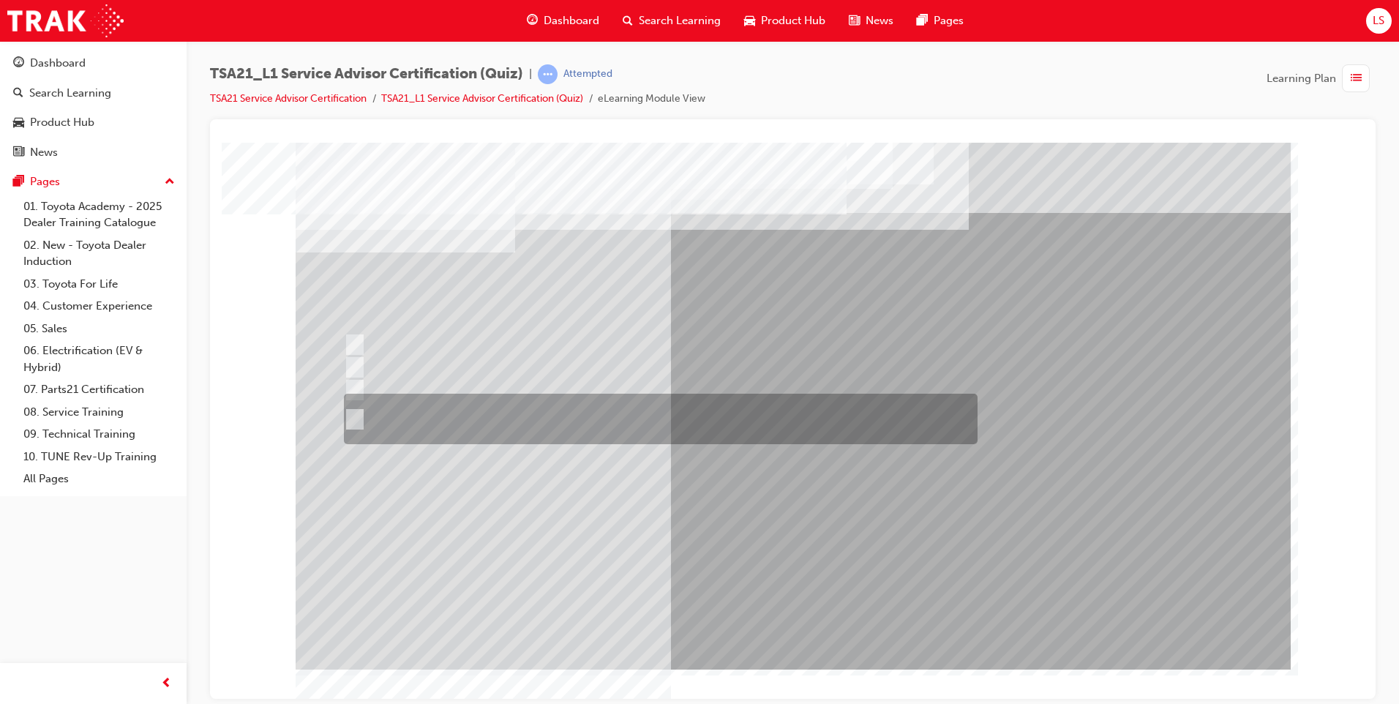
click at [594, 414] on div at bounding box center [657, 419] width 634 height 50
radio input "true"
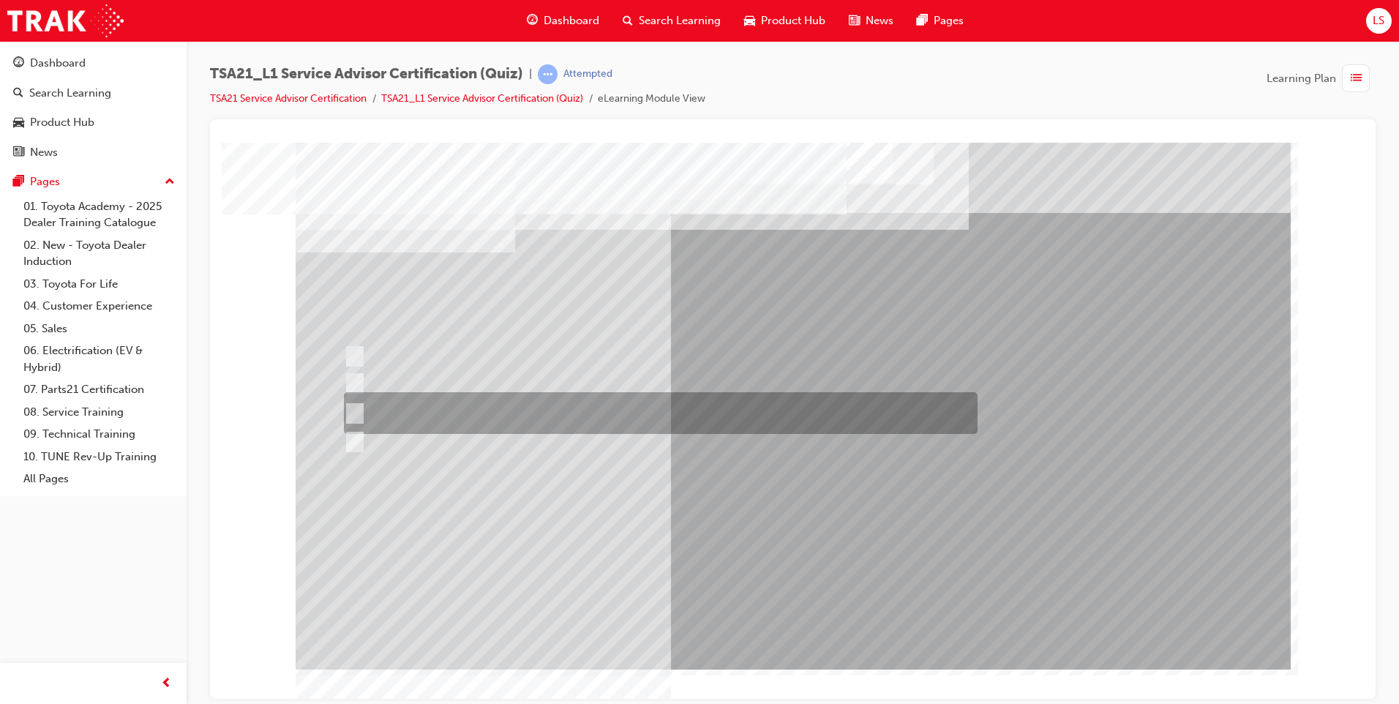
click at [708, 413] on div at bounding box center [657, 413] width 634 height 42
radio input "true"
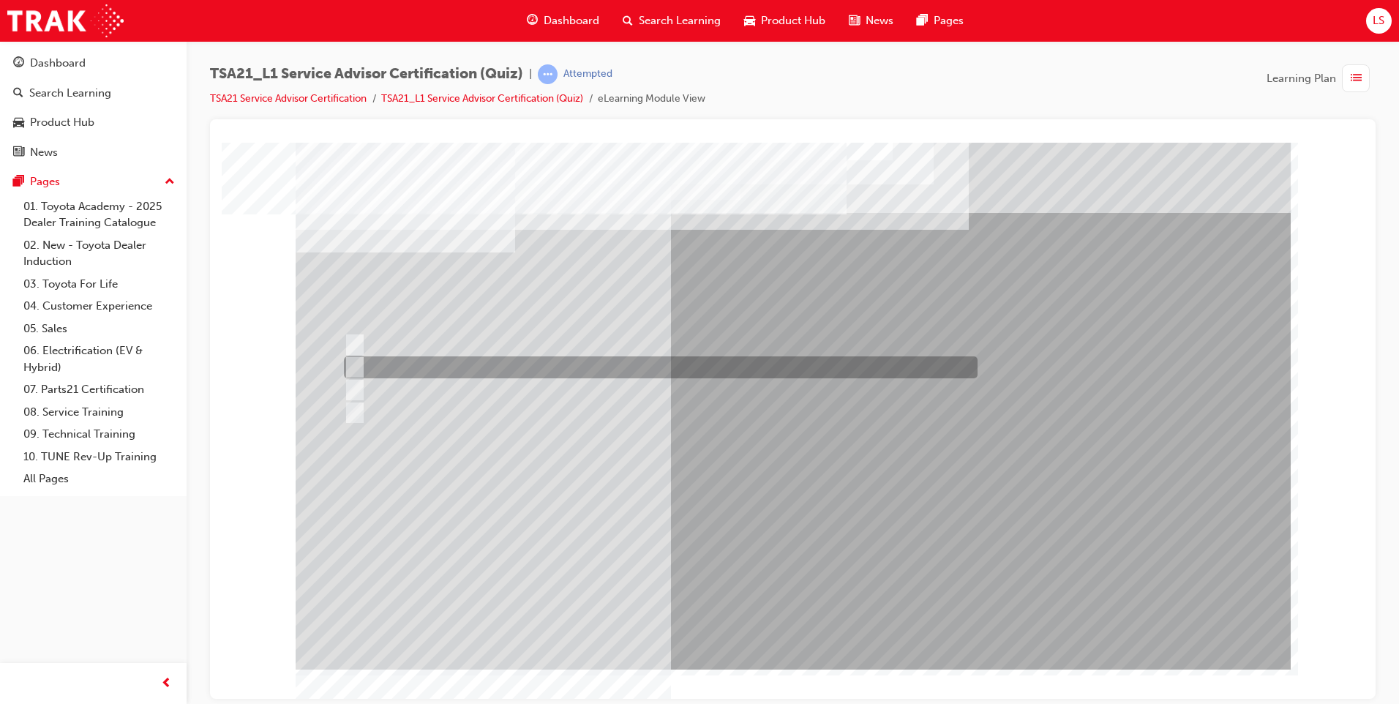
click at [819, 360] on div at bounding box center [657, 367] width 634 height 22
radio input "true"
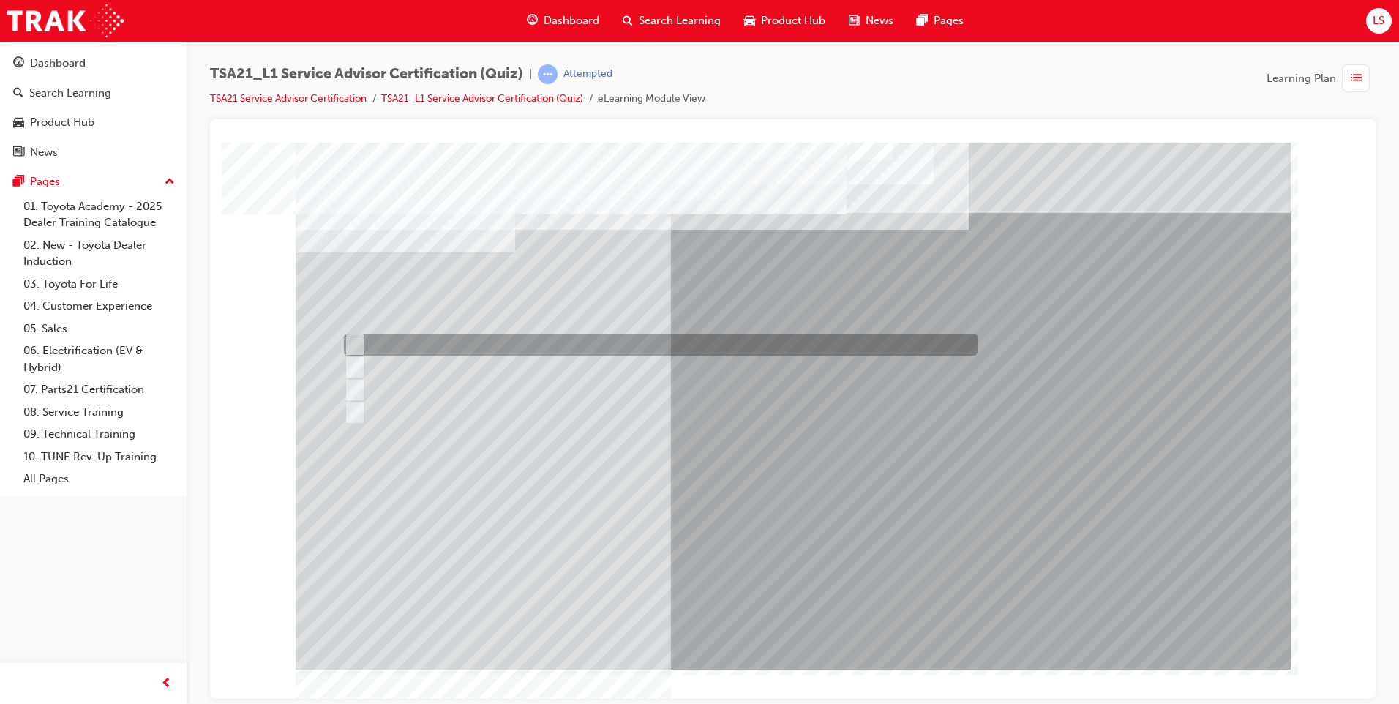
click at [766, 335] on div at bounding box center [657, 345] width 634 height 22
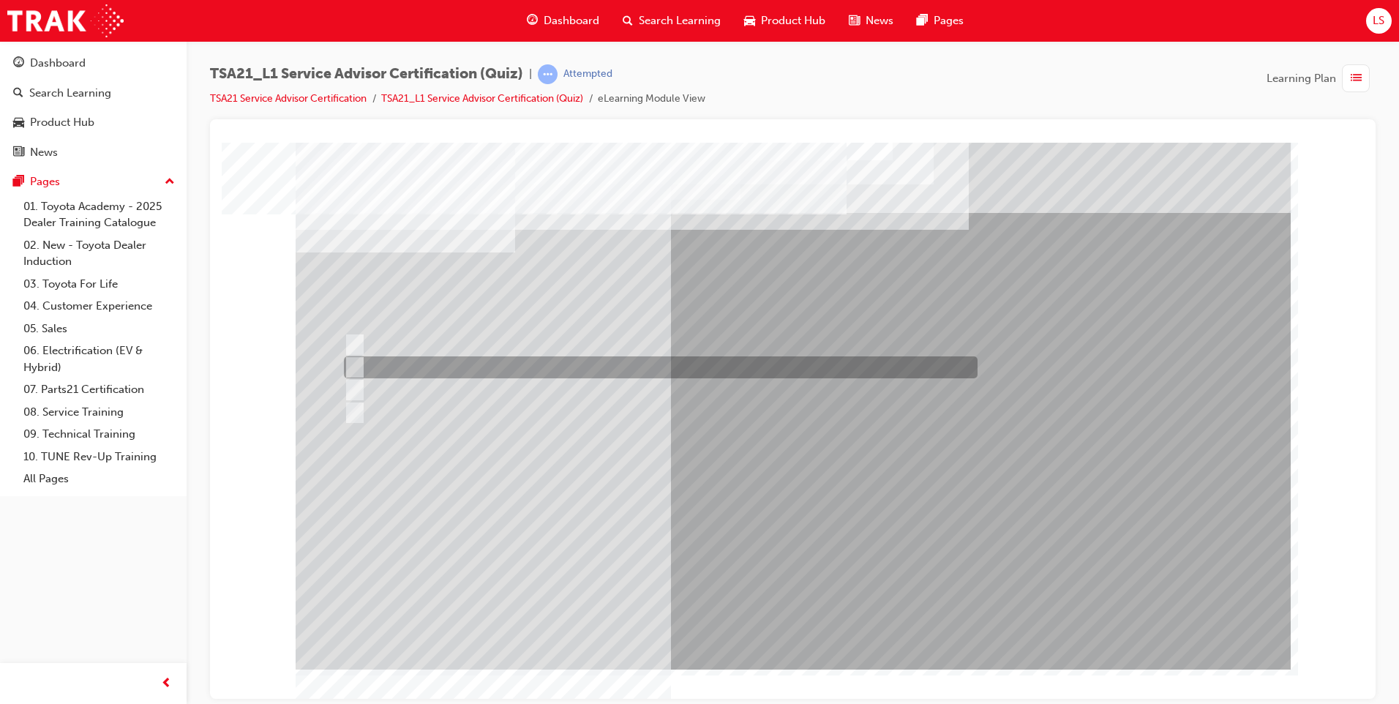
click at [640, 368] on div at bounding box center [657, 367] width 634 height 22
radio input "false"
radio input "true"
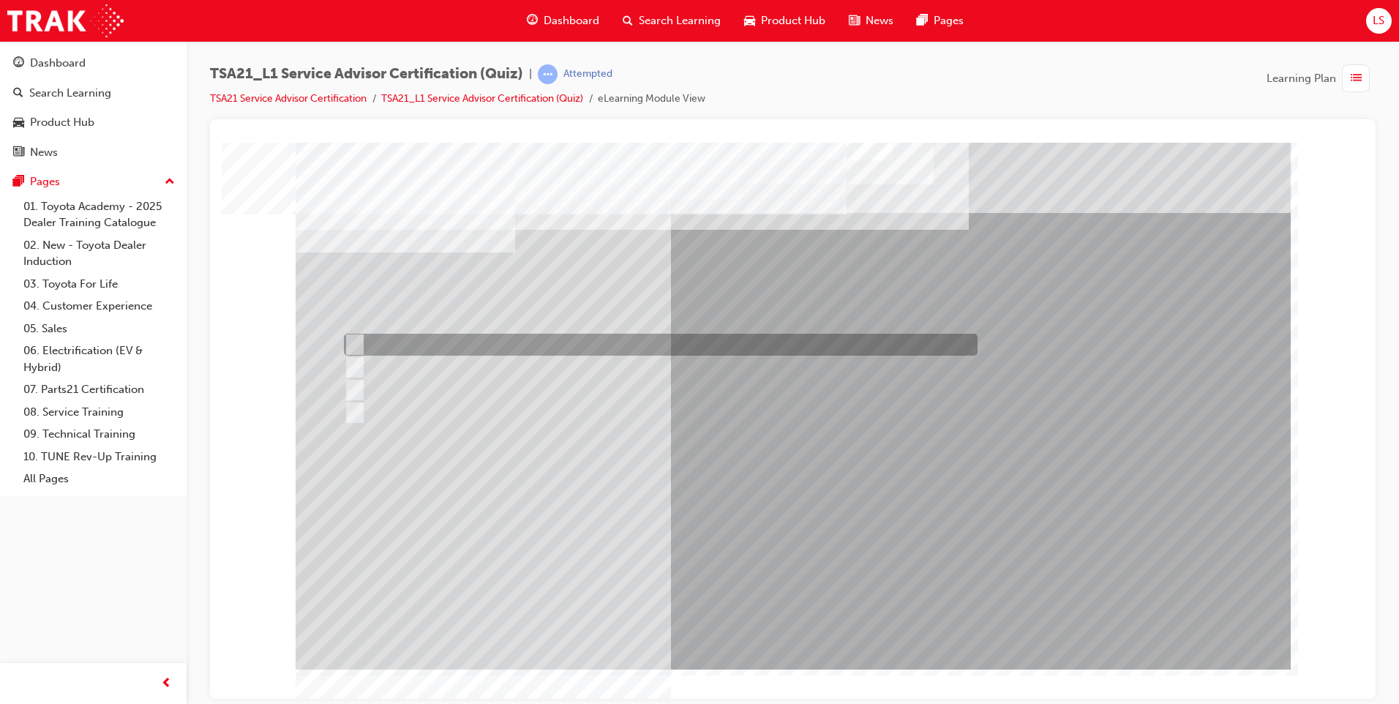
click at [637, 338] on div at bounding box center [657, 345] width 634 height 22
radio input "true"
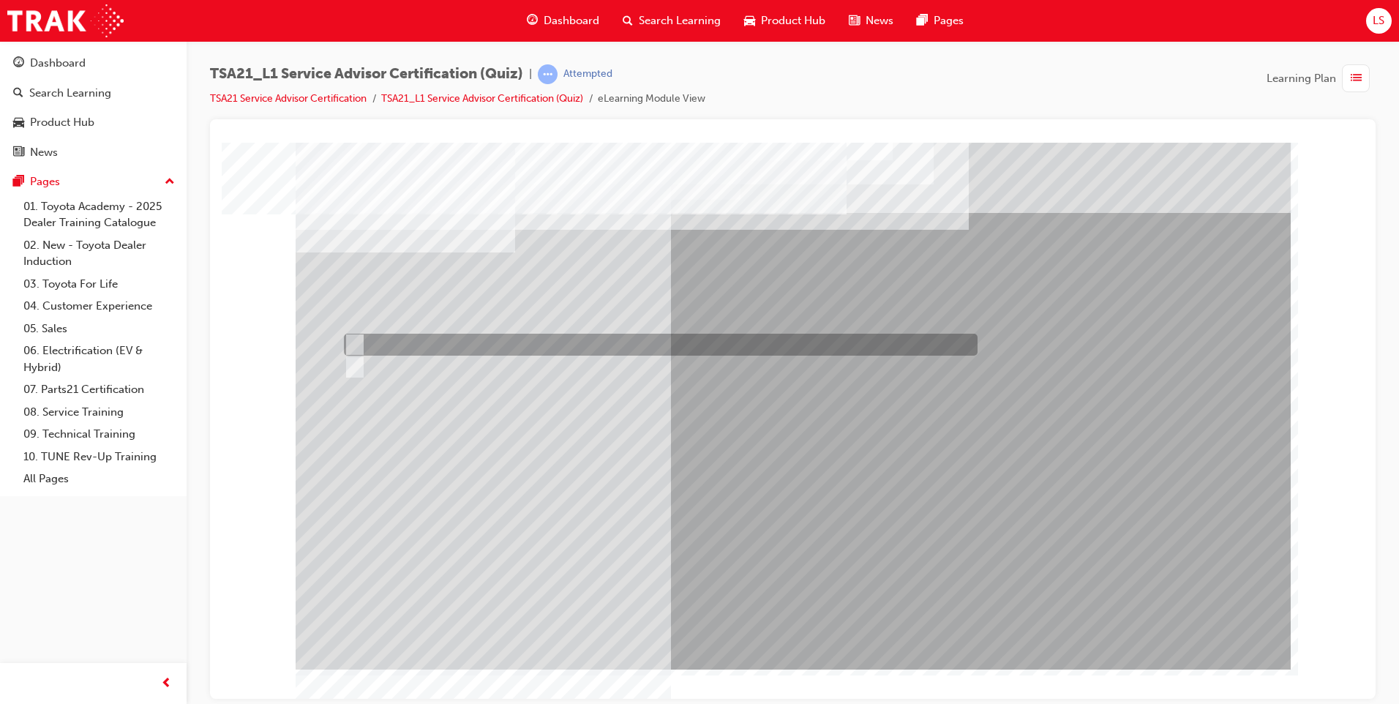
click at [385, 354] on div at bounding box center [657, 345] width 634 height 22
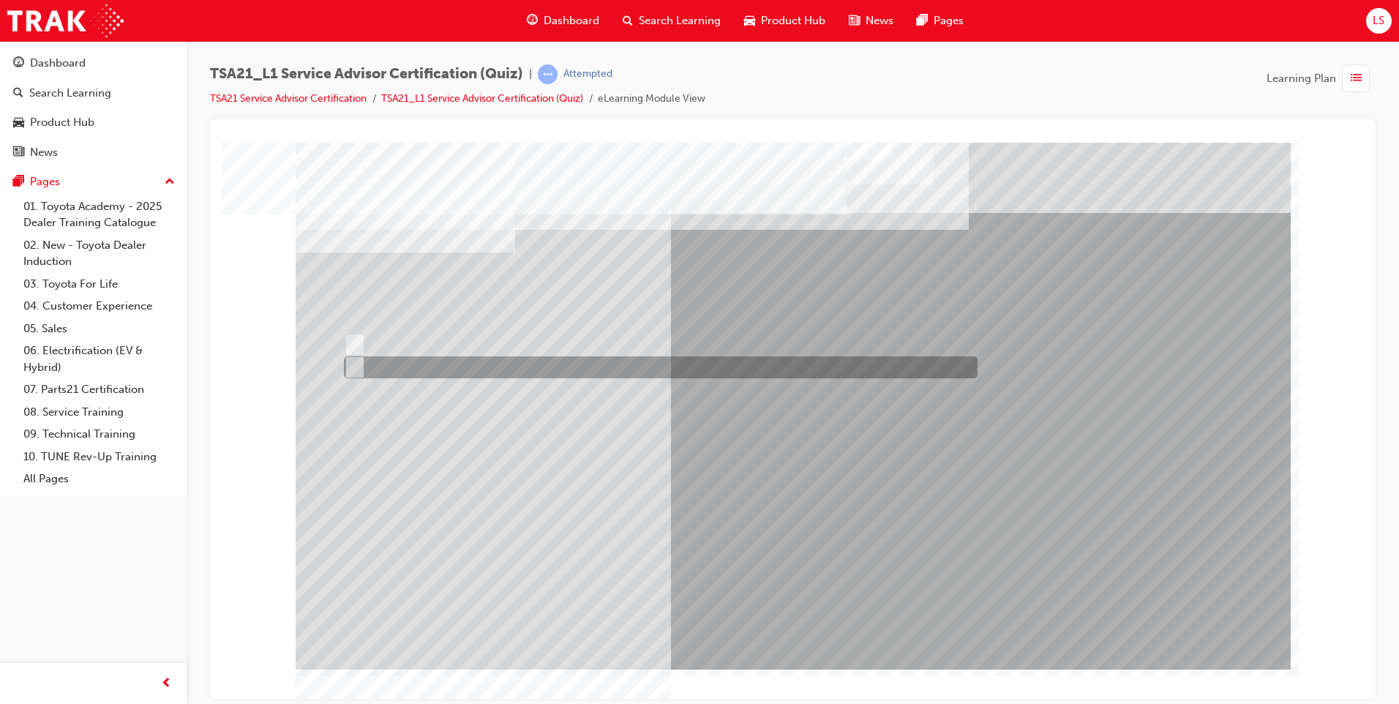
click at [385, 356] on div at bounding box center [657, 367] width 634 height 22
radio input "false"
radio input "true"
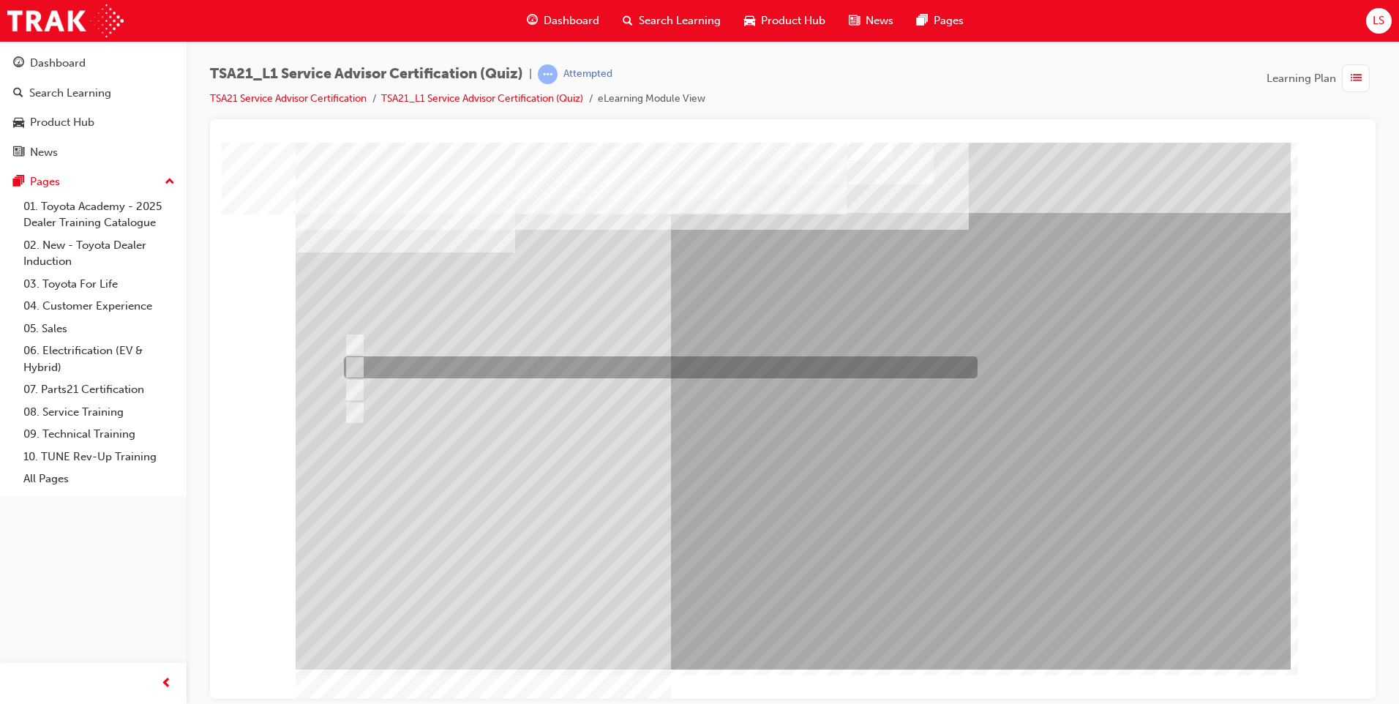
click at [478, 364] on div at bounding box center [657, 367] width 634 height 22
radio input "true"
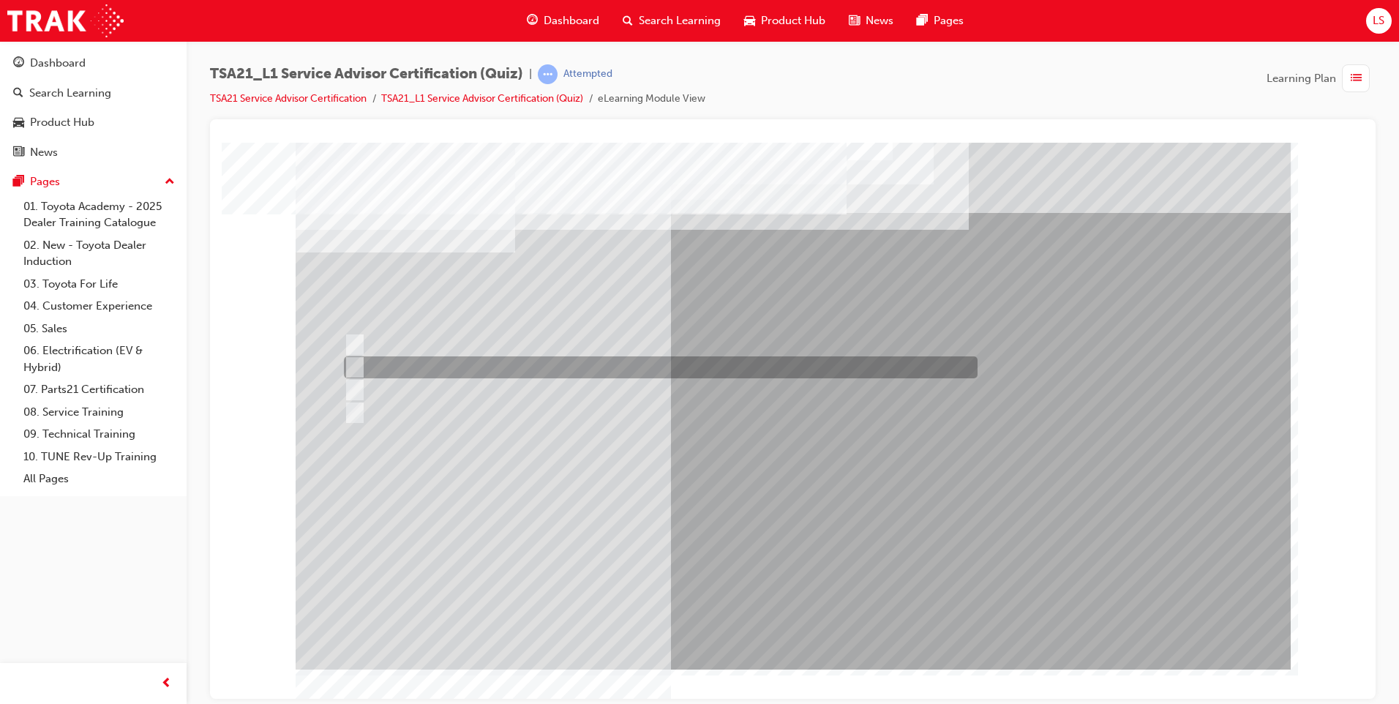
click at [588, 376] on div at bounding box center [657, 367] width 634 height 22
radio input "true"
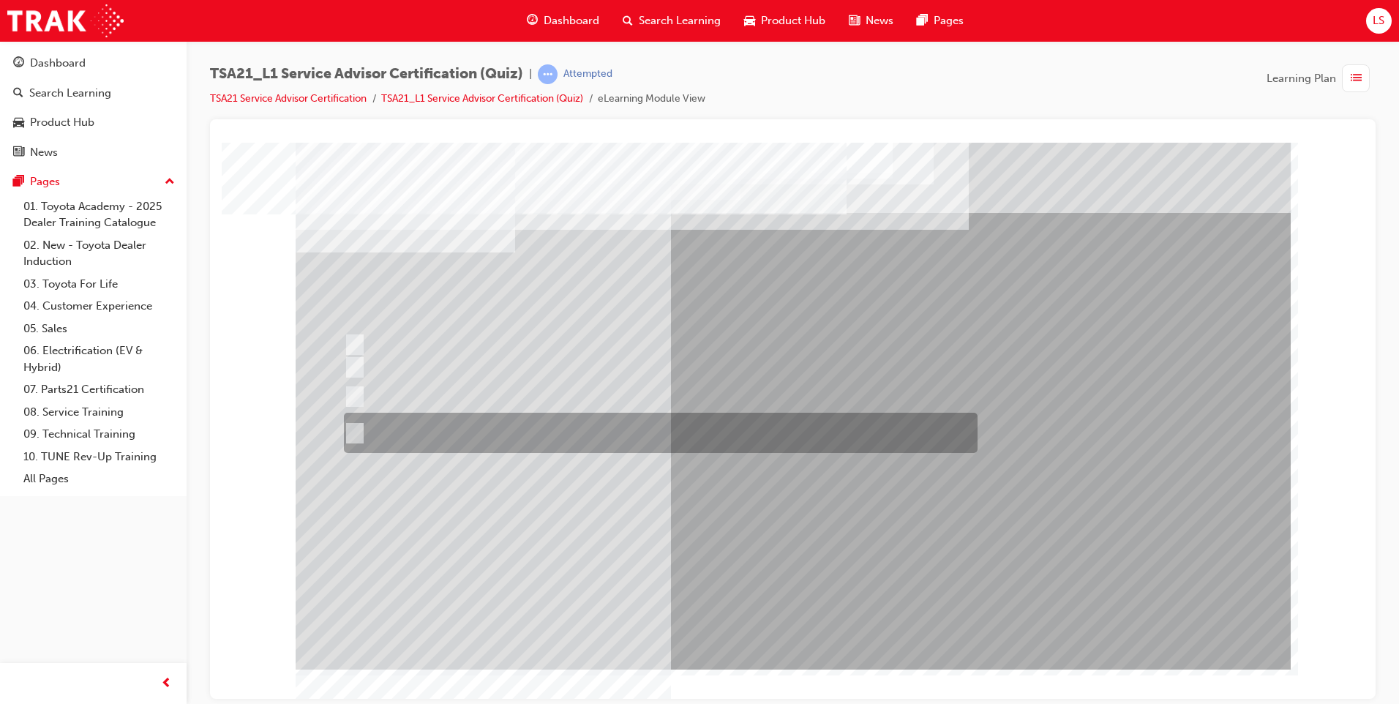
click at [624, 438] on div at bounding box center [657, 433] width 634 height 40
radio input "true"
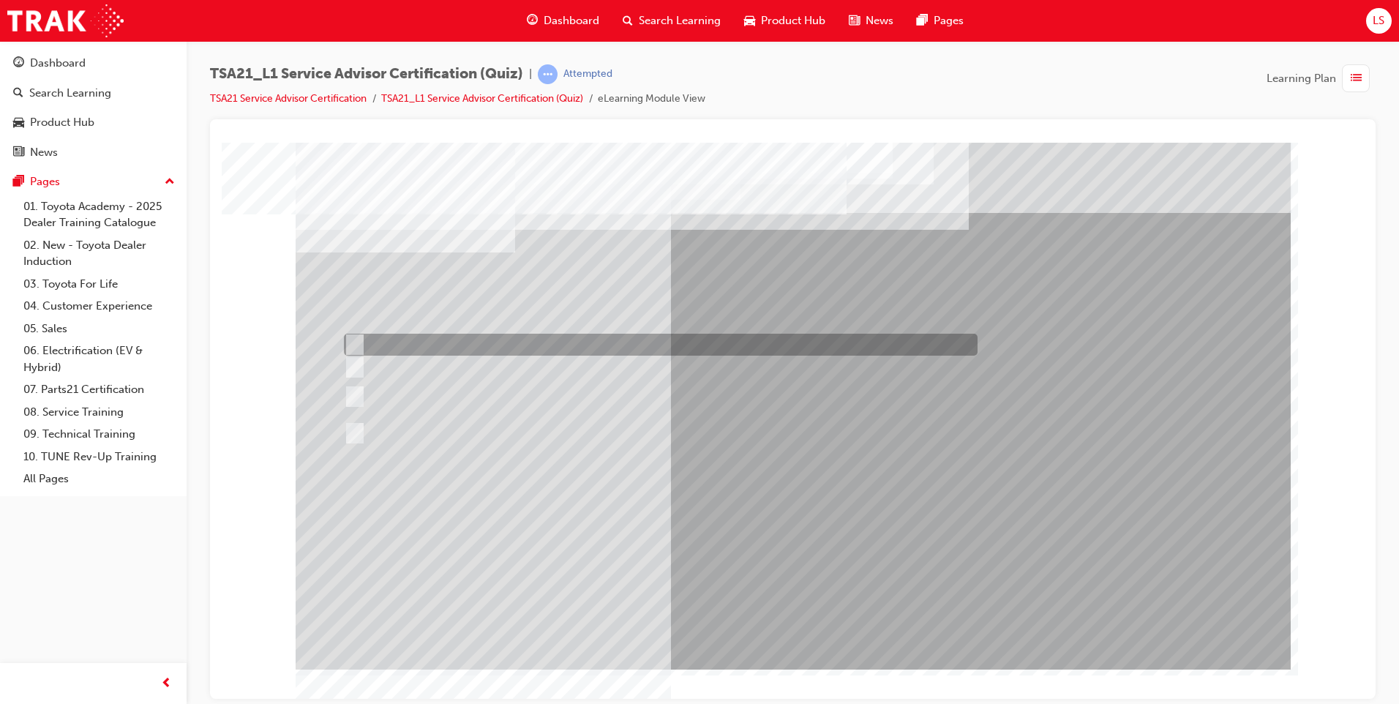
click at [646, 351] on div at bounding box center [657, 345] width 634 height 22
radio input "true"
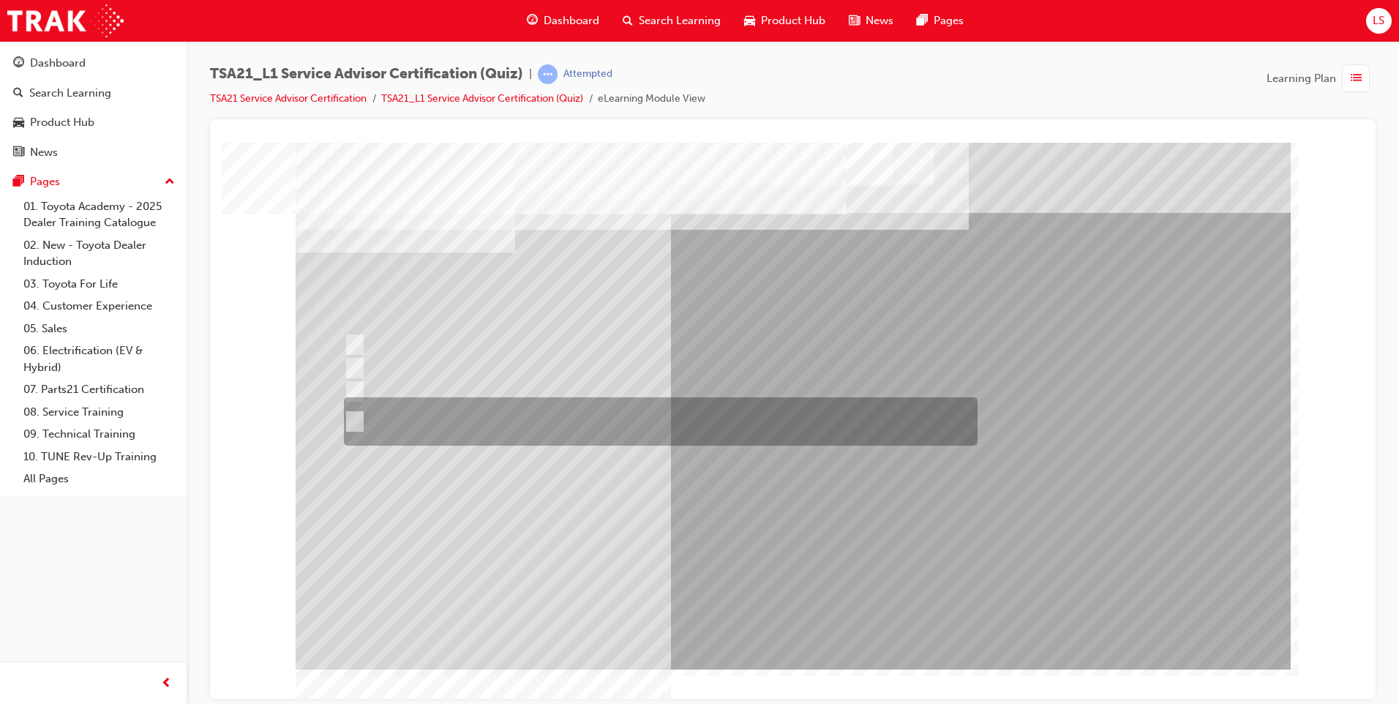
click at [490, 414] on div at bounding box center [657, 421] width 634 height 48
radio input "true"
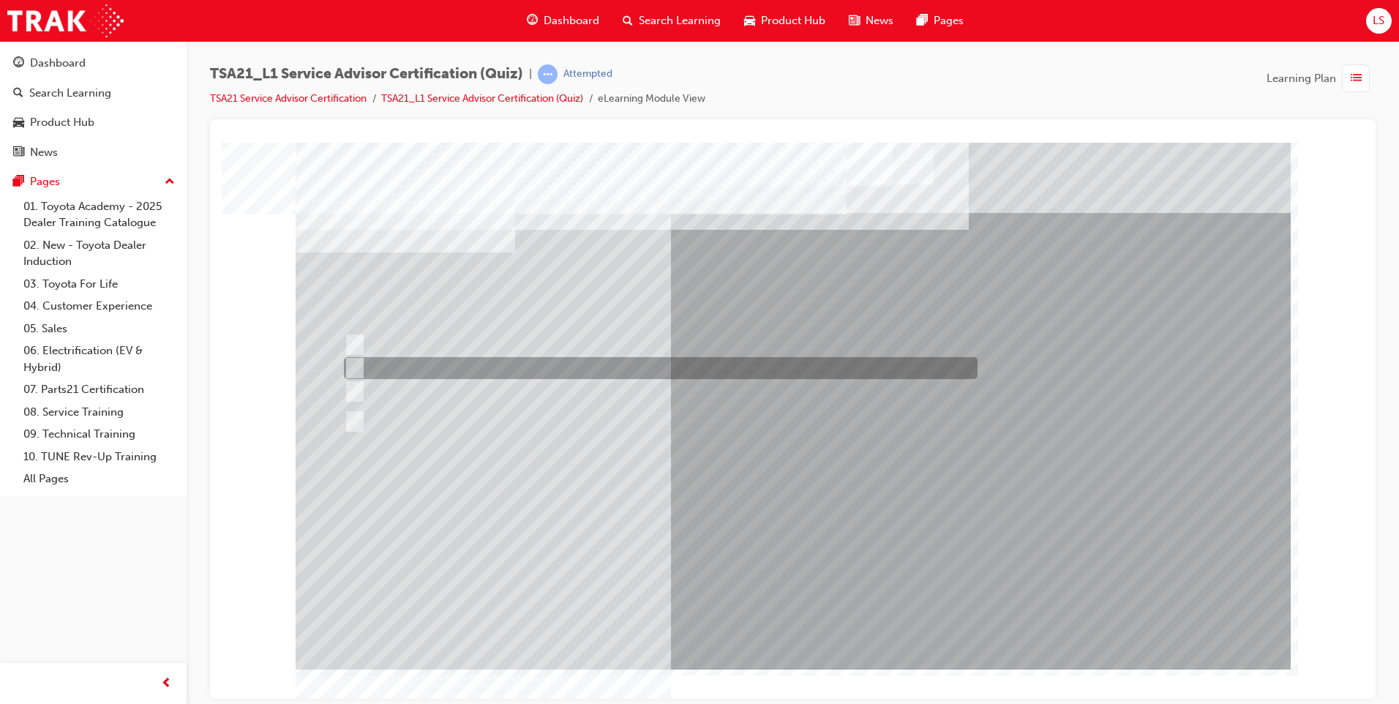
click at [539, 366] on div at bounding box center [657, 368] width 634 height 22
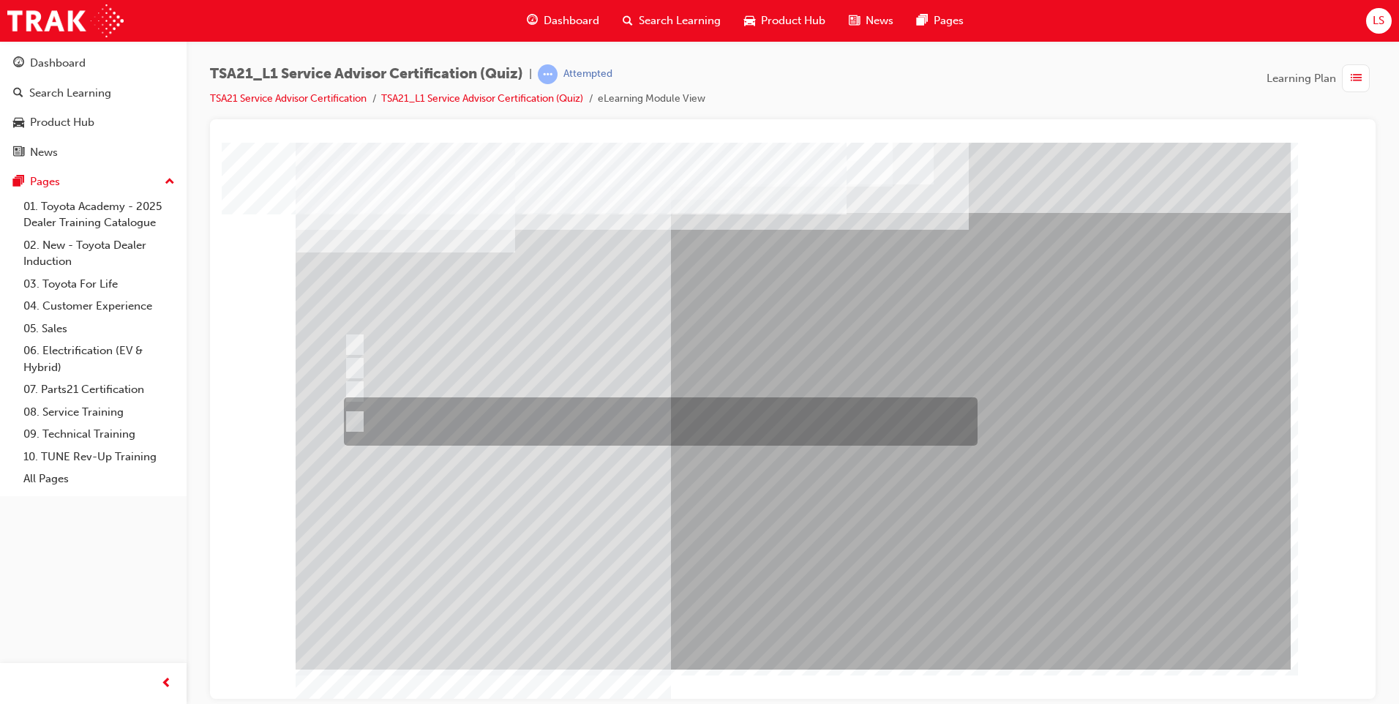
click at [555, 431] on div at bounding box center [657, 421] width 634 height 48
radio input "false"
radio input "true"
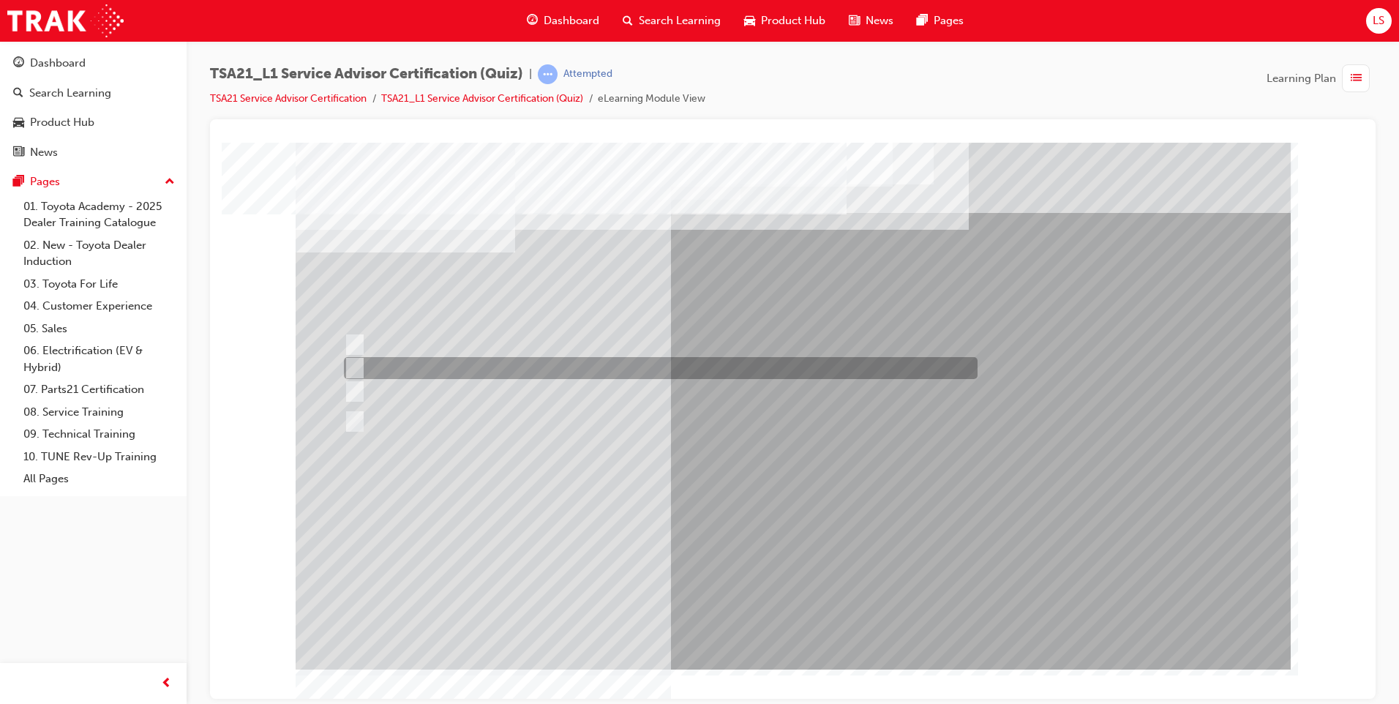
click at [546, 361] on div at bounding box center [657, 368] width 634 height 22
radio input "true"
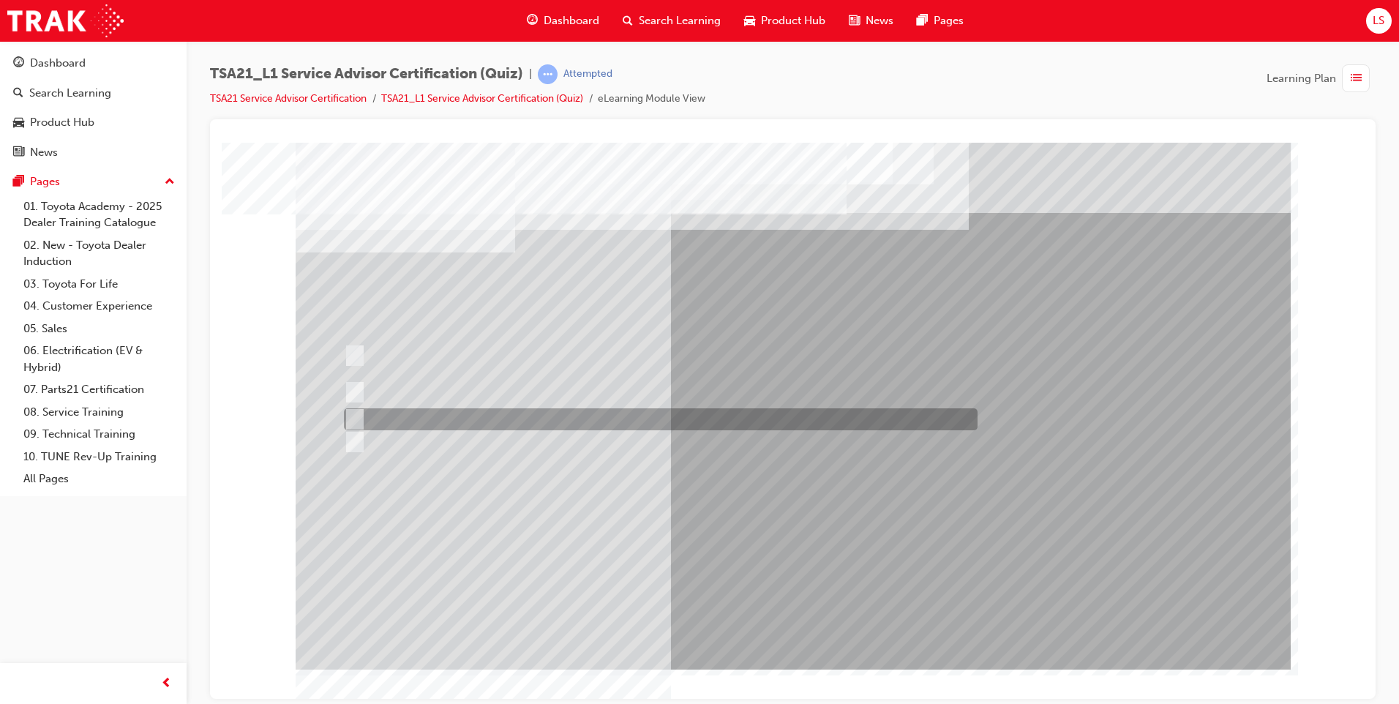
click at [702, 427] on div at bounding box center [657, 419] width 634 height 22
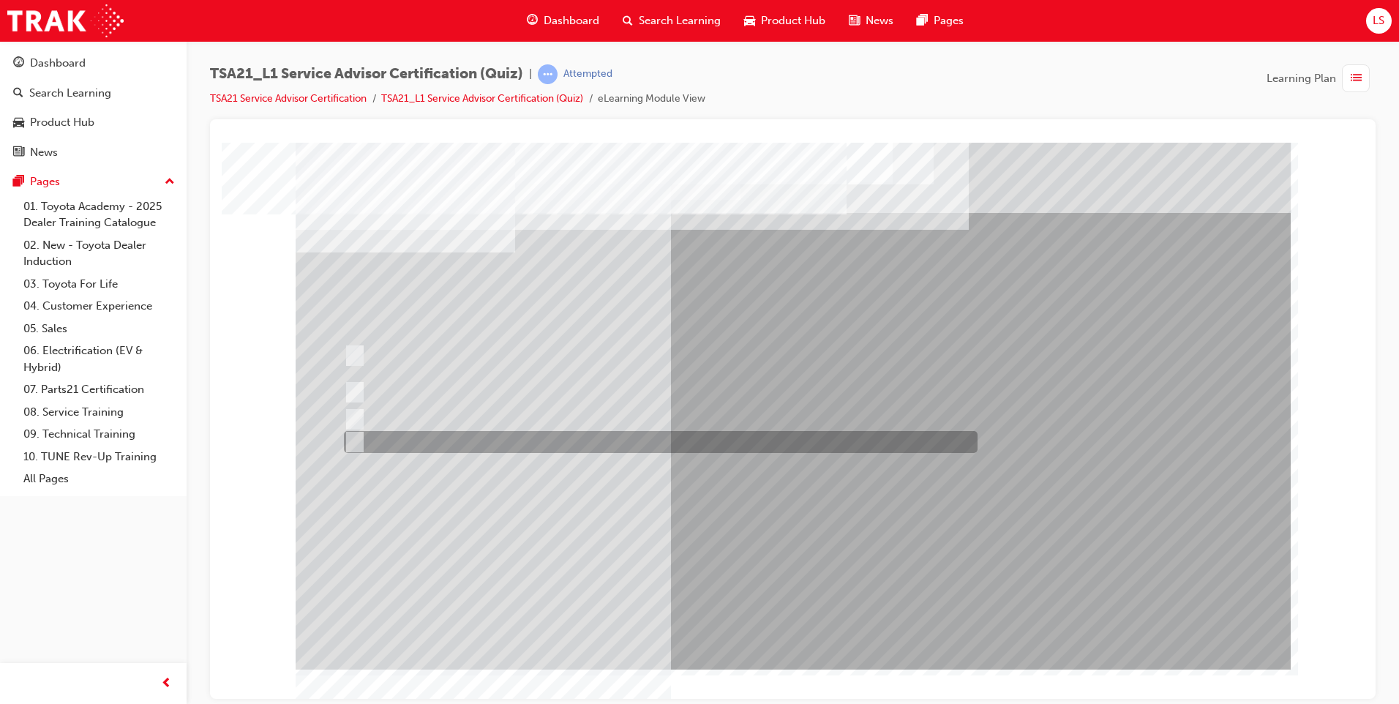
click at [719, 446] on div at bounding box center [657, 442] width 634 height 22
radio input "false"
radio input "true"
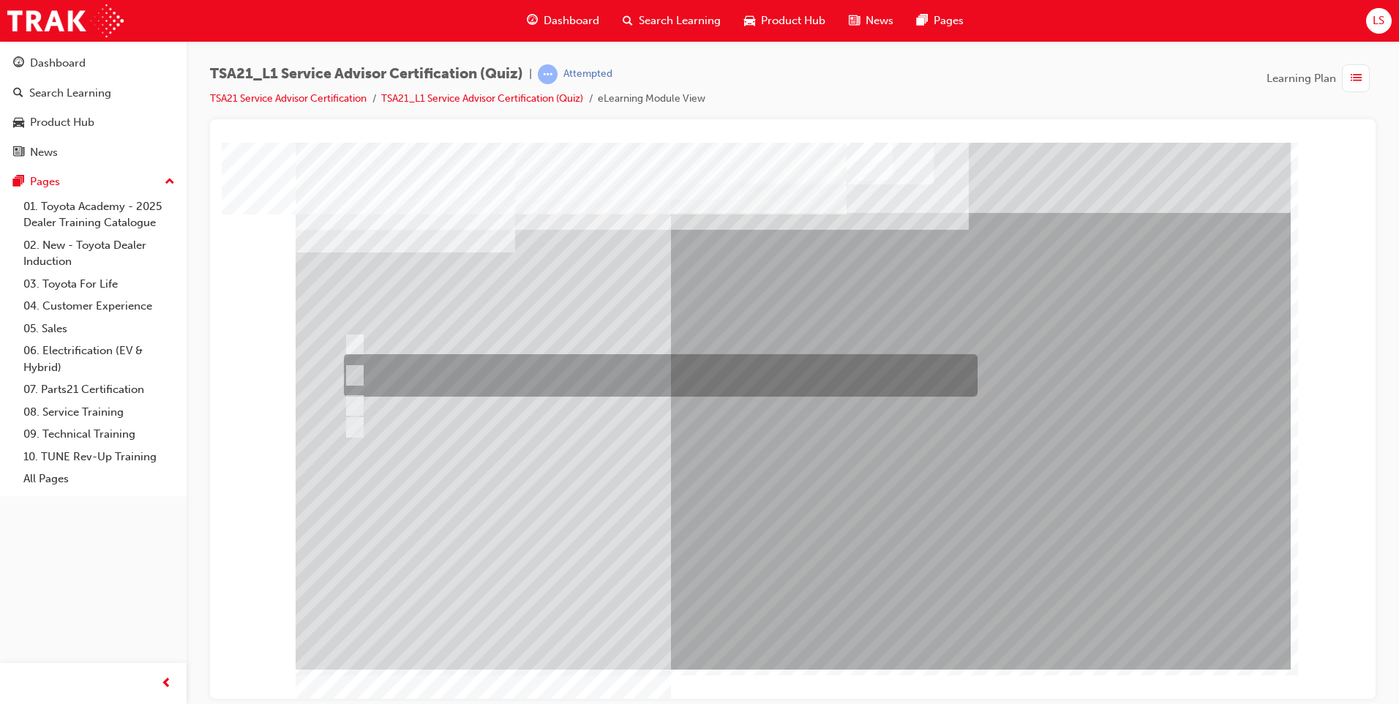
click at [592, 373] on div at bounding box center [657, 375] width 634 height 42
radio input "true"
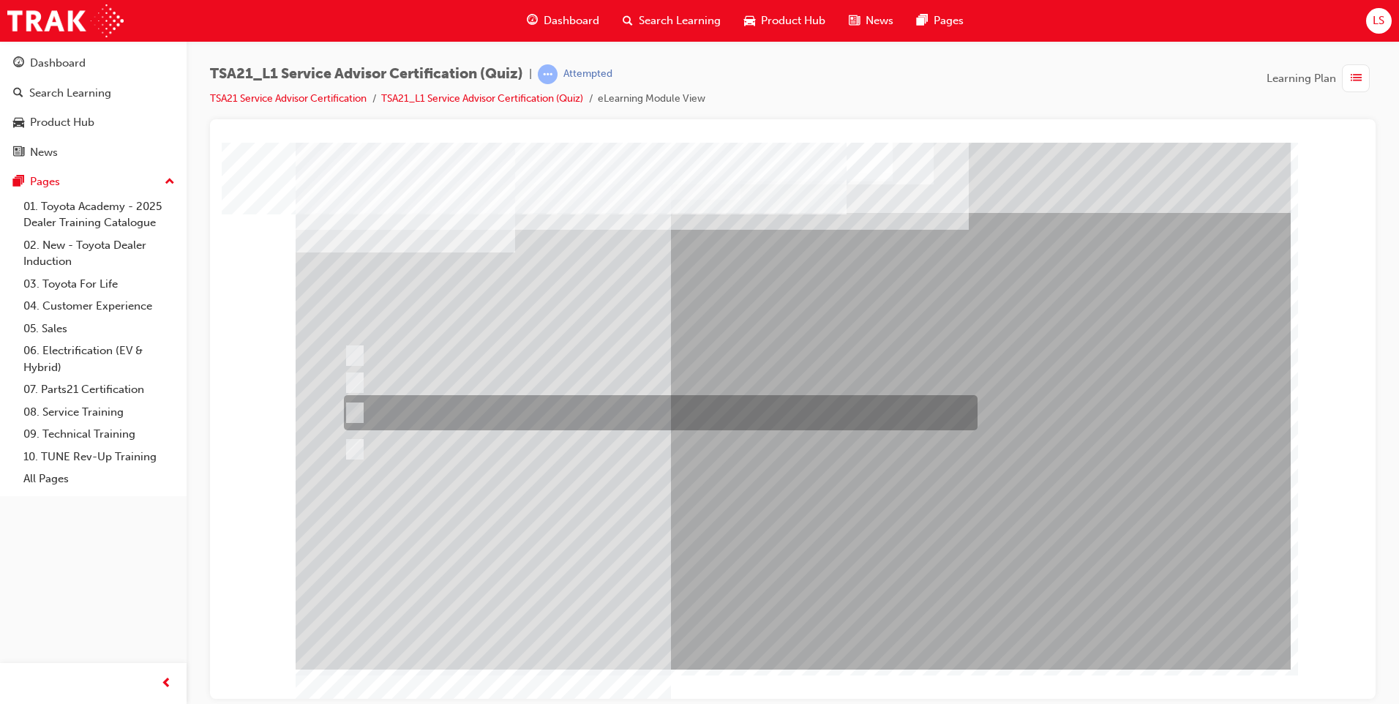
click at [688, 417] on div at bounding box center [657, 412] width 634 height 35
radio input "true"
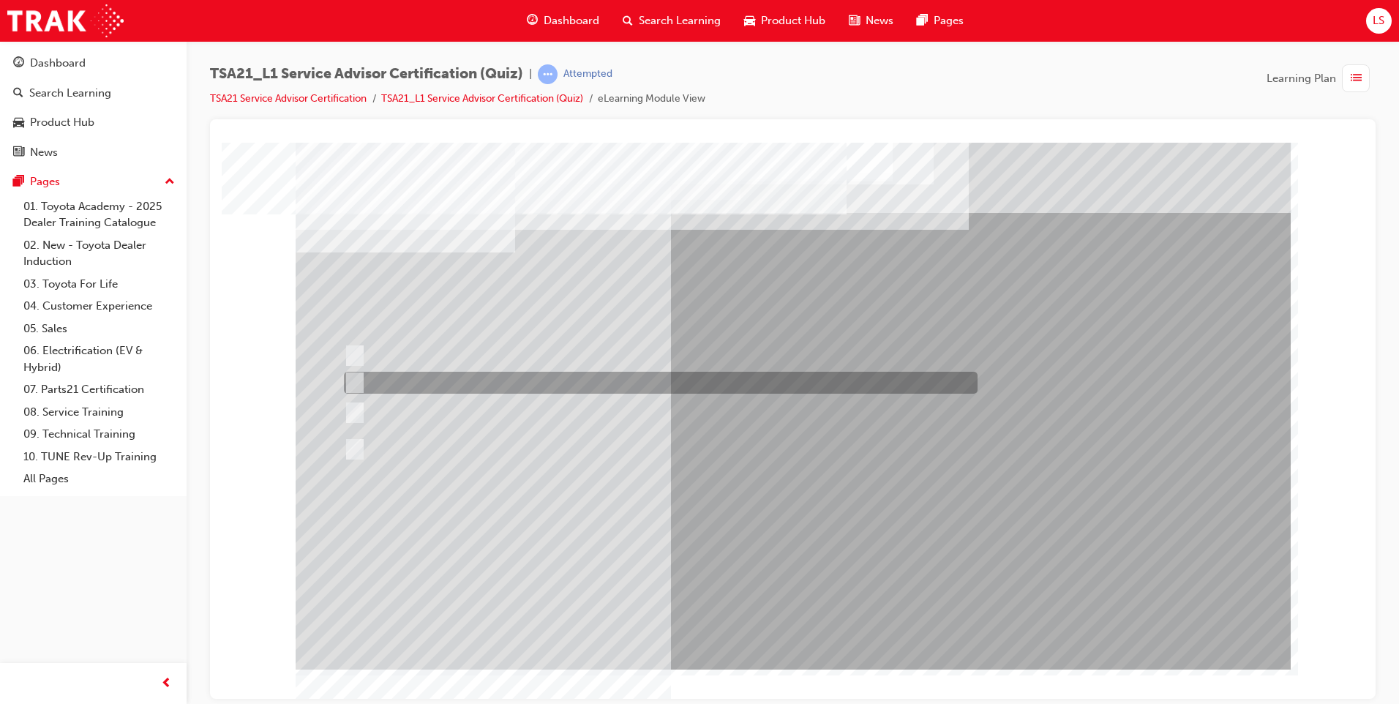
click at [542, 382] on div at bounding box center [657, 383] width 634 height 22
radio input "true"
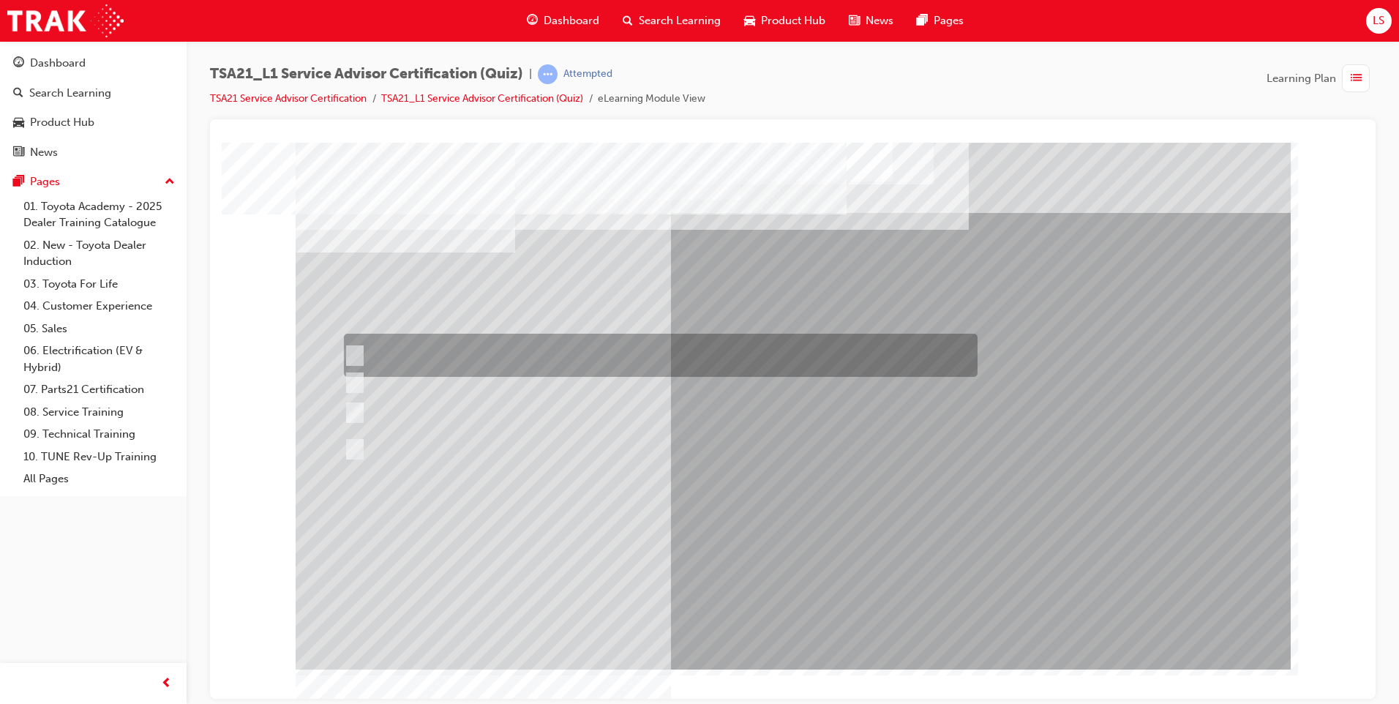
click at [544, 356] on div at bounding box center [657, 355] width 634 height 43
radio input "true"
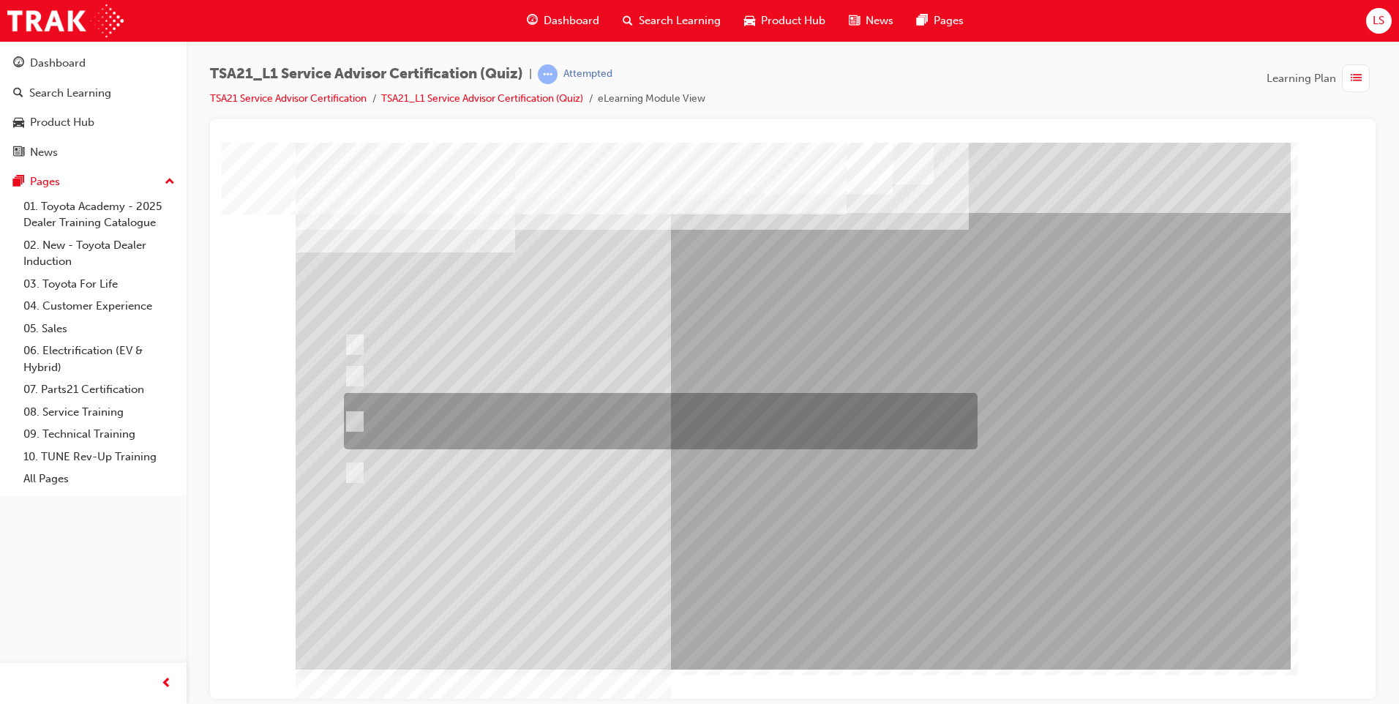
click at [528, 422] on div at bounding box center [657, 421] width 634 height 56
radio input "true"
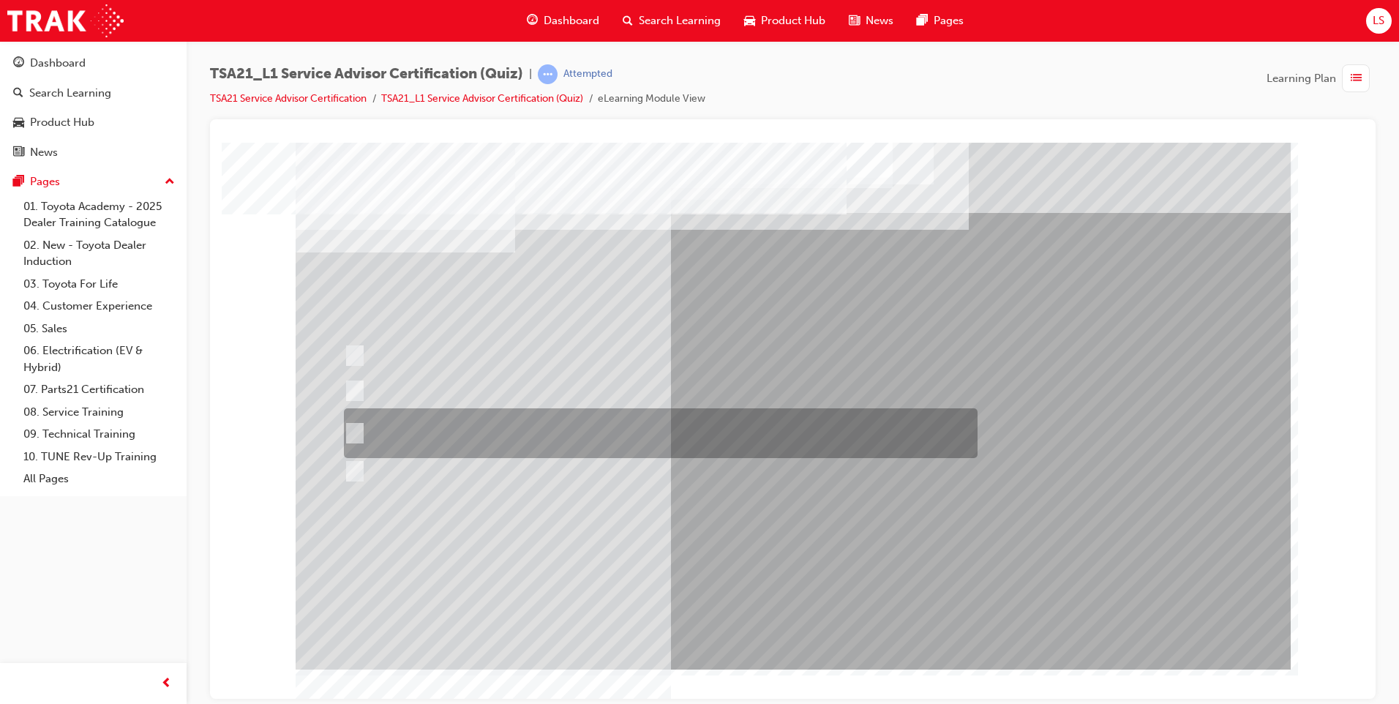
click at [560, 435] on div at bounding box center [657, 433] width 634 height 50
radio input "true"
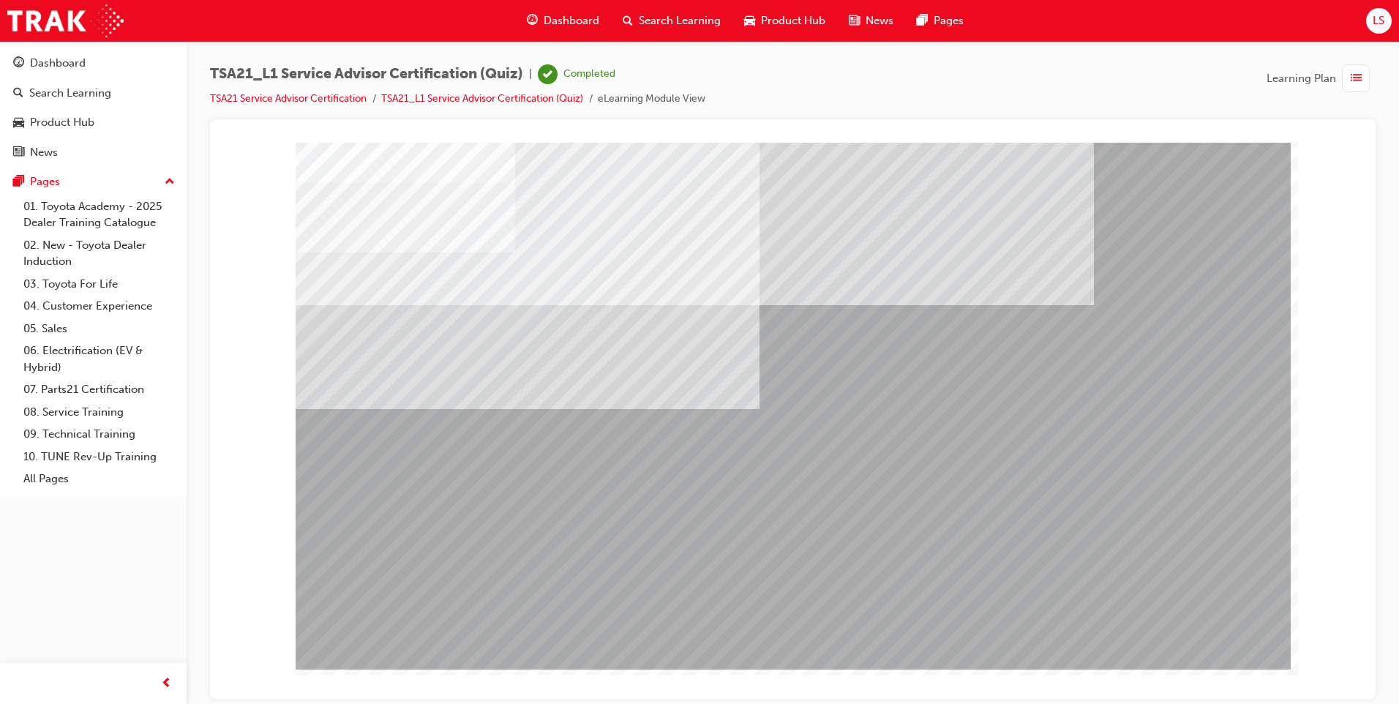
click at [568, 11] on div "Dashboard" at bounding box center [563, 21] width 96 height 30
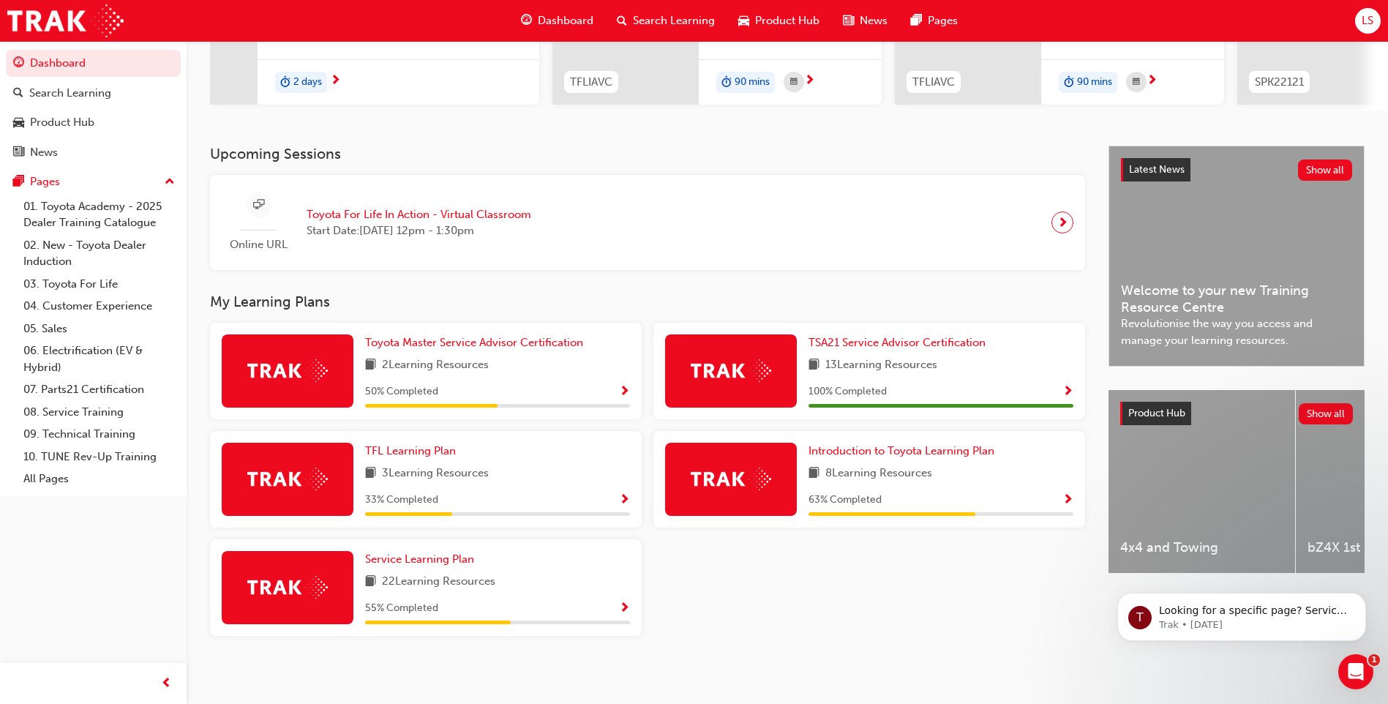
scroll to position [236, 0]
